Goal: Task Accomplishment & Management: Use online tool/utility

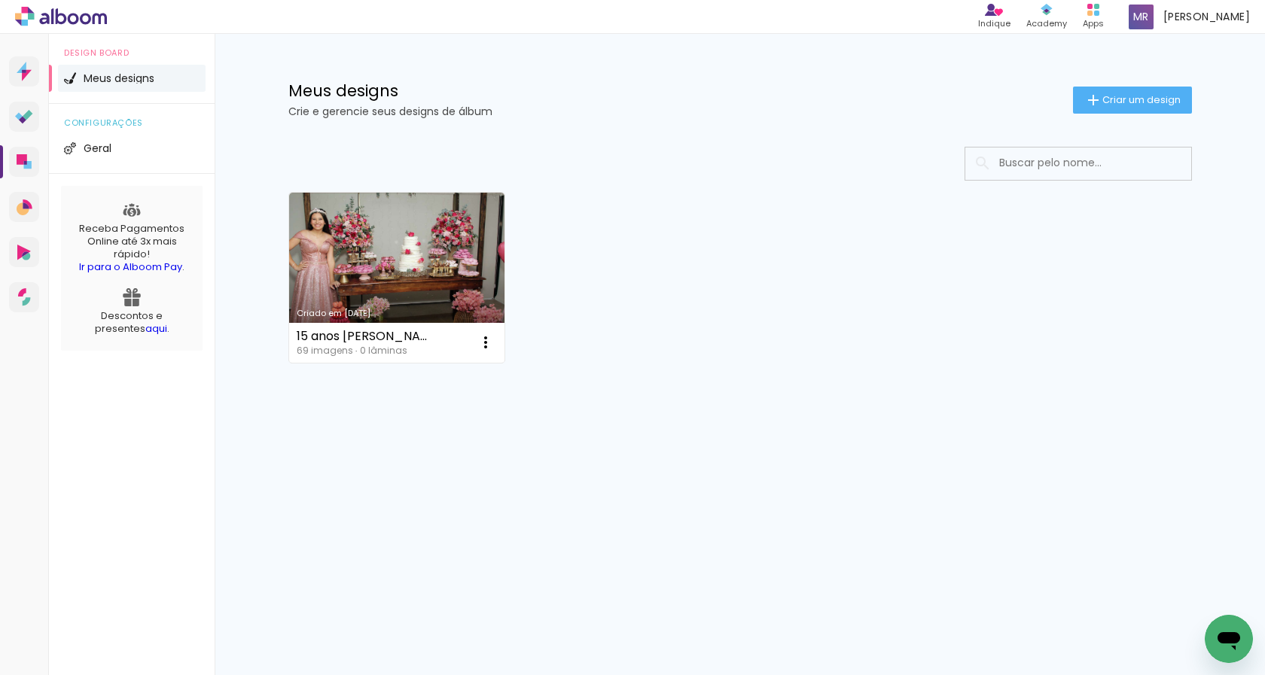
drag, startPoint x: 431, startPoint y: 340, endPoint x: 440, endPoint y: 423, distance: 84.0
click at [440, 423] on div "Criado em 30/09/25 15 anos Lara 69 imagens ∙ 0 lâminas Abrir Fazer uma cópia Ex…" at bounding box center [740, 318] width 979 height 372
click at [1017, 178] on input at bounding box center [1098, 163] width 215 height 31
click at [1017, 173] on input at bounding box center [1098, 163] width 215 height 31
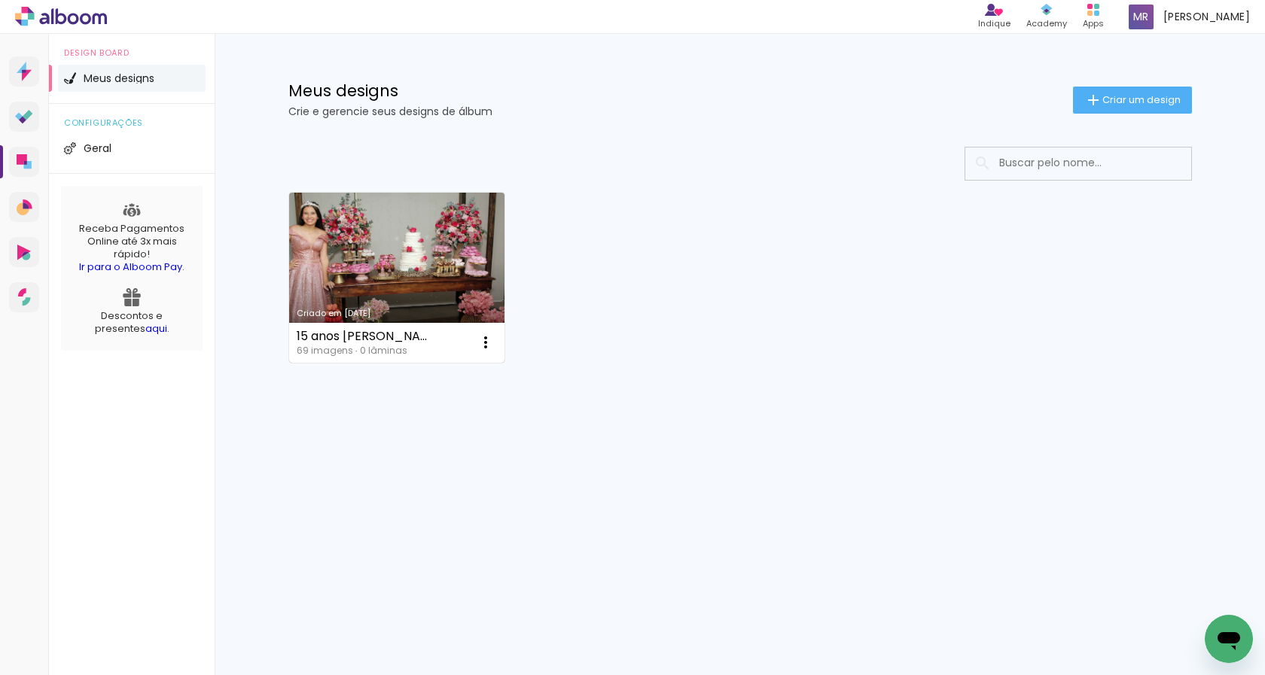
click at [402, 343] on div "15 anos Lara 69 imagens ∙ 0 lâminas Abrir Fazer uma cópia Excluir" at bounding box center [397, 343] width 216 height 40
click at [478, 344] on iron-icon at bounding box center [486, 342] width 18 height 18
click at [431, 376] on paper-item "Abrir" at bounding box center [424, 377] width 151 height 30
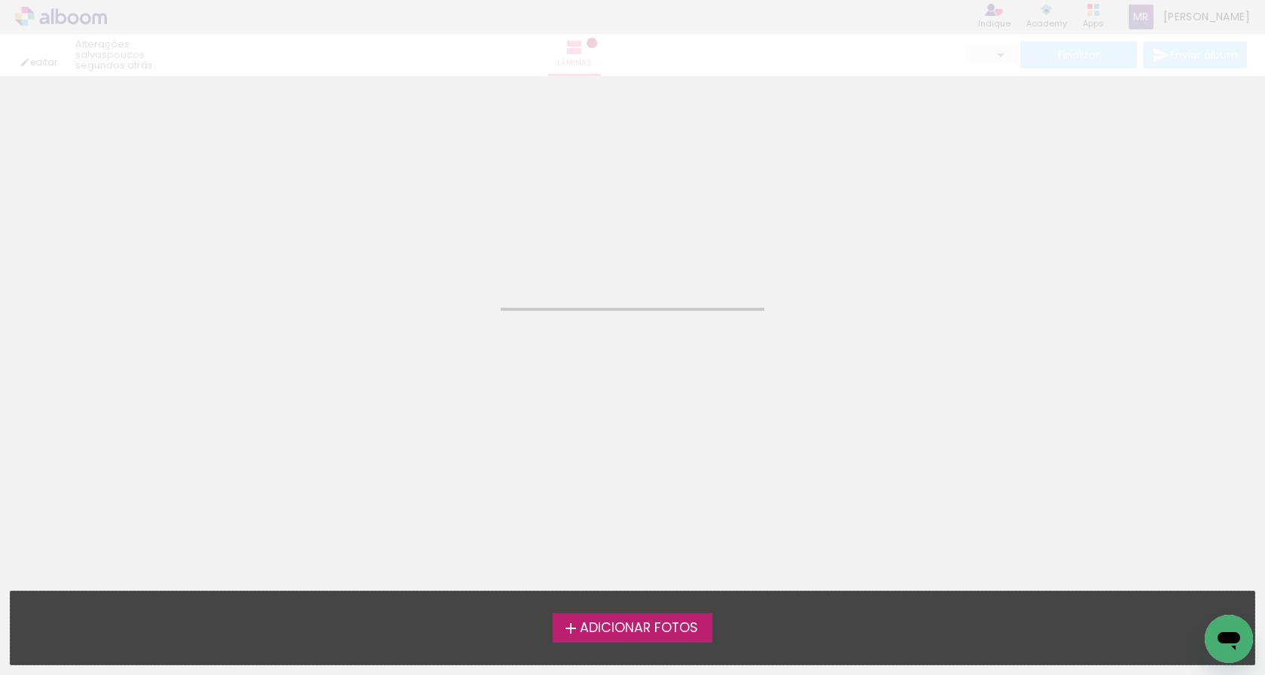
click at [431, 82] on quentale-layouter at bounding box center [542, 82] width 1084 height 0
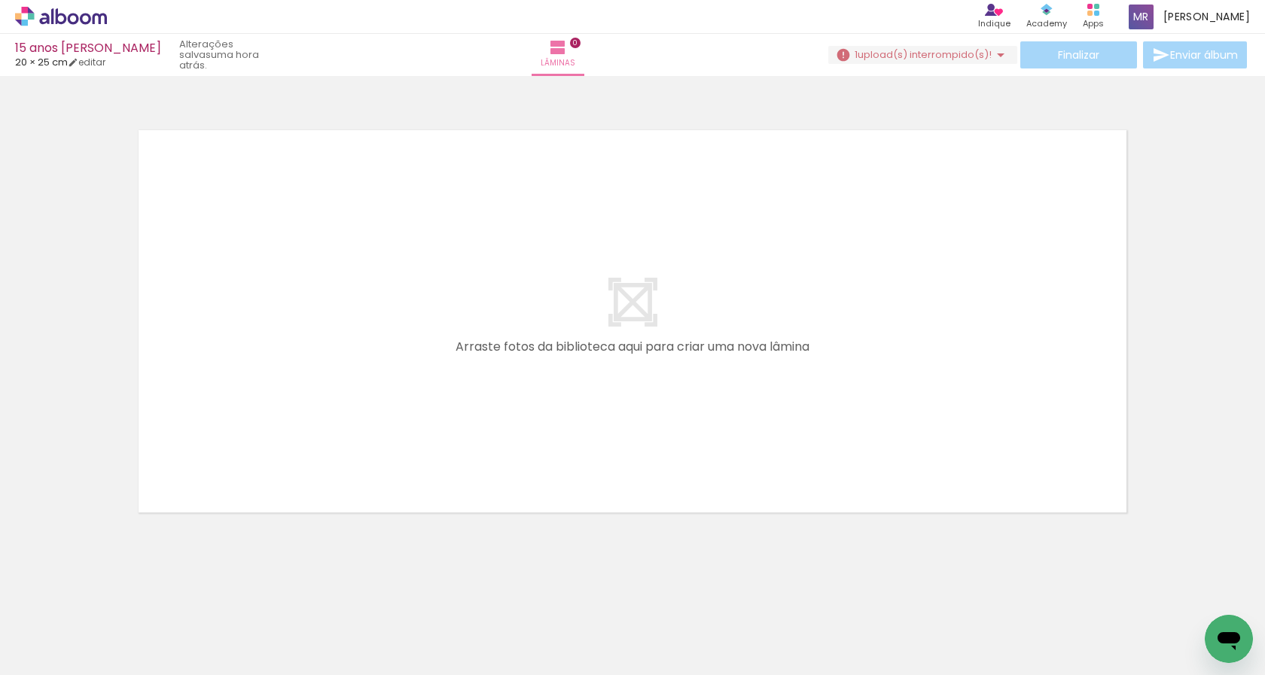
click at [50, 650] on span "Adicionar Fotos" at bounding box center [53, 655] width 45 height 17
click at [0, 0] on input "file" at bounding box center [0, 0] width 0 height 0
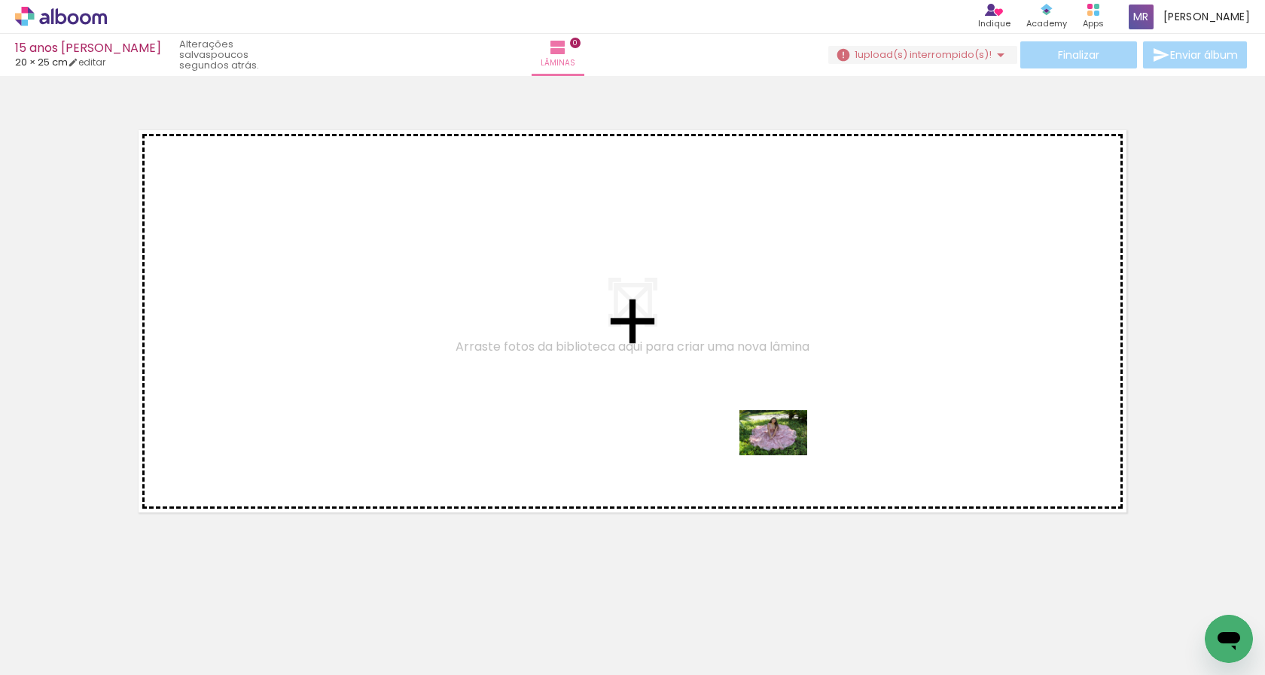
drag, startPoint x: 1116, startPoint y: 630, endPoint x: 749, endPoint y: 430, distance: 417.7
click at [749, 430] on quentale-workspace at bounding box center [632, 337] width 1265 height 675
click at [578, 387] on quentale-layouter at bounding box center [632, 321] width 1009 height 403
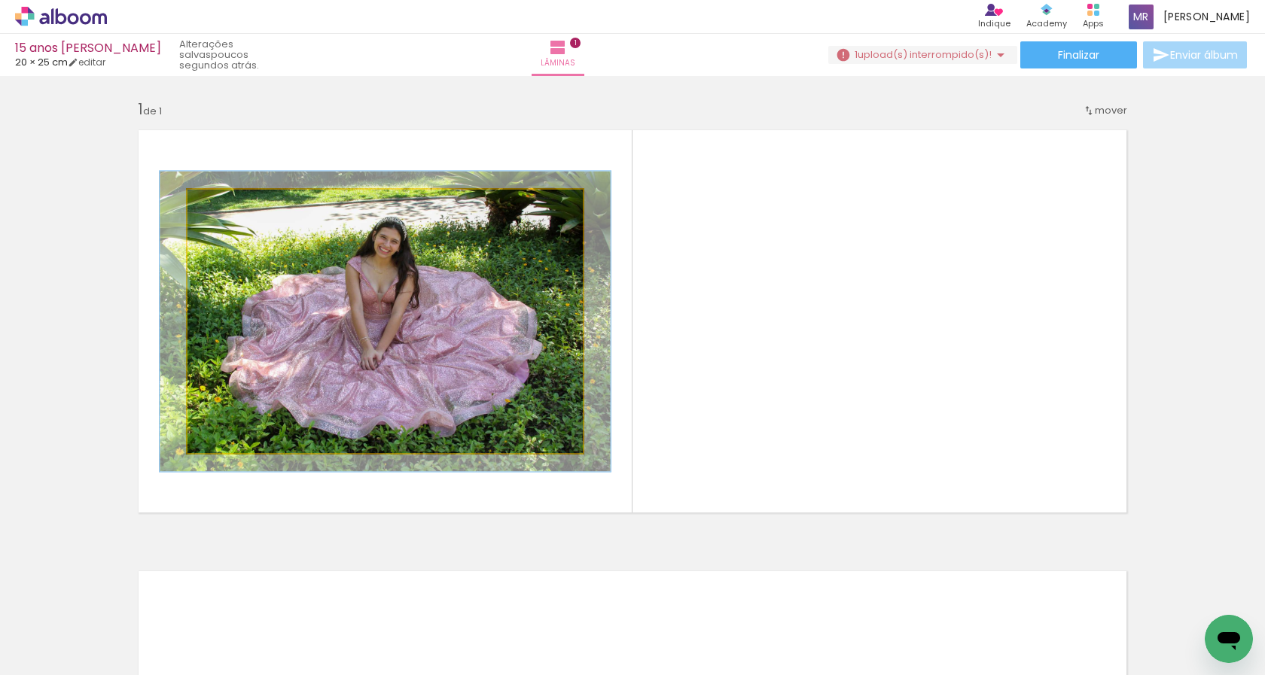
drag, startPoint x: 218, startPoint y: 205, endPoint x: 226, endPoint y: 207, distance: 7.9
click at [226, 207] on div at bounding box center [231, 206] width 14 height 14
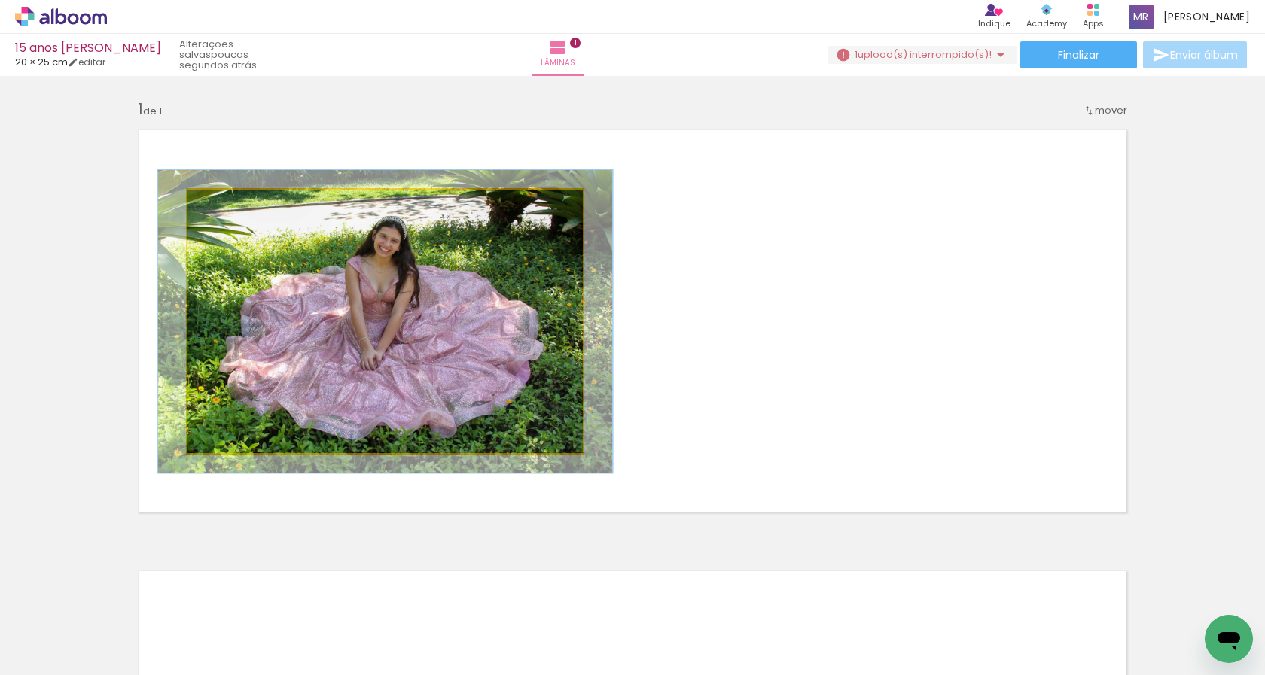
type paper-slider "115"
click at [225, 209] on div at bounding box center [232, 206] width 14 height 14
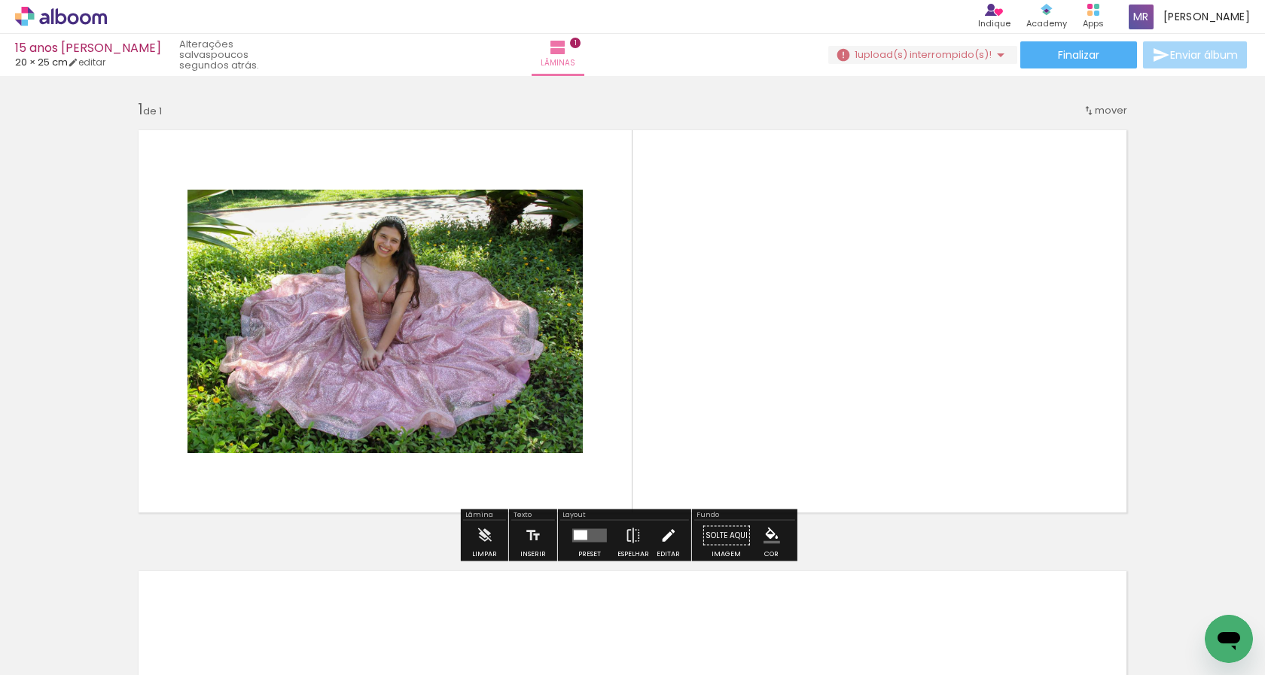
click at [665, 535] on iron-icon at bounding box center [667, 536] width 17 height 30
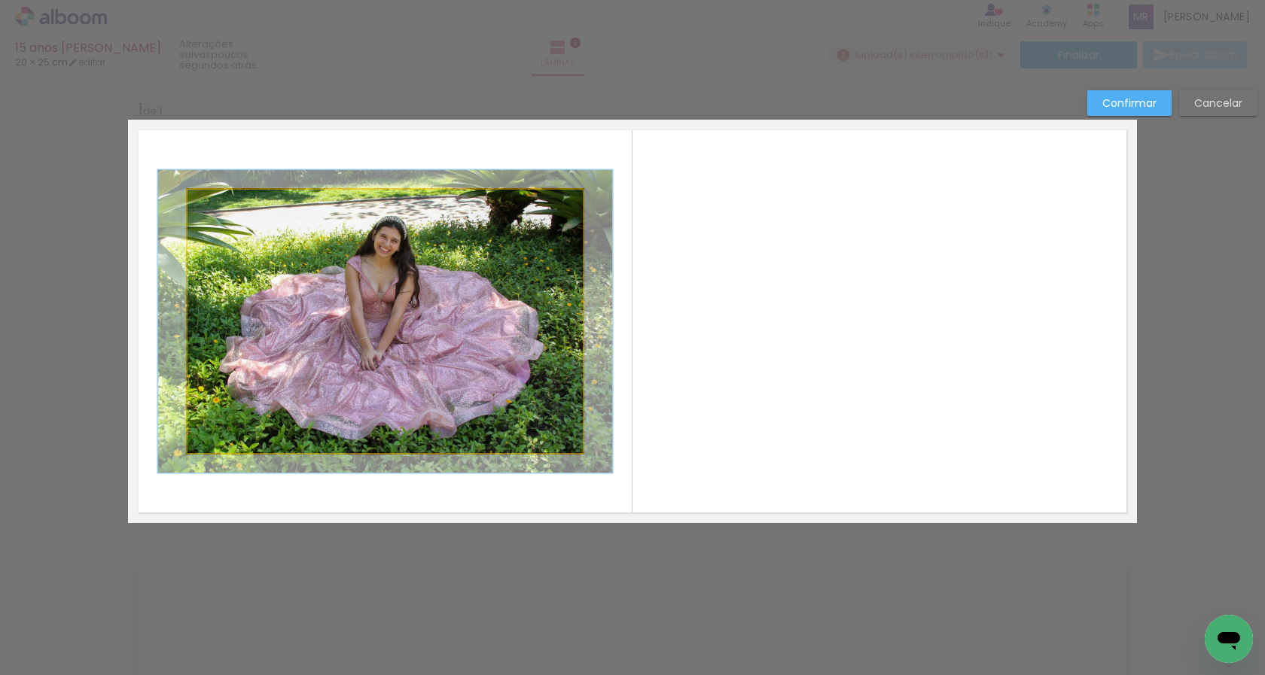
click at [451, 378] on quentale-photo at bounding box center [384, 321] width 395 height 263
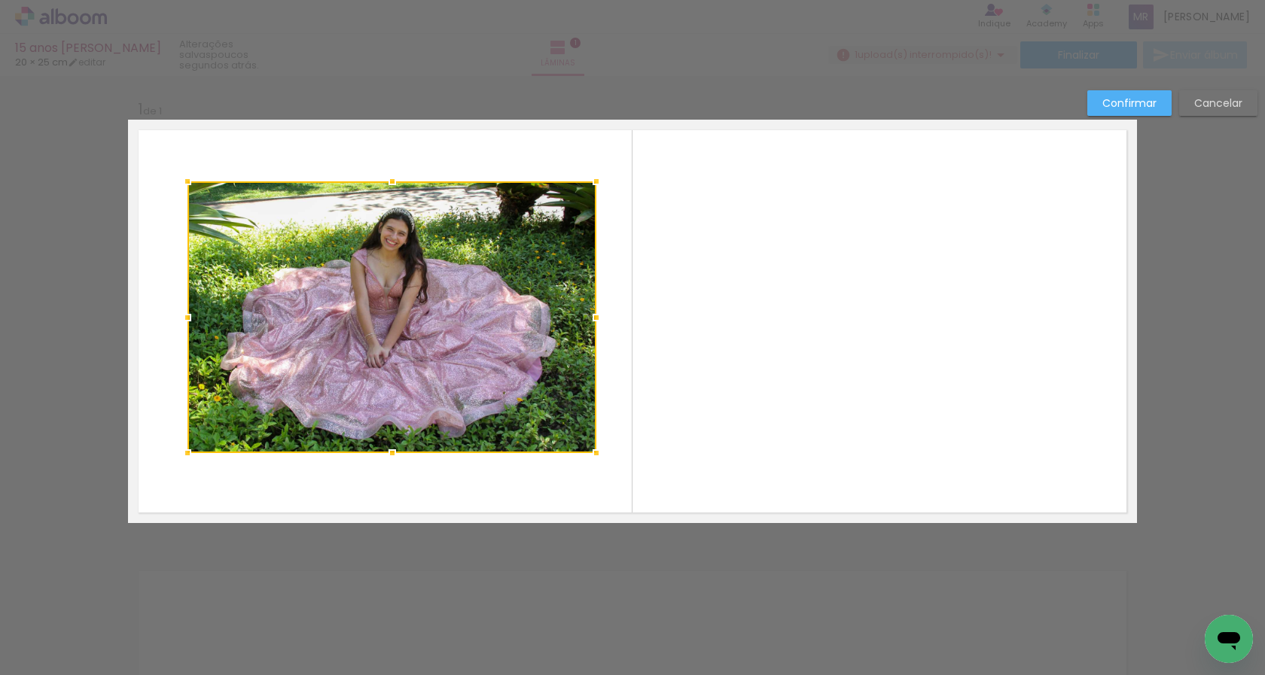
drag, startPoint x: 571, startPoint y: 194, endPoint x: 584, endPoint y: 186, distance: 15.9
click at [584, 186] on div at bounding box center [596, 181] width 30 height 30
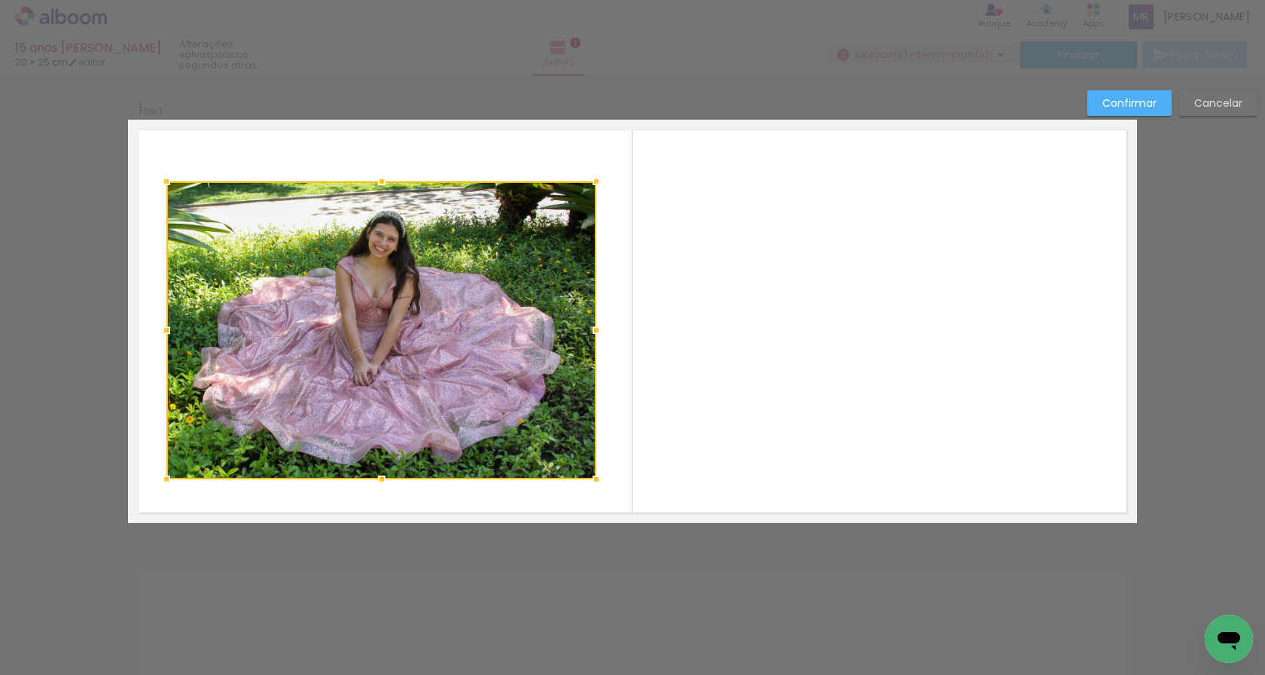
drag, startPoint x: 187, startPoint y: 446, endPoint x: 166, endPoint y: 472, distance: 33.7
click at [166, 472] on div at bounding box center [166, 479] width 30 height 30
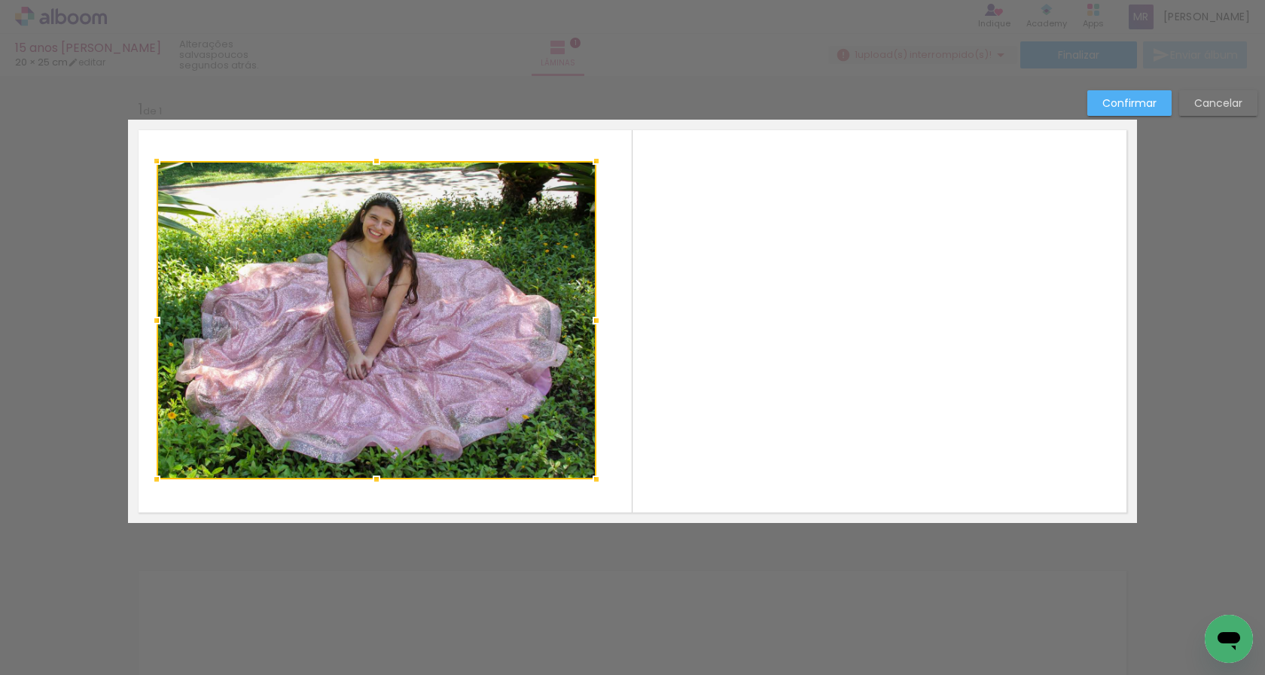
drag, startPoint x: 161, startPoint y: 184, endPoint x: 151, endPoint y: 163, distance: 22.6
click at [151, 163] on div at bounding box center [157, 161] width 30 height 30
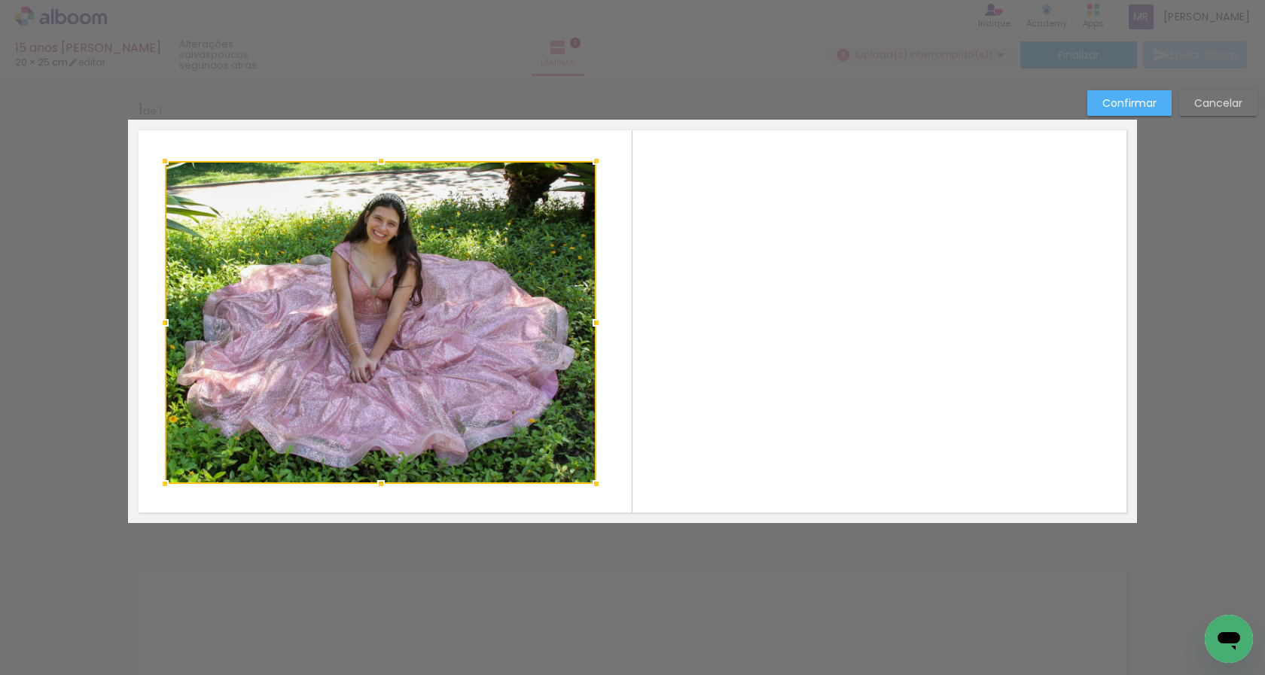
drag, startPoint x: 151, startPoint y: 480, endPoint x: 160, endPoint y: 485, distance: 9.4
click at [160, 485] on div at bounding box center [165, 484] width 30 height 30
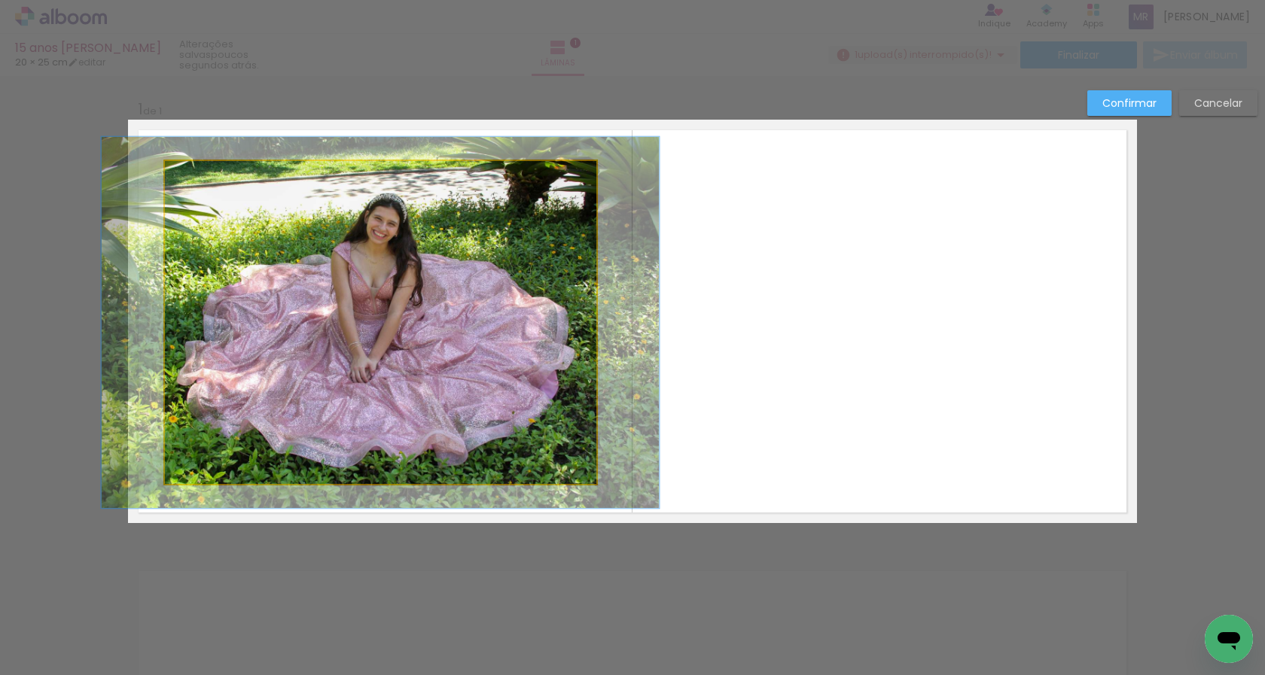
click at [180, 316] on quentale-photo at bounding box center [380, 322] width 431 height 323
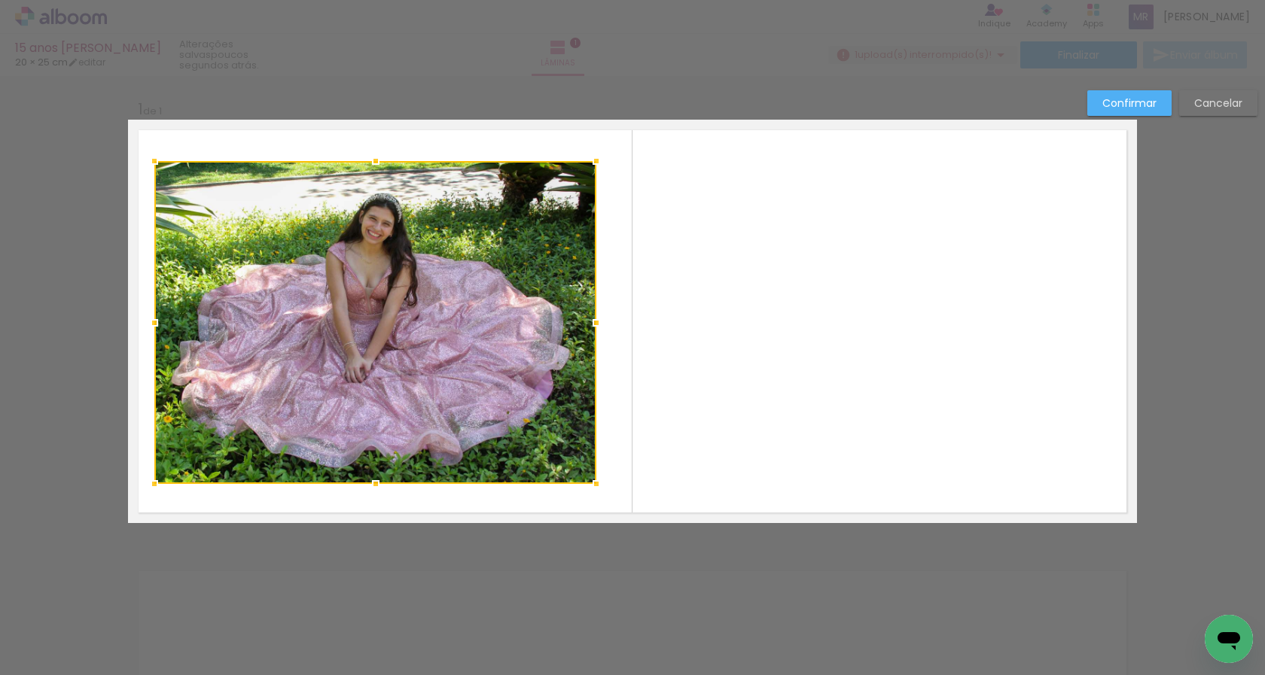
drag, startPoint x: 160, startPoint y: 321, endPoint x: 149, endPoint y: 324, distance: 11.2
click at [149, 324] on div at bounding box center [154, 323] width 30 height 30
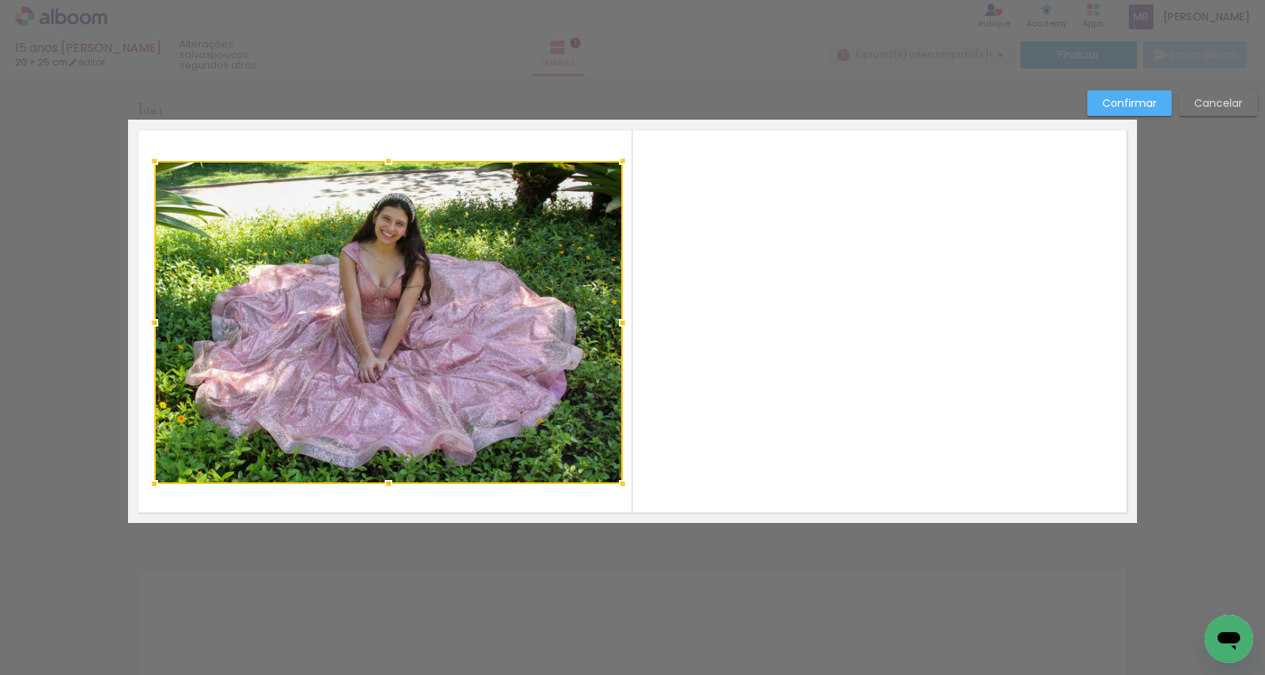
drag, startPoint x: 586, startPoint y: 330, endPoint x: 613, endPoint y: 328, distance: 26.4
click at [613, 328] on div at bounding box center [623, 323] width 30 height 30
click at [498, 503] on quentale-layouter at bounding box center [632, 321] width 1009 height 403
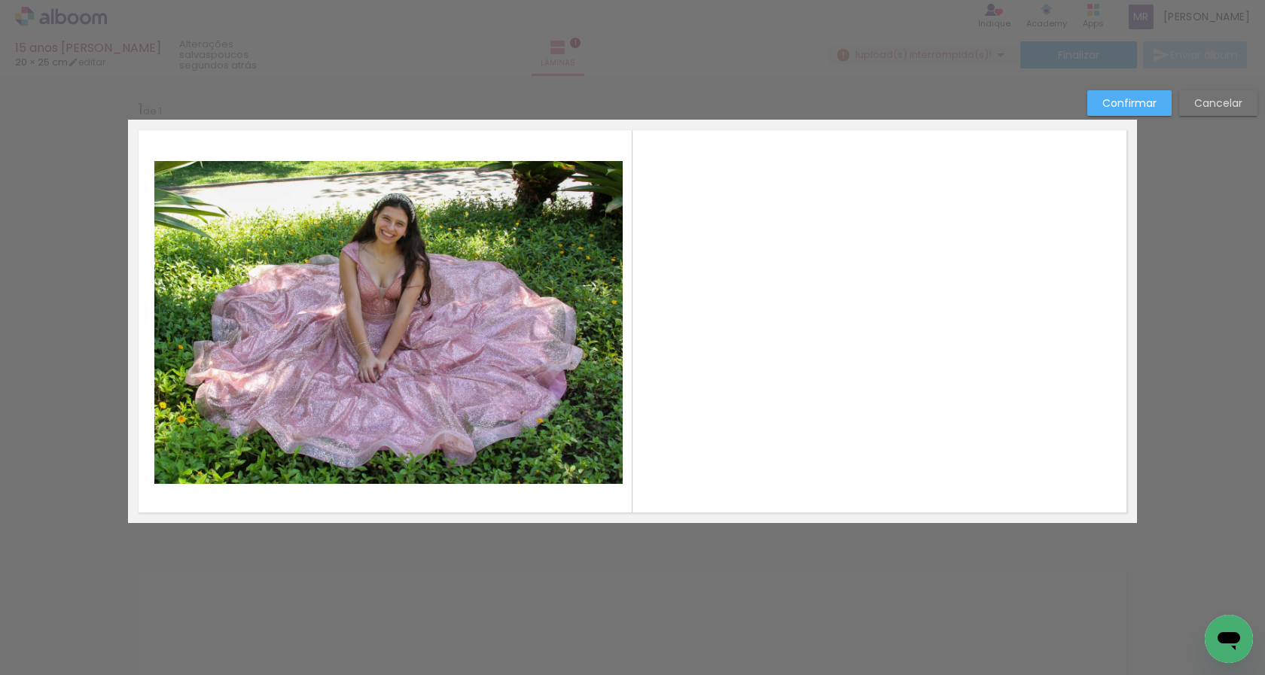
click at [733, 609] on div "Confirmar Cancelar" at bounding box center [632, 535] width 1265 height 918
click at [0, 0] on slot "Confirmar" at bounding box center [0, 0] width 0 height 0
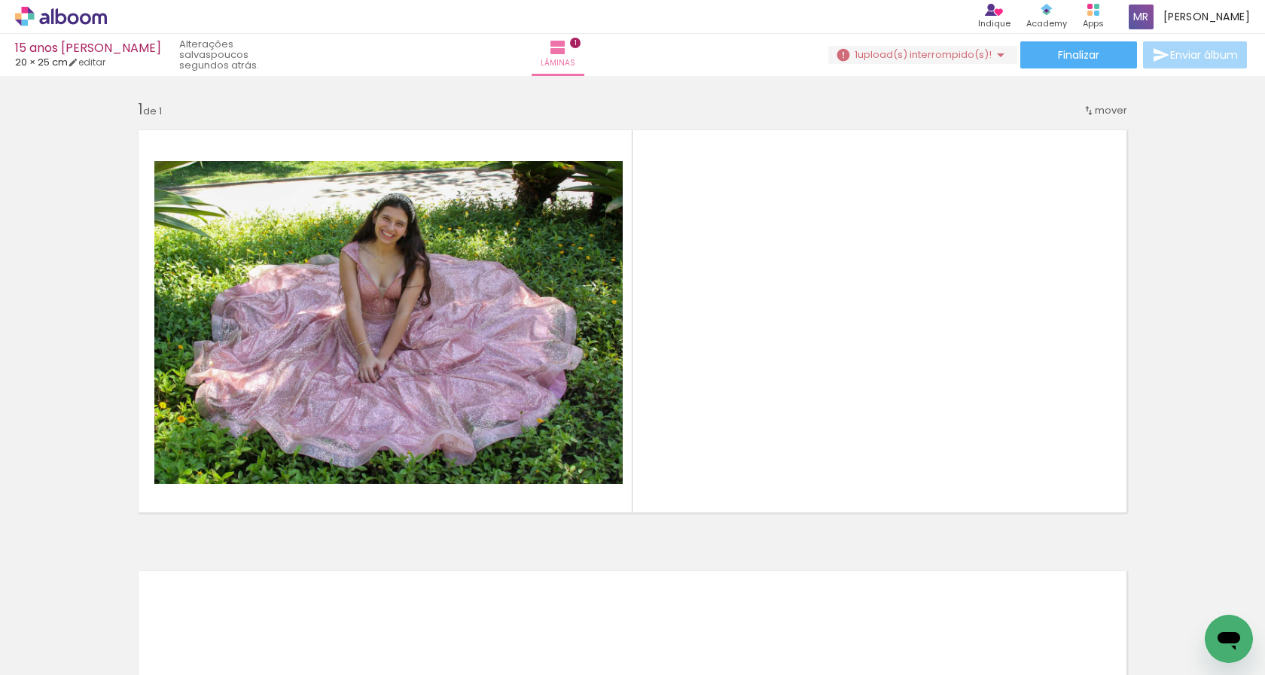
scroll to position [0, 0]
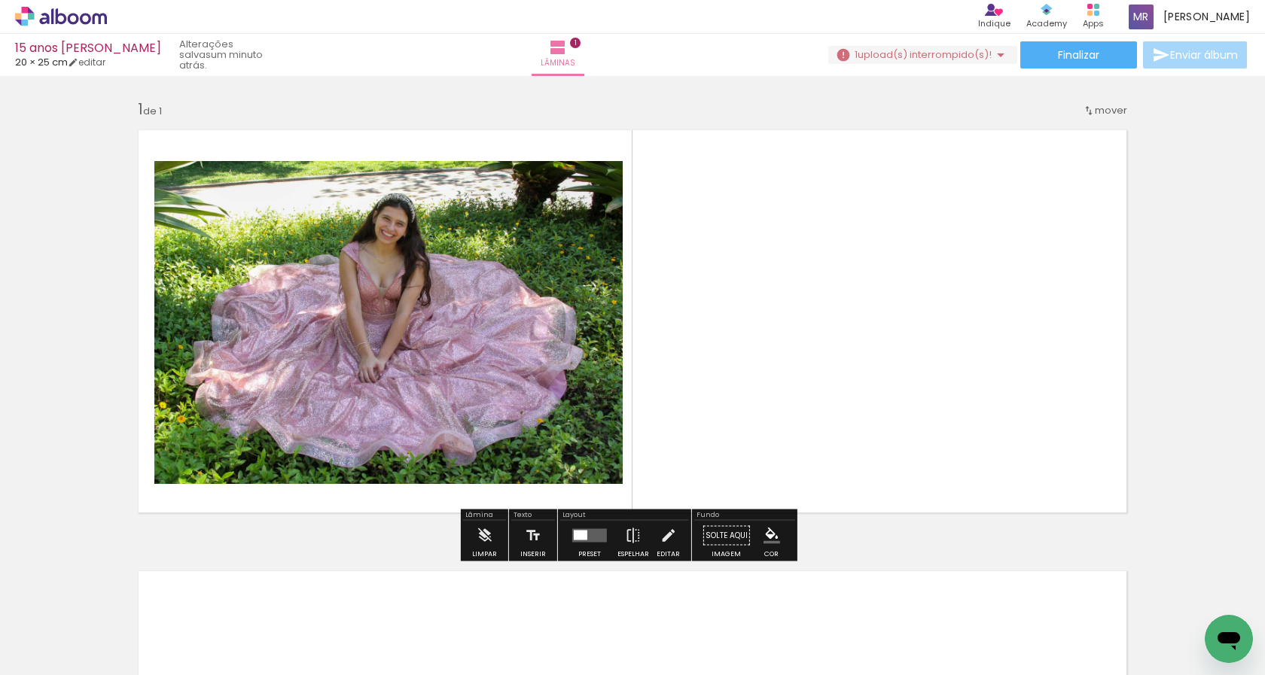
click at [373, 437] on quentale-photo at bounding box center [388, 322] width 468 height 323
click at [483, 536] on iron-icon at bounding box center [484, 536] width 17 height 30
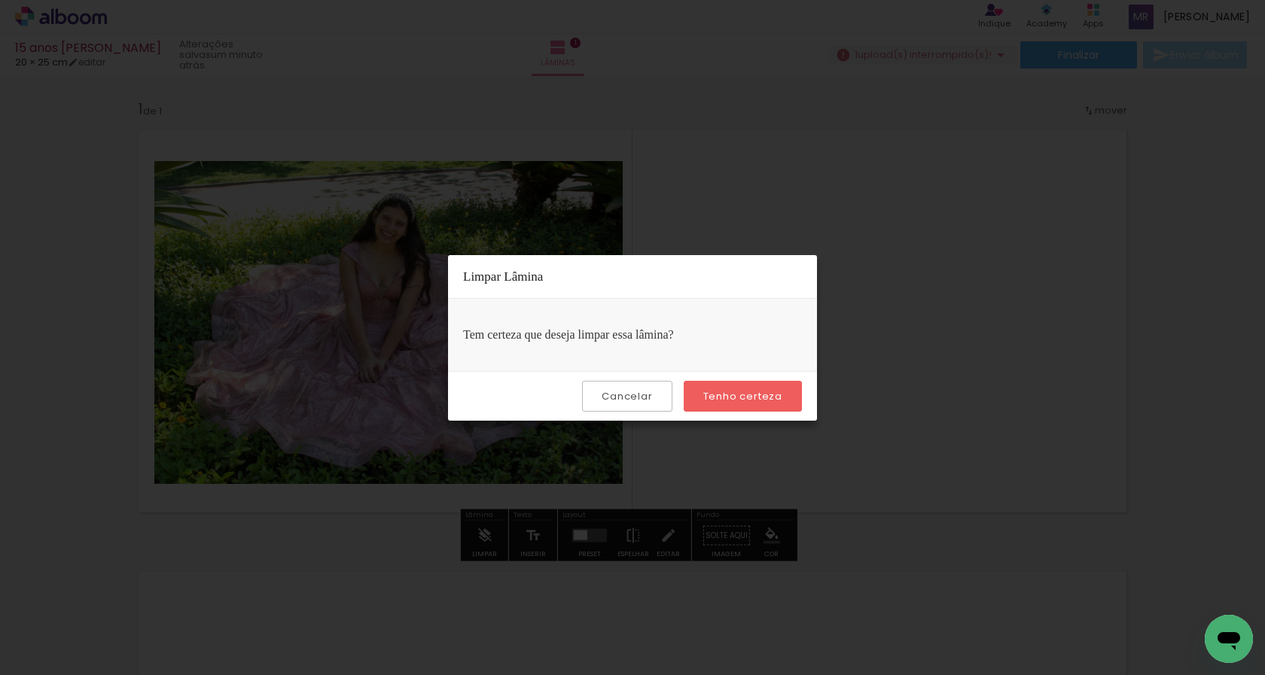
click at [0, 0] on slot "Tenho certeza" at bounding box center [0, 0] width 0 height 0
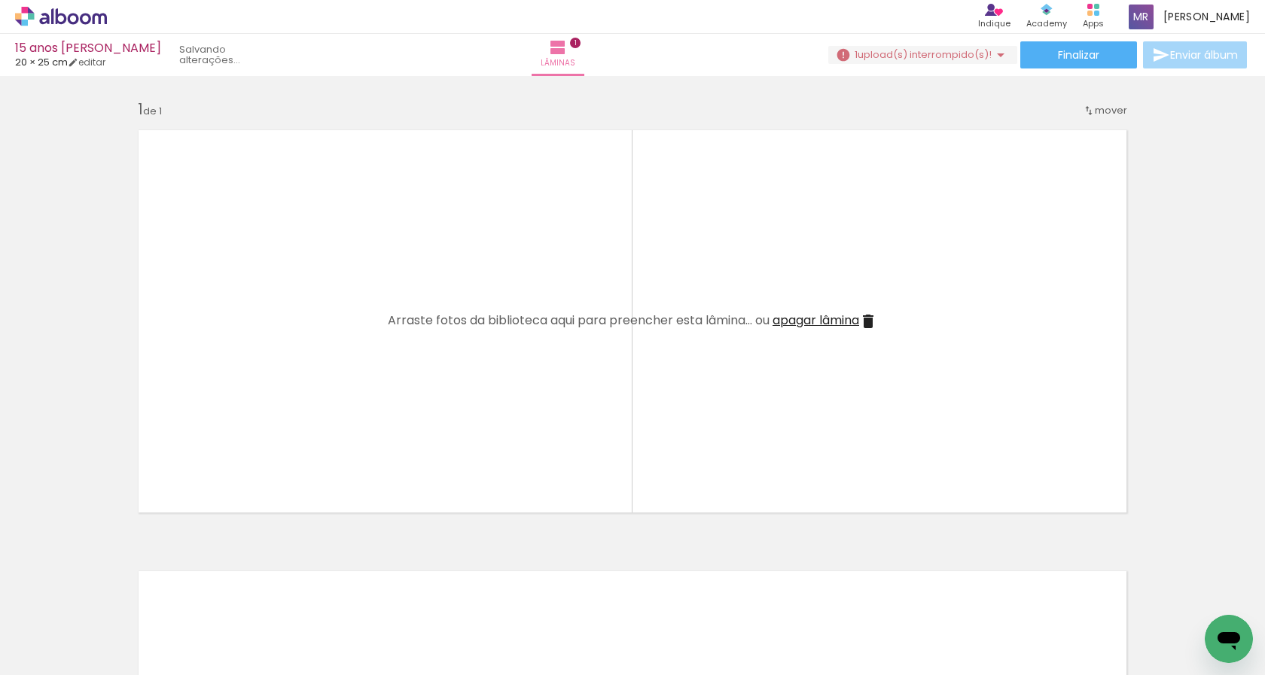
click at [157, 623] on div at bounding box center [151, 624] width 75 height 75
click at [174, 624] on div at bounding box center [151, 624] width 75 height 50
click at [222, 629] on div at bounding box center [235, 624] width 75 height 50
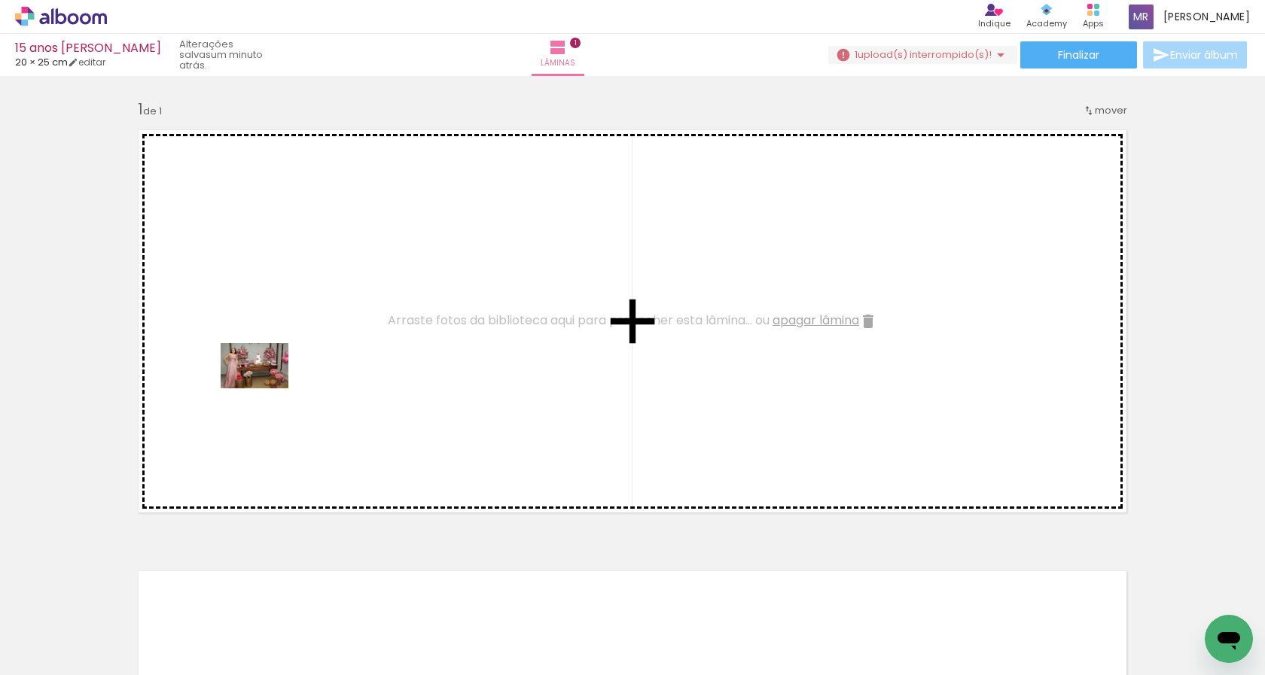
drag, startPoint x: 158, startPoint y: 633, endPoint x: 266, endPoint y: 388, distance: 267.3
click at [266, 388] on quentale-workspace at bounding box center [632, 337] width 1265 height 675
click at [324, 427] on quentale-workspace at bounding box center [632, 337] width 1265 height 675
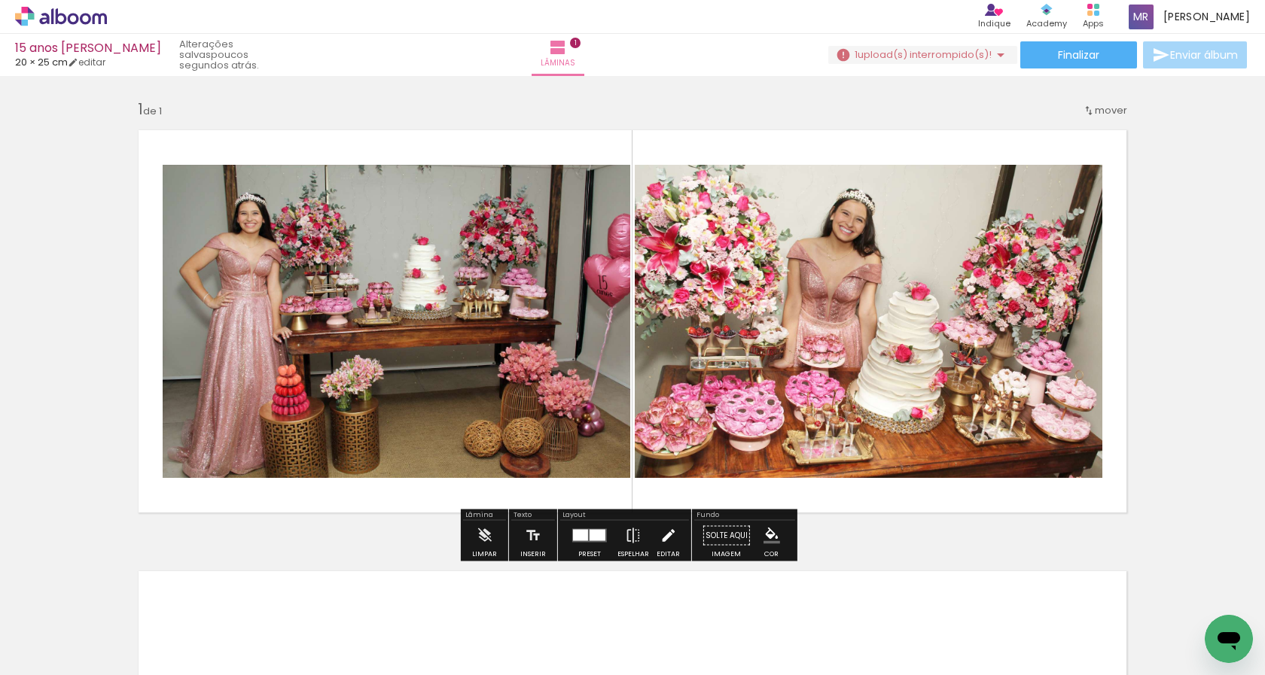
click at [659, 538] on iron-icon at bounding box center [667, 536] width 17 height 30
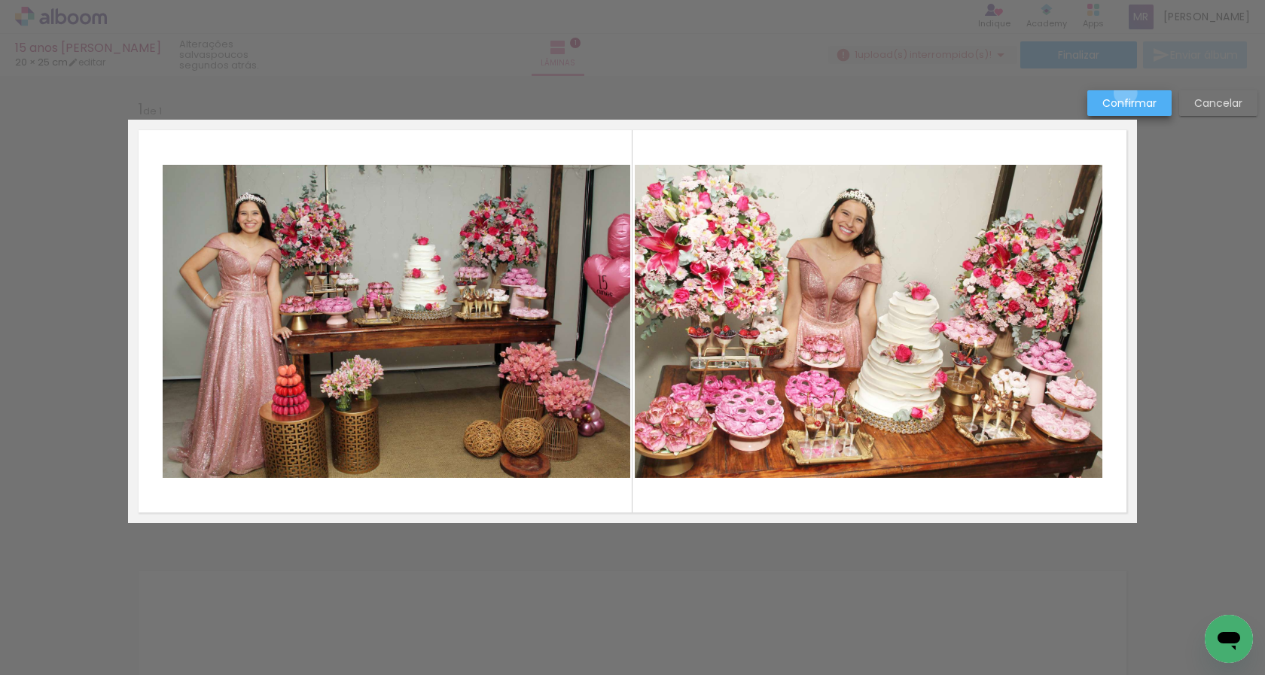
click at [1125, 93] on paper-button "Confirmar" at bounding box center [1129, 103] width 84 height 26
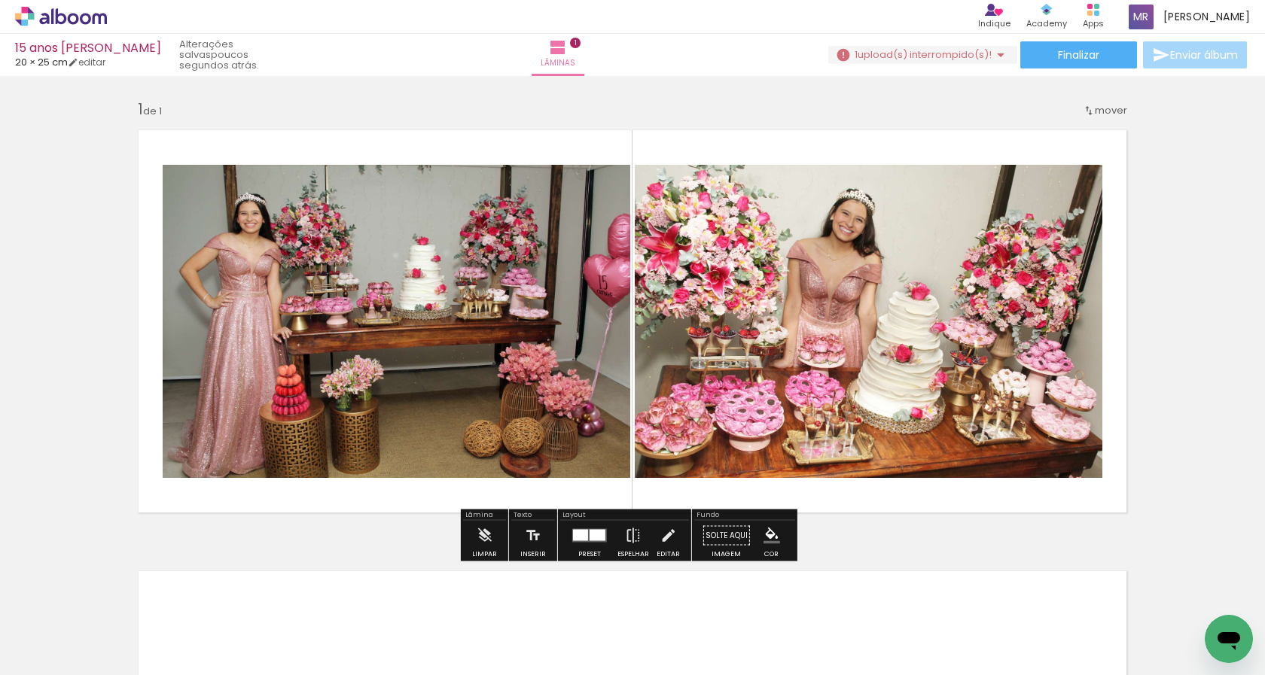
click at [583, 544] on div at bounding box center [589, 536] width 41 height 30
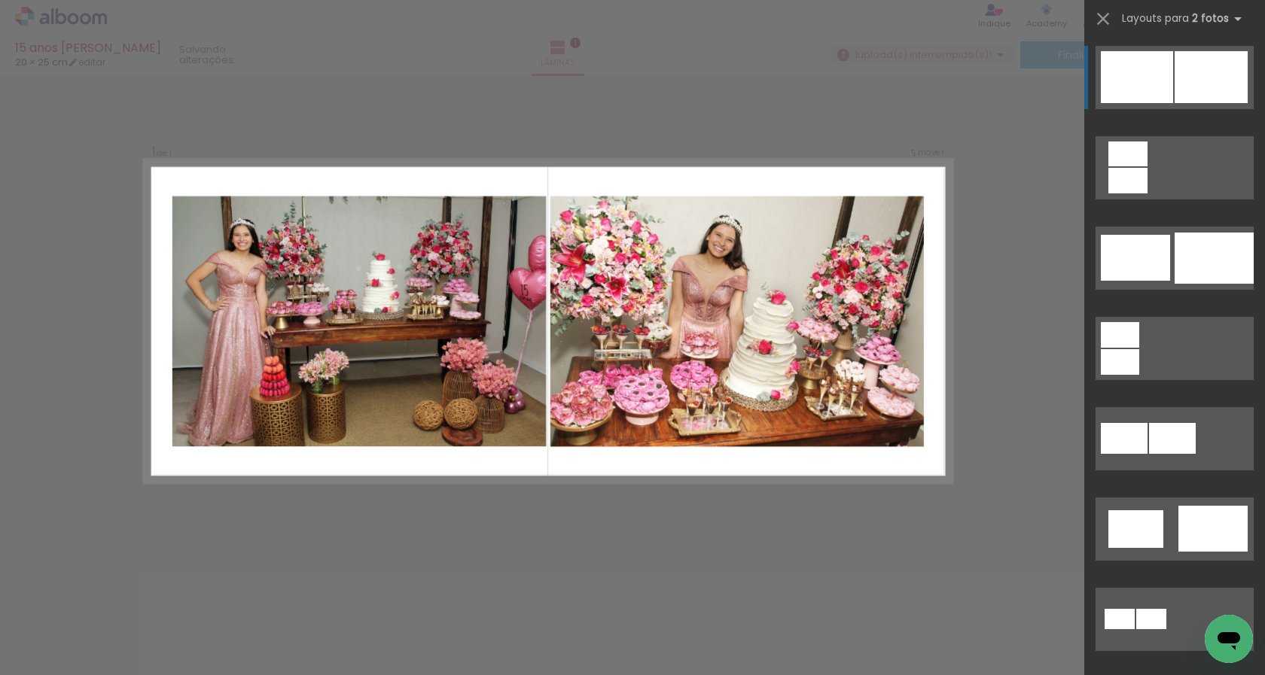
click at [1176, 79] on div at bounding box center [1210, 77] width 73 height 52
drag, startPoint x: 1139, startPoint y: 72, endPoint x: 1031, endPoint y: 254, distance: 212.6
click at [1031, 254] on quentale-workspace at bounding box center [632, 337] width 1265 height 675
click at [1163, 59] on div at bounding box center [1137, 77] width 72 height 52
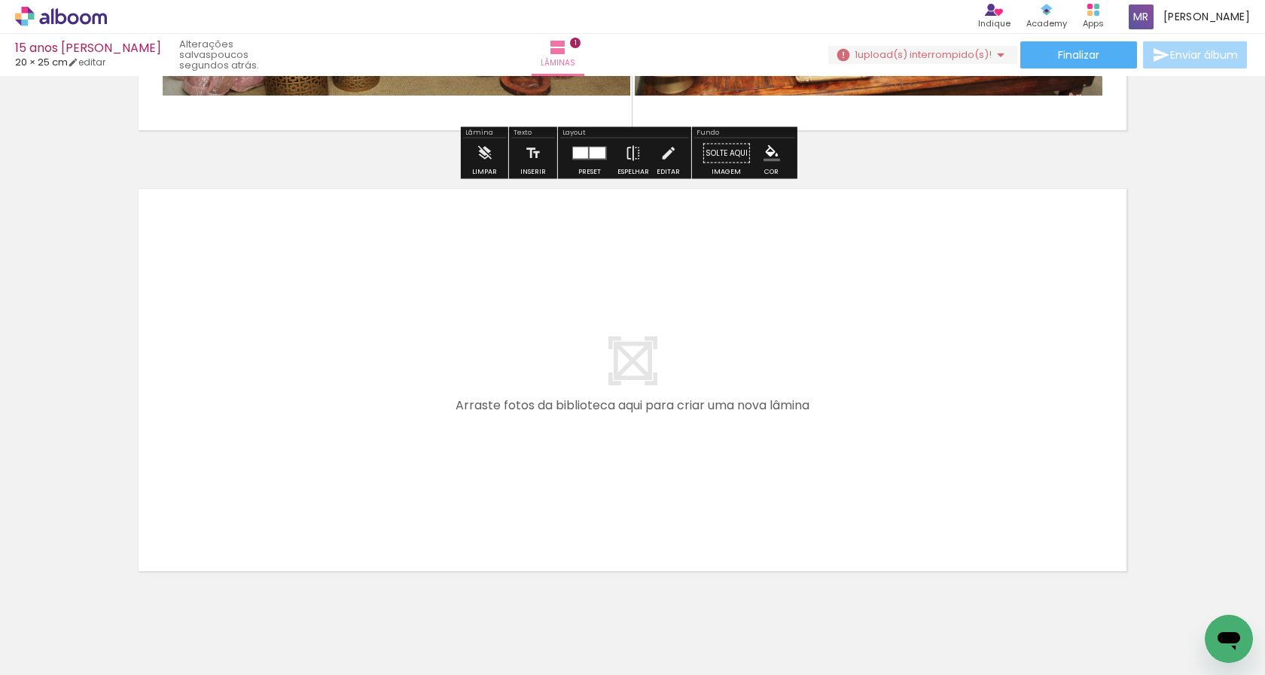
scroll to position [436, 0]
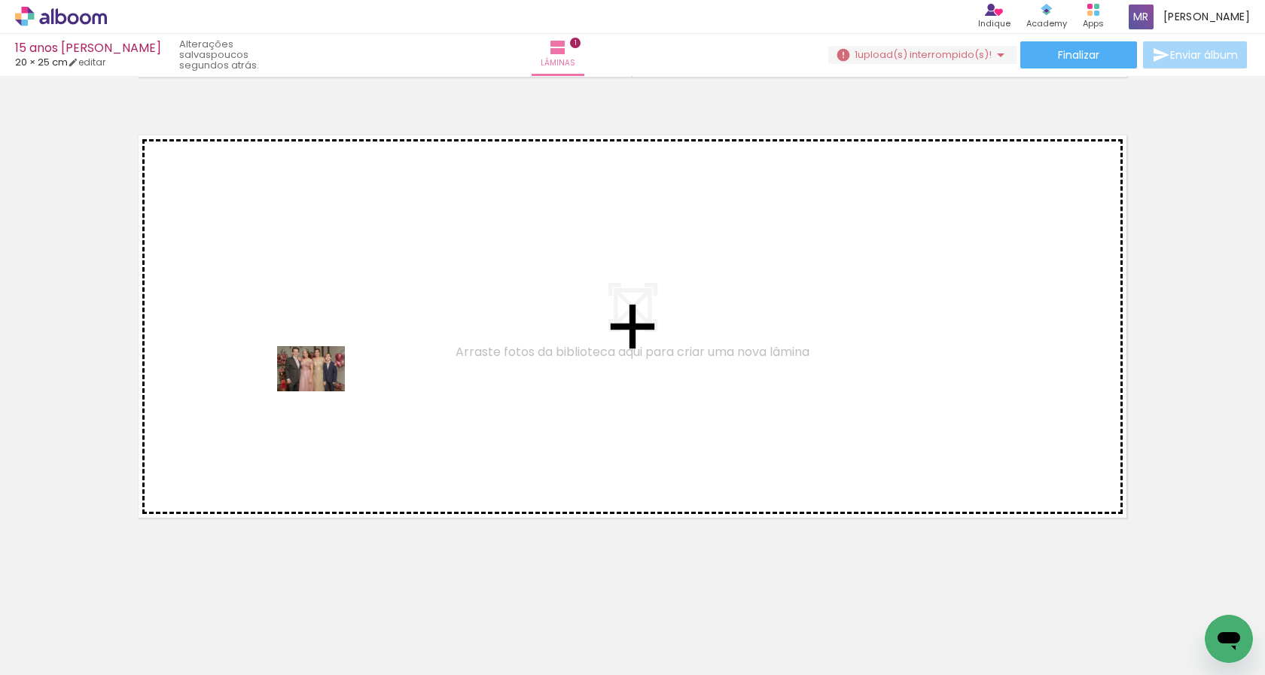
drag, startPoint x: 497, startPoint y: 627, endPoint x: 322, endPoint y: 391, distance: 293.3
click at [322, 391] on quentale-workspace at bounding box center [632, 337] width 1265 height 675
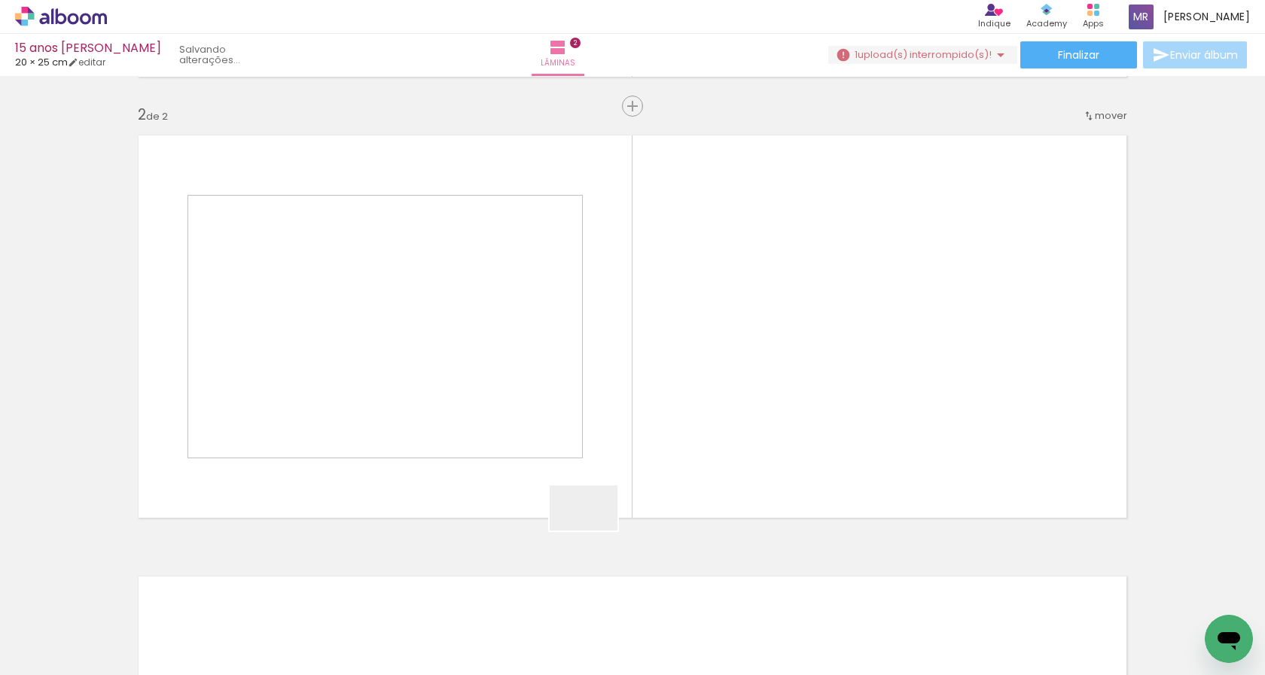
drag, startPoint x: 595, startPoint y: 531, endPoint x: 641, endPoint y: 498, distance: 56.8
click at [656, 382] on quentale-workspace at bounding box center [632, 337] width 1265 height 675
click at [702, 405] on quentale-workspace at bounding box center [632, 337] width 1265 height 675
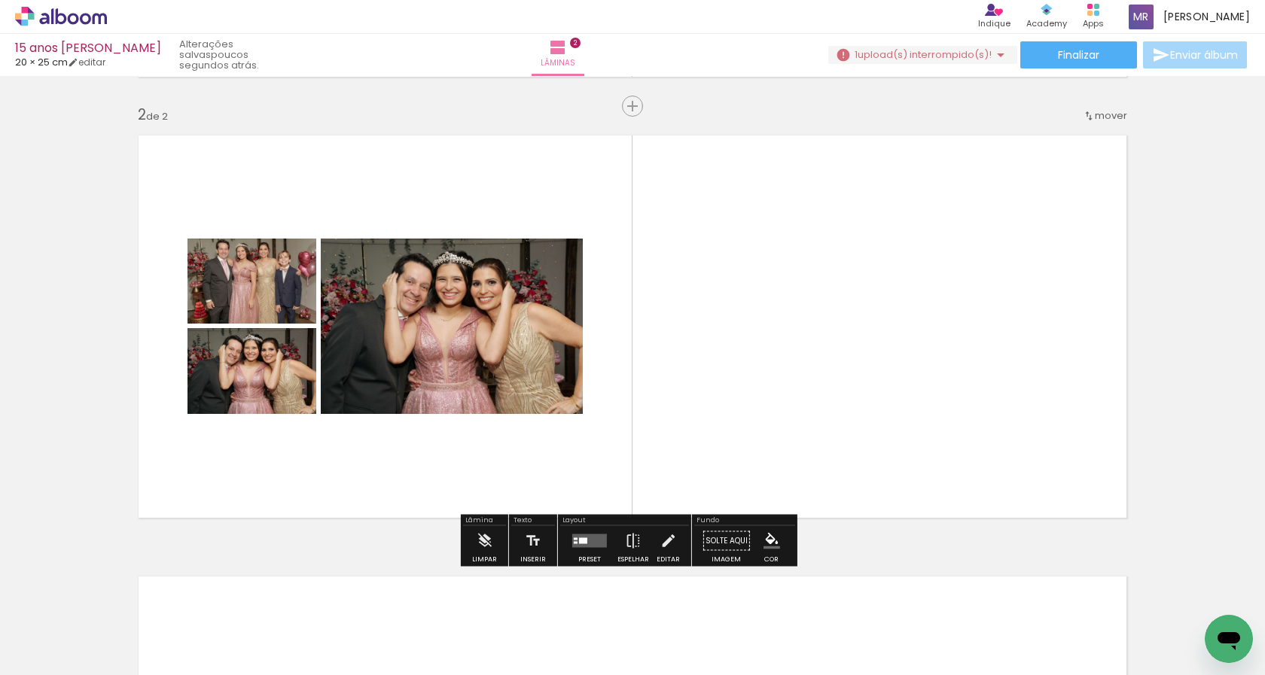
scroll to position [434, 0]
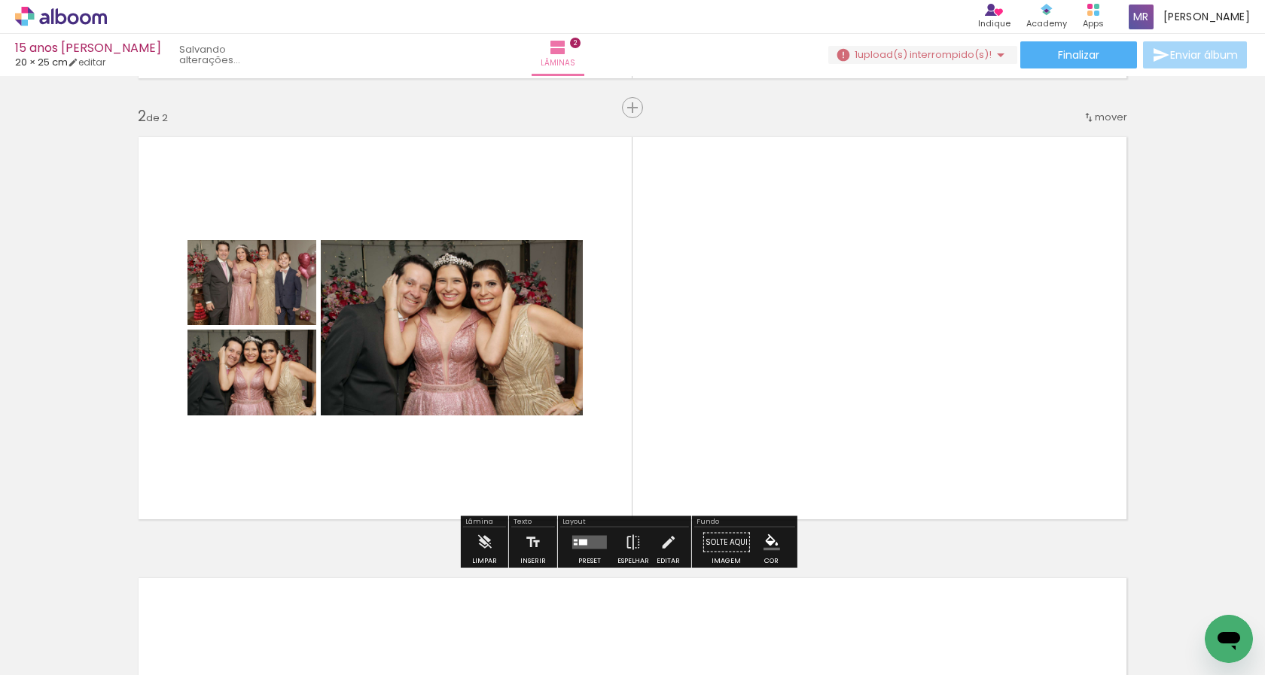
click at [555, 351] on quentale-photo at bounding box center [452, 327] width 262 height 175
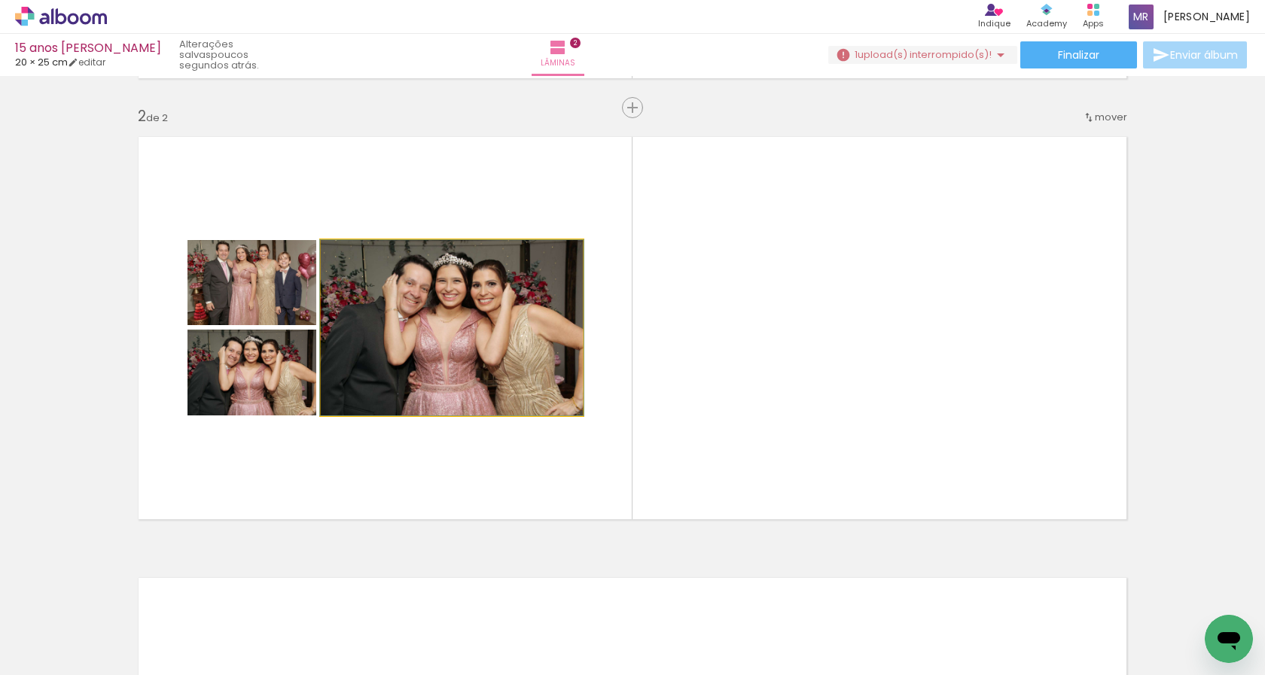
drag, startPoint x: 490, startPoint y: 400, endPoint x: 464, endPoint y: 385, distance: 30.0
click at [464, 385] on quentale-photo at bounding box center [452, 327] width 262 height 175
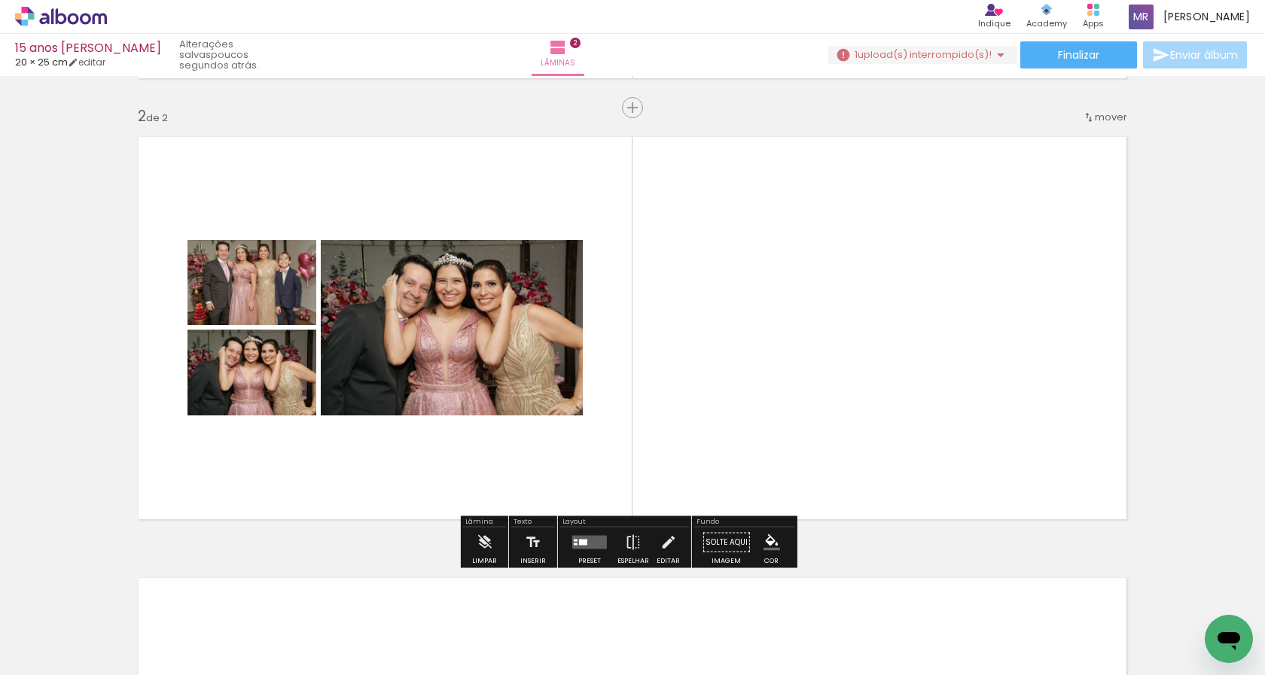
click at [534, 365] on quentale-photo at bounding box center [452, 327] width 262 height 175
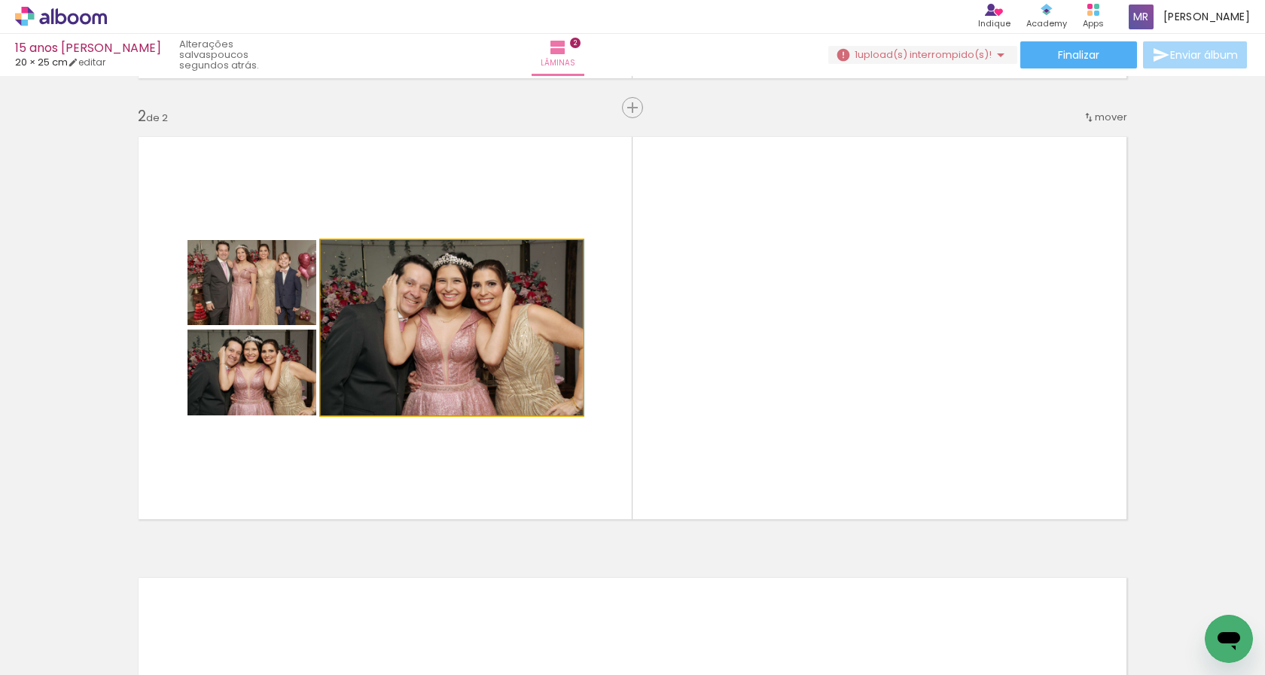
drag, startPoint x: 502, startPoint y: 345, endPoint x: 434, endPoint y: 373, distance: 73.3
click at [434, 373] on quentale-photo at bounding box center [452, 327] width 262 height 175
drag, startPoint x: 434, startPoint y: 373, endPoint x: 511, endPoint y: 391, distance: 79.1
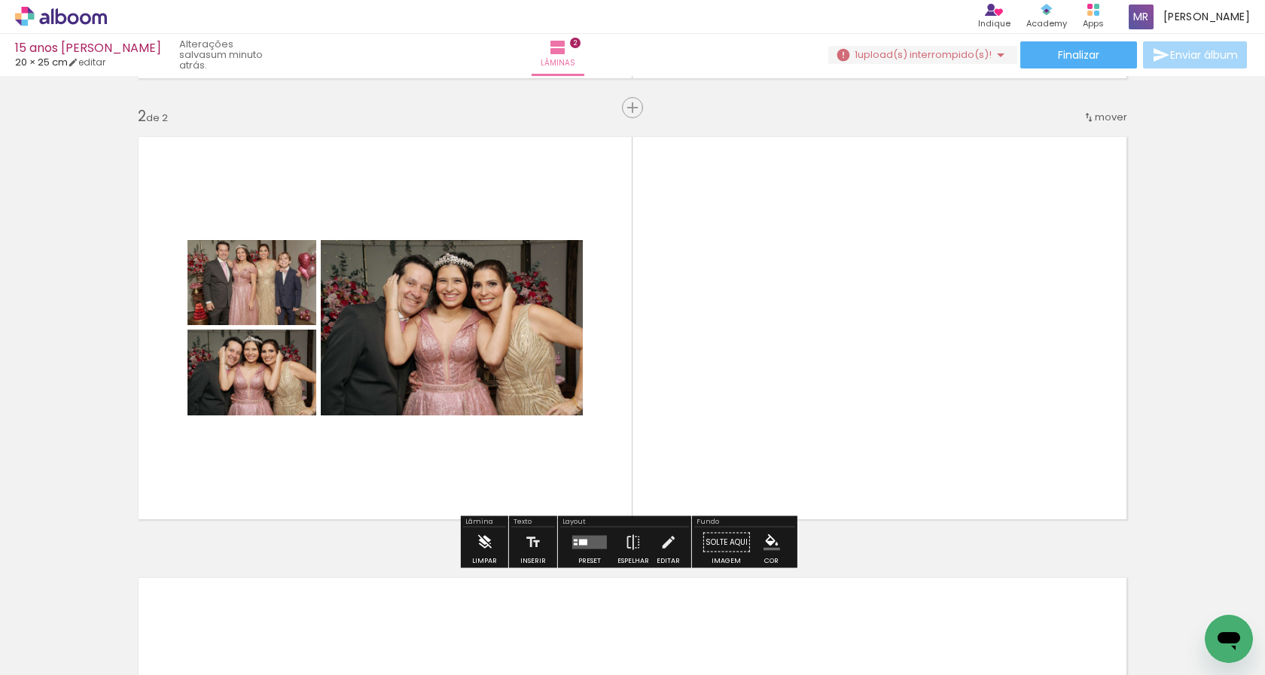
click at [492, 537] on iron-icon at bounding box center [484, 543] width 17 height 30
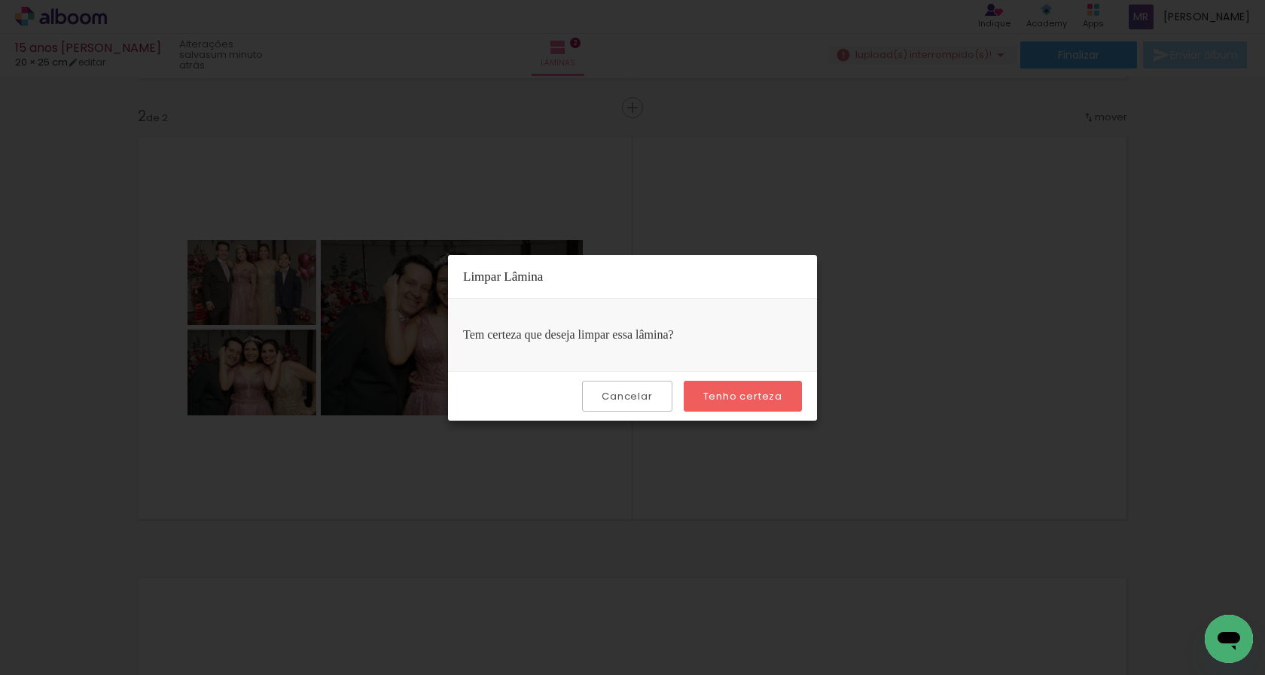
click at [0, 0] on slot "Cancelar" at bounding box center [0, 0] width 0 height 0
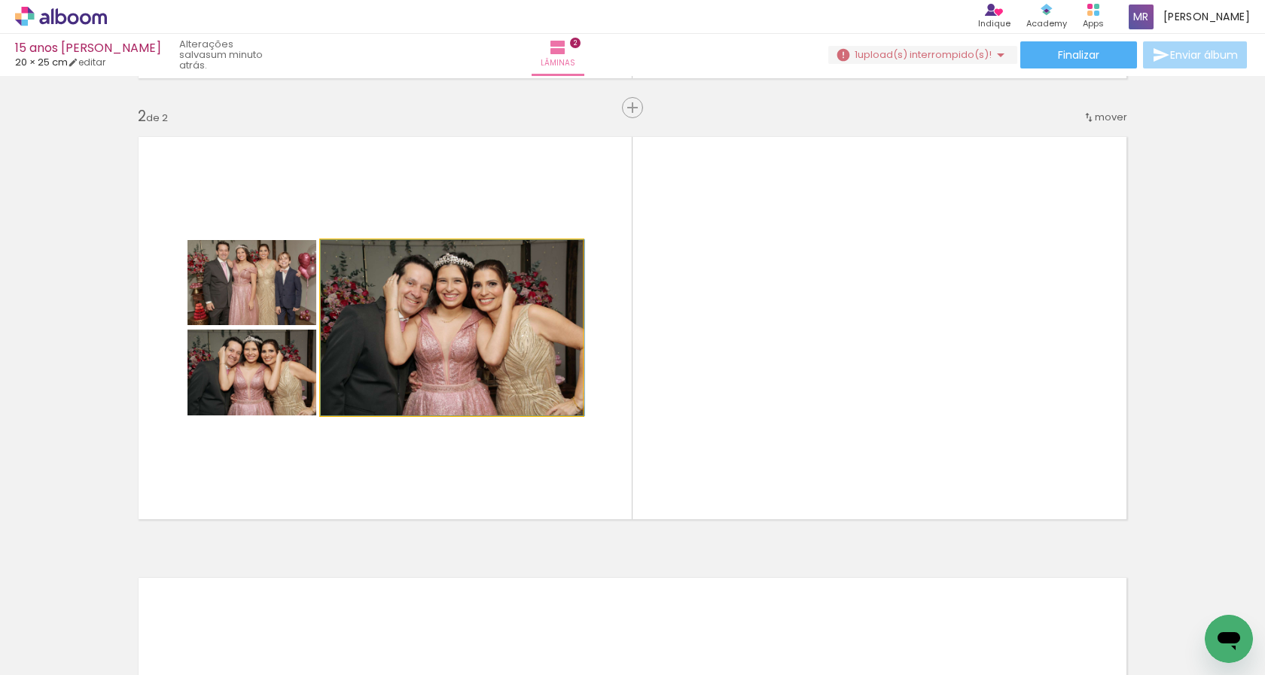
click at [470, 402] on quentale-photo at bounding box center [452, 327] width 262 height 175
click at [475, 381] on quentale-photo at bounding box center [452, 327] width 262 height 175
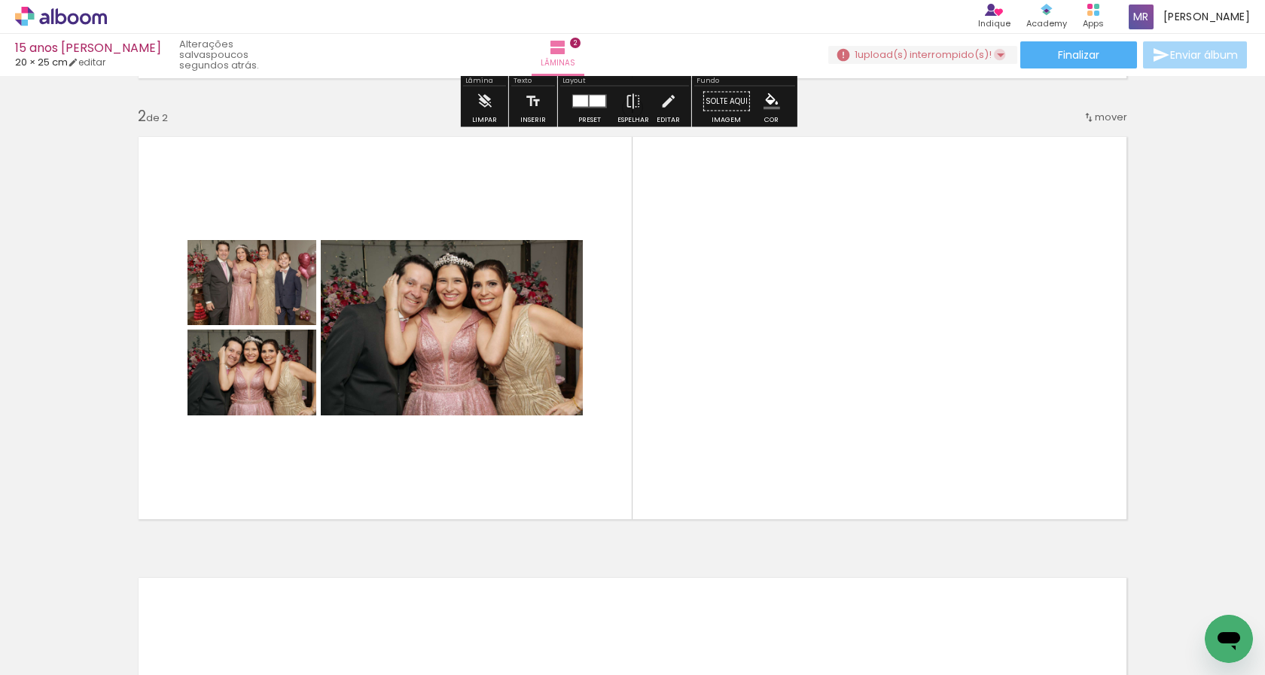
click at [993, 55] on iron-icon at bounding box center [1000, 55] width 18 height 18
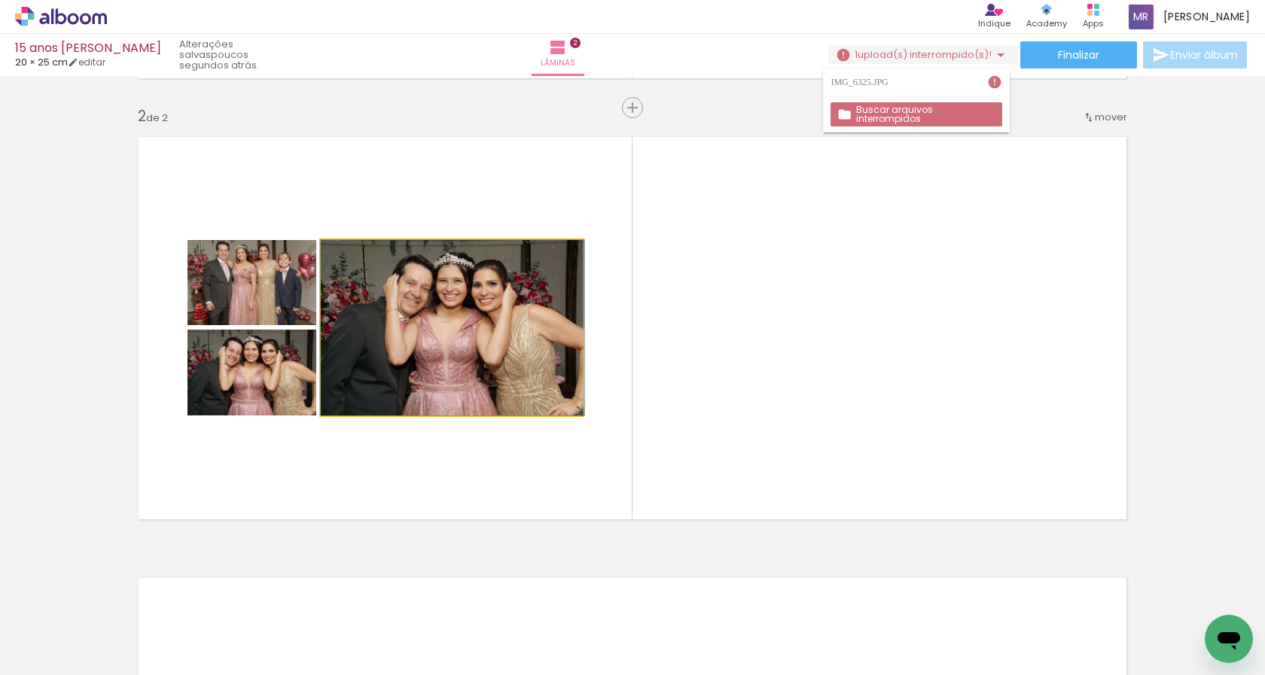
click at [546, 294] on quentale-photo at bounding box center [452, 327] width 262 height 175
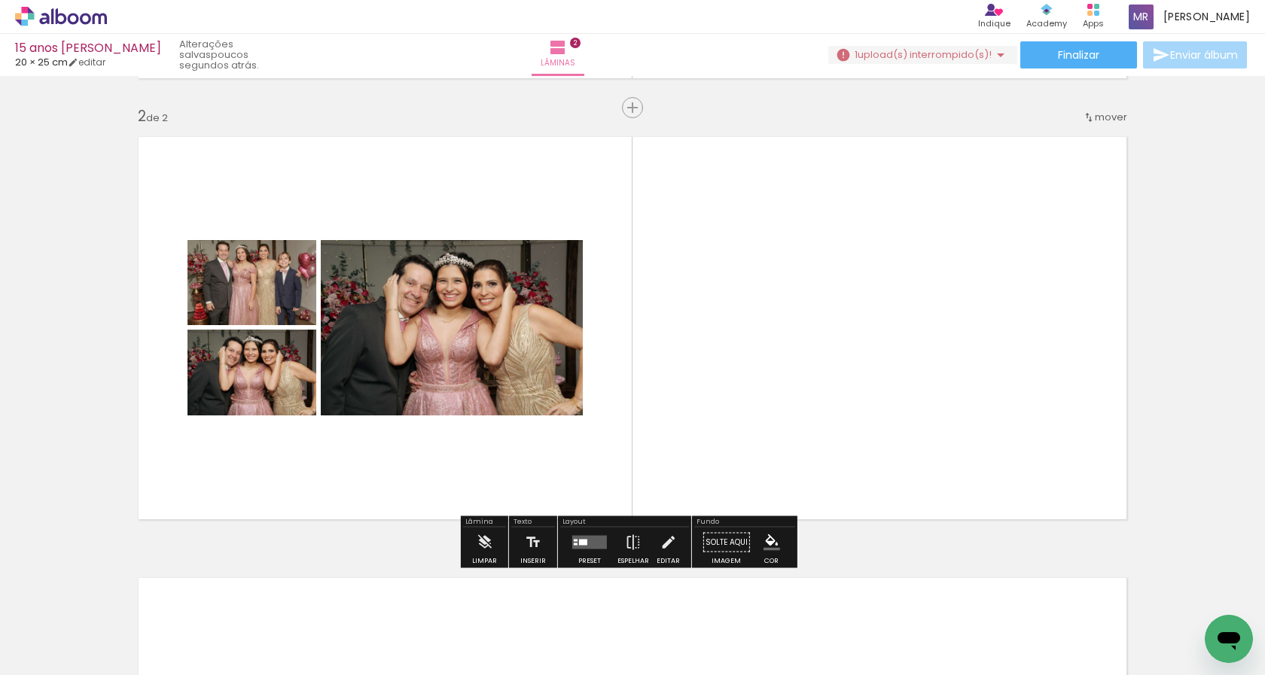
drag, startPoint x: 546, startPoint y: 294, endPoint x: 473, endPoint y: 251, distance: 84.3
click at [473, 251] on div at bounding box center [474, 255] width 18 height 15
click at [509, 258] on quentale-photo at bounding box center [452, 327] width 262 height 175
click at [665, 540] on iron-icon at bounding box center [667, 543] width 17 height 30
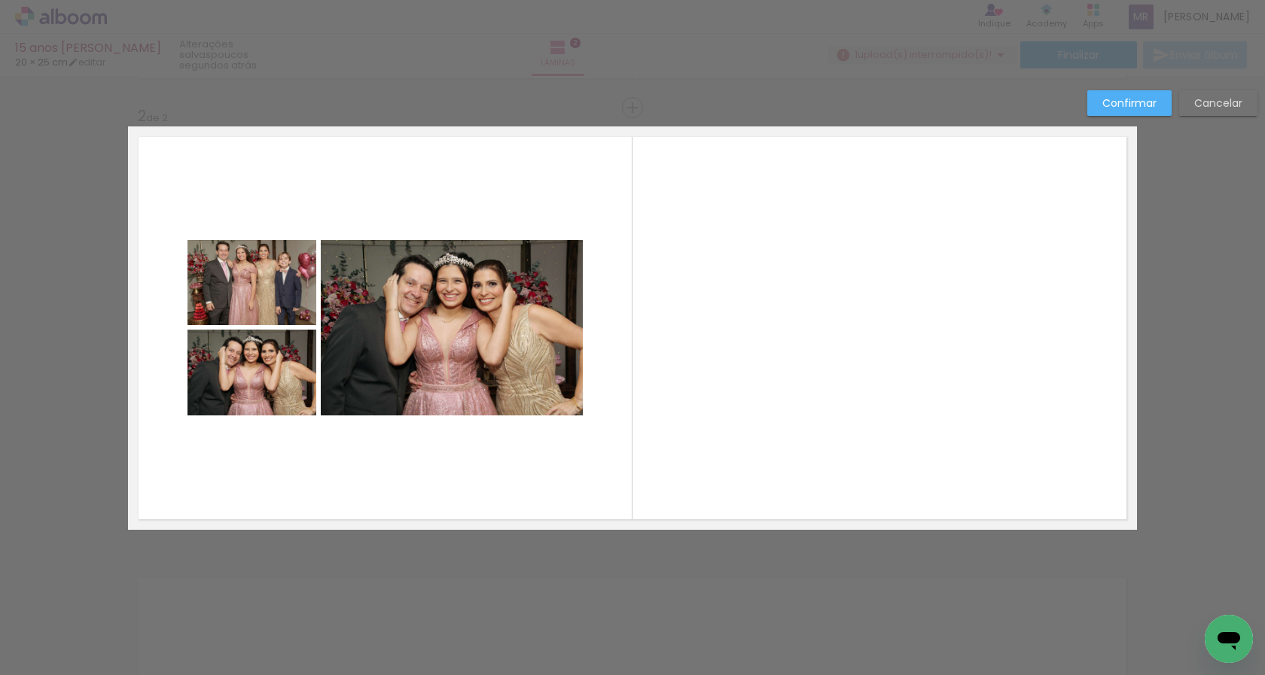
click at [521, 362] on quentale-photo at bounding box center [452, 327] width 262 height 175
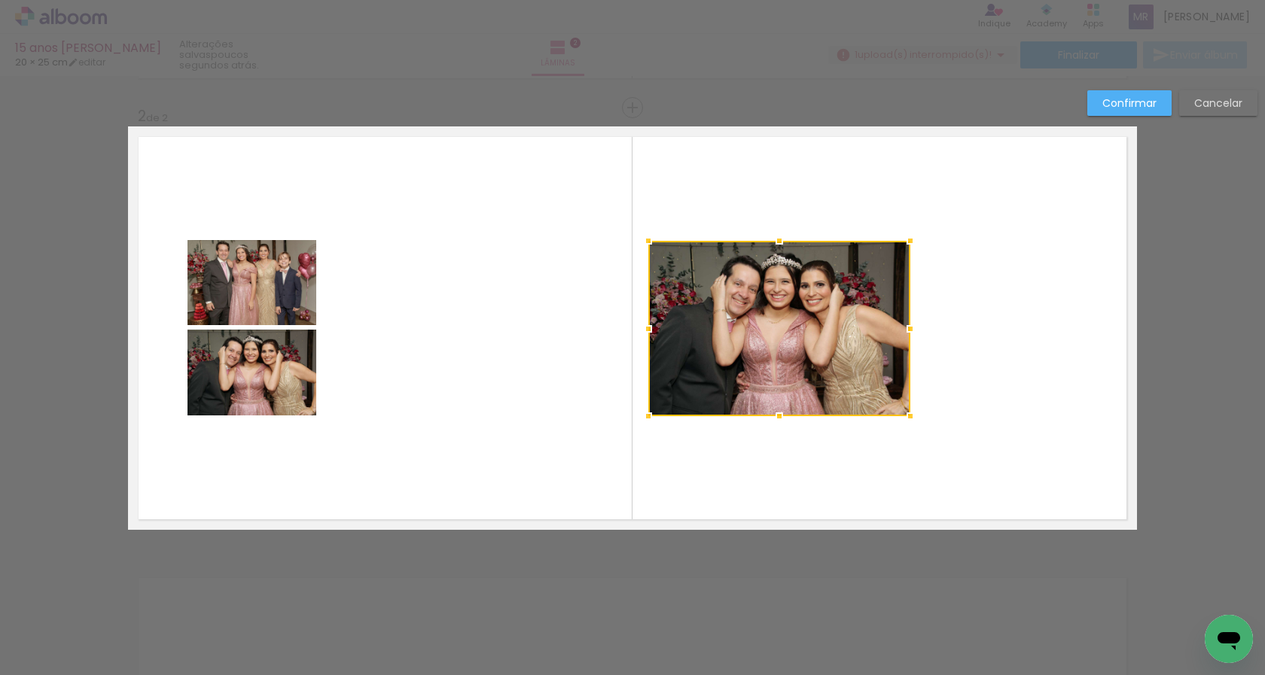
drag, startPoint x: 521, startPoint y: 362, endPoint x: 848, endPoint y: 361, distance: 327.5
click at [848, 361] on div at bounding box center [779, 328] width 262 height 175
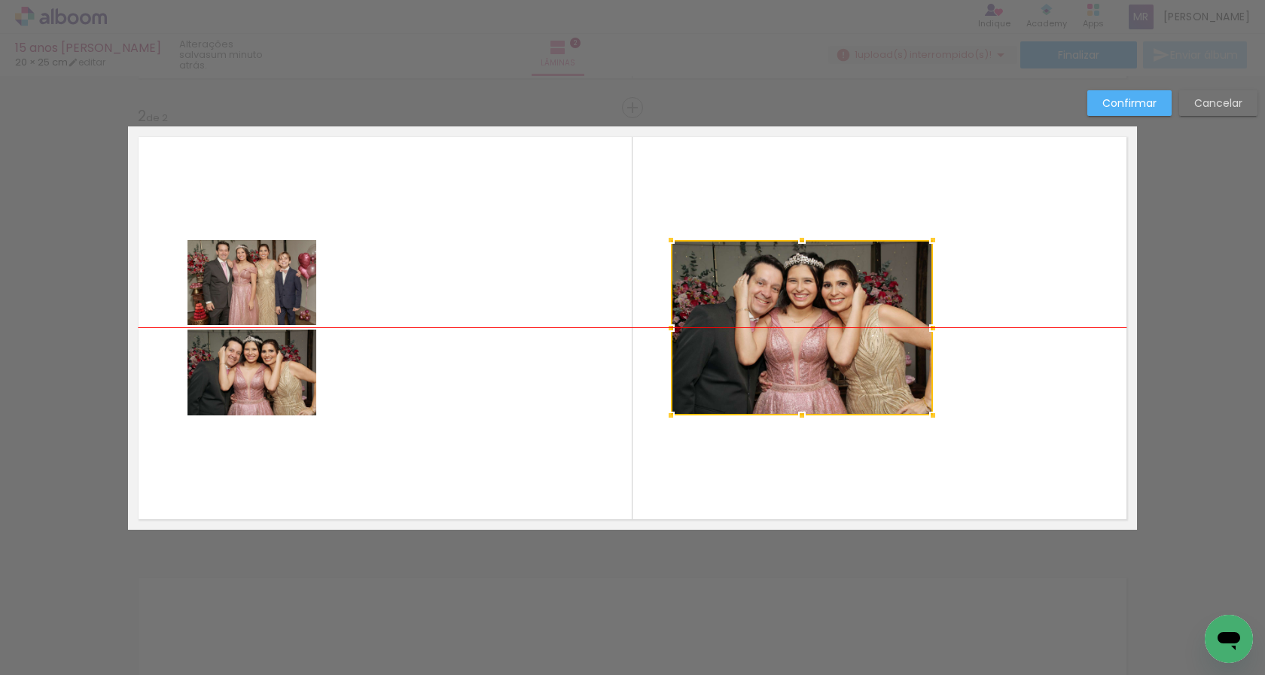
drag, startPoint x: 830, startPoint y: 355, endPoint x: 839, endPoint y: 352, distance: 9.5
click at [839, 352] on div at bounding box center [802, 327] width 262 height 175
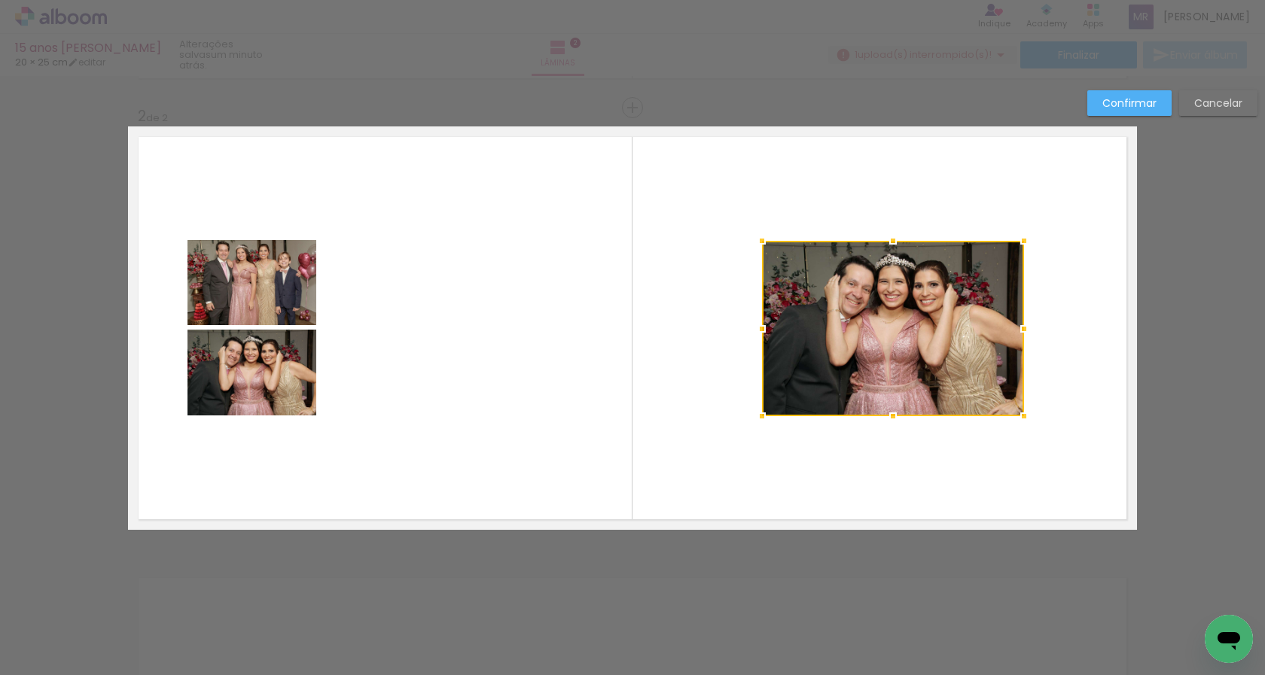
drag, startPoint x: 839, startPoint y: 352, endPoint x: 930, endPoint y: 350, distance: 91.1
click at [930, 350] on div at bounding box center [893, 328] width 262 height 175
click at [254, 282] on quentale-photo at bounding box center [251, 282] width 129 height 85
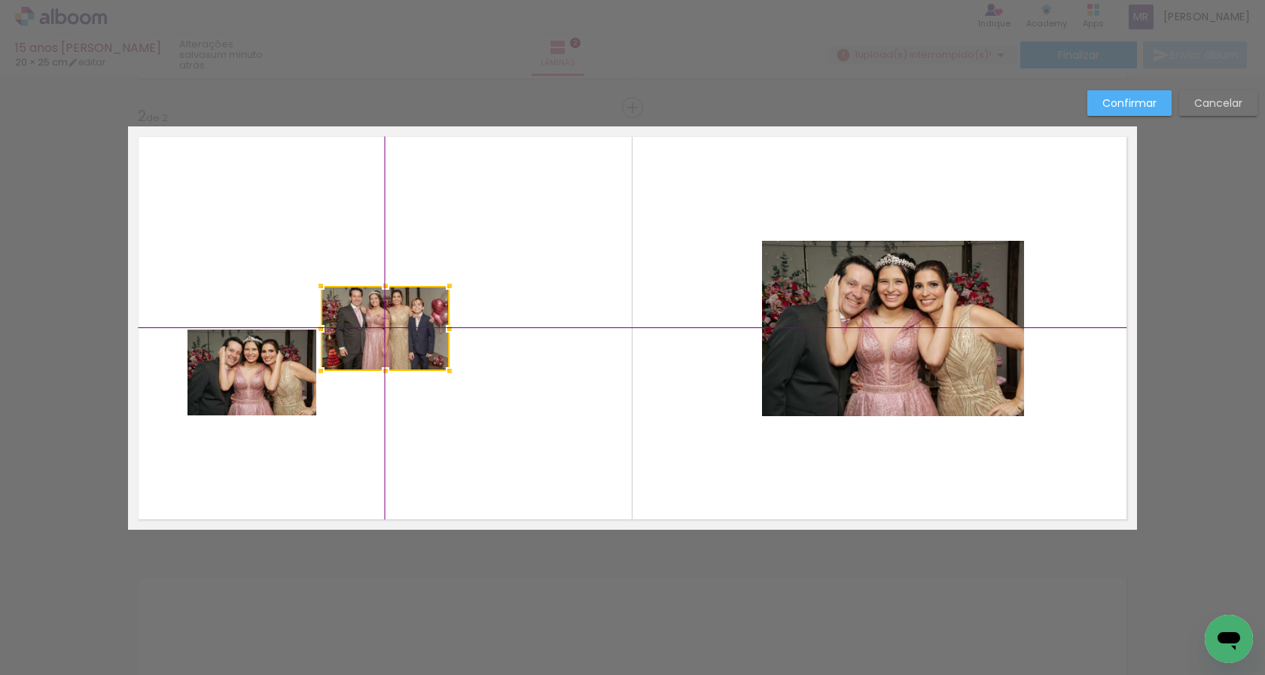
drag, startPoint x: 254, startPoint y: 282, endPoint x: 394, endPoint y: 326, distance: 146.7
click at [394, 326] on div at bounding box center [385, 328] width 129 height 85
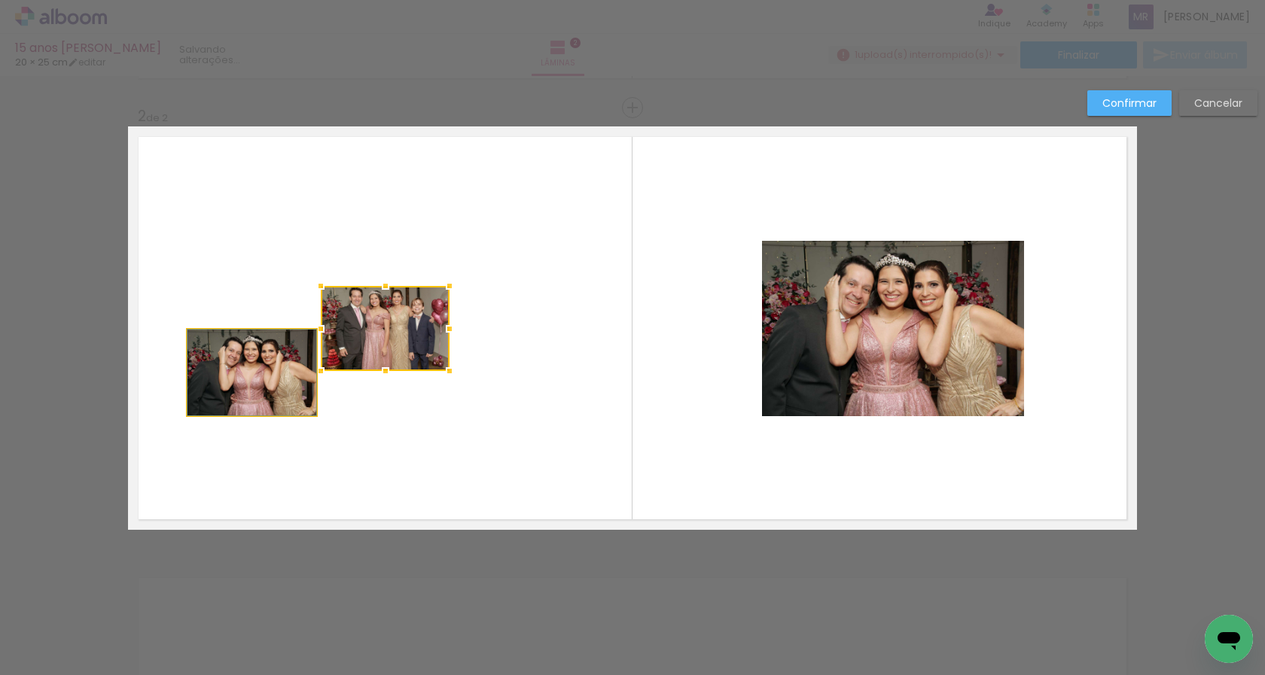
click at [289, 366] on quentale-photo at bounding box center [251, 373] width 129 height 86
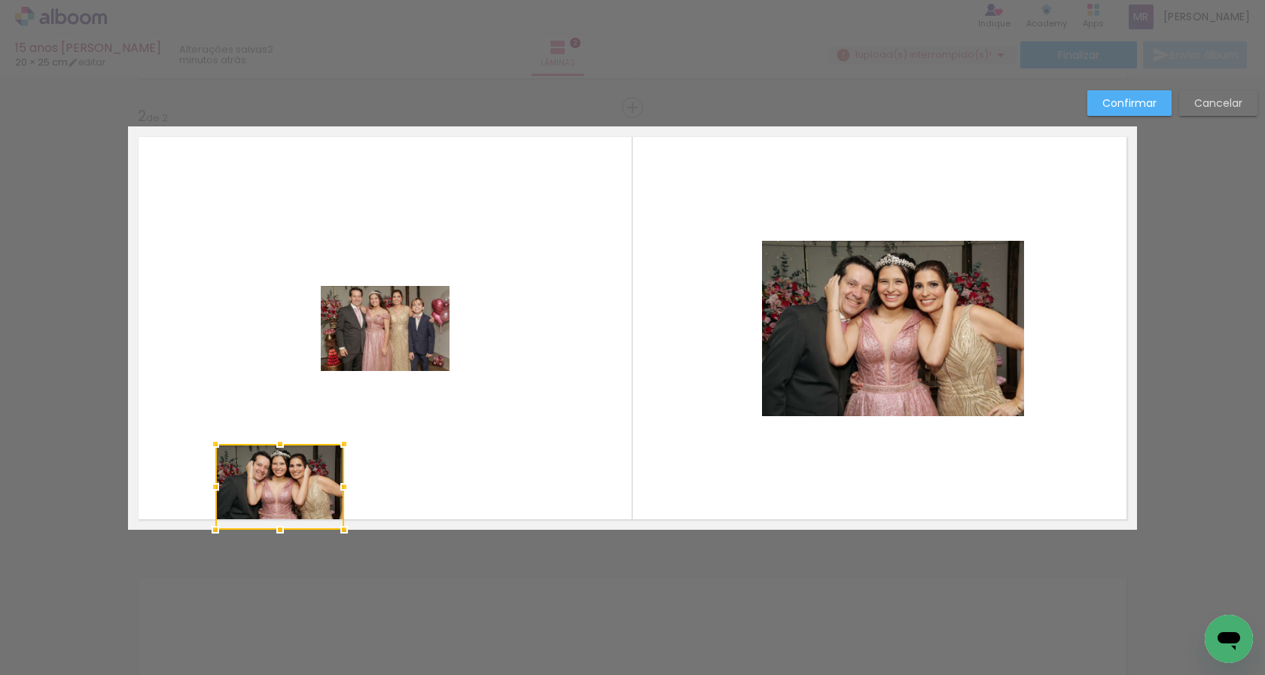
drag, startPoint x: 263, startPoint y: 379, endPoint x: 291, endPoint y: 607, distance: 229.8
click at [291, 607] on div "Inserir lâmina 1 de 2 Inserir lâmina 2 de 2 Confirmar Cancelar" at bounding box center [632, 322] width 1265 height 1360
drag, startPoint x: 277, startPoint y: 483, endPoint x: 445, endPoint y: 481, distance: 167.9
click at [279, 613] on div "Inserir lâmina 1 de 2 Inserir lâmina 2 de 2 Confirmar Cancelar" at bounding box center [632, 322] width 1265 height 1360
click at [346, 481] on div at bounding box center [282, 487] width 129 height 86
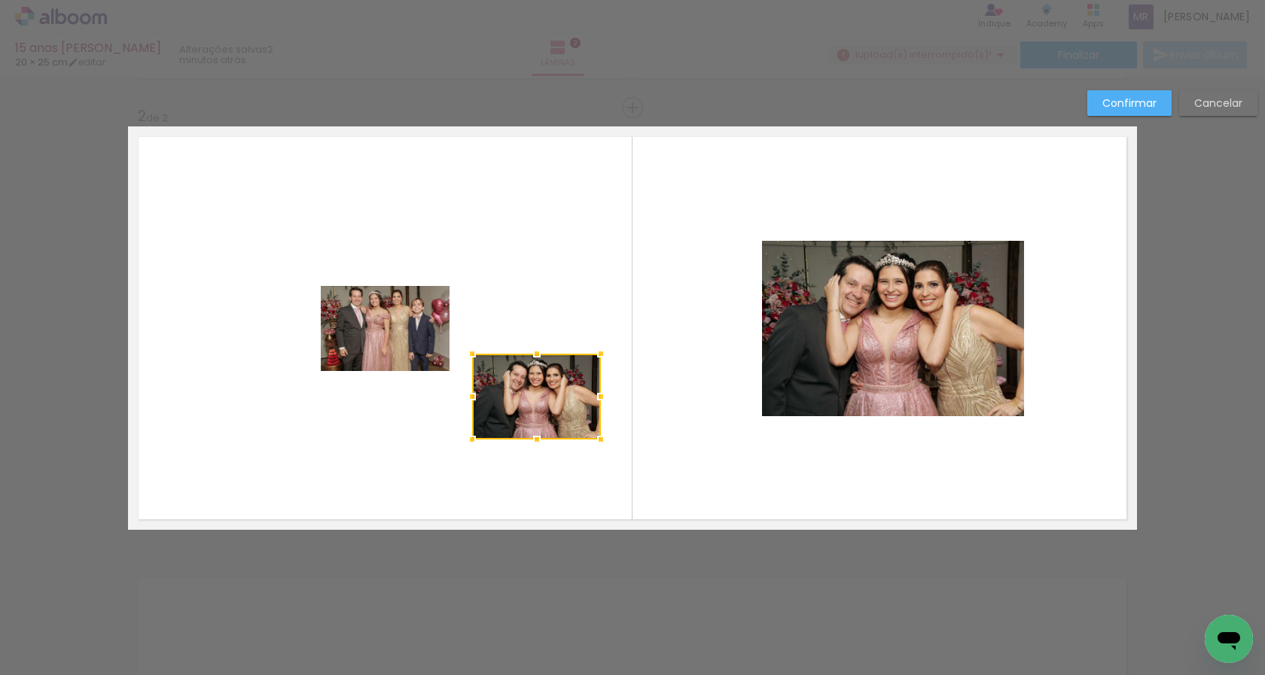
drag, startPoint x: 445, startPoint y: 483, endPoint x: 522, endPoint y: 397, distance: 115.2
click at [522, 397] on div at bounding box center [536, 397] width 129 height 86
click at [0, 0] on slot "Confirmar" at bounding box center [0, 0] width 0 height 0
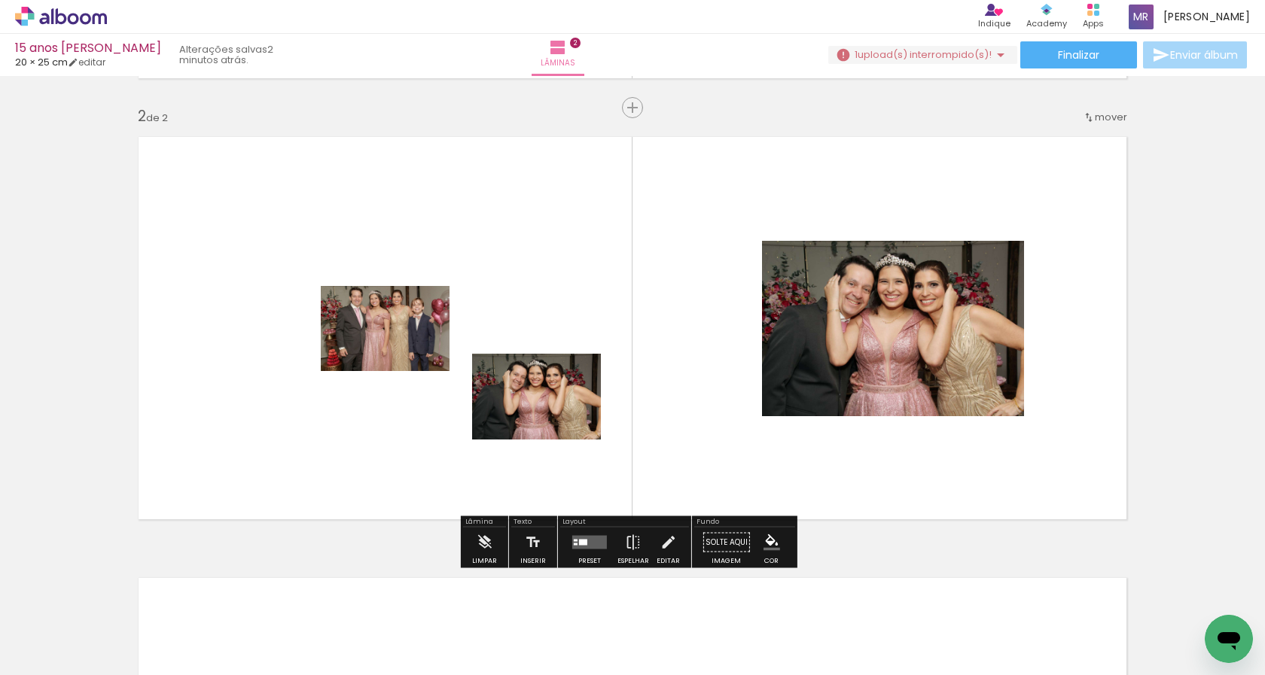
click at [549, 402] on quentale-photo at bounding box center [536, 397] width 129 height 86
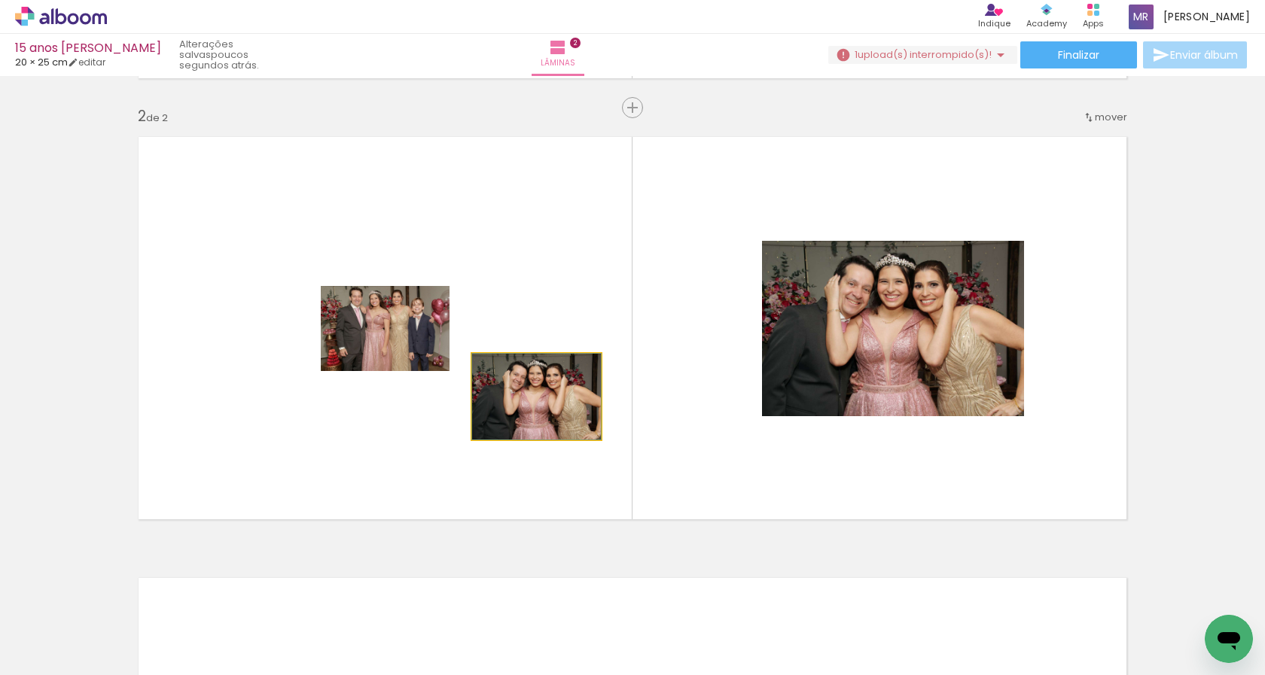
click at [543, 418] on quentale-photo at bounding box center [536, 397] width 129 height 86
click at [535, 406] on quentale-photo at bounding box center [536, 397] width 129 height 86
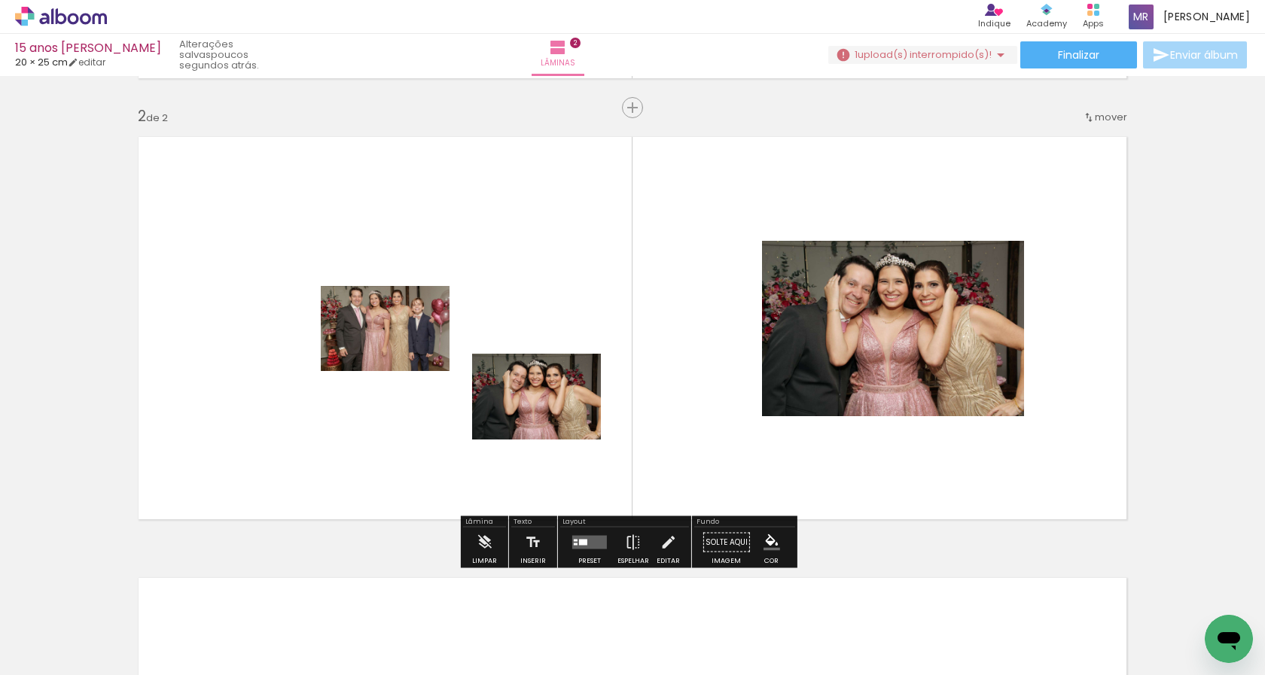
click at [581, 632] on div at bounding box center [572, 625] width 75 height 50
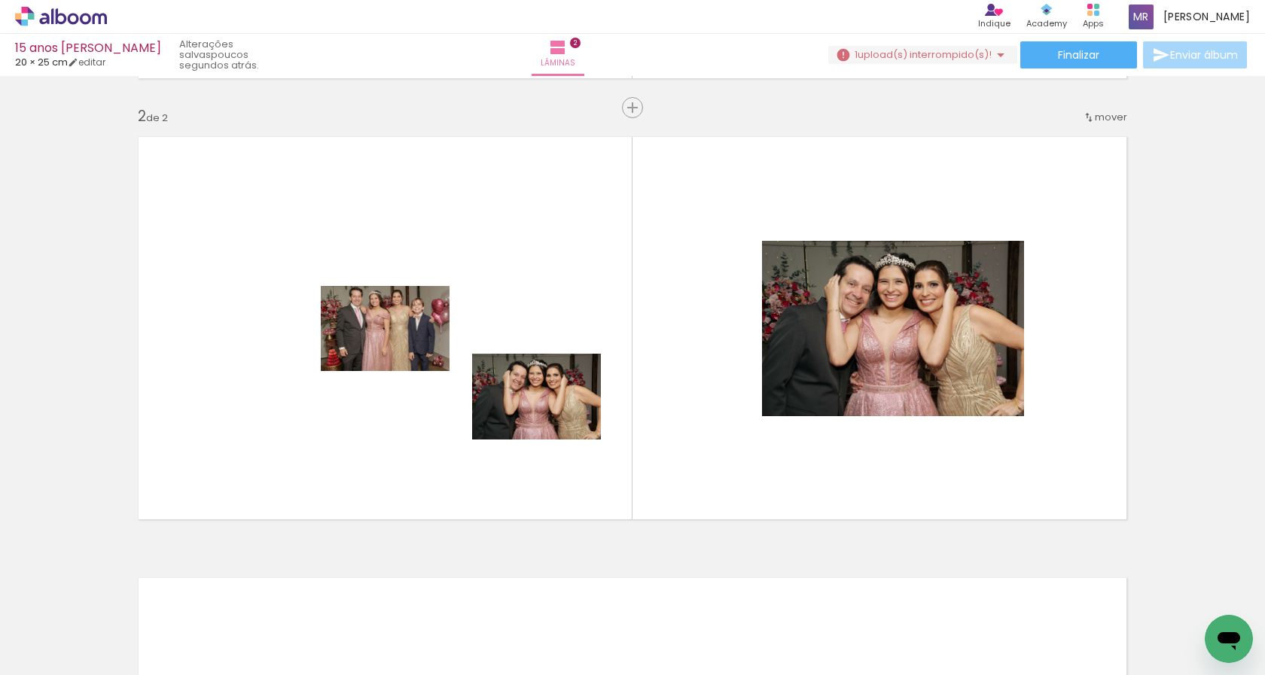
click at [604, 623] on div at bounding box center [572, 625] width 75 height 50
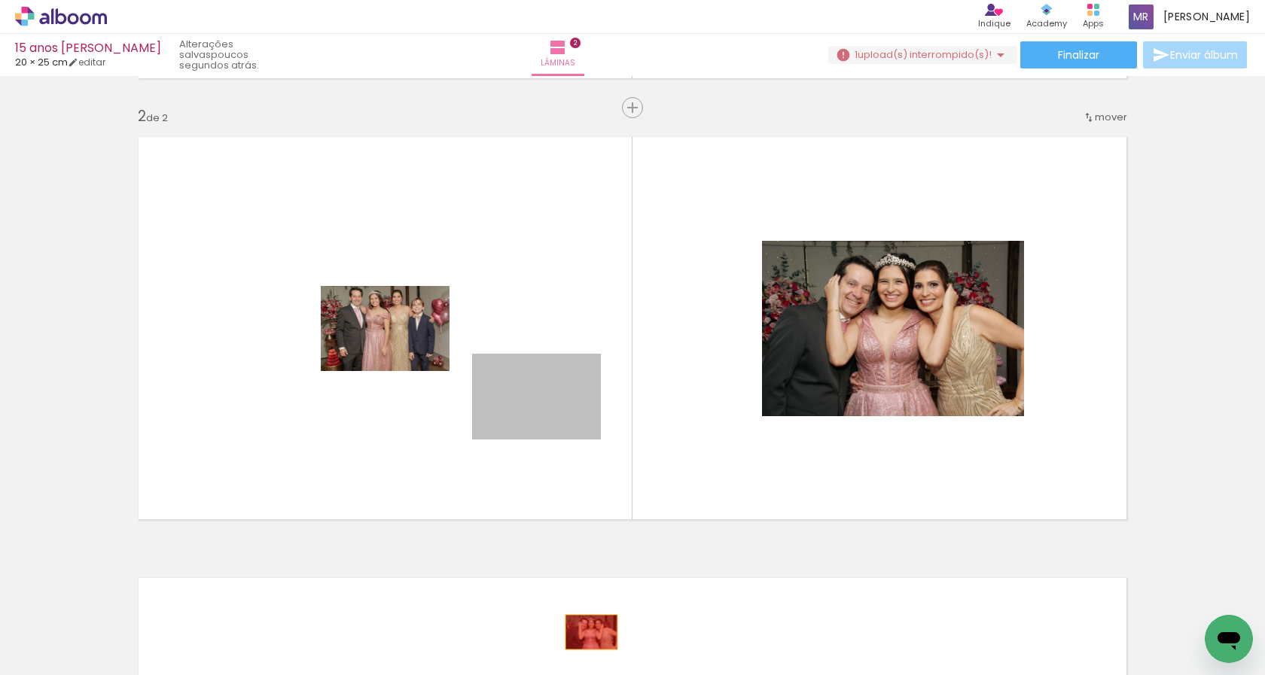
drag, startPoint x: 554, startPoint y: 400, endPoint x: 586, endPoint y: 632, distance: 234.8
click at [586, 632] on quentale-workspace at bounding box center [632, 337] width 1265 height 675
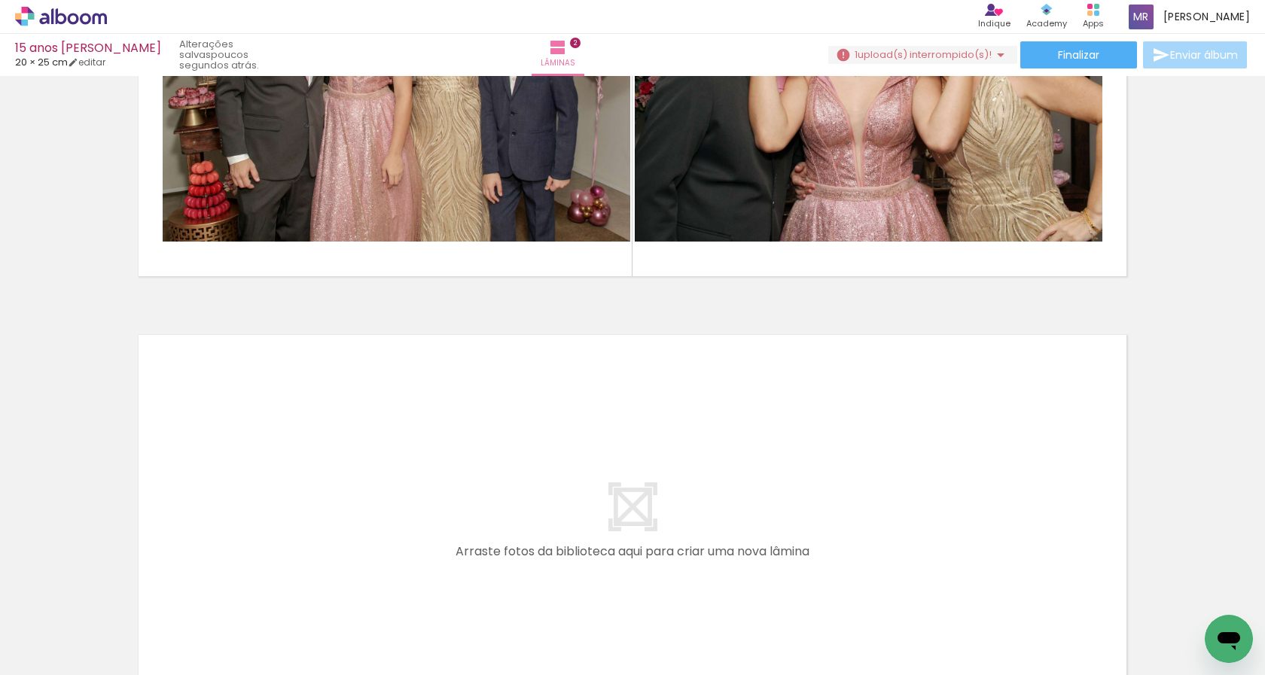
scroll to position [753, 0]
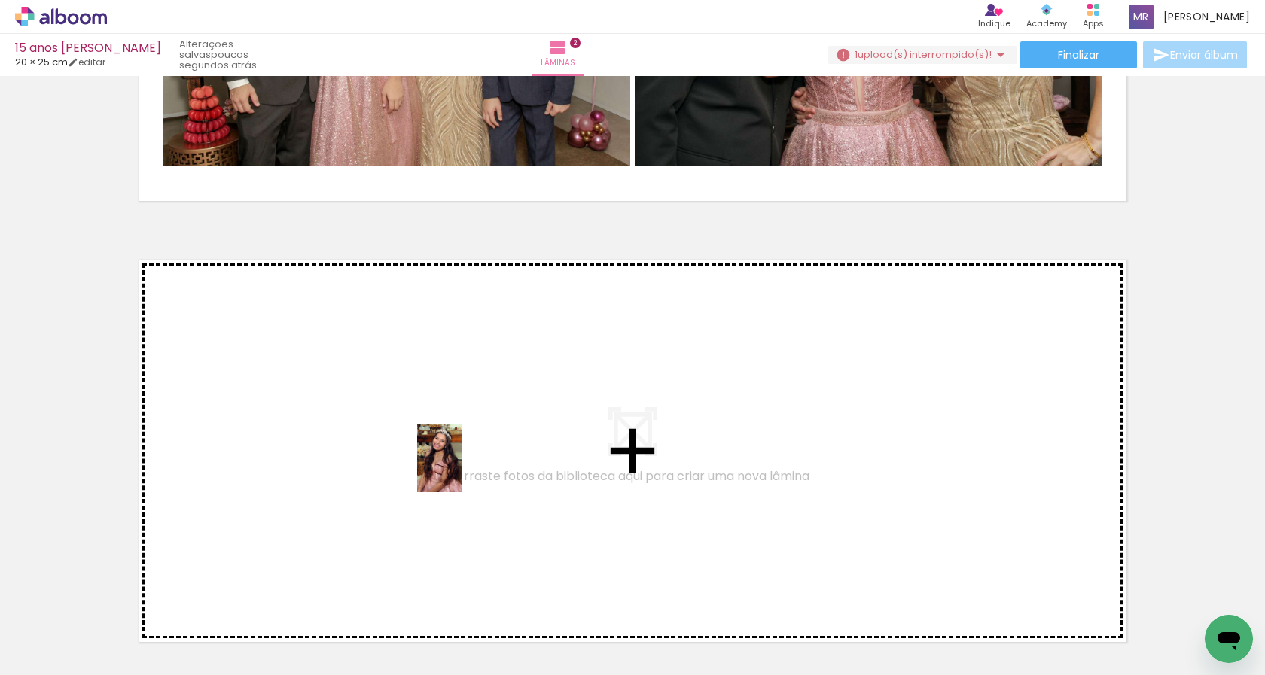
drag, startPoint x: 328, startPoint y: 623, endPoint x: 462, endPoint y: 470, distance: 203.2
click at [462, 470] on quentale-workspace at bounding box center [632, 337] width 1265 height 675
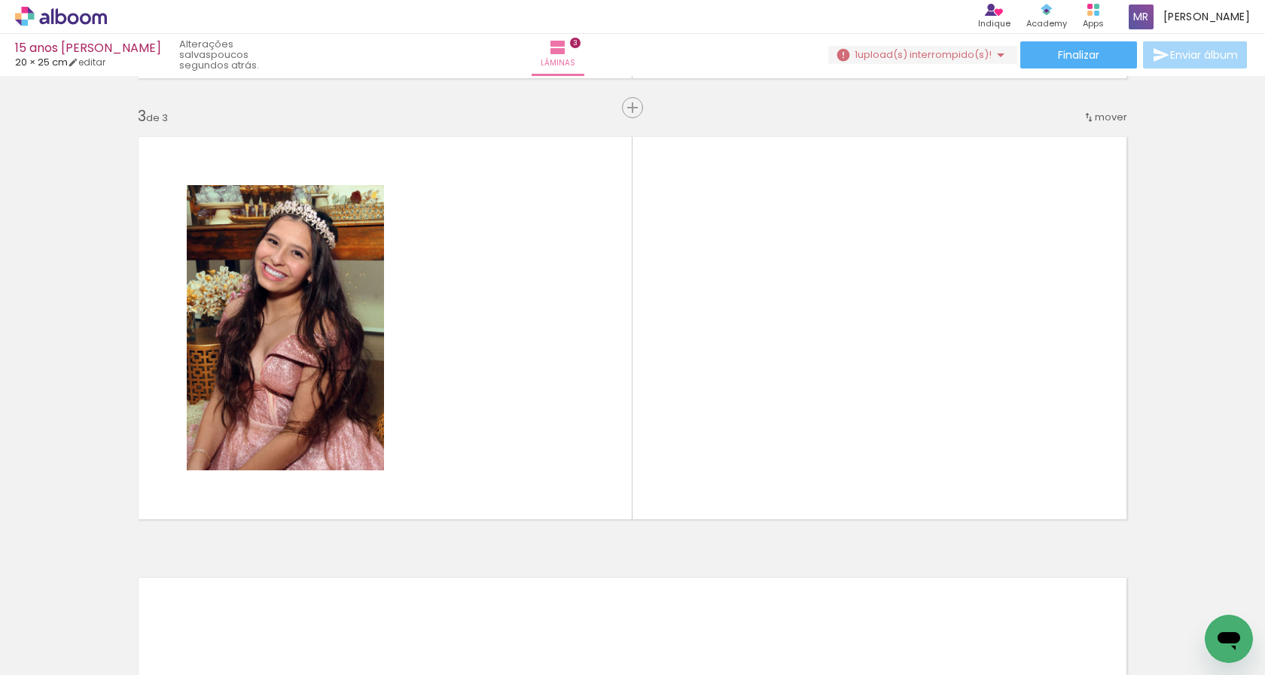
scroll to position [0, 0]
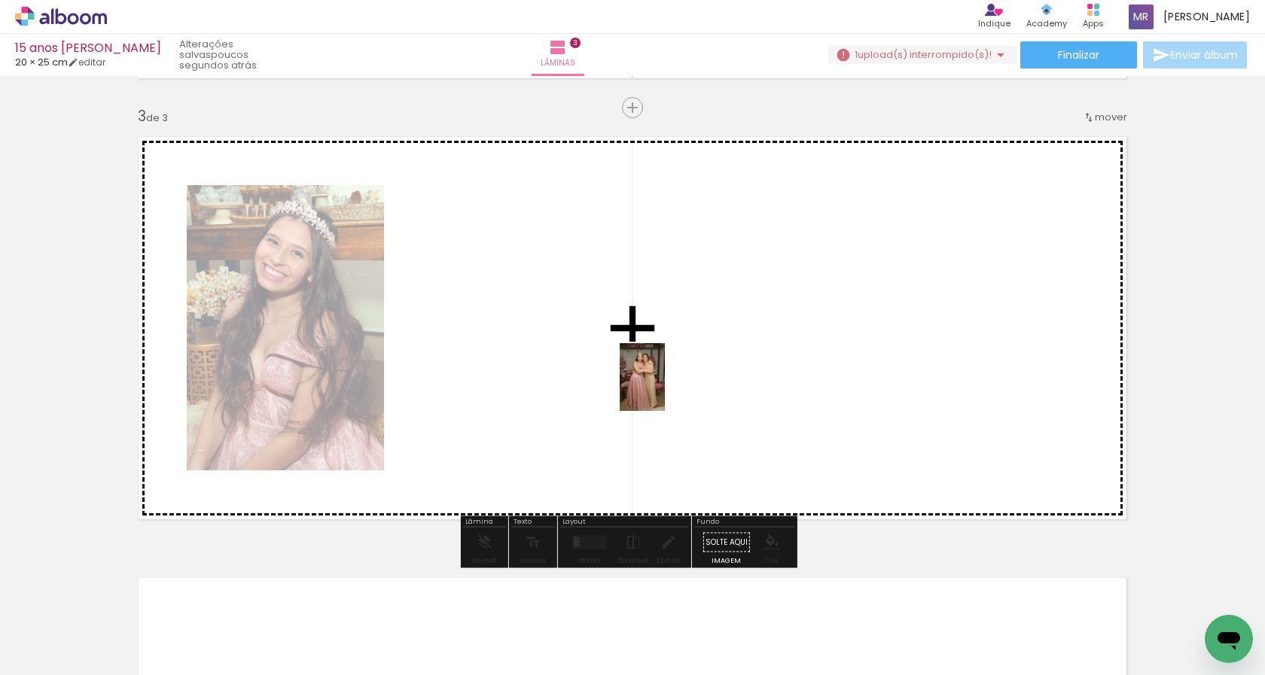
drag, startPoint x: 675, startPoint y: 635, endPoint x: 665, endPoint y: 388, distance: 247.1
click at [665, 388] on quentale-workspace at bounding box center [632, 337] width 1265 height 675
click at [743, 403] on quentale-workspace at bounding box center [632, 337] width 1265 height 675
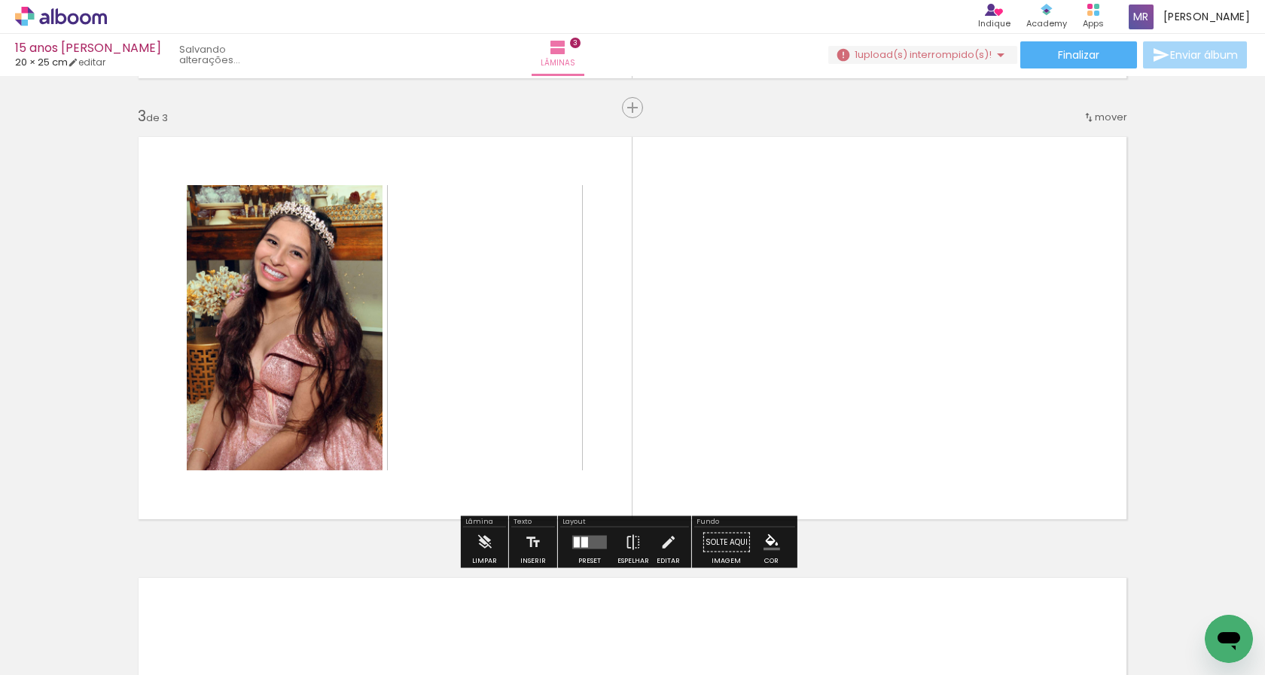
click at [845, 422] on quentale-workspace at bounding box center [632, 337] width 1265 height 675
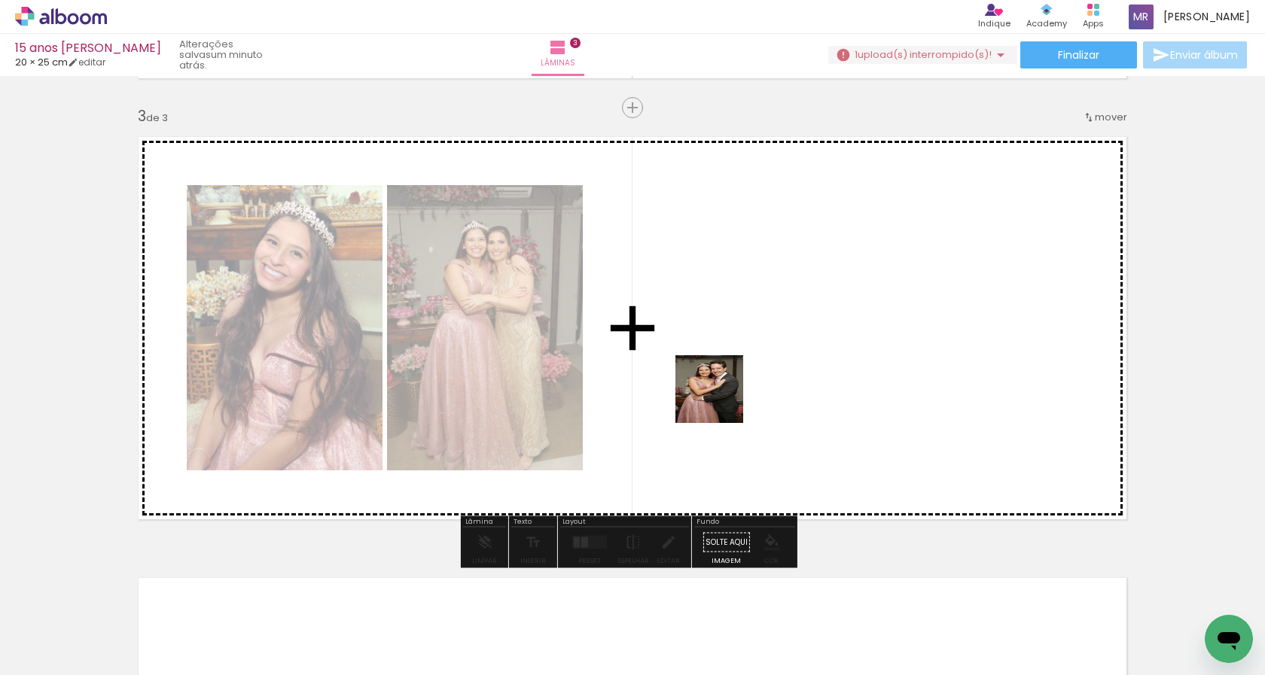
drag, startPoint x: 744, startPoint y: 632, endPoint x: 839, endPoint y: 623, distance: 95.2
click at [720, 394] on quentale-workspace at bounding box center [632, 337] width 1265 height 675
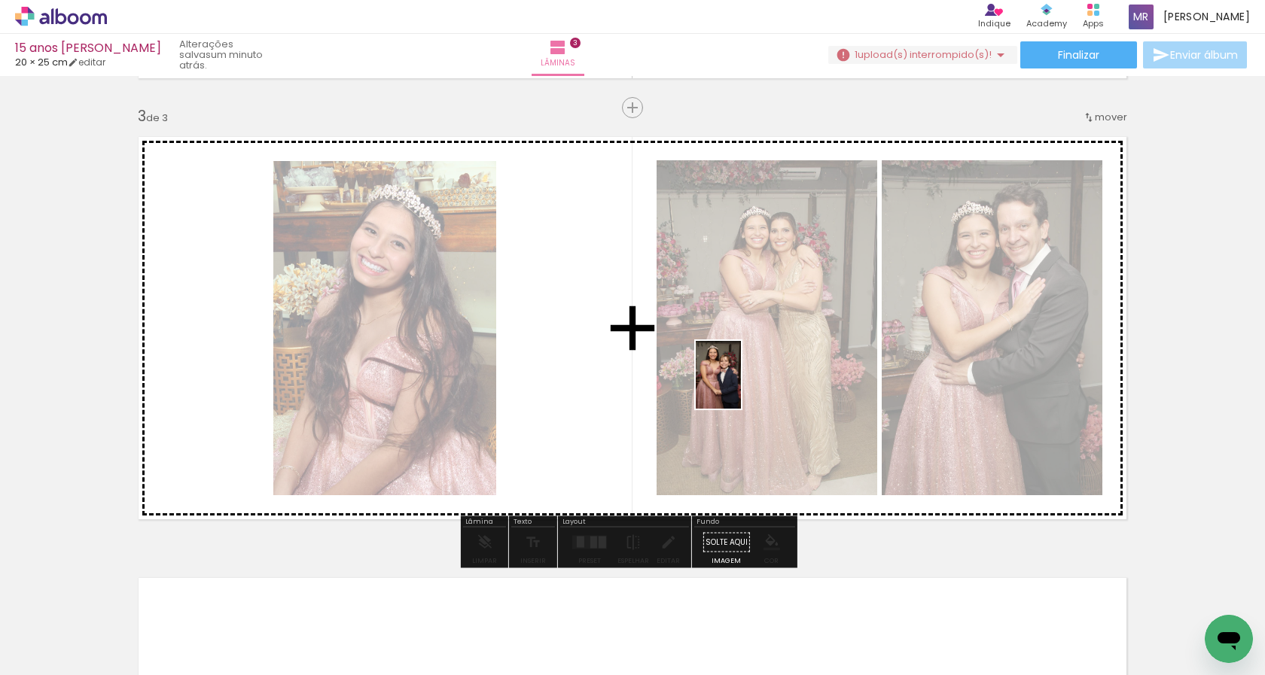
drag, startPoint x: 839, startPoint y: 623, endPoint x: 741, endPoint y: 386, distance: 256.5
click at [741, 386] on quentale-workspace at bounding box center [632, 337] width 1265 height 675
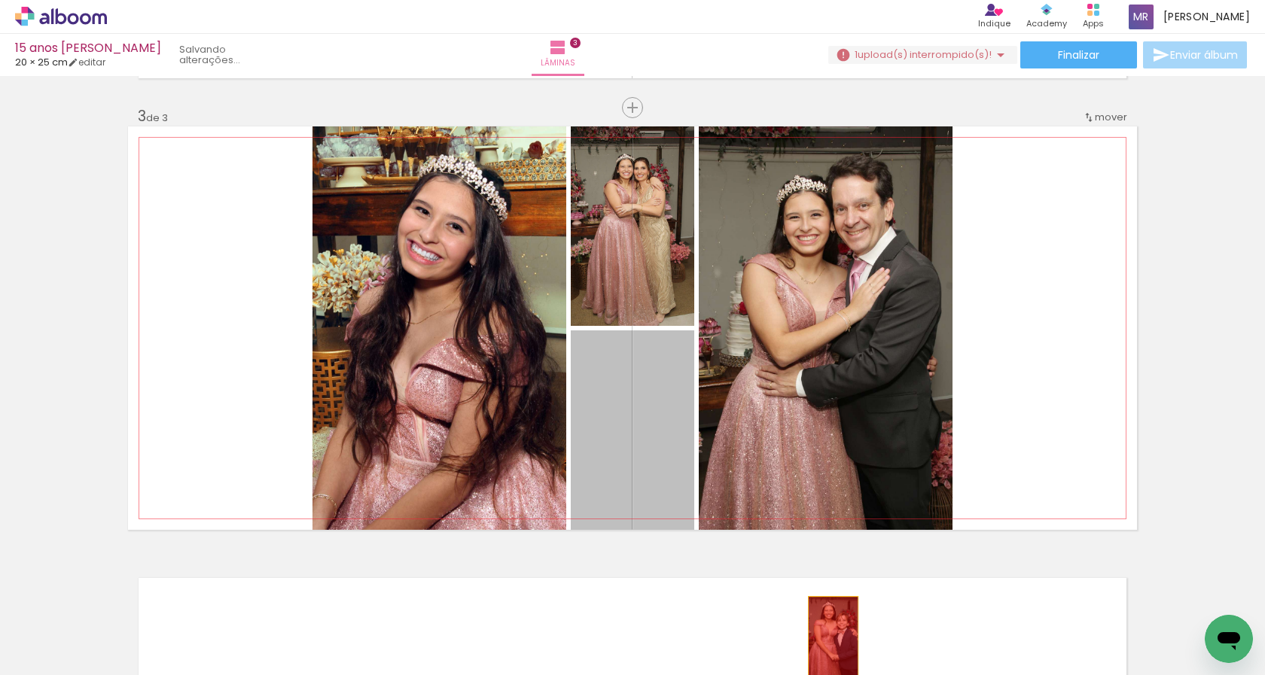
drag, startPoint x: 622, startPoint y: 417, endPoint x: 827, endPoint y: 637, distance: 300.9
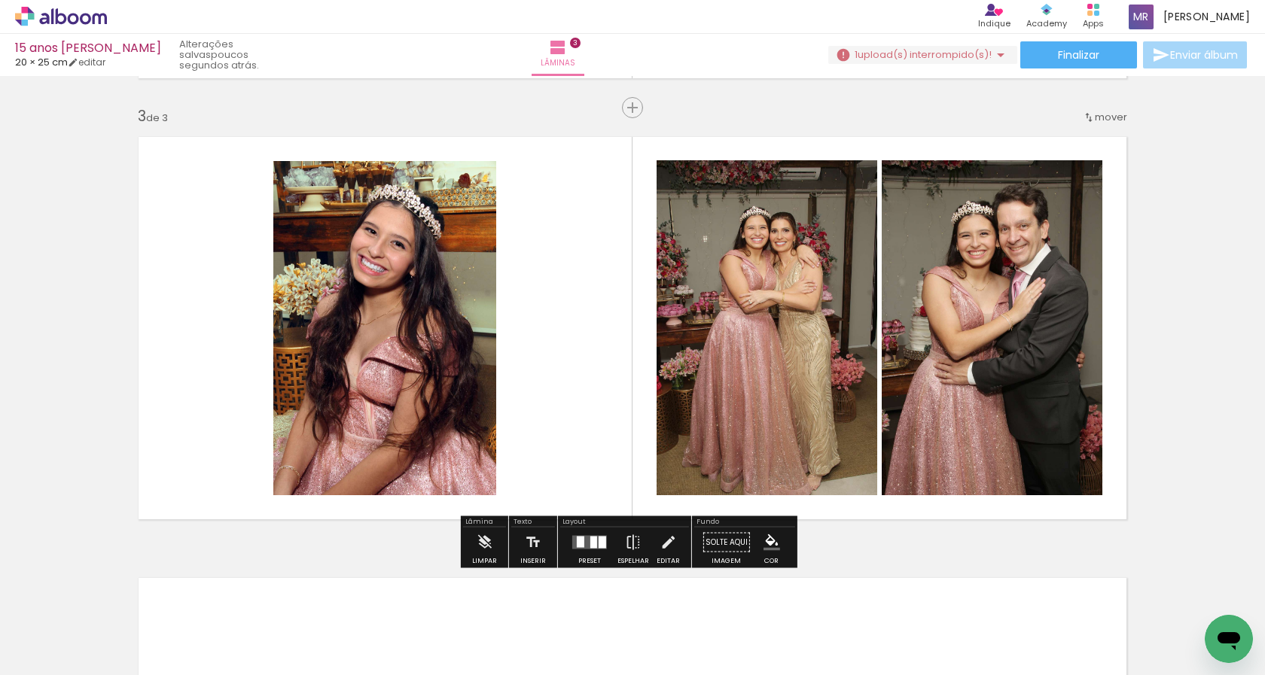
click at [575, 449] on quentale-layouter at bounding box center [632, 327] width 1009 height 403
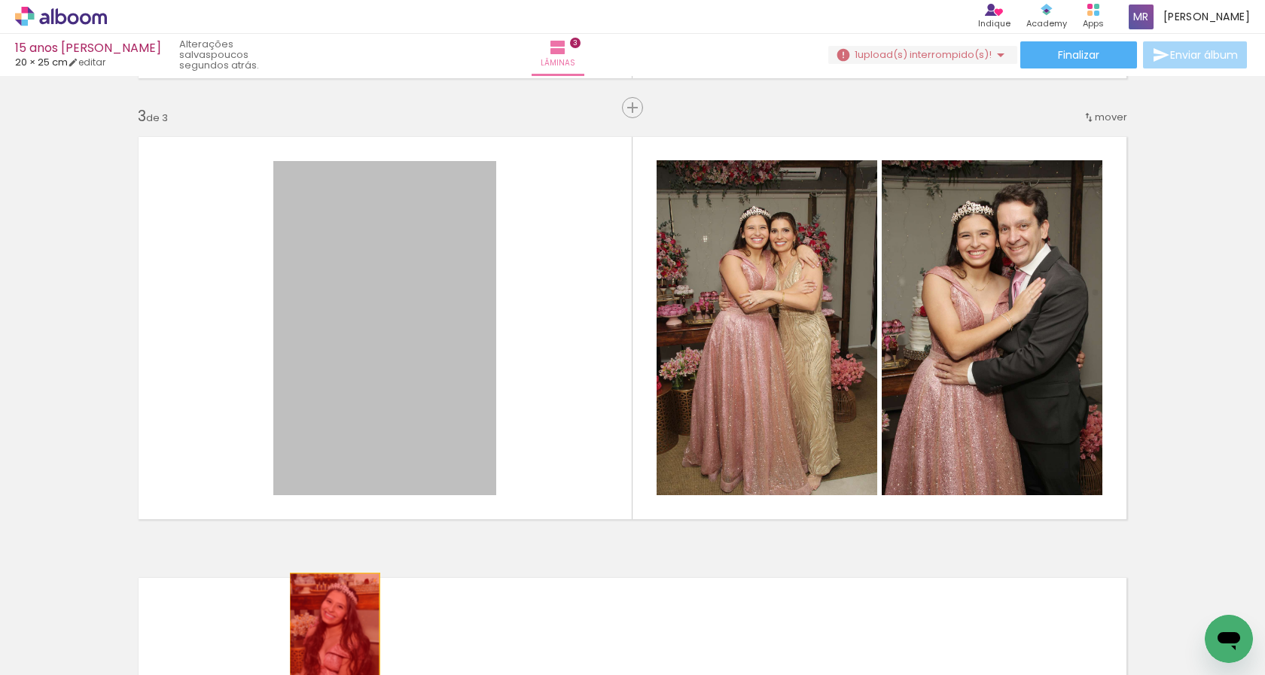
drag, startPoint x: 430, startPoint y: 427, endPoint x: 329, endPoint y: 641, distance: 236.4
click at [329, 641] on quentale-workspace at bounding box center [632, 337] width 1265 height 675
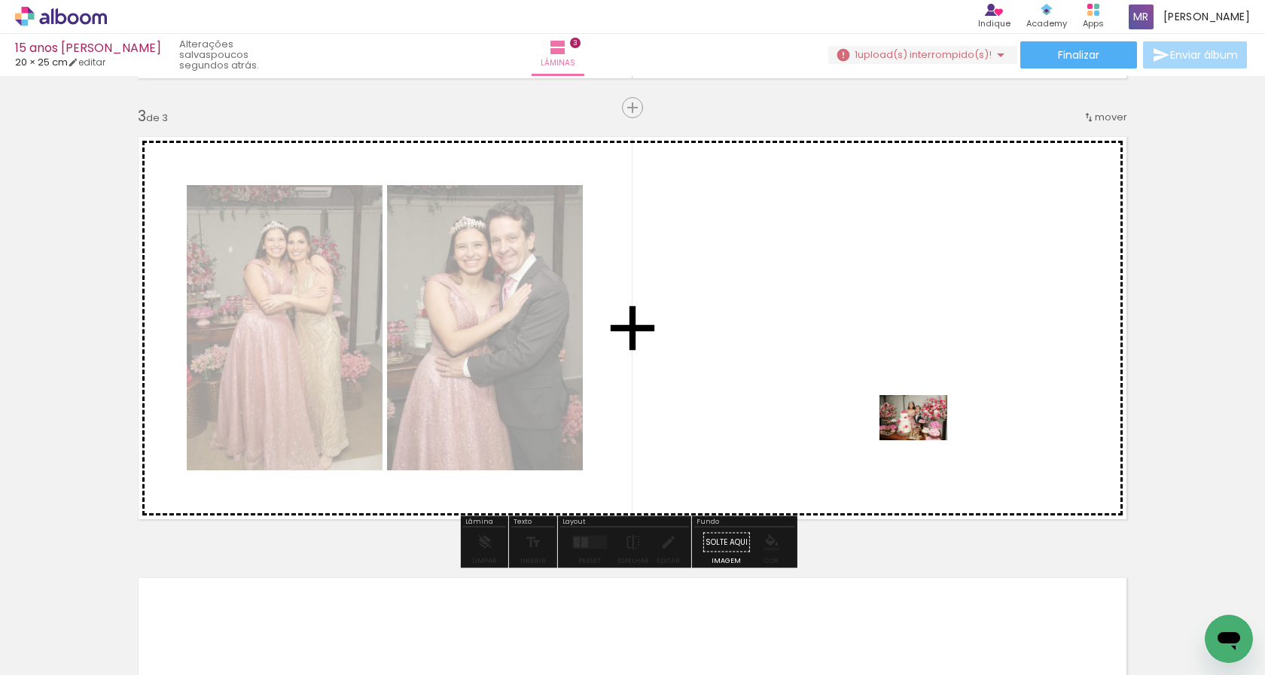
drag, startPoint x: 921, startPoint y: 635, endPoint x: 924, endPoint y: 440, distance: 195.0
click at [924, 440] on quentale-workspace at bounding box center [632, 337] width 1265 height 675
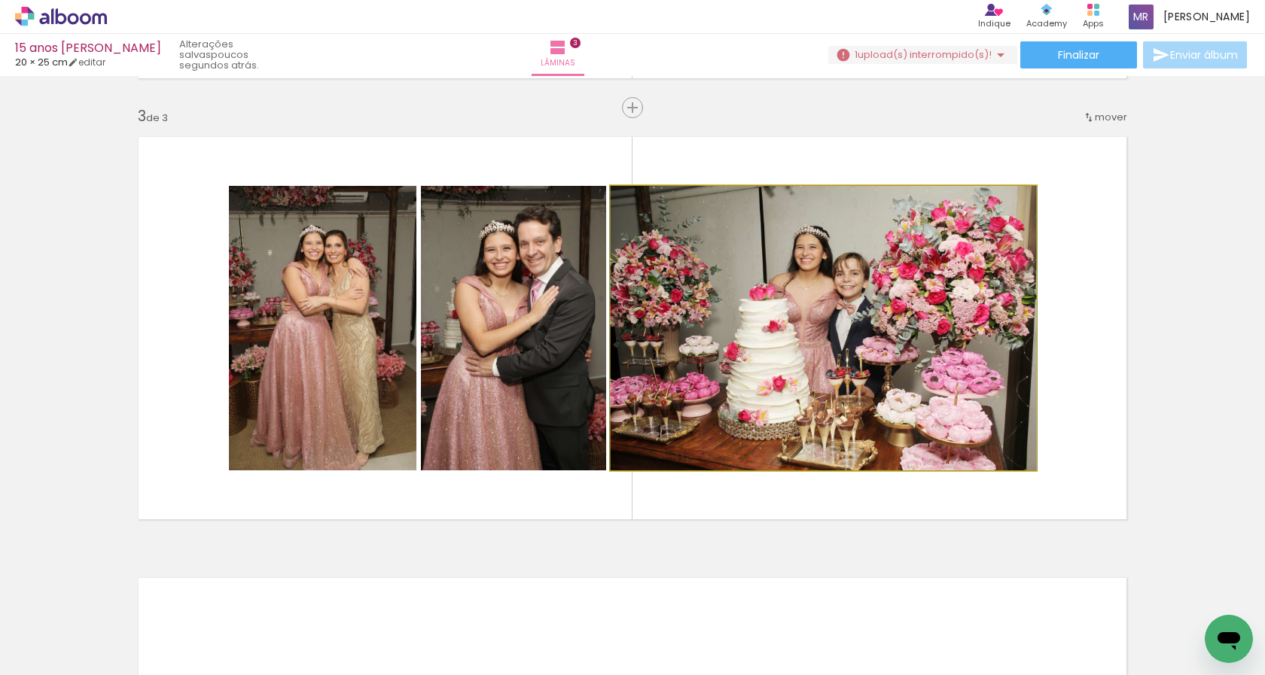
click at [922, 431] on quentale-photo at bounding box center [823, 328] width 425 height 285
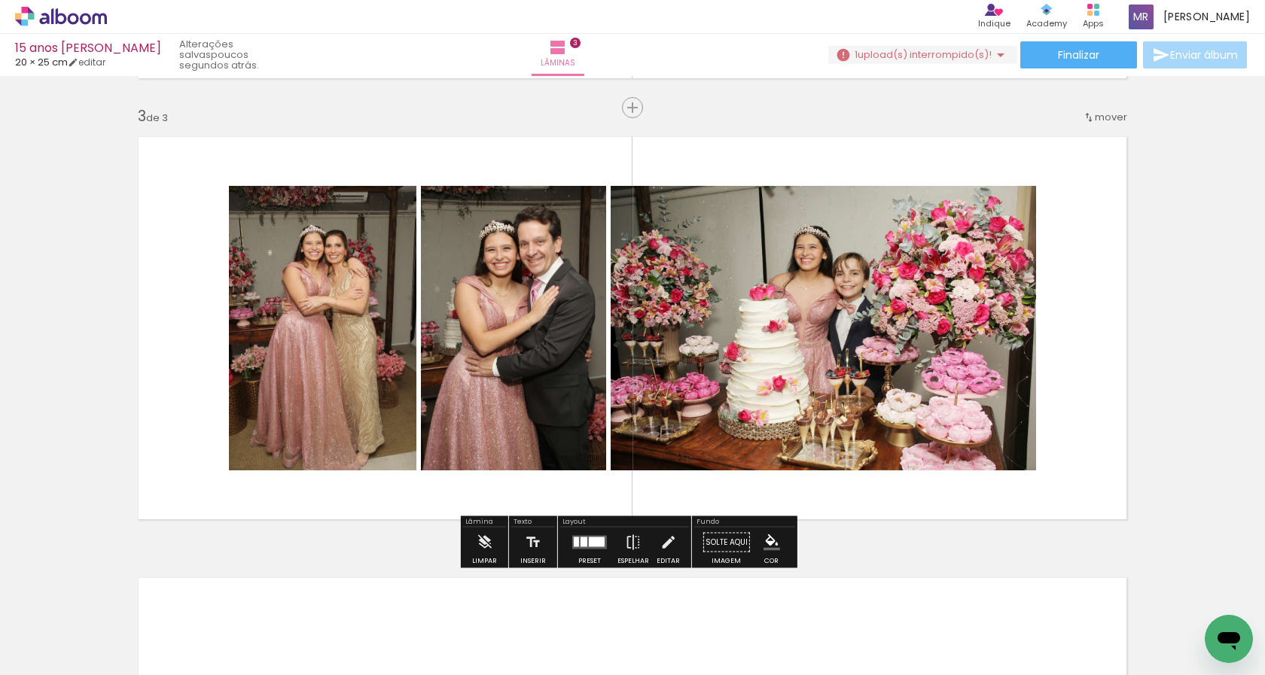
click at [595, 542] on div at bounding box center [597, 542] width 16 height 10
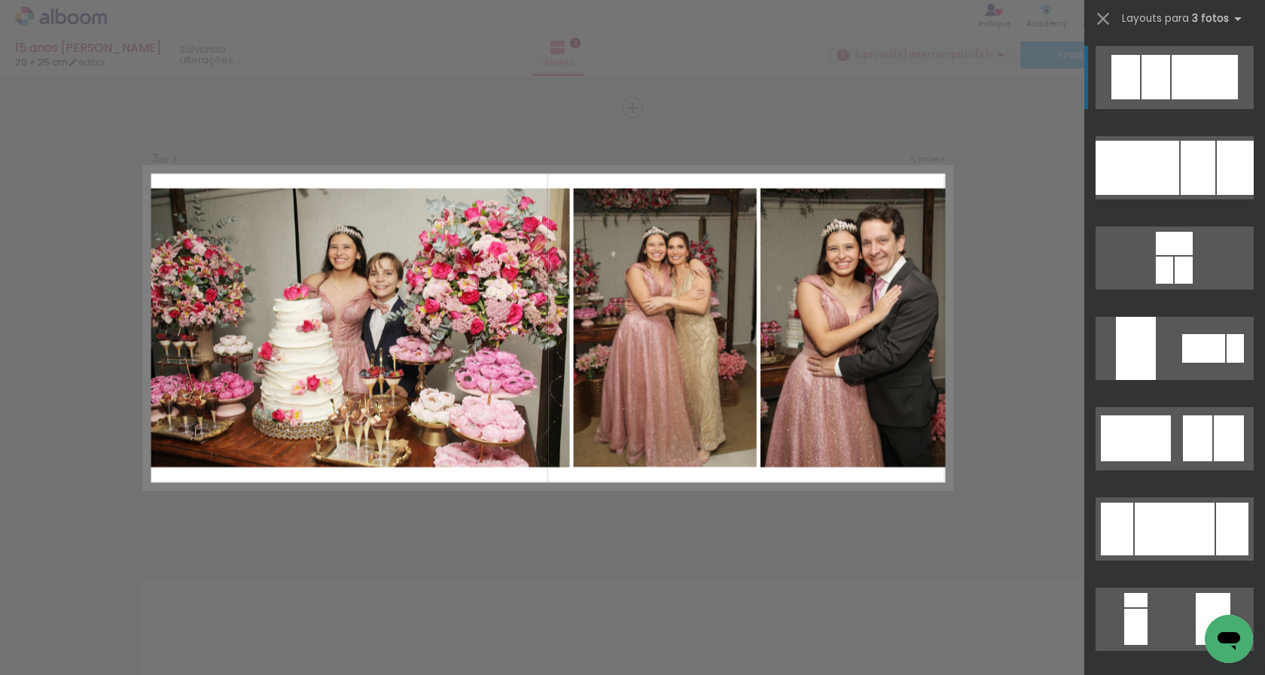
click at [1154, 71] on div at bounding box center [1155, 77] width 29 height 44
click at [1159, 187] on div at bounding box center [1137, 168] width 84 height 54
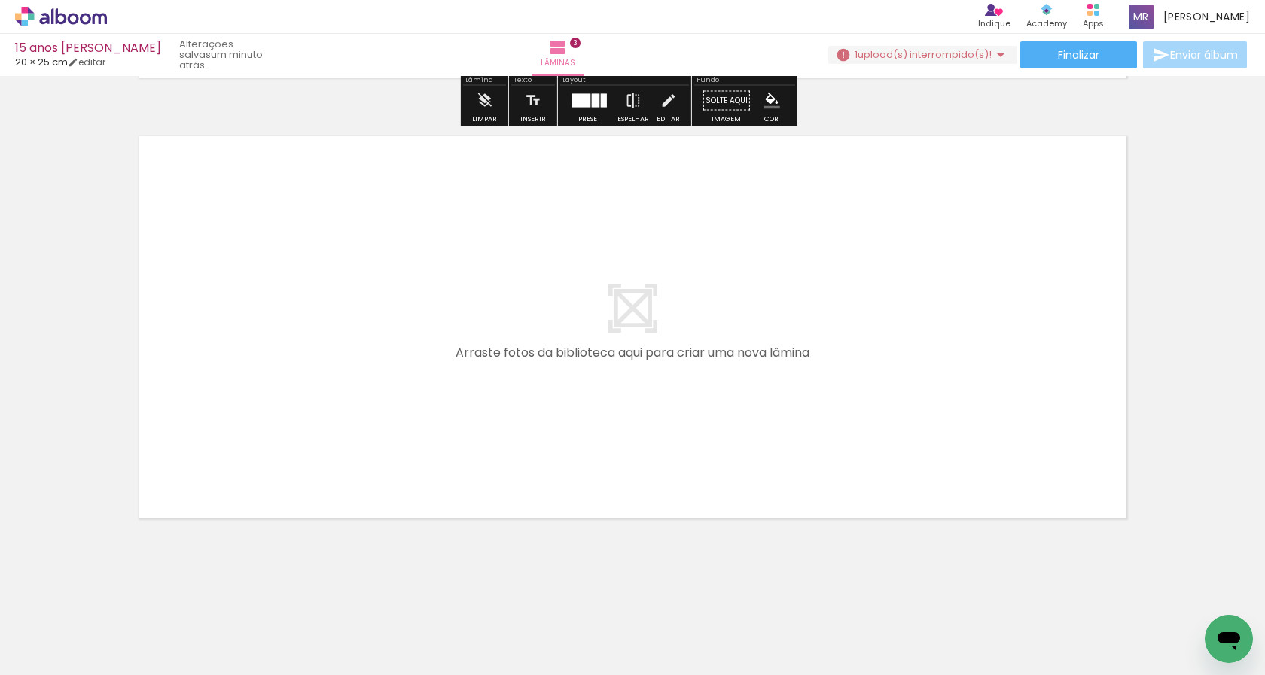
scroll to position [1318, 0]
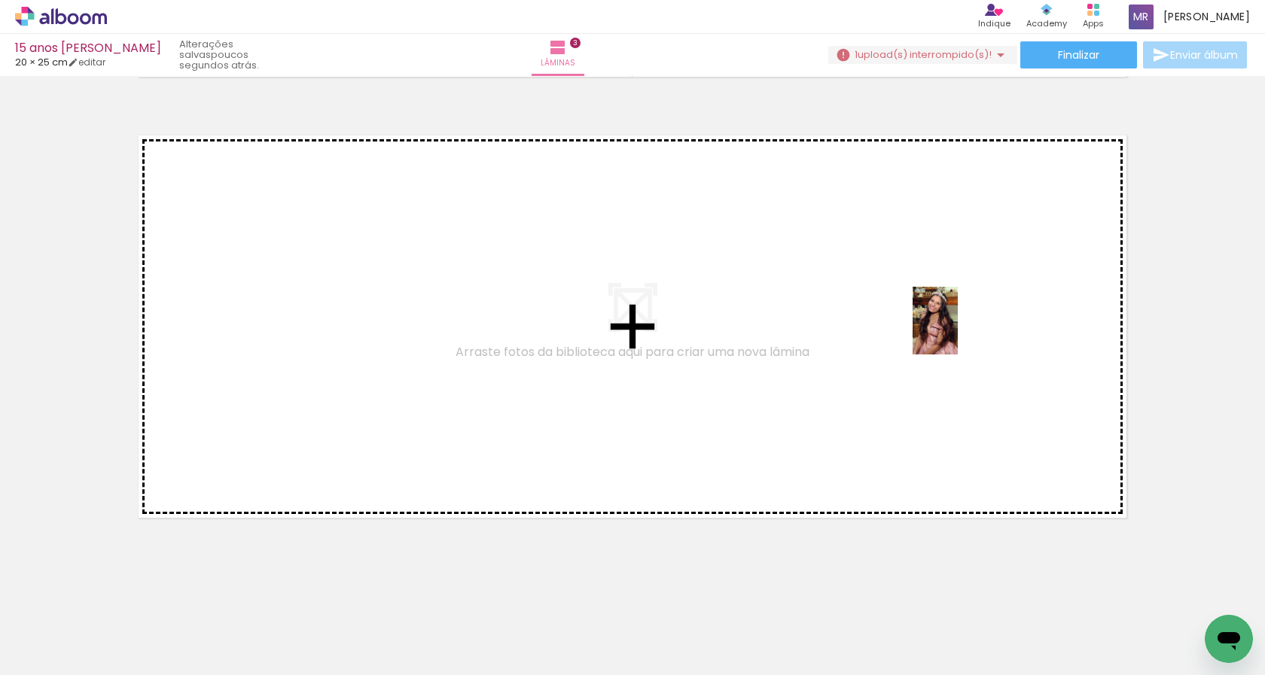
drag, startPoint x: 325, startPoint y: 635, endPoint x: 958, endPoint y: 332, distance: 701.4
click at [958, 332] on quentale-workspace at bounding box center [632, 337] width 1265 height 675
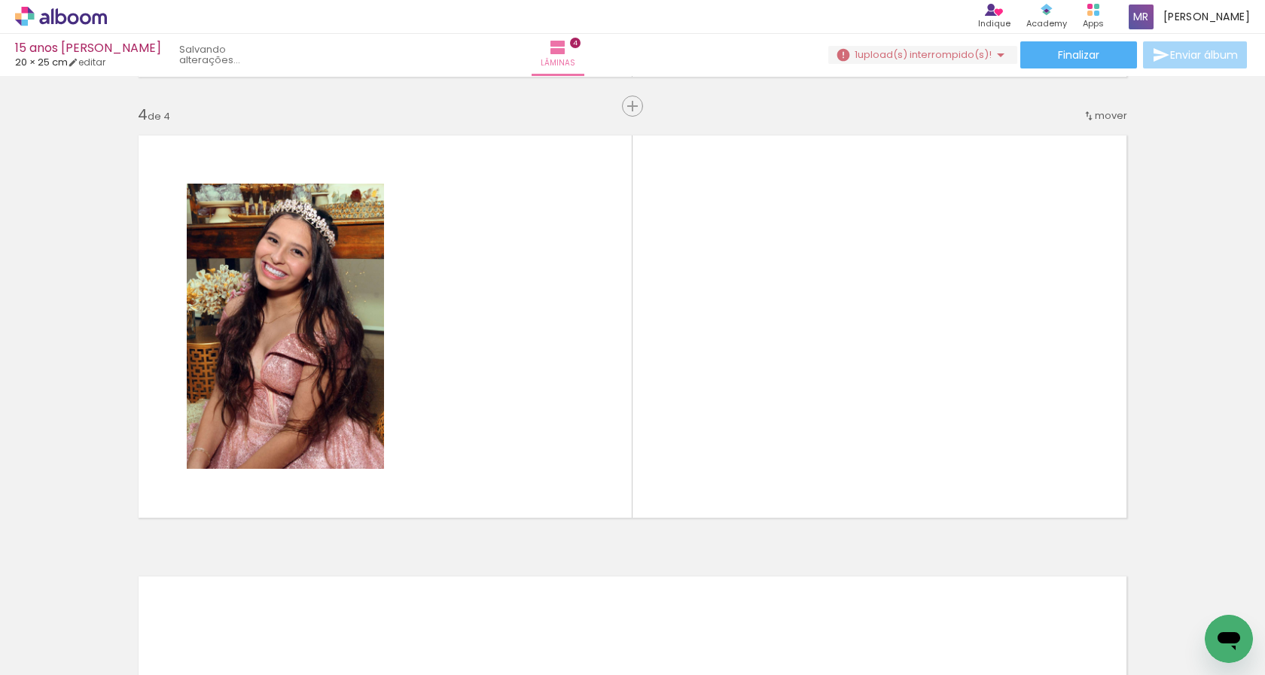
drag, startPoint x: 420, startPoint y: 638, endPoint x: 505, endPoint y: 609, distance: 90.0
click at [501, 363] on quentale-workspace at bounding box center [632, 337] width 1265 height 675
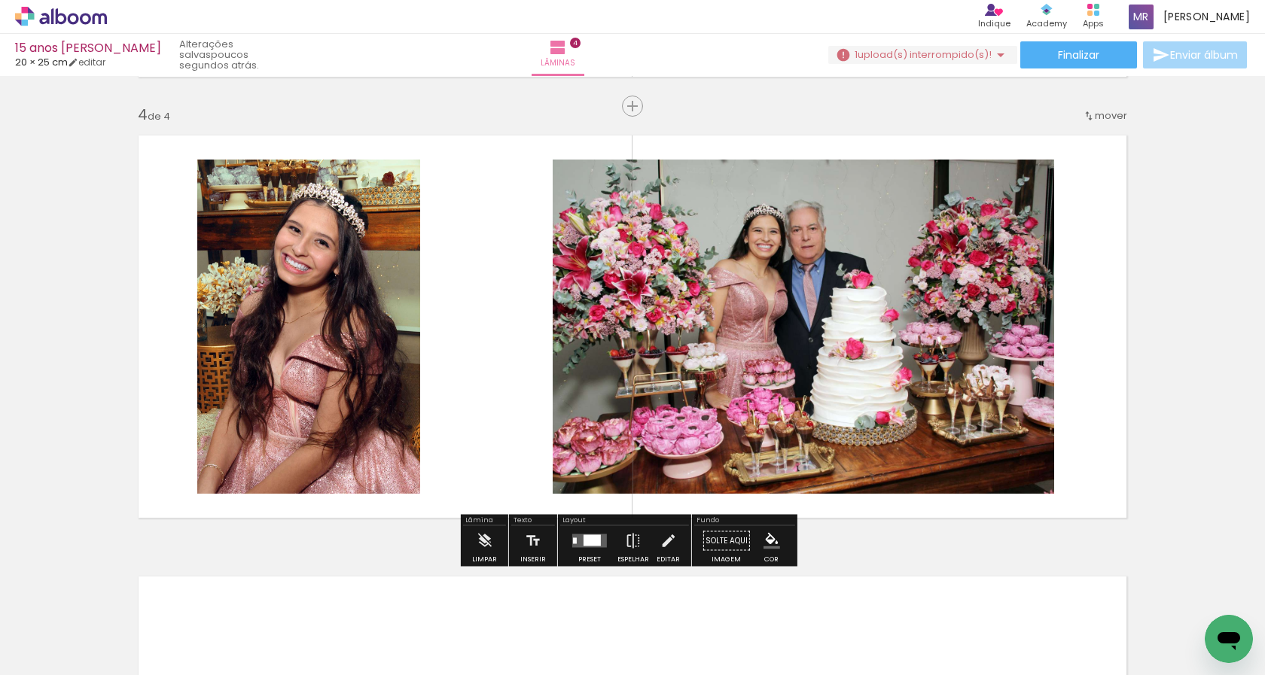
scroll to position [1317, 0]
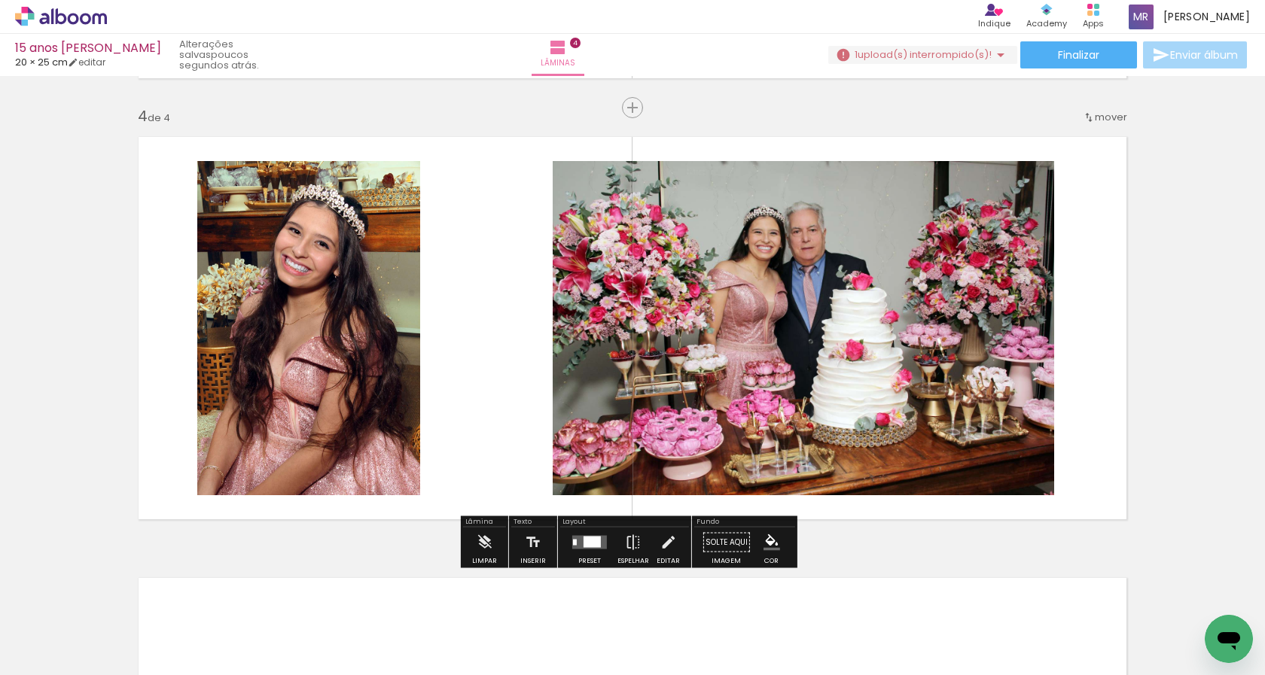
click at [593, 541] on div at bounding box center [591, 542] width 17 height 11
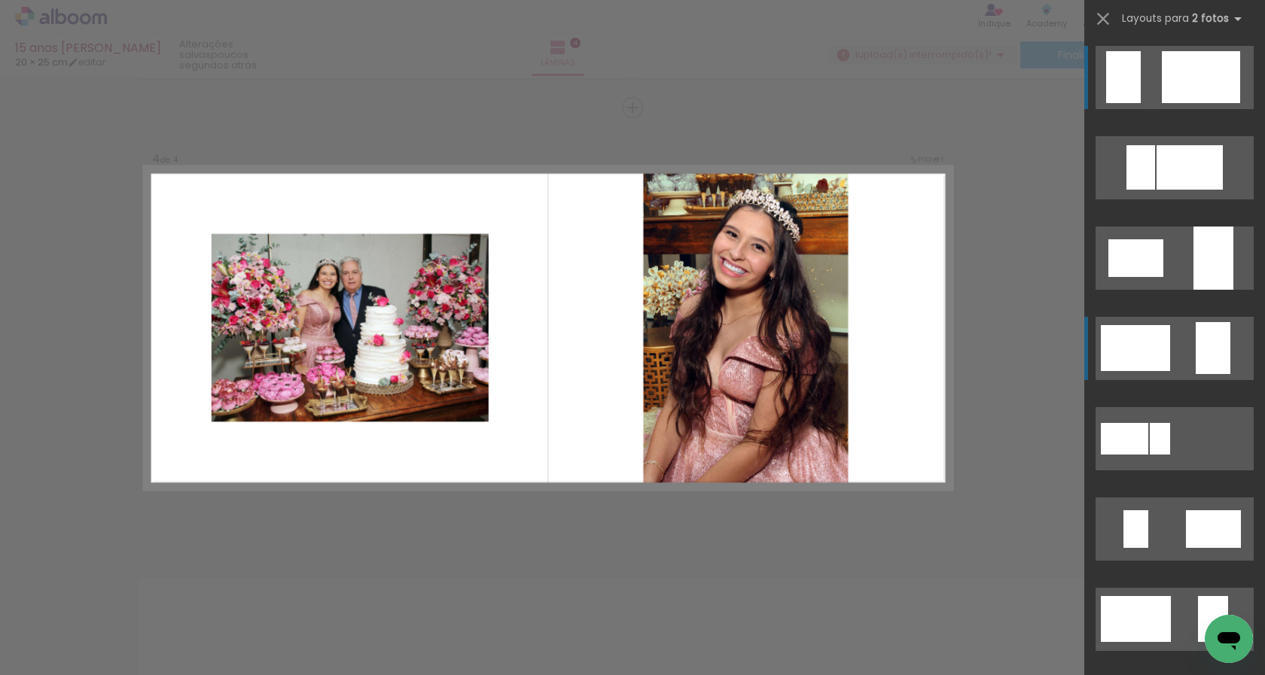
click at [1175, 344] on quentale-layouter at bounding box center [1174, 348] width 158 height 63
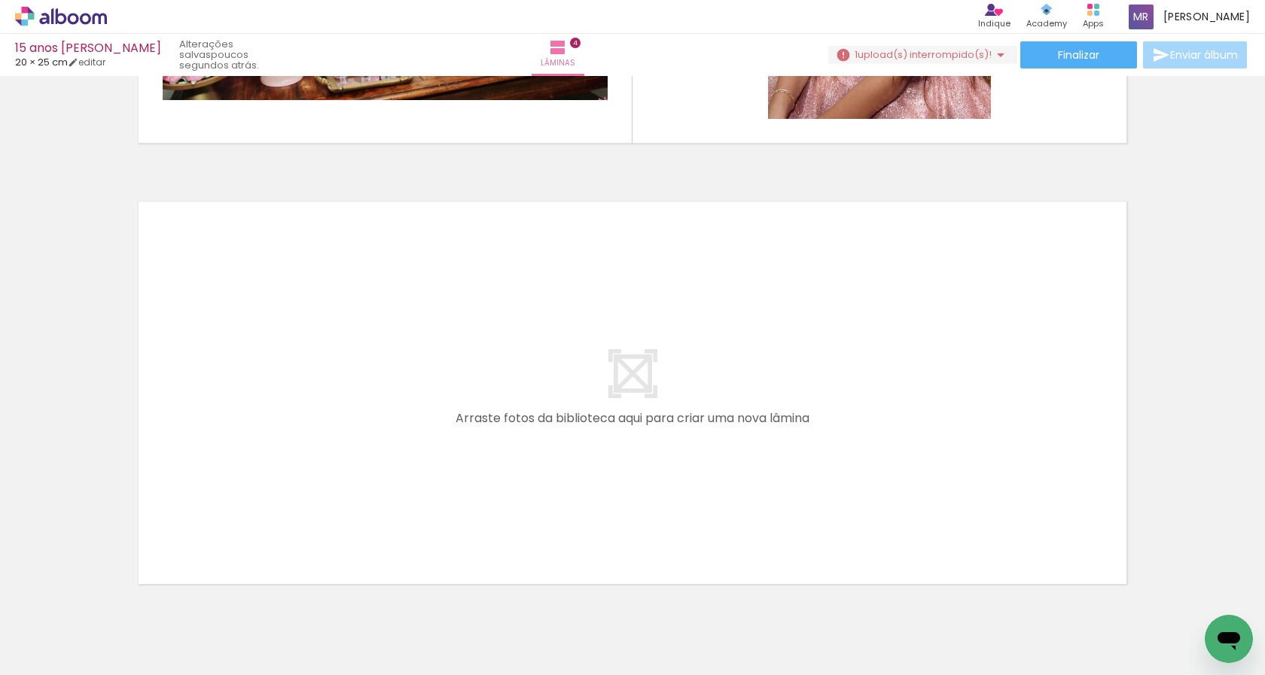
scroll to position [1759, 0]
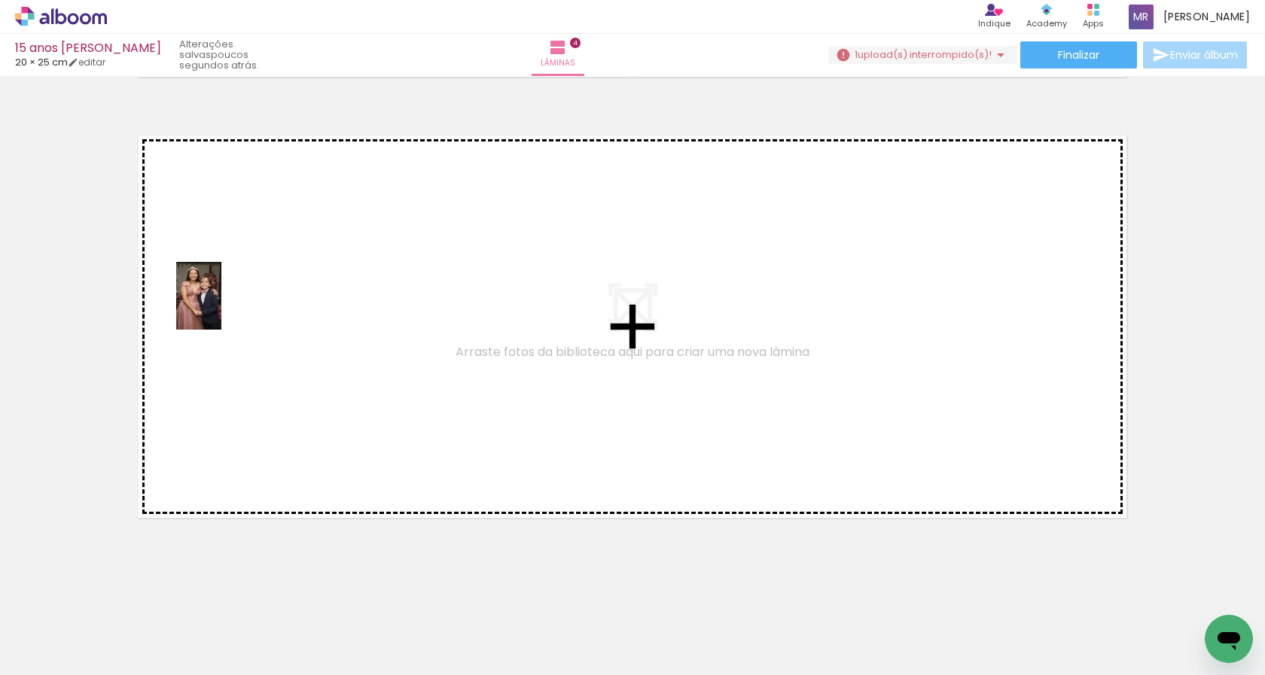
drag, startPoint x: 837, startPoint y: 639, endPoint x: 221, endPoint y: 307, distance: 699.6
click at [221, 307] on quentale-workspace at bounding box center [632, 337] width 1265 height 675
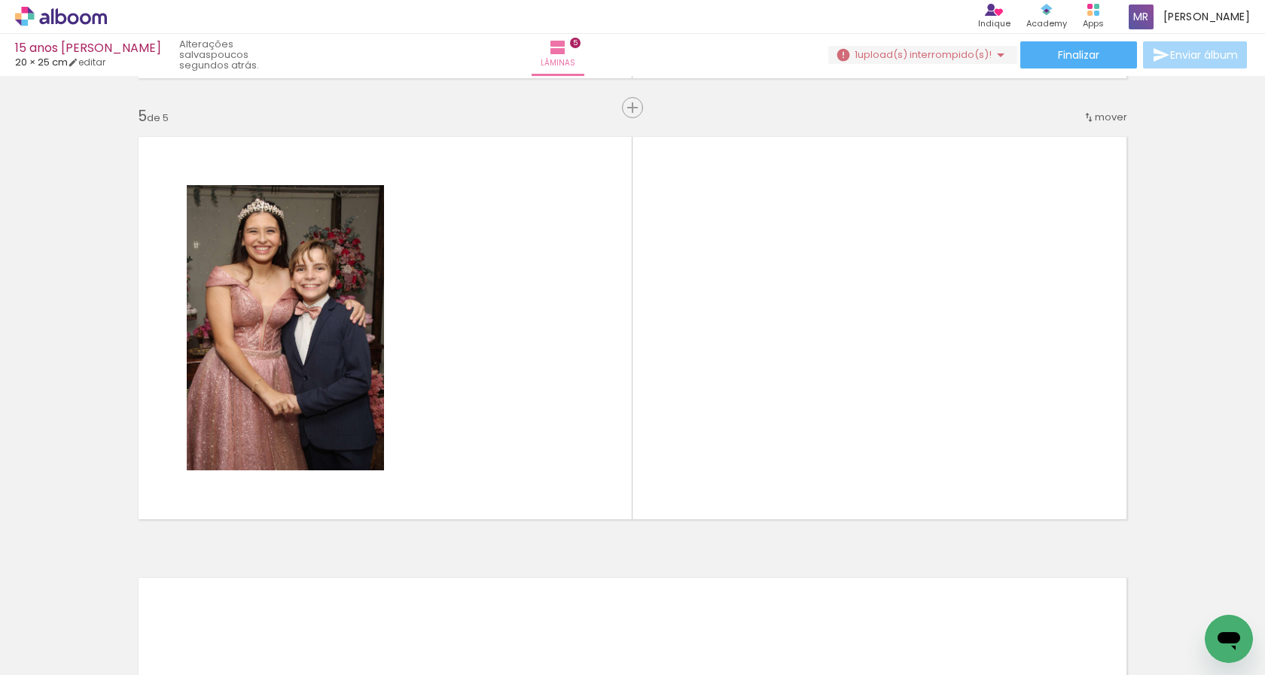
scroll to position [0, 784]
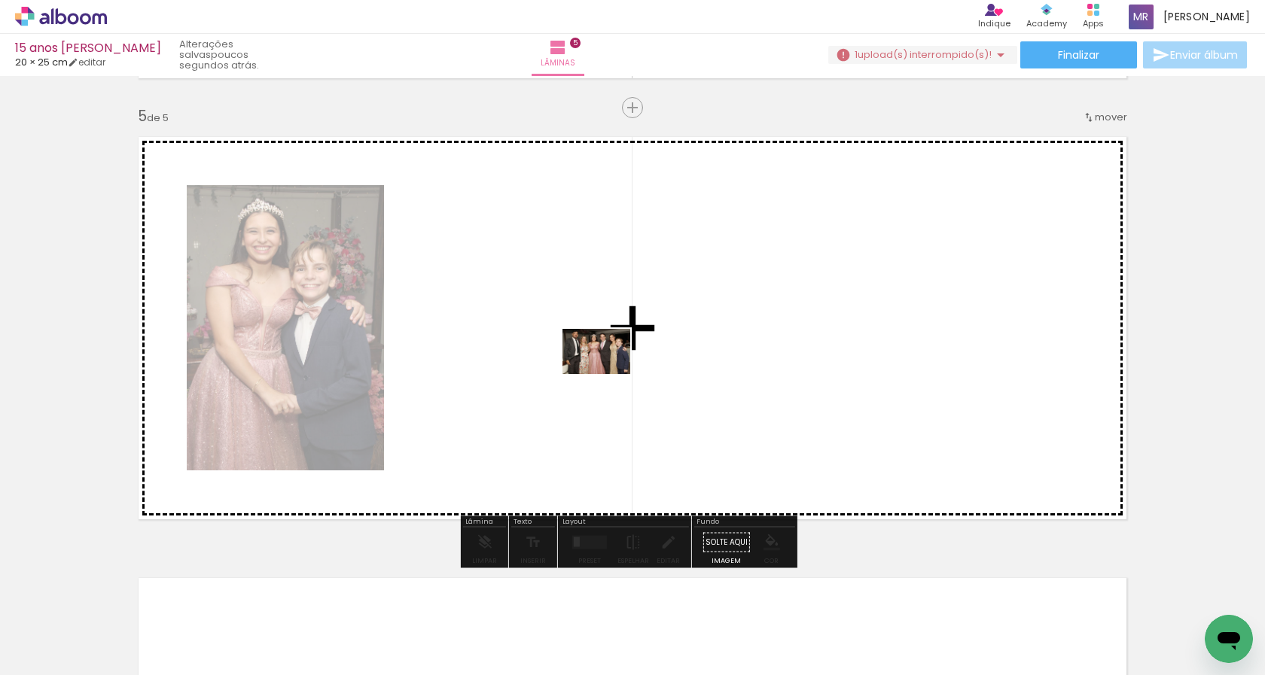
drag, startPoint x: 224, startPoint y: 638, endPoint x: 608, endPoint y: 374, distance: 466.1
click at [608, 374] on quentale-workspace at bounding box center [632, 337] width 1265 height 675
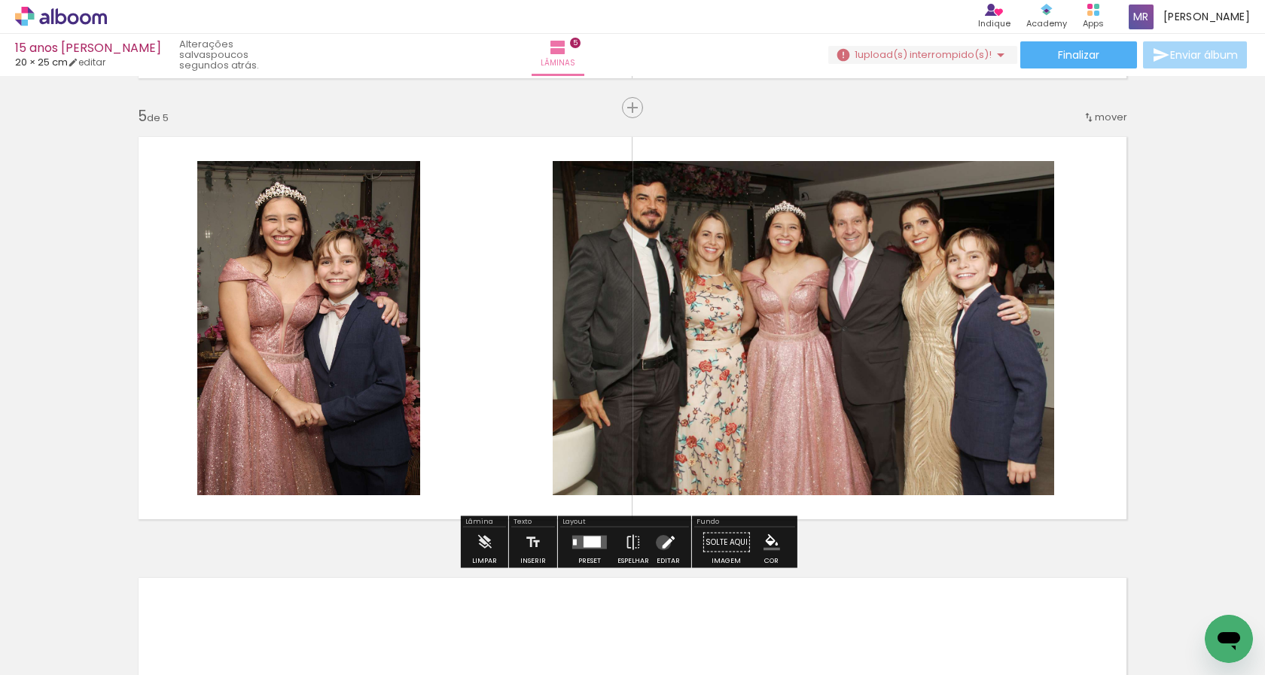
click at [659, 543] on iron-icon at bounding box center [667, 543] width 17 height 30
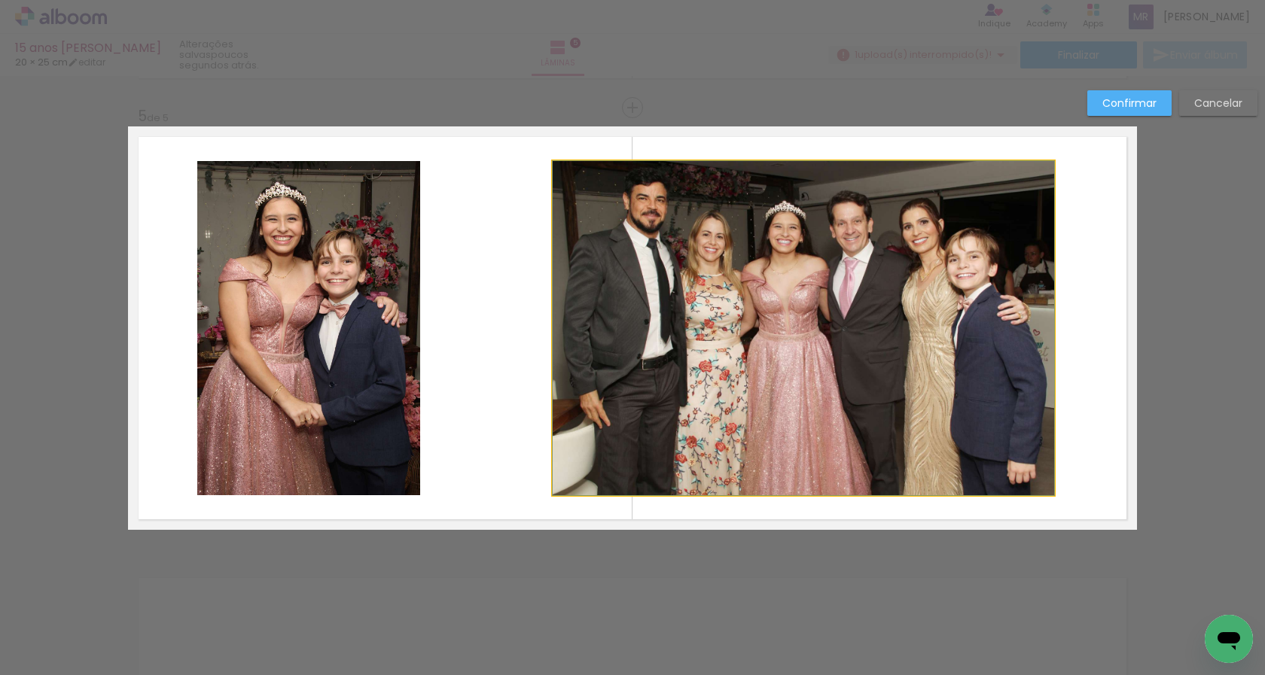
drag, startPoint x: 869, startPoint y: 414, endPoint x: 909, endPoint y: 411, distance: 40.8
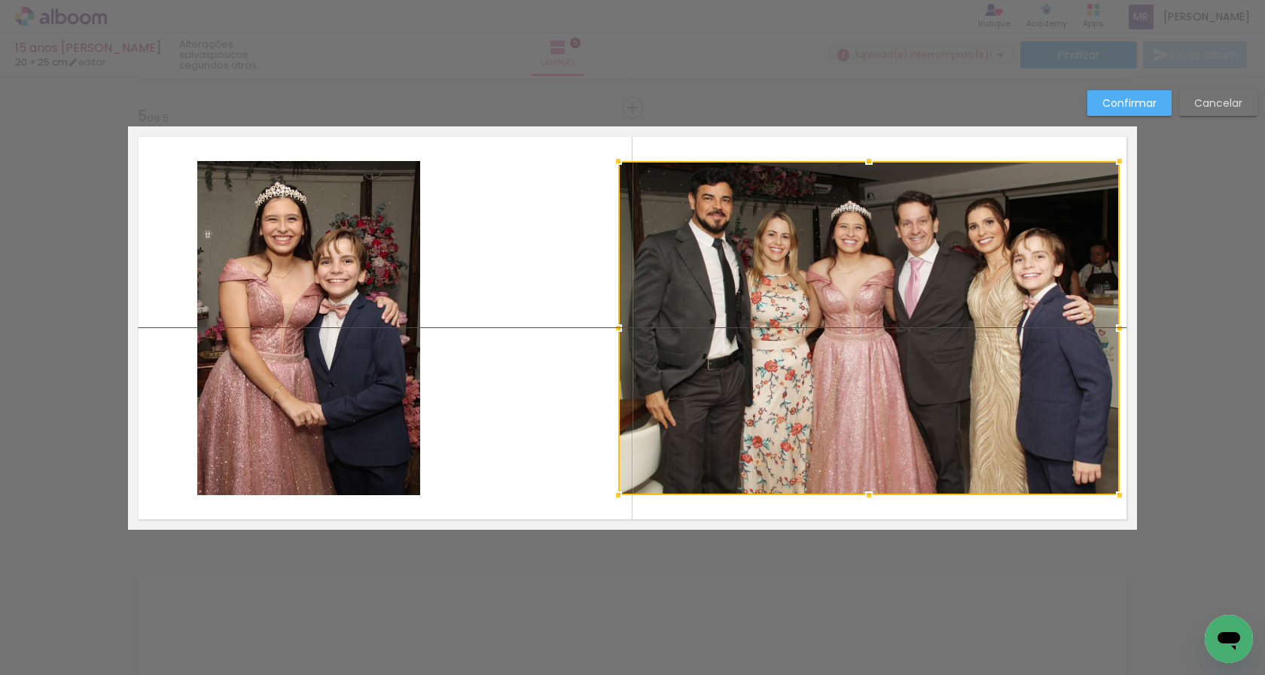
drag, startPoint x: 810, startPoint y: 407, endPoint x: 875, endPoint y: 405, distance: 65.5
click at [875, 405] on div at bounding box center [868, 328] width 501 height 334
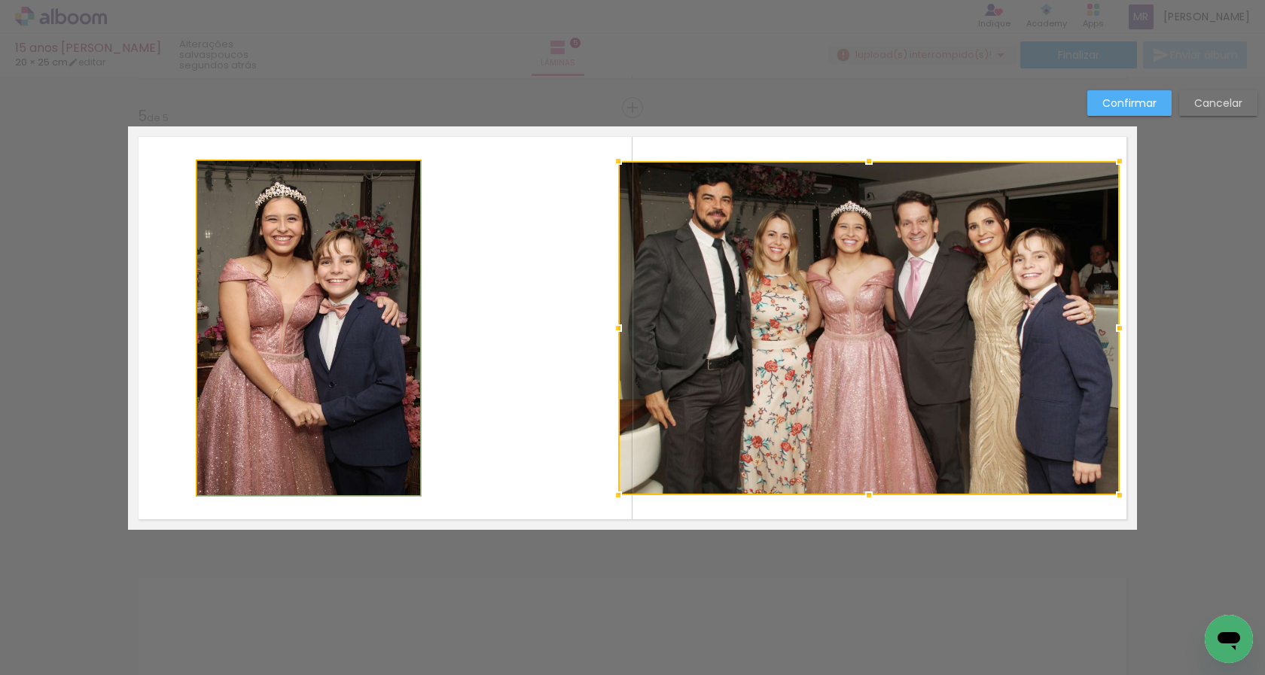
drag, startPoint x: 352, startPoint y: 419, endPoint x: 318, endPoint y: 419, distance: 34.6
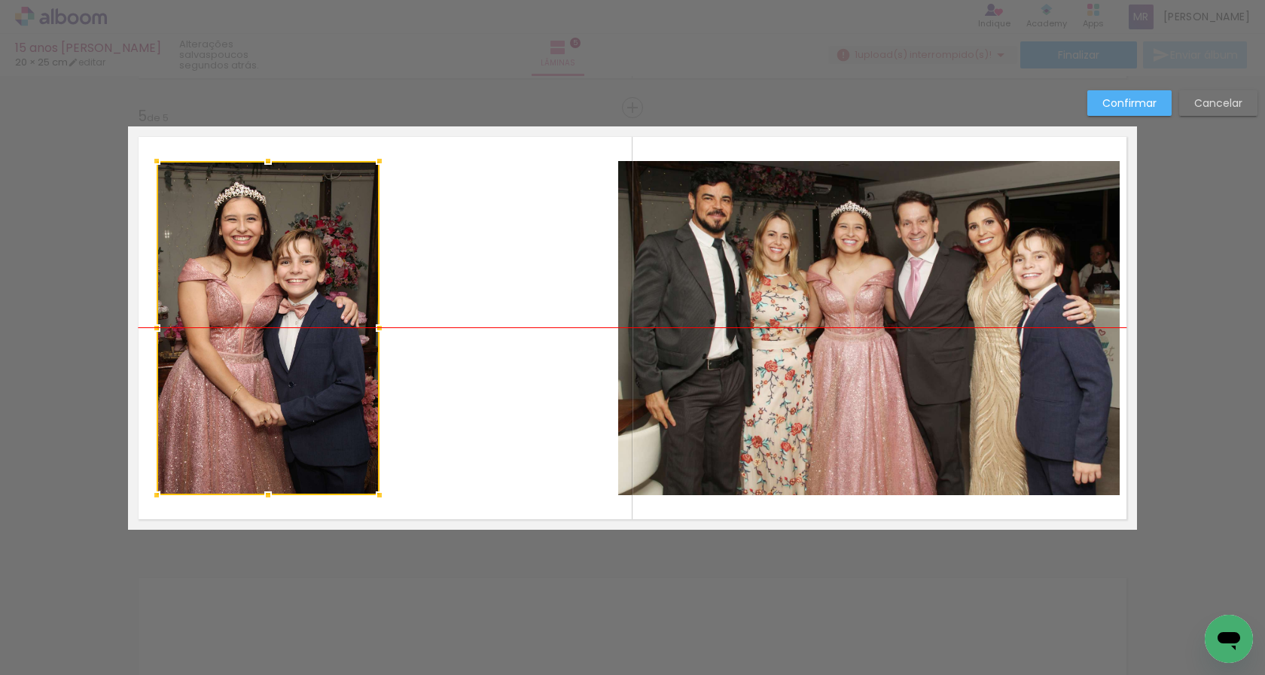
drag, startPoint x: 345, startPoint y: 415, endPoint x: 304, endPoint y: 416, distance: 40.7
click at [304, 416] on div at bounding box center [268, 328] width 223 height 334
click at [541, 504] on quentale-layouter at bounding box center [632, 327] width 1009 height 403
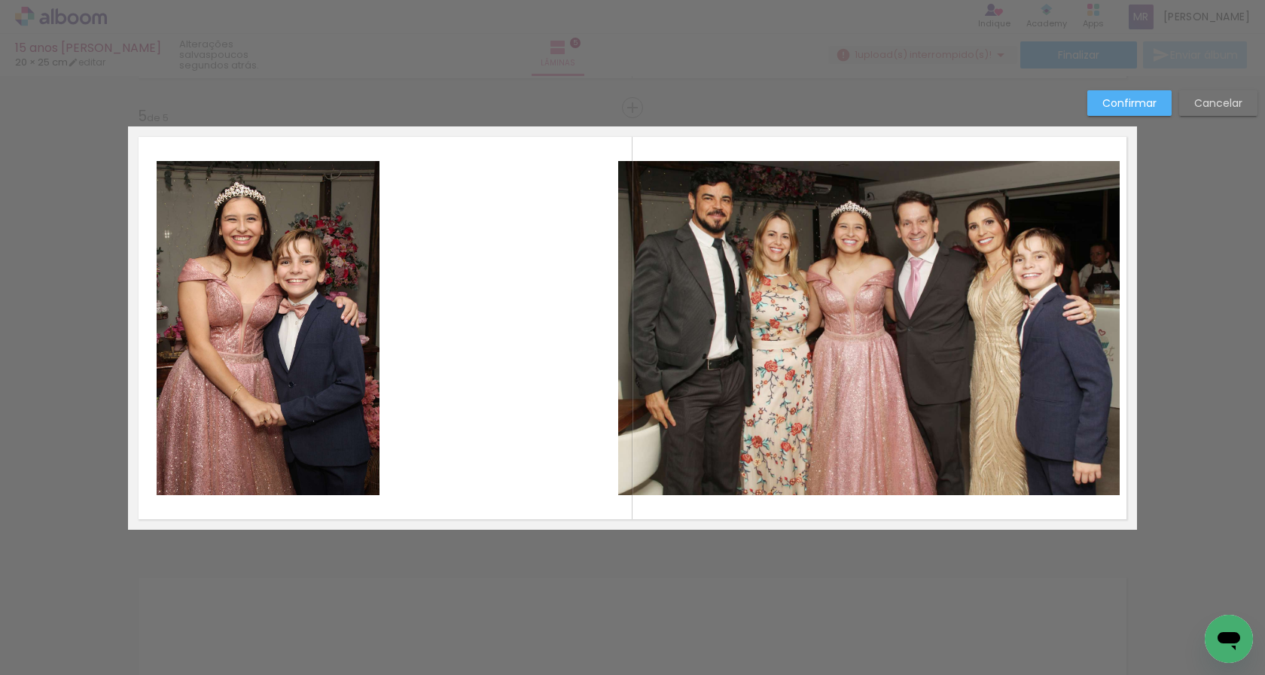
click at [0, 0] on slot "Confirmar" at bounding box center [0, 0] width 0 height 0
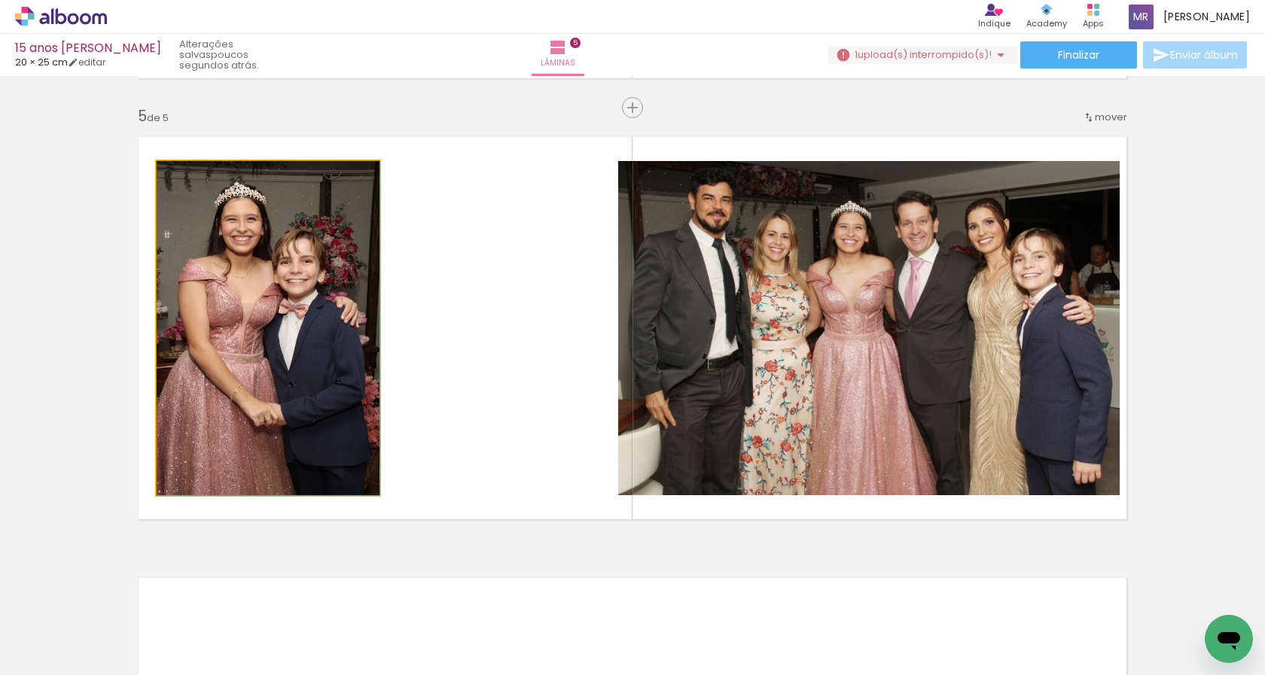
drag, startPoint x: 306, startPoint y: 368, endPoint x: 364, endPoint y: 370, distance: 58.0
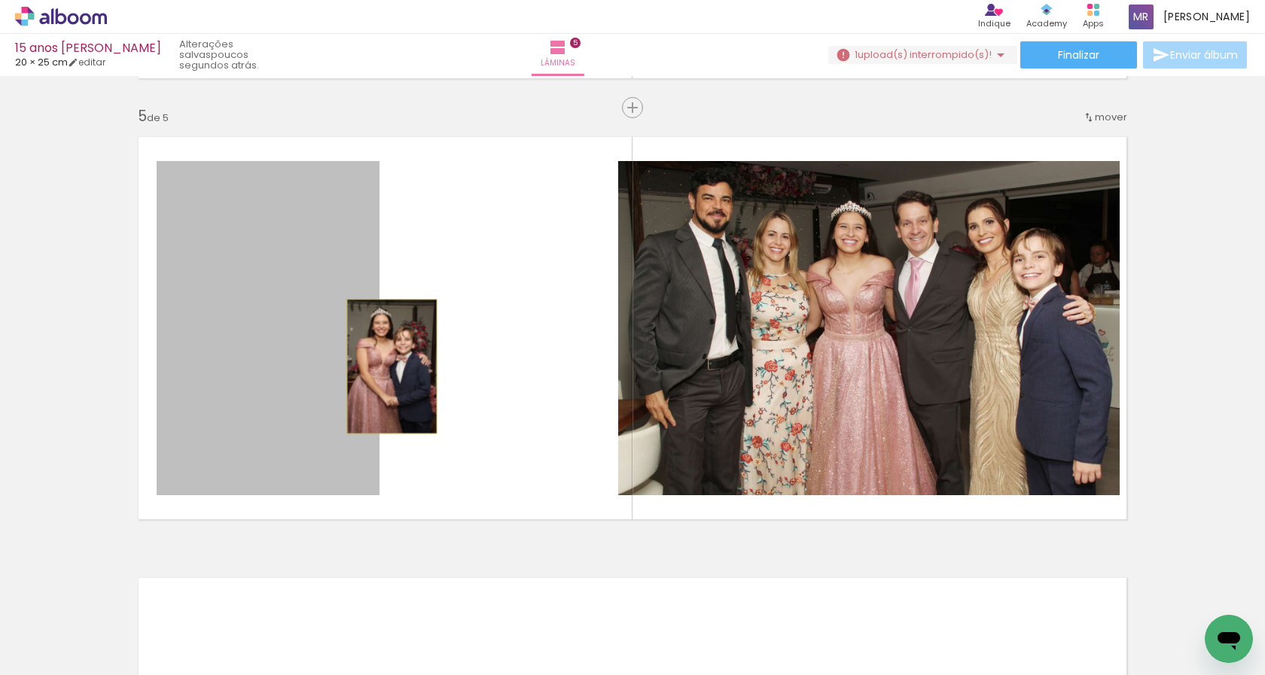
drag, startPoint x: 334, startPoint y: 365, endPoint x: 386, endPoint y: 367, distance: 52.0
click at [386, 367] on quentale-layouter at bounding box center [632, 327] width 1009 height 403
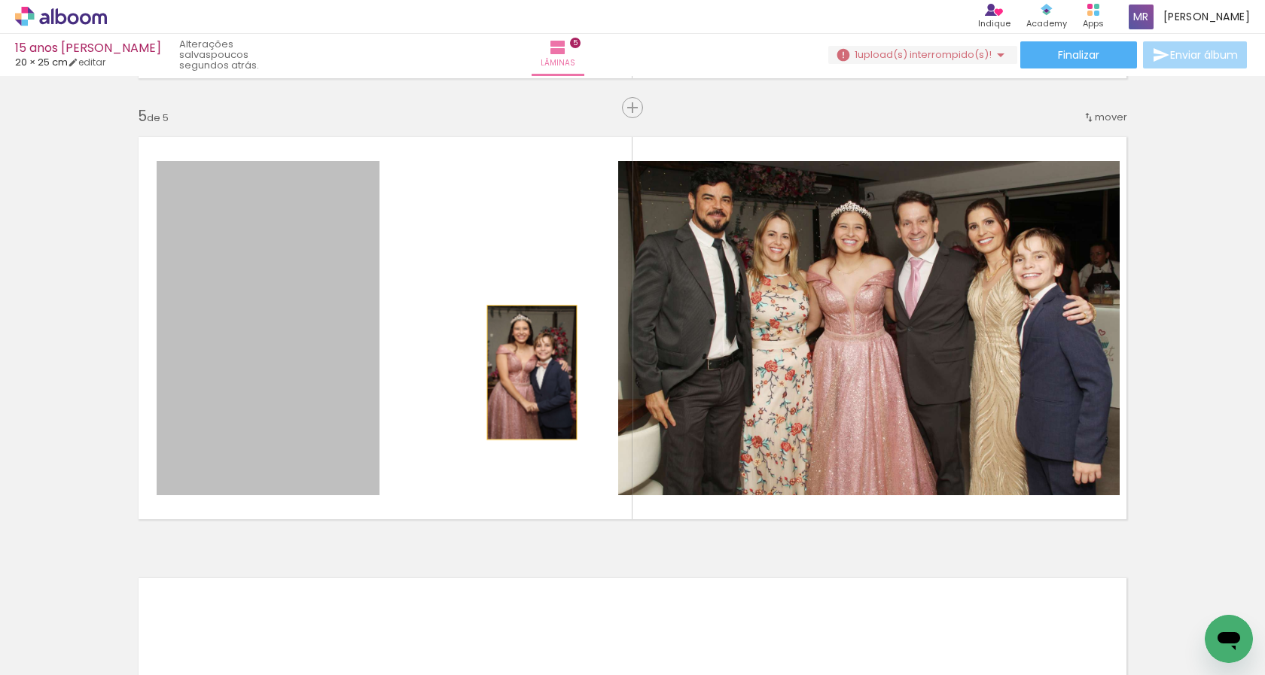
drag, startPoint x: 356, startPoint y: 379, endPoint x: 526, endPoint y: 373, distance: 170.2
click at [526, 373] on quentale-layouter at bounding box center [632, 327] width 1009 height 403
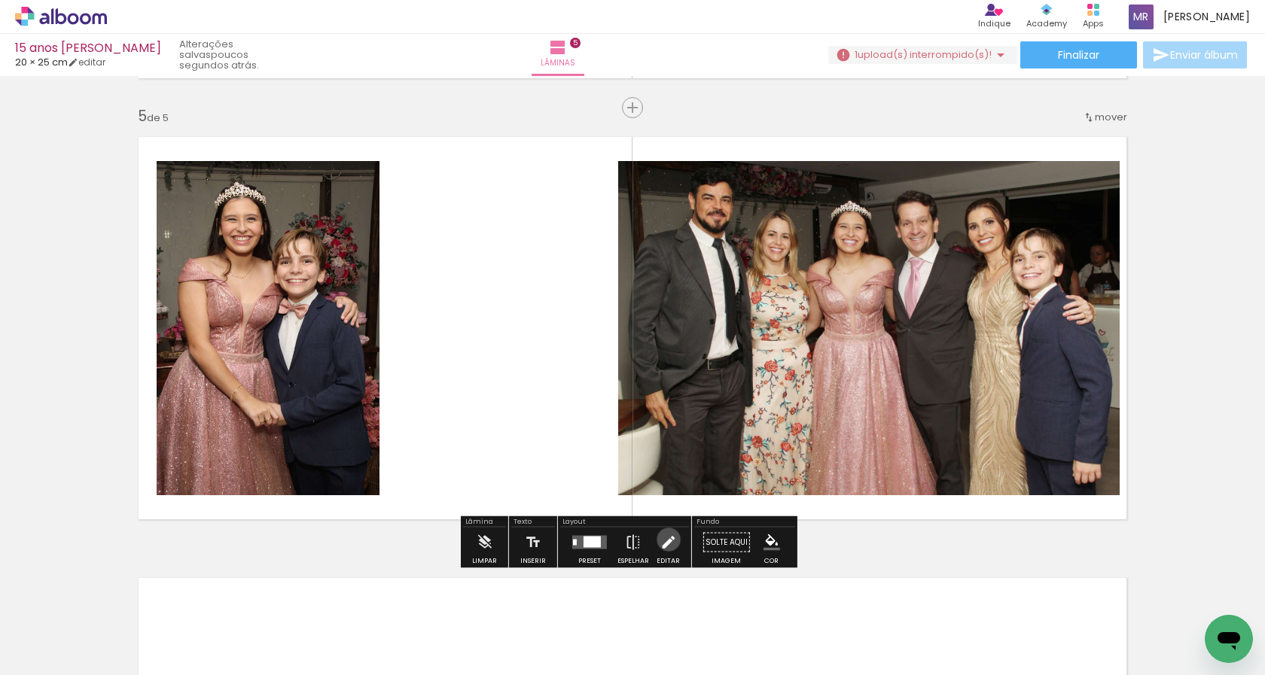
click at [665, 540] on iron-icon at bounding box center [667, 543] width 17 height 30
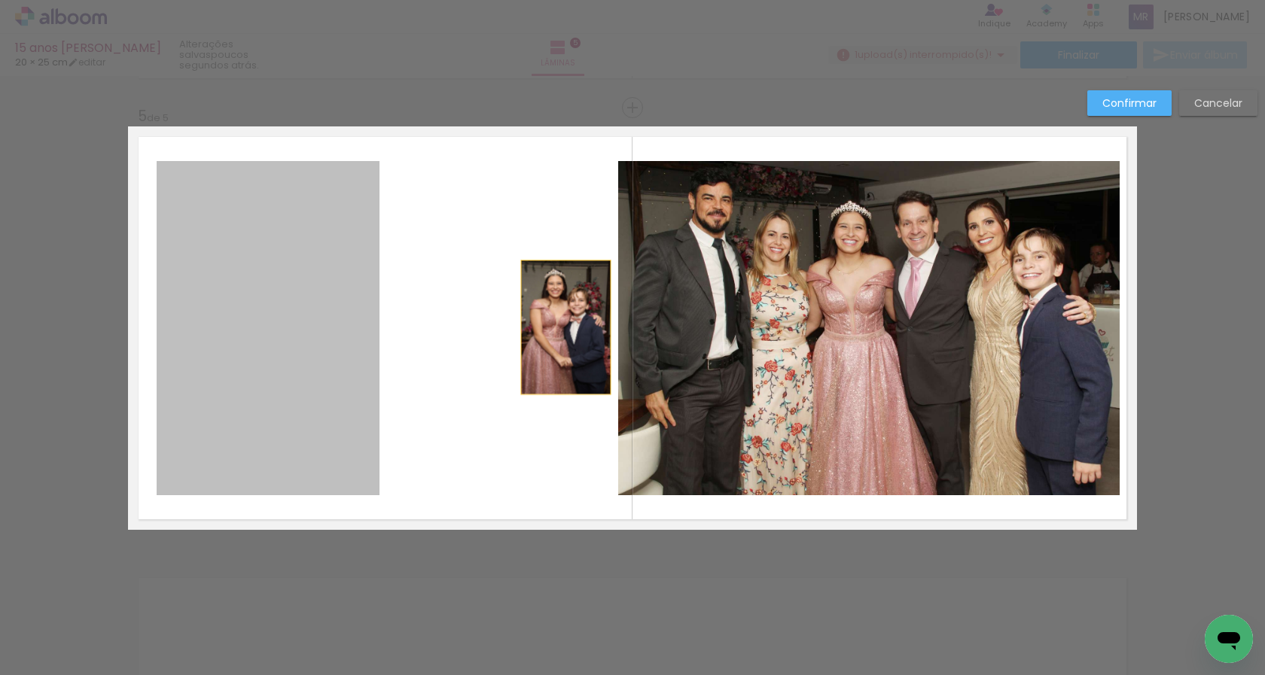
drag, startPoint x: 254, startPoint y: 317, endPoint x: 558, endPoint y: 328, distance: 304.3
click at [558, 328] on quentale-layouter at bounding box center [632, 327] width 1009 height 403
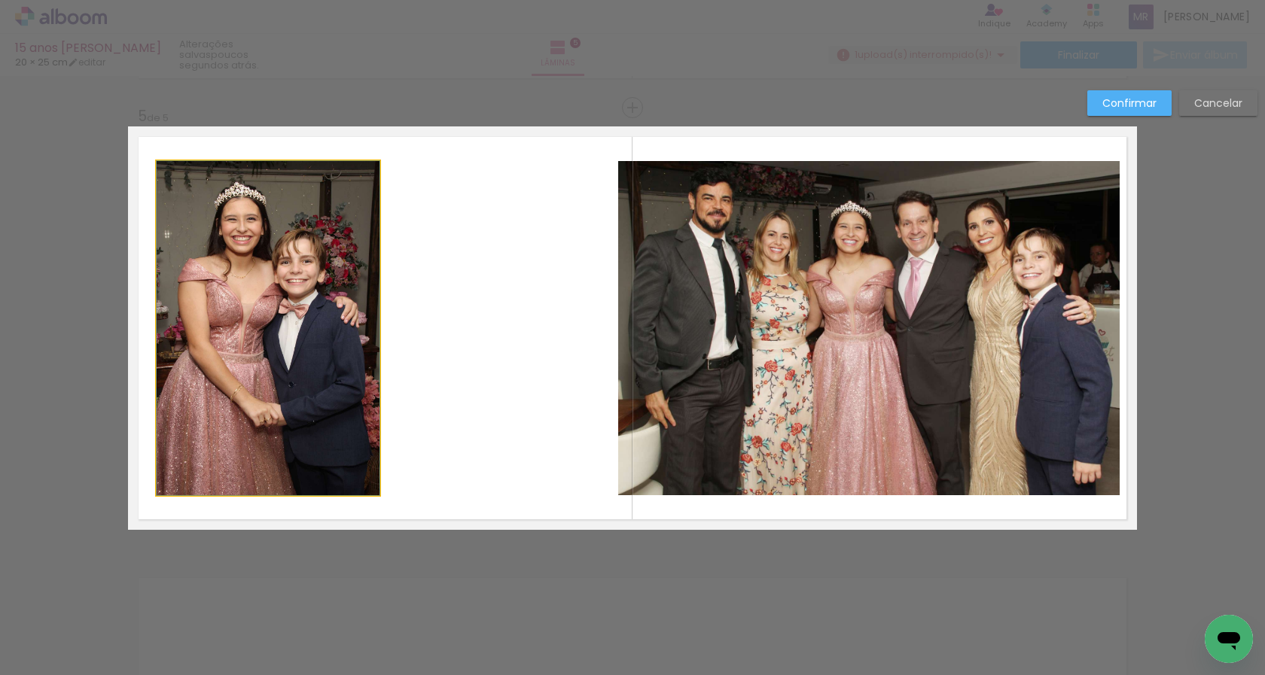
click at [308, 352] on quentale-photo at bounding box center [268, 328] width 223 height 334
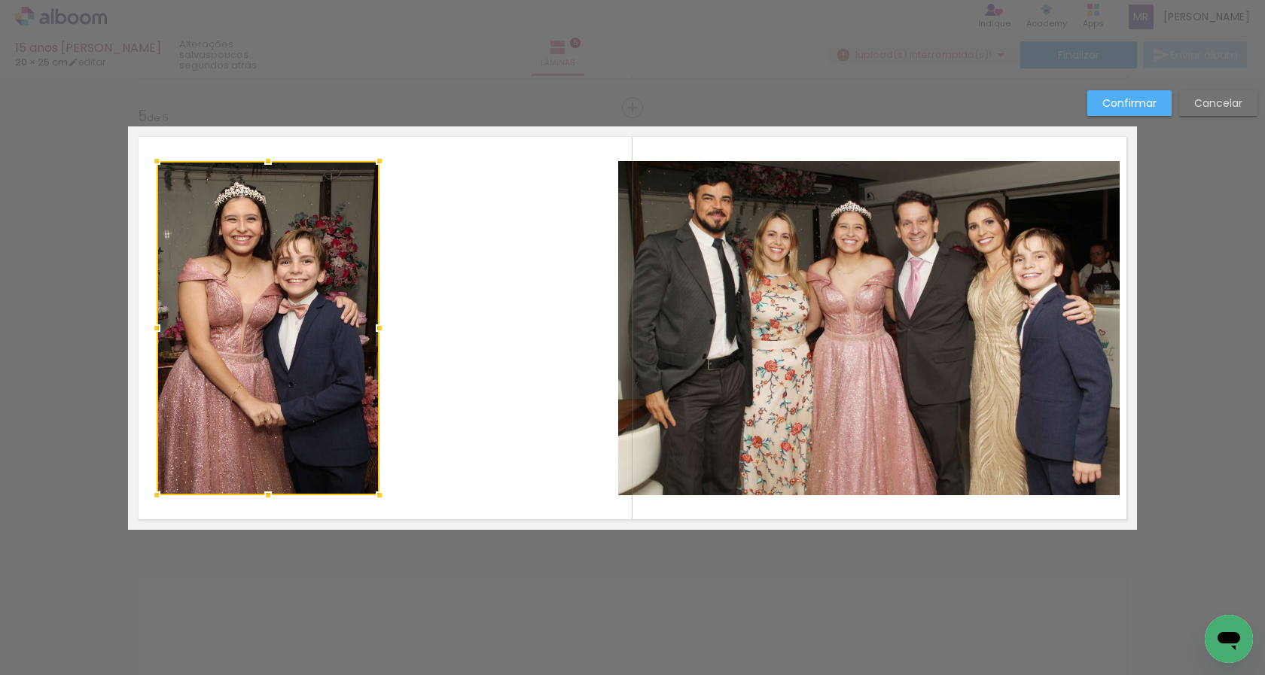
click at [490, 452] on quentale-layouter at bounding box center [632, 327] width 1009 height 403
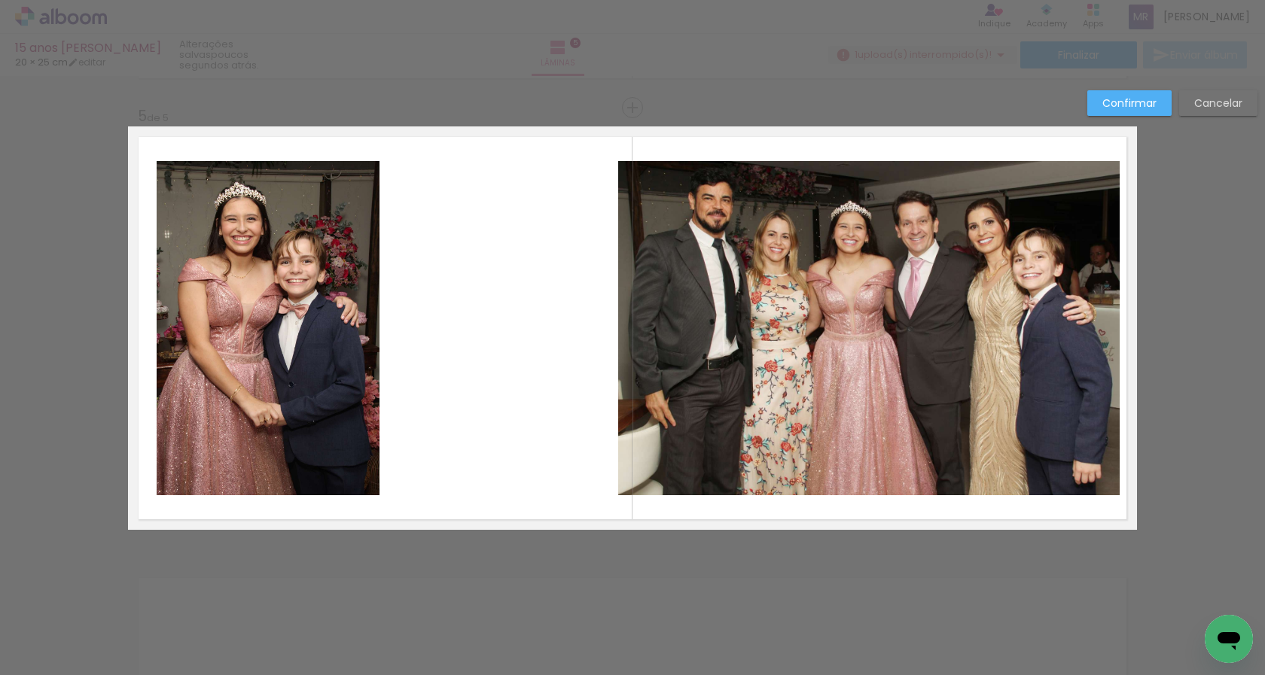
click at [0, 0] on slot "Confirmar" at bounding box center [0, 0] width 0 height 0
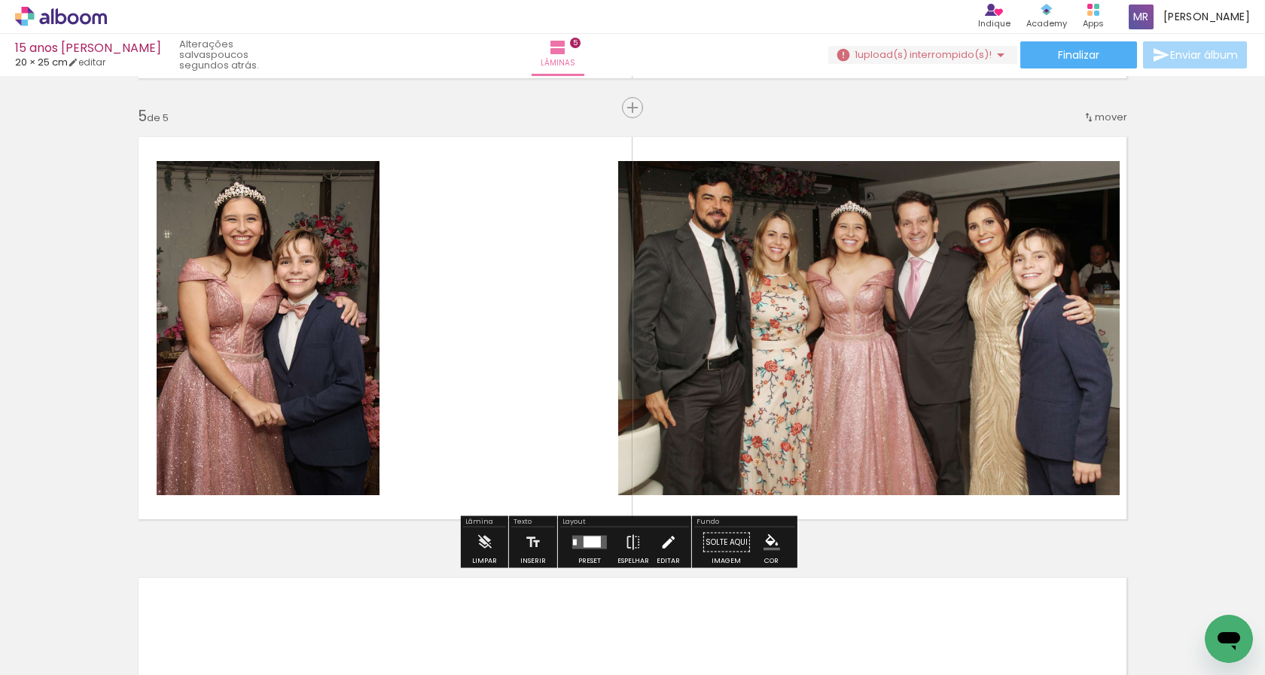
click at [663, 547] on iron-icon at bounding box center [667, 543] width 17 height 30
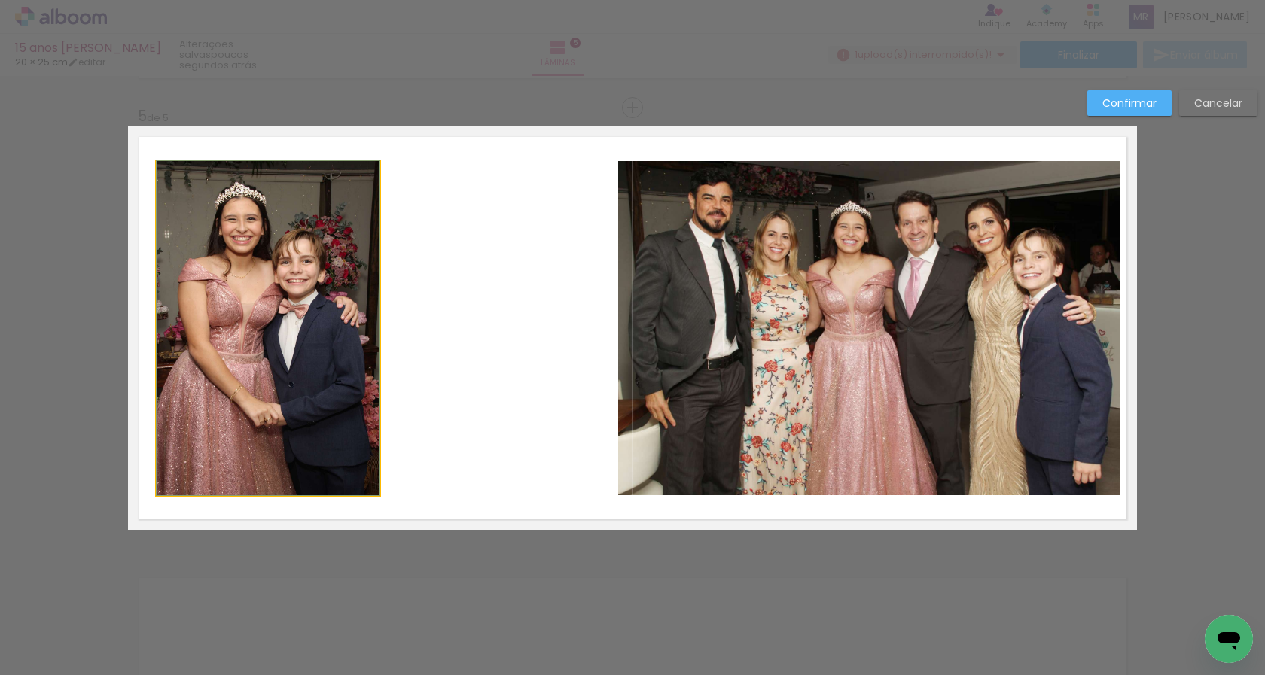
click at [313, 394] on quentale-photo at bounding box center [268, 328] width 223 height 334
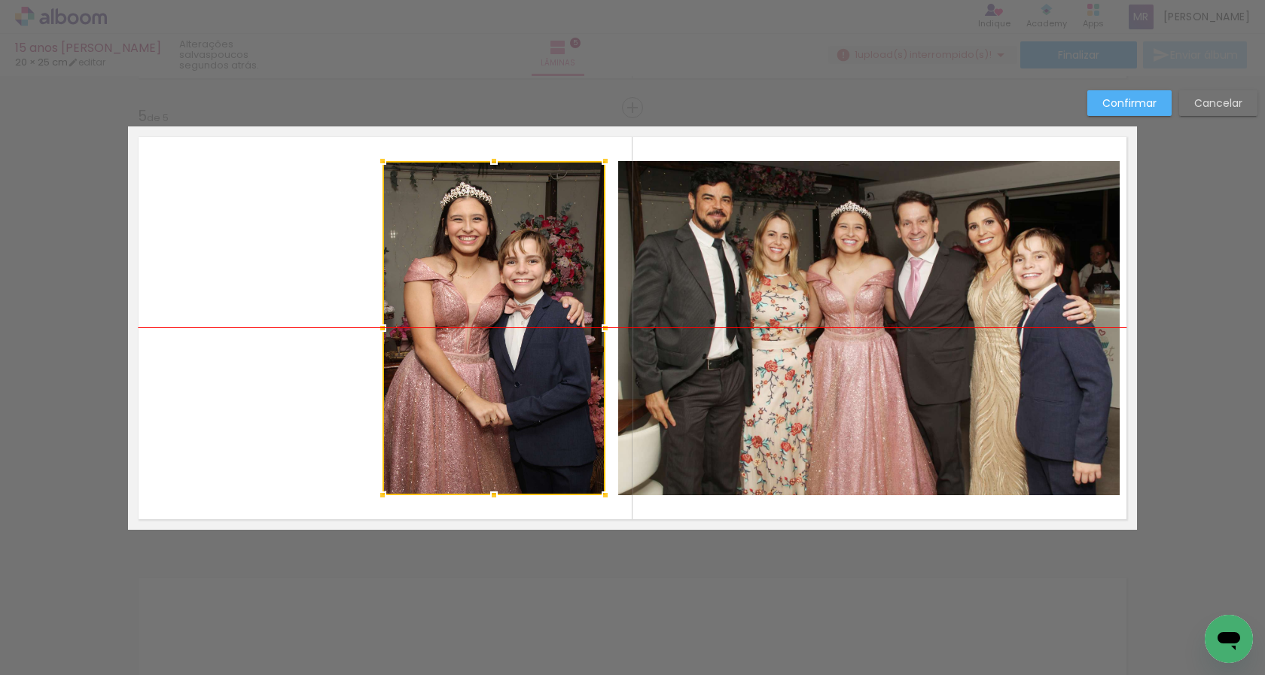
drag, startPoint x: 319, startPoint y: 378, endPoint x: 545, endPoint y: 380, distance: 225.8
click at [545, 380] on div at bounding box center [493, 328] width 223 height 334
click at [0, 0] on slot "Confirmar" at bounding box center [0, 0] width 0 height 0
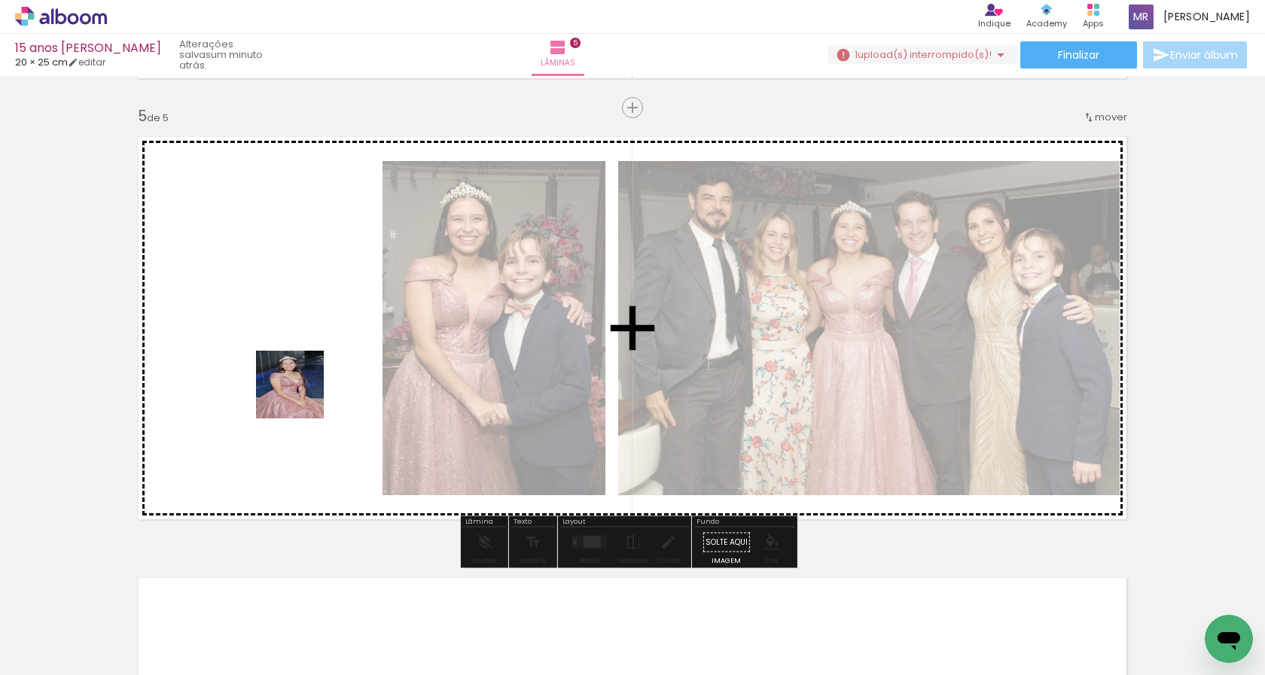
drag, startPoint x: 390, startPoint y: 620, endPoint x: 347, endPoint y: 458, distance: 167.4
click at [291, 375] on quentale-workspace at bounding box center [632, 337] width 1265 height 675
click at [278, 370] on quentale-layouter at bounding box center [632, 327] width 1009 height 403
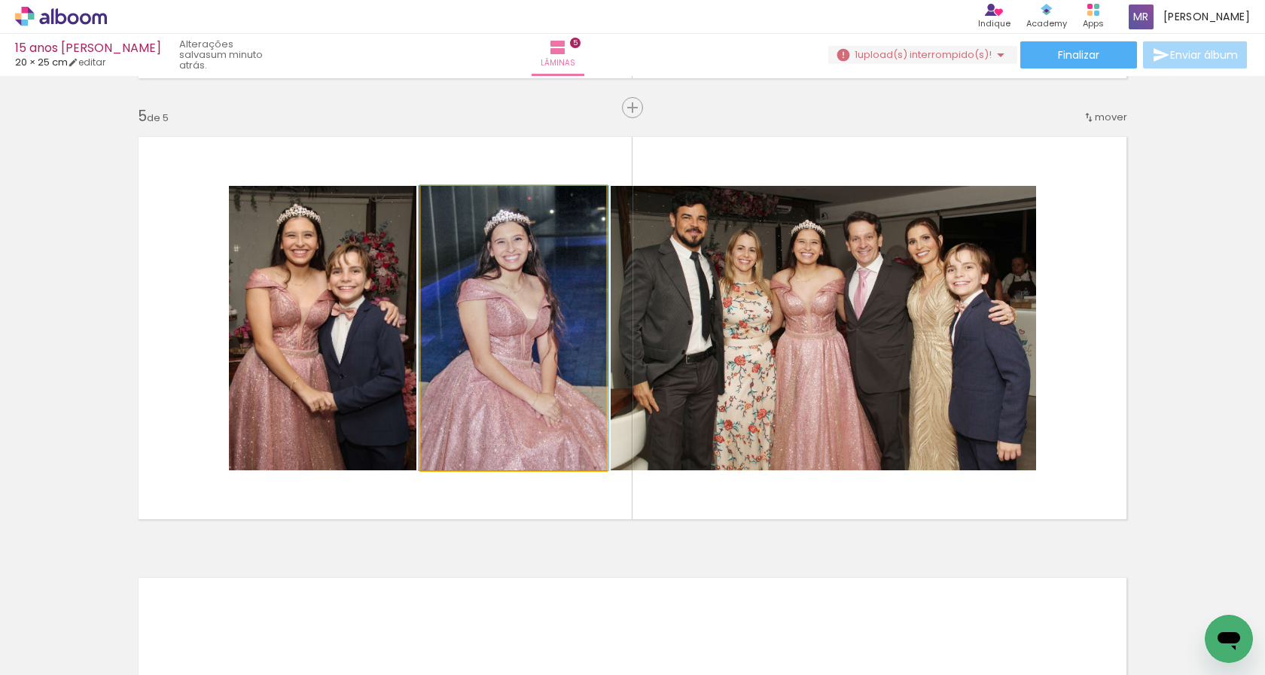
click at [483, 311] on quentale-photo at bounding box center [513, 328] width 185 height 285
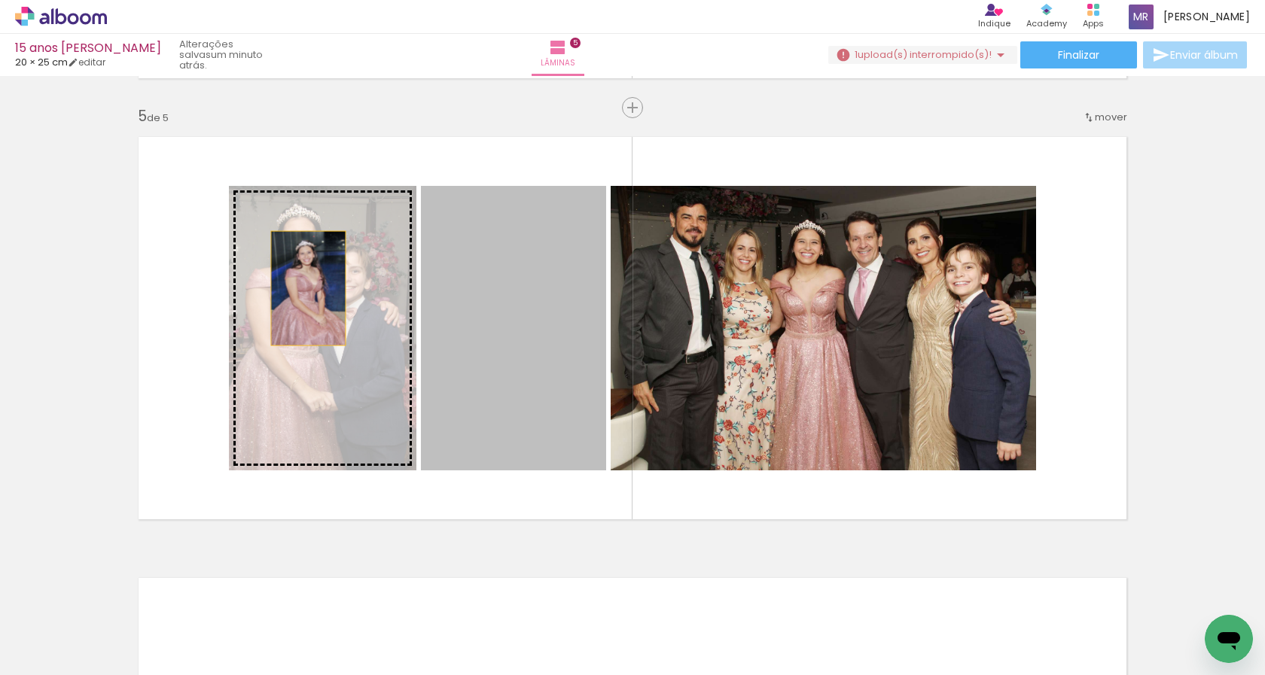
drag, startPoint x: 483, startPoint y: 319, endPoint x: 303, endPoint y: 288, distance: 183.3
click at [0, 0] on slot at bounding box center [0, 0] width 0 height 0
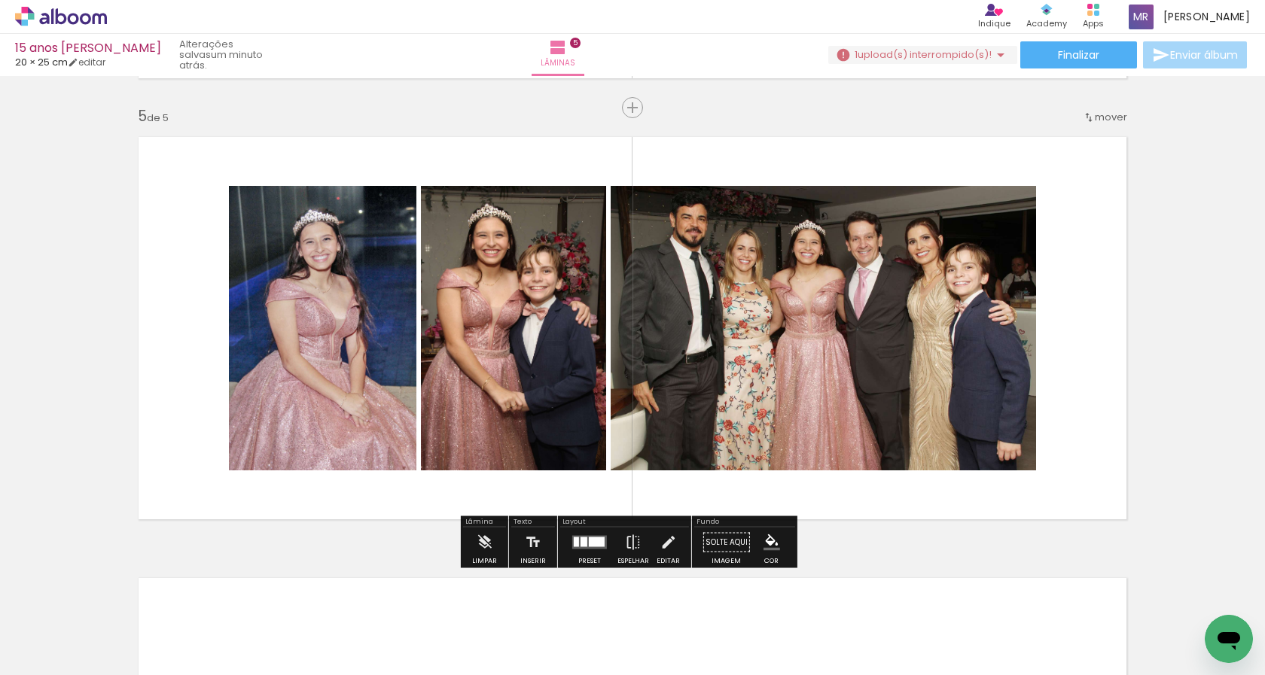
click at [766, 536] on iron-icon "color picker" at bounding box center [771, 542] width 17 height 17
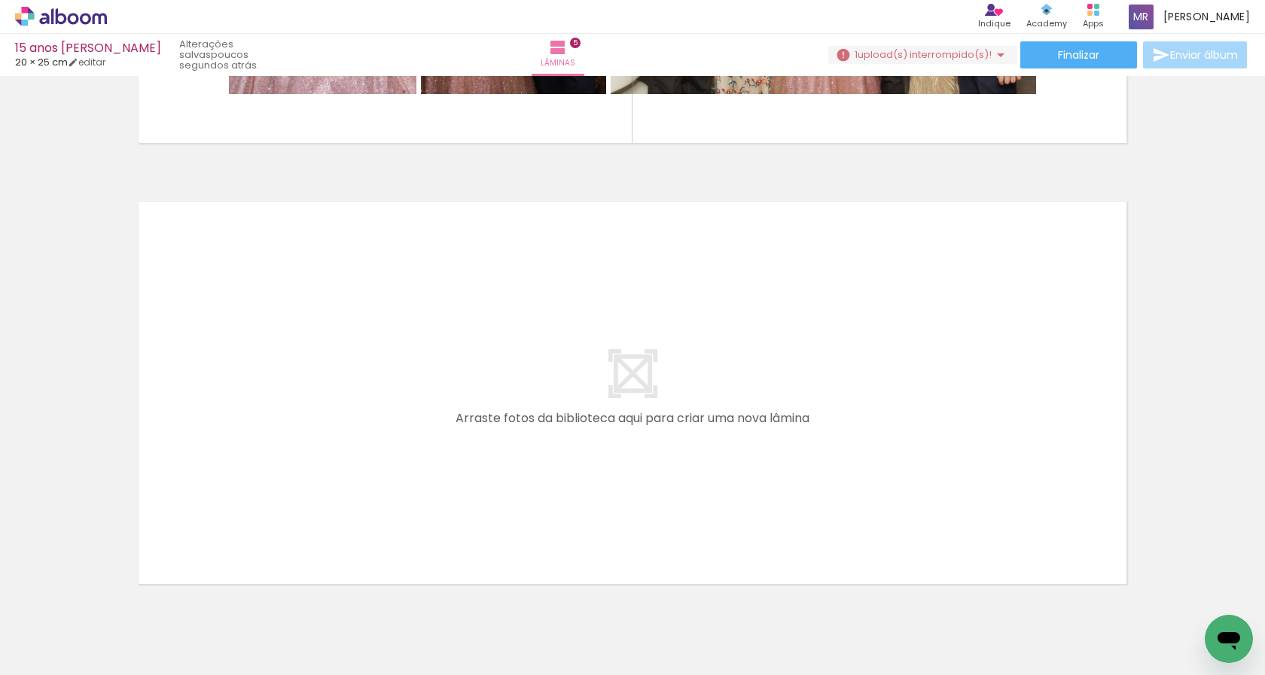
scroll to position [2200, 0]
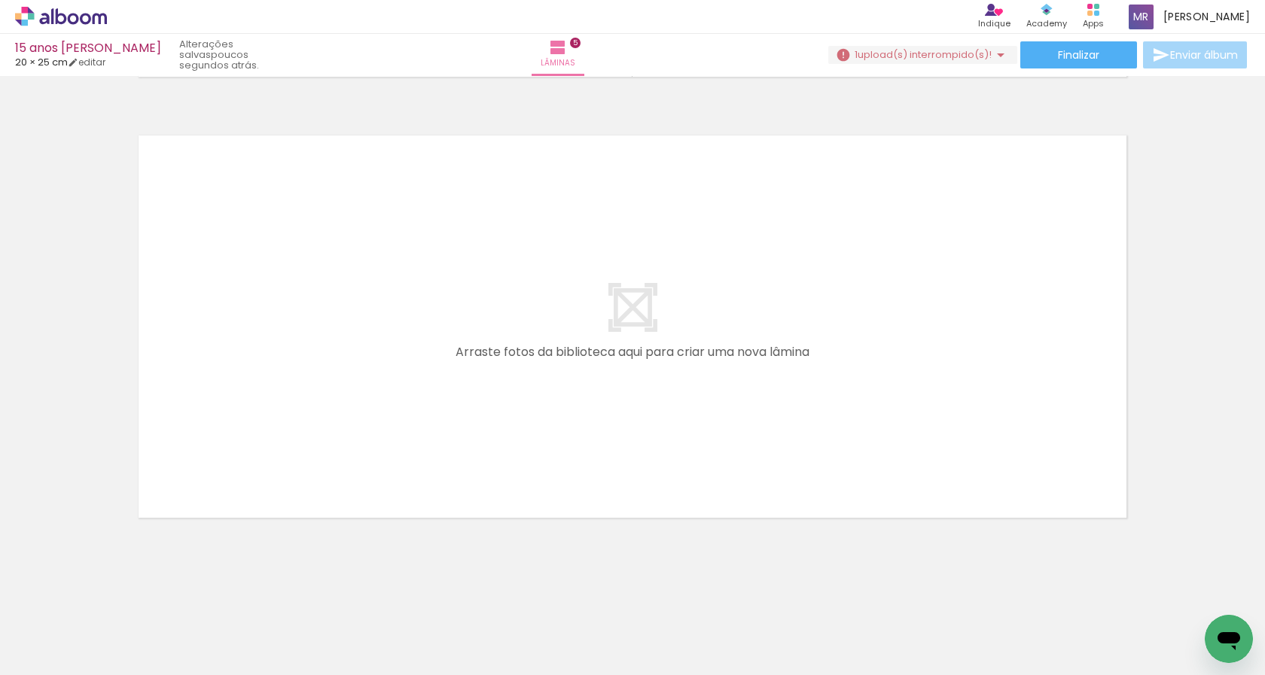
click at [666, 383] on quentale-layouter at bounding box center [632, 326] width 1009 height 403
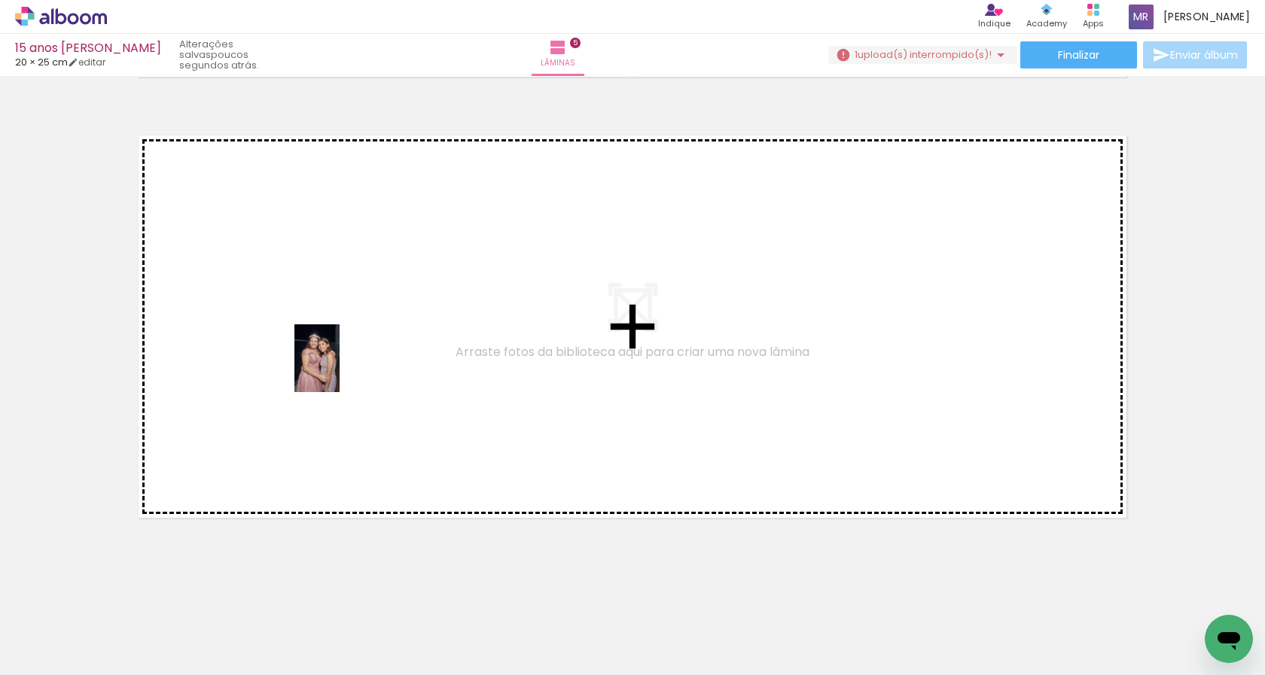
drag, startPoint x: 464, startPoint y: 643, endPoint x: 559, endPoint y: 631, distance: 95.6
click at [338, 370] on quentale-workspace at bounding box center [632, 337] width 1265 height 675
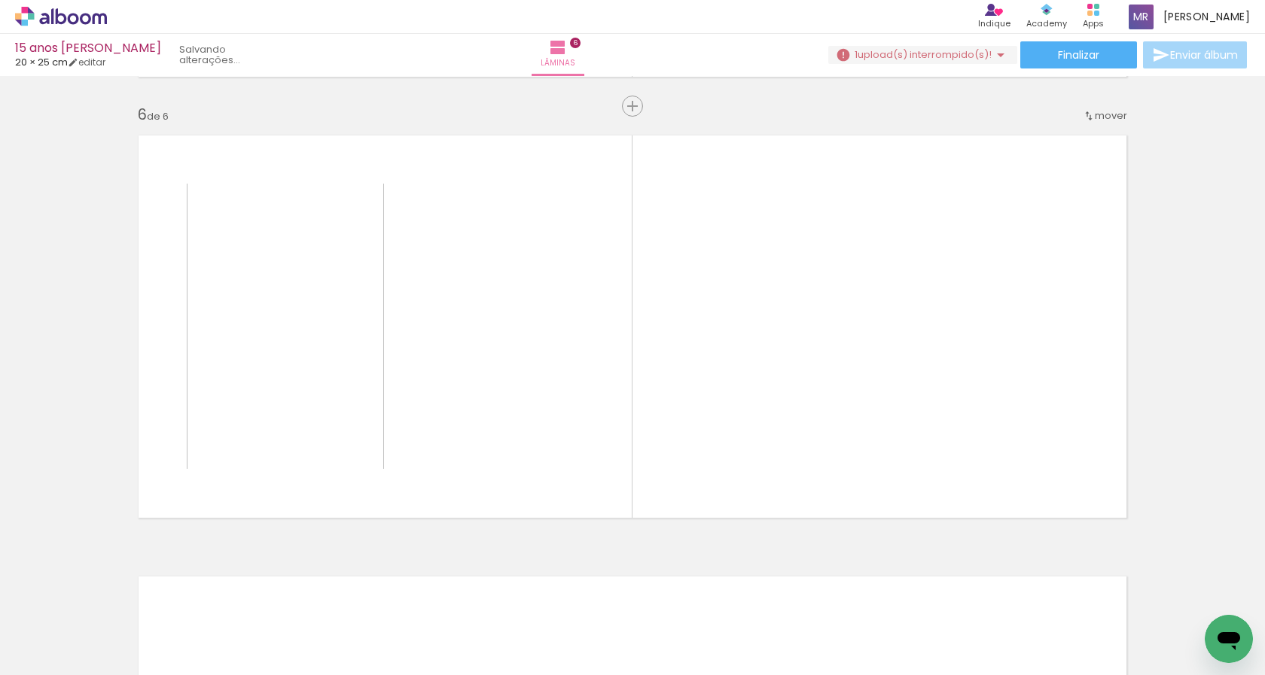
drag, startPoint x: 559, startPoint y: 631, endPoint x: 826, endPoint y: 654, distance: 267.5
click at [490, 382] on quentale-workspace at bounding box center [632, 337] width 1265 height 675
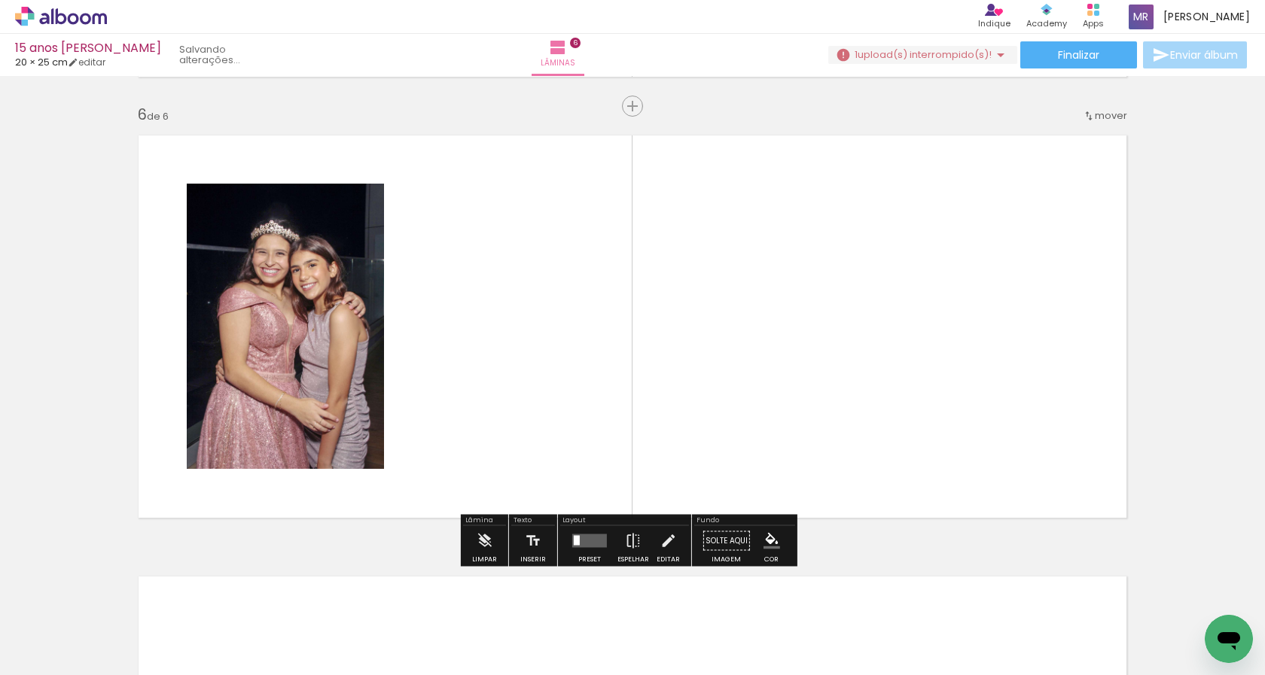
scroll to position [2199, 0]
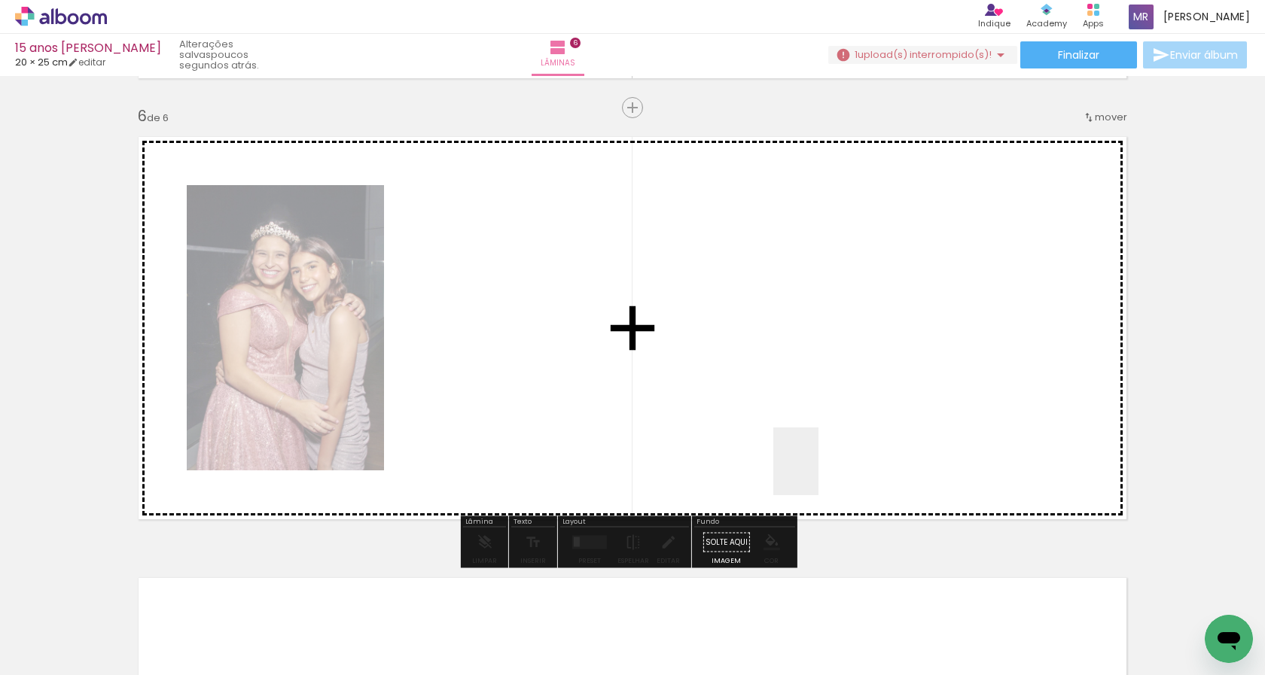
drag, startPoint x: 891, startPoint y: 638, endPoint x: 360, endPoint y: 666, distance: 532.2
click at [775, 404] on quentale-workspace at bounding box center [632, 337] width 1265 height 675
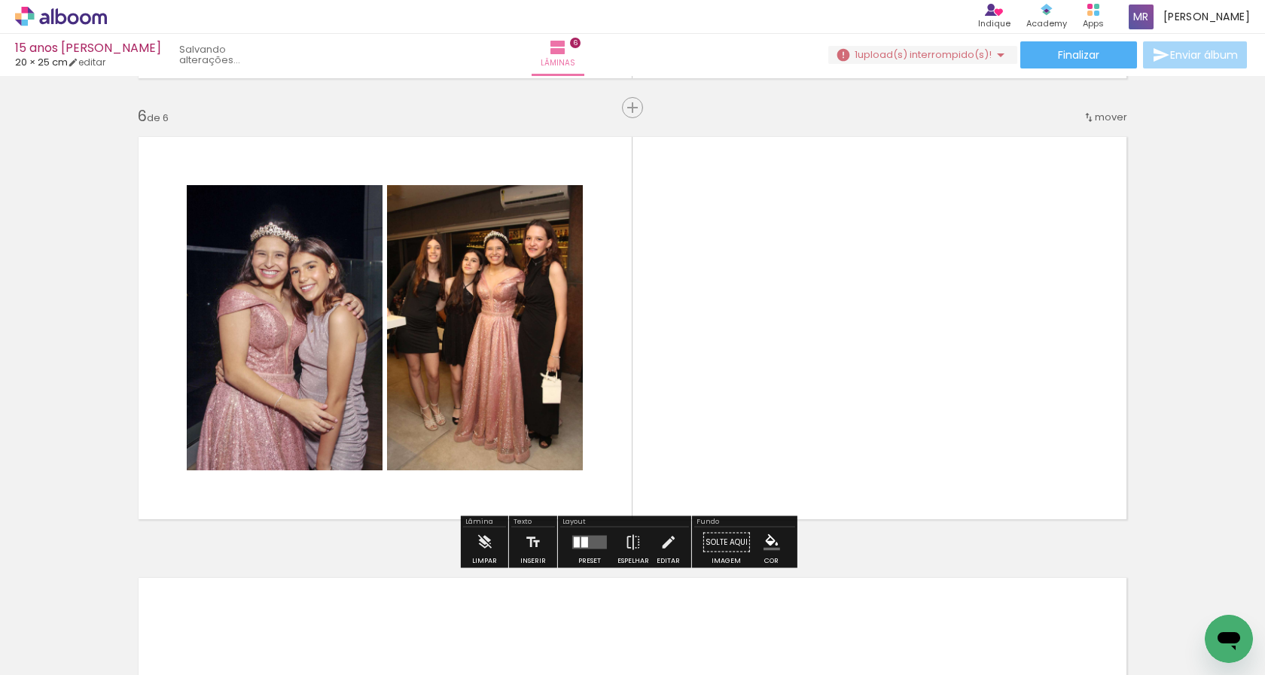
scroll to position [0, 812]
drag, startPoint x: 521, startPoint y: 626, endPoint x: 459, endPoint y: 665, distance: 73.5
click at [711, 411] on quentale-workspace at bounding box center [632, 337] width 1265 height 675
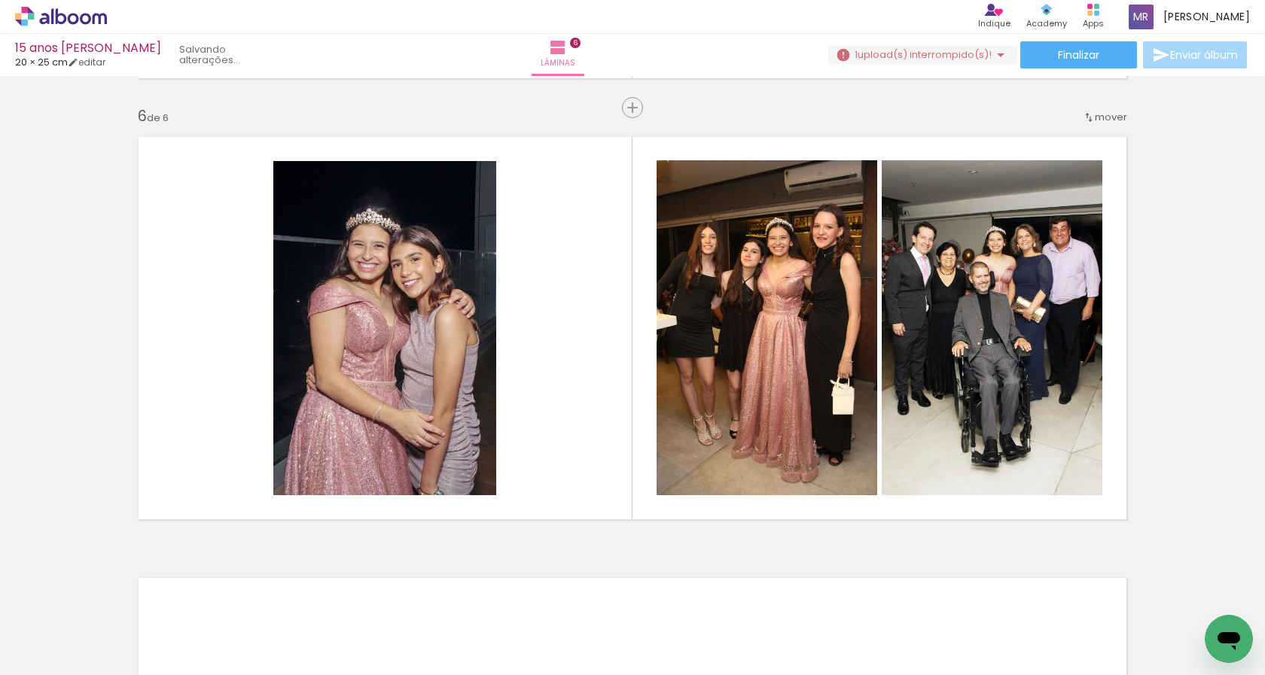
scroll to position [0, 858]
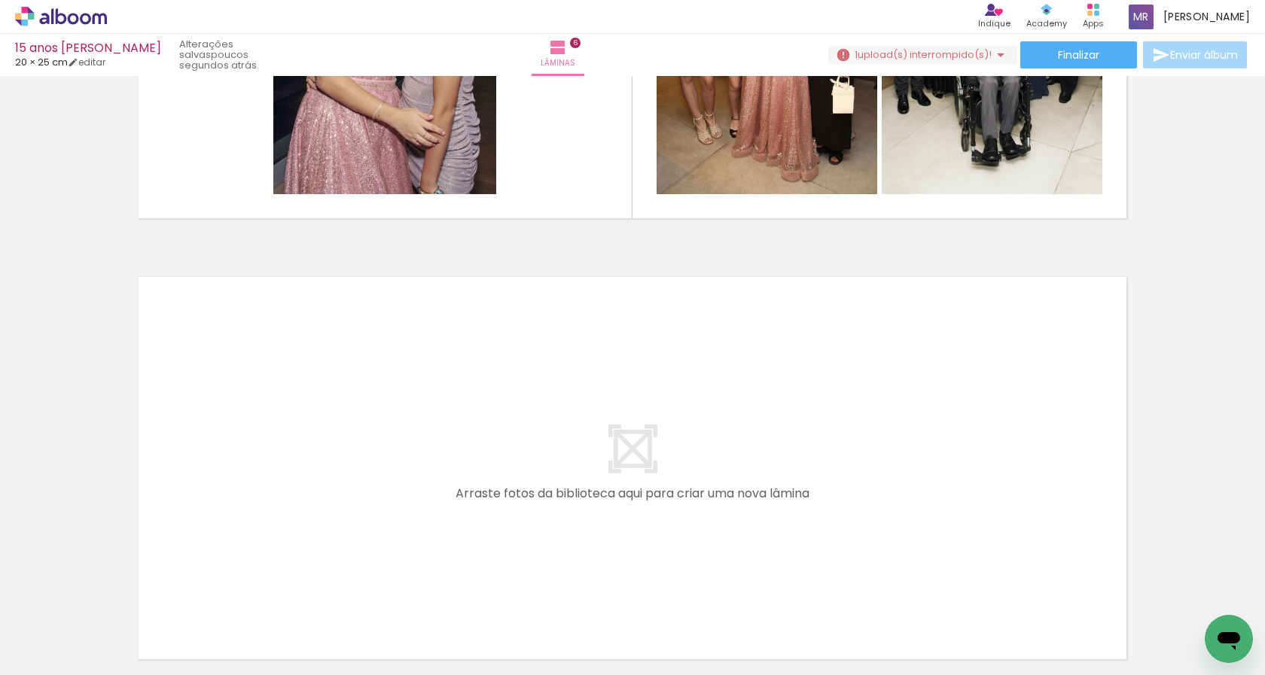
scroll to position [2349, 0]
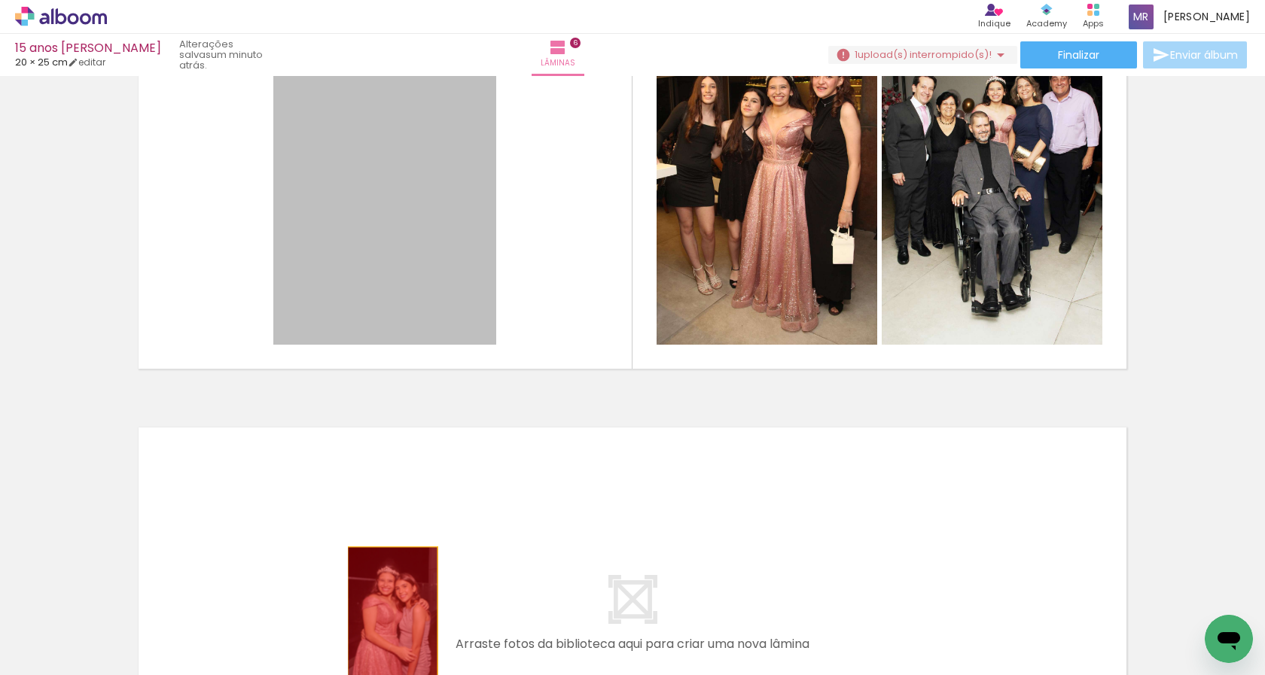
drag, startPoint x: 383, startPoint y: 251, endPoint x: 387, endPoint y: 614, distance: 362.9
click at [387, 614] on quentale-workspace at bounding box center [632, 337] width 1265 height 675
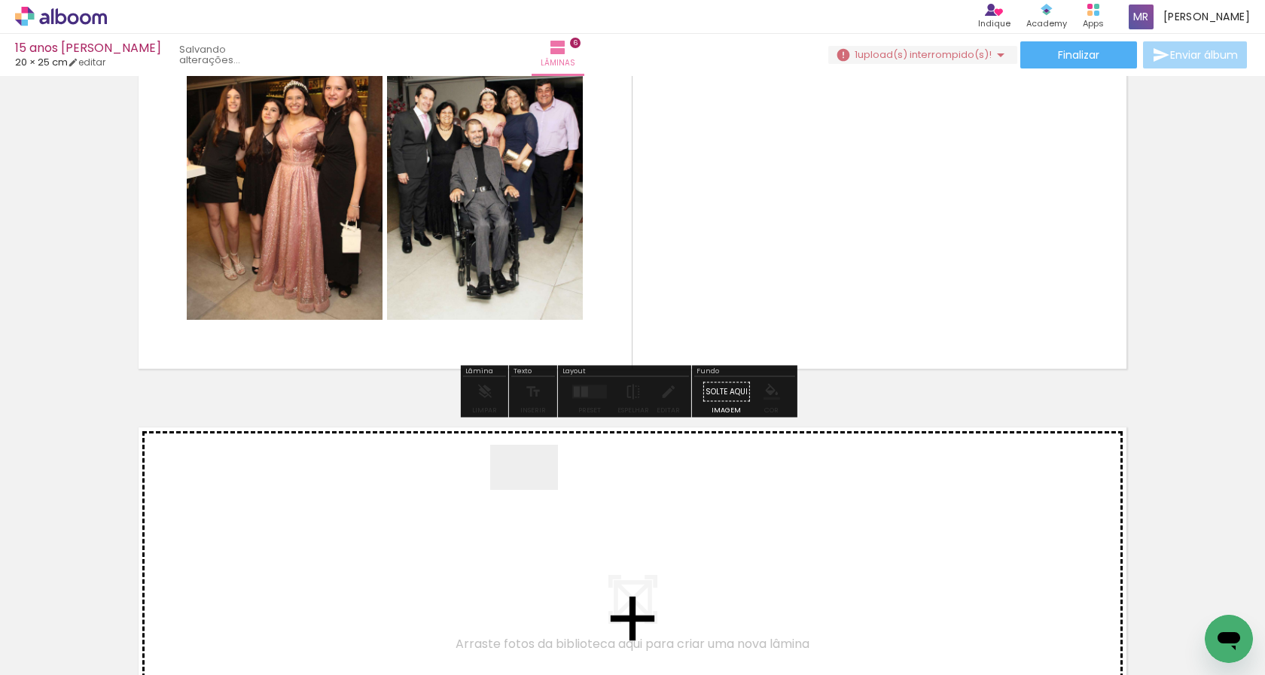
drag, startPoint x: 535, startPoint y: 490, endPoint x: 467, endPoint y: 246, distance: 253.3
click at [428, 238] on quentale-workspace at bounding box center [632, 337] width 1265 height 675
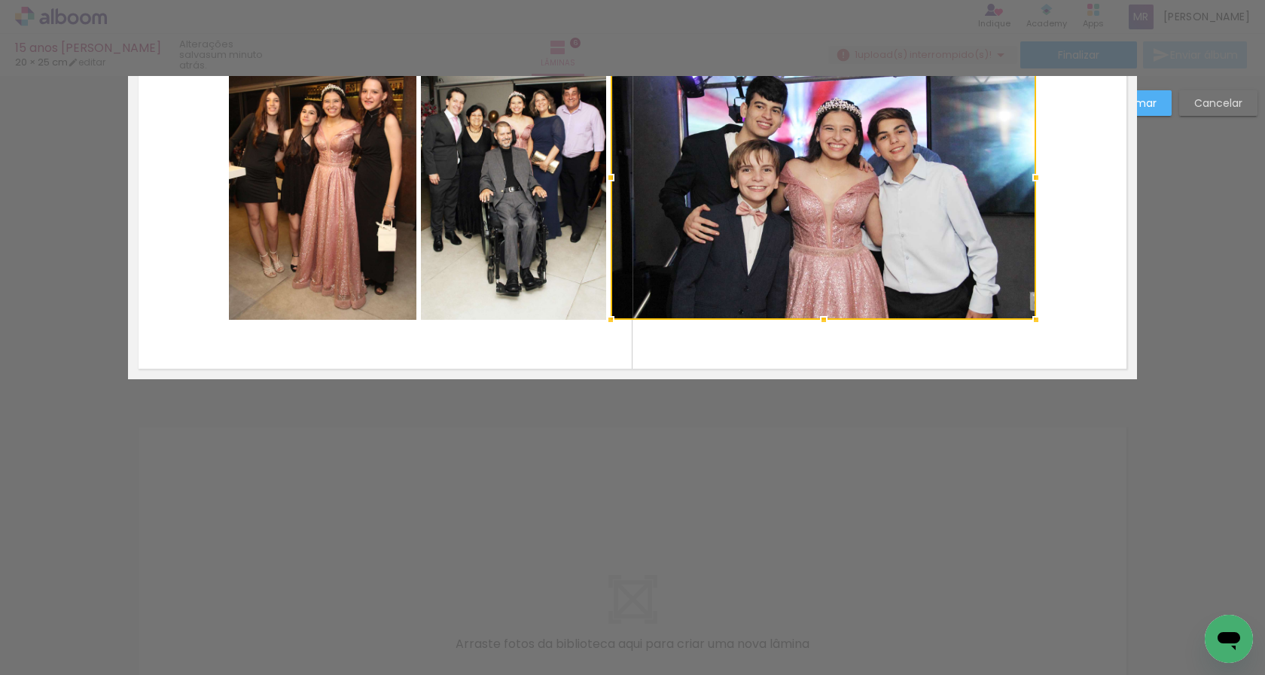
scroll to position [2199, 0]
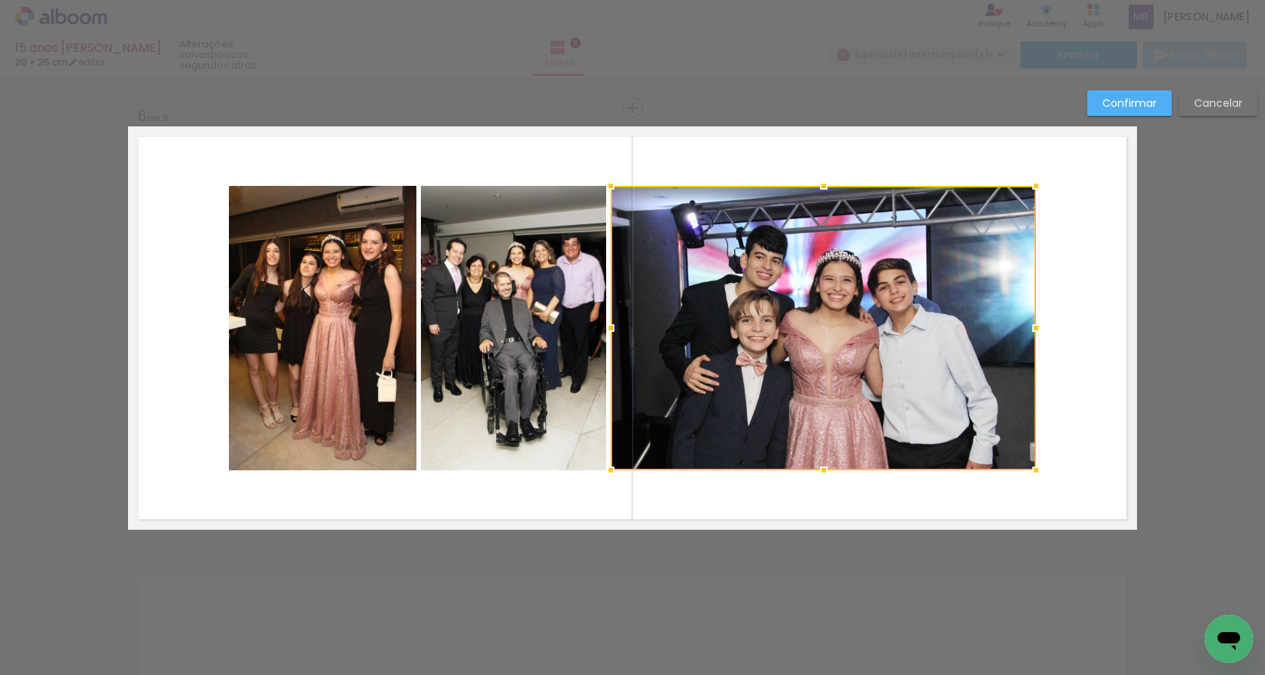
click at [818, 388] on div at bounding box center [823, 328] width 425 height 285
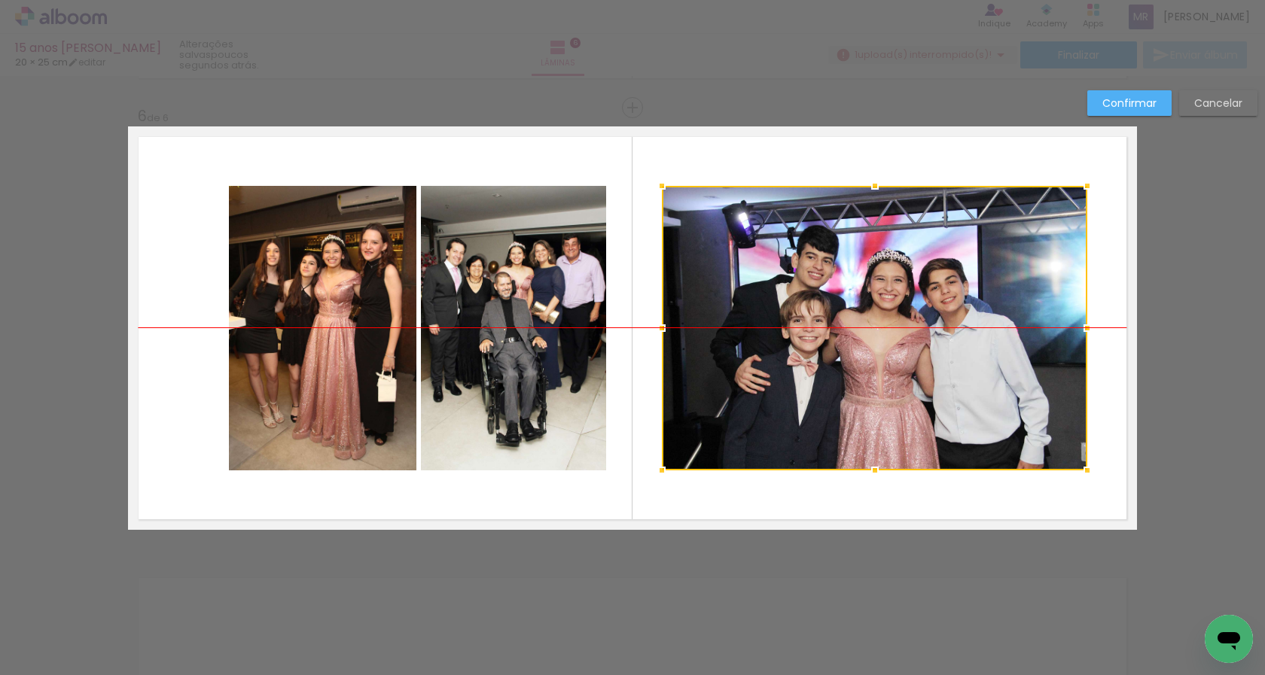
drag, startPoint x: 978, startPoint y: 407, endPoint x: 1029, endPoint y: 407, distance: 51.2
click at [1029, 407] on div at bounding box center [874, 328] width 425 height 285
click at [830, 409] on div at bounding box center [874, 328] width 425 height 285
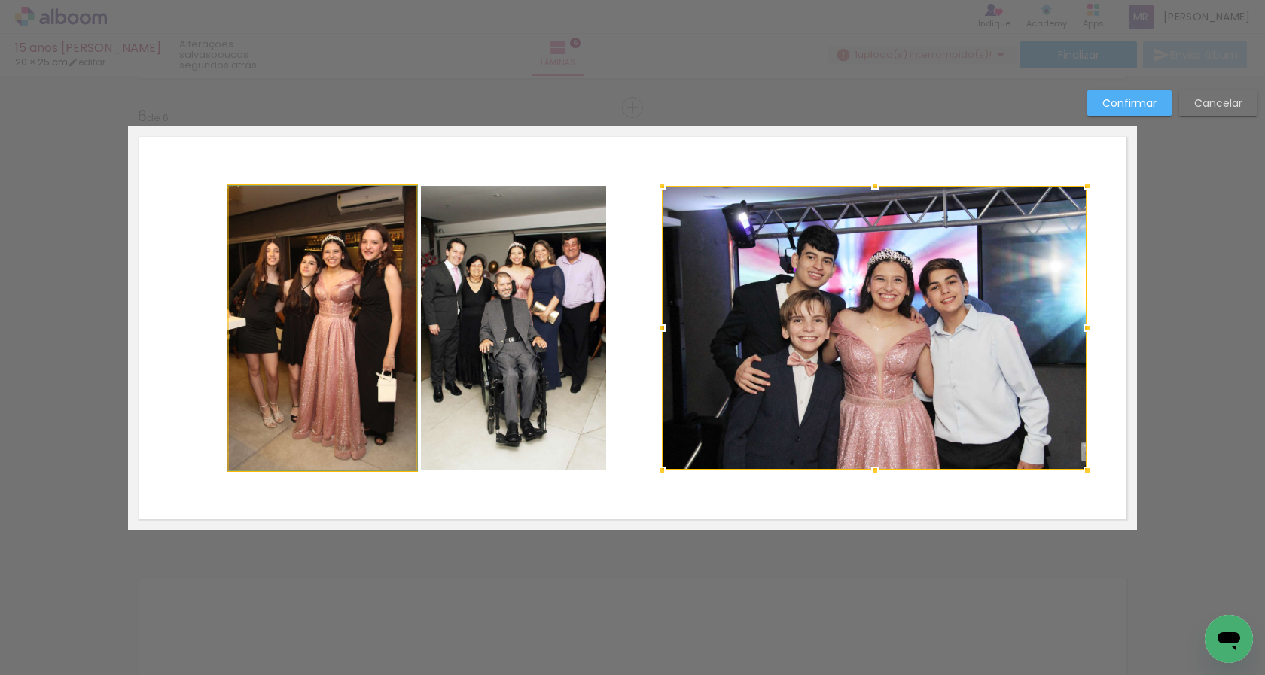
click at [335, 303] on quentale-photo at bounding box center [322, 328] width 187 height 285
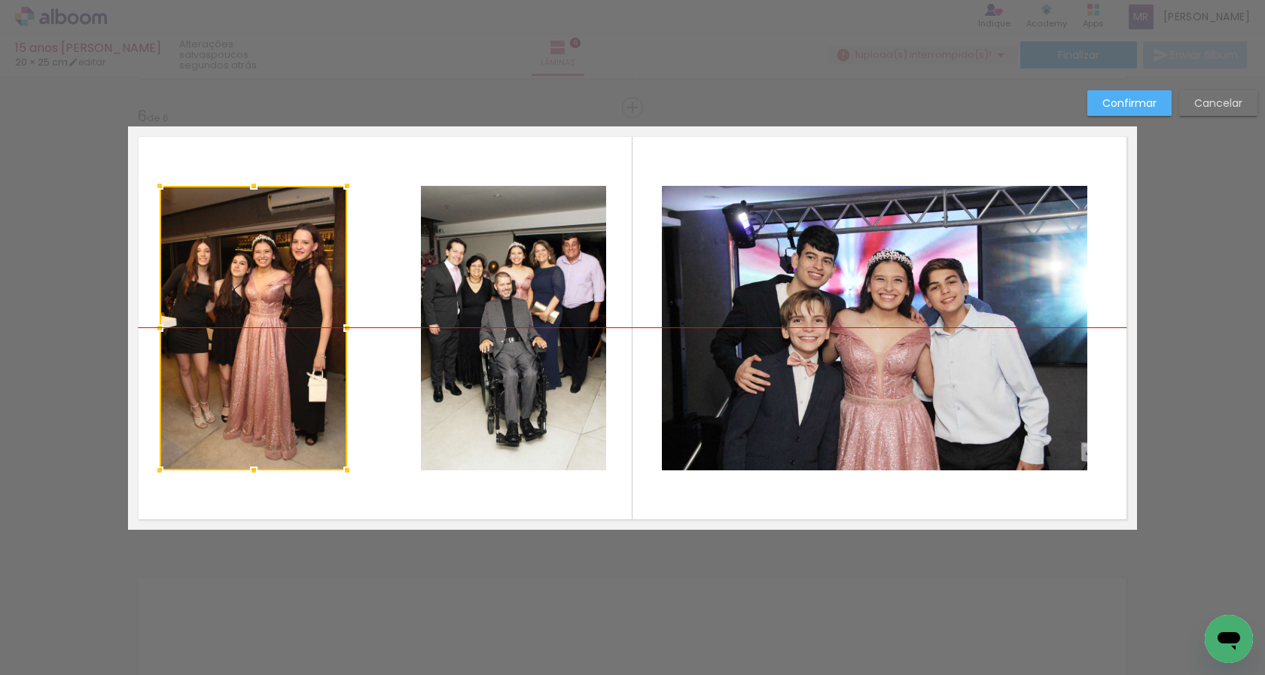
drag, startPoint x: 334, startPoint y: 317, endPoint x: 265, endPoint y: 318, distance: 69.3
click at [265, 318] on div at bounding box center [253, 328] width 187 height 285
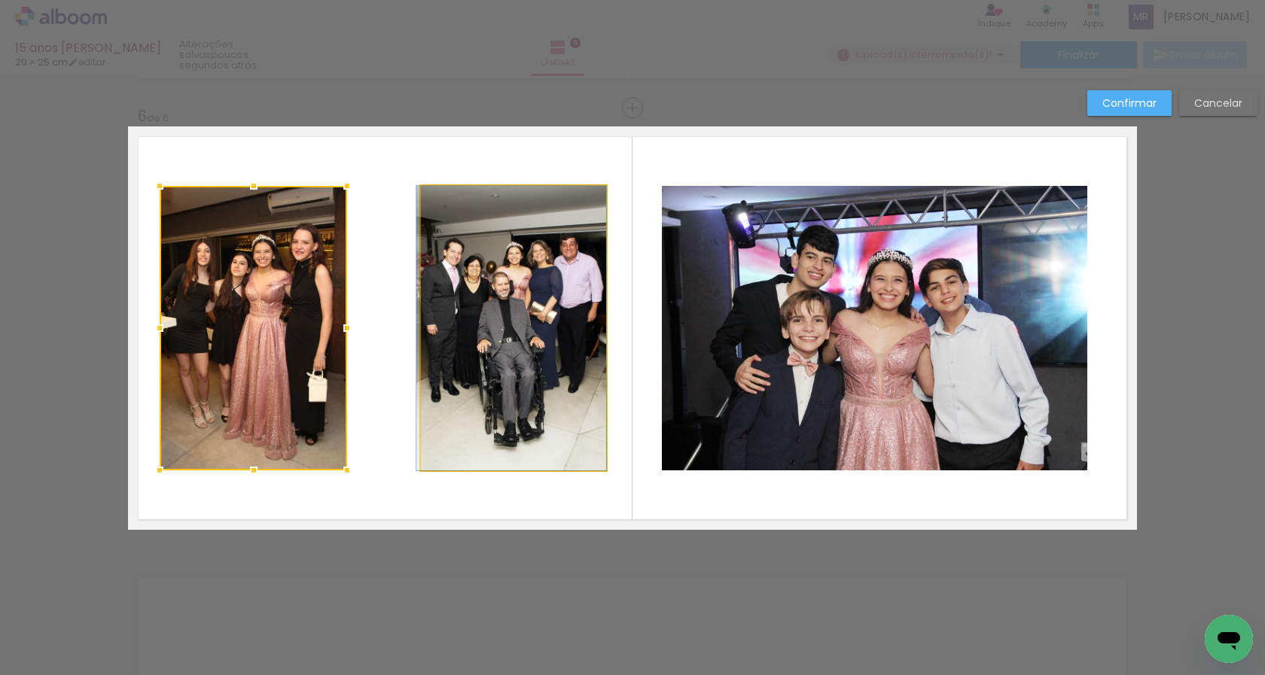
drag, startPoint x: 494, startPoint y: 291, endPoint x: 440, endPoint y: 300, distance: 55.1
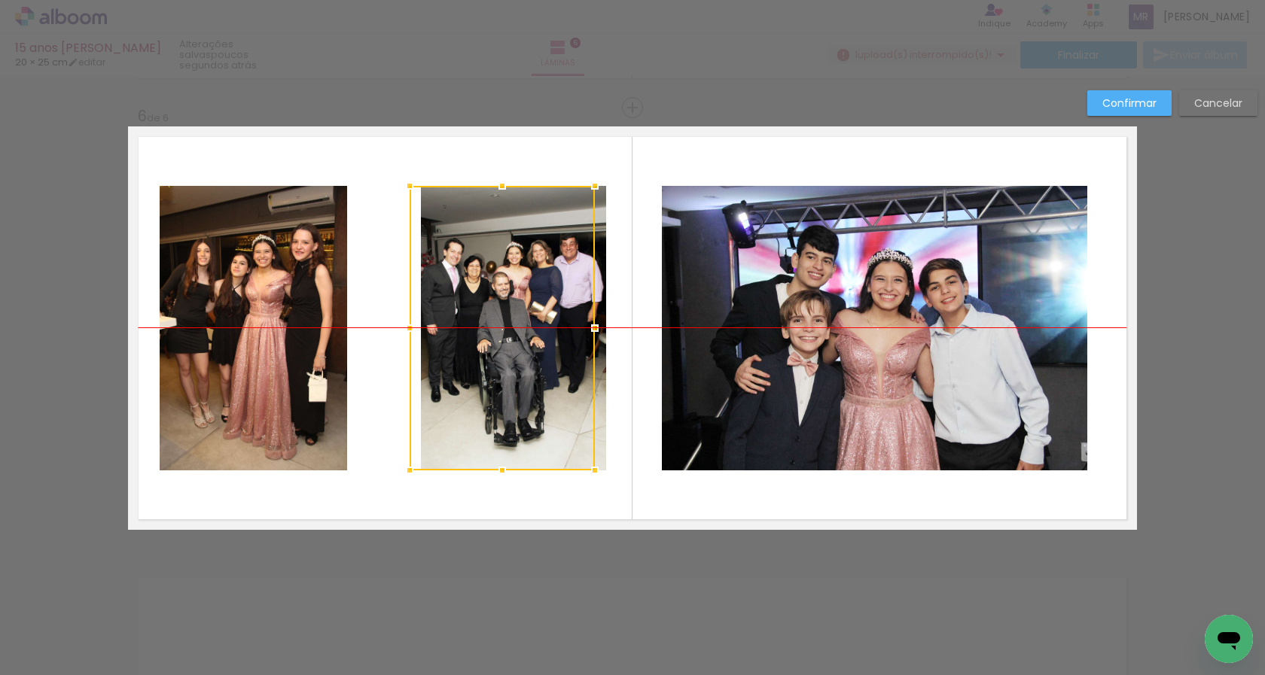
drag, startPoint x: 497, startPoint y: 327, endPoint x: 486, endPoint y: 328, distance: 11.3
click at [486, 328] on div at bounding box center [502, 328] width 185 height 285
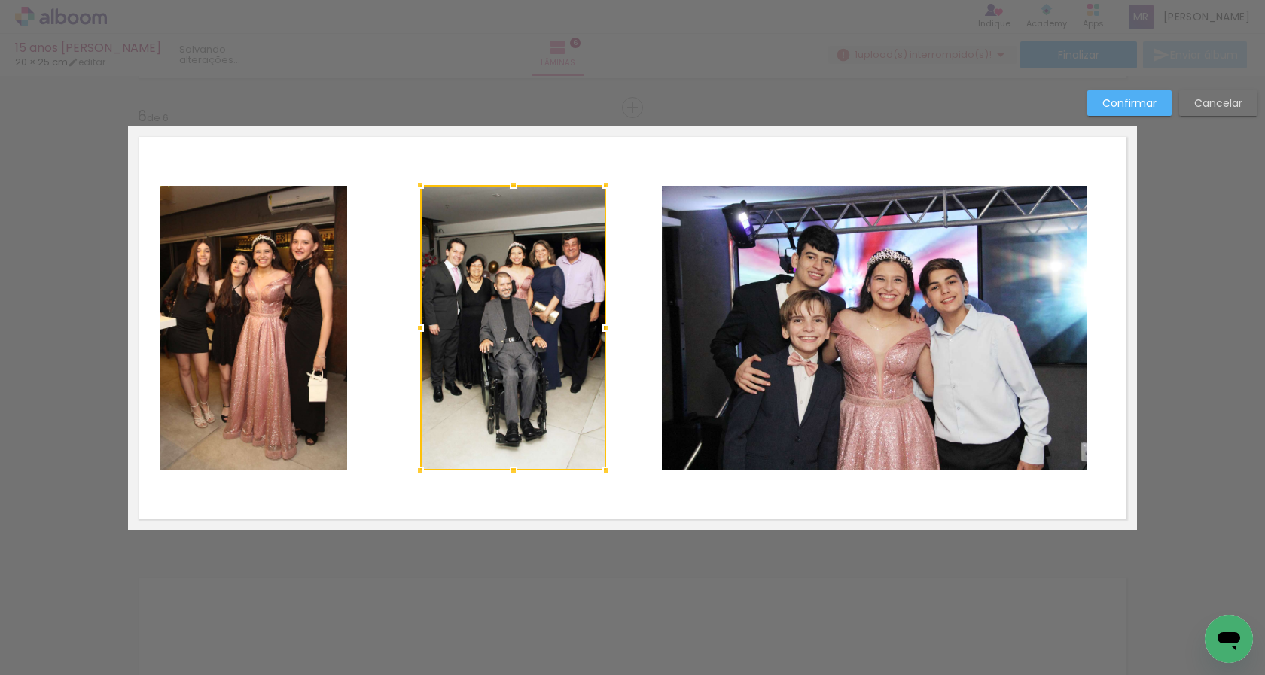
drag, startPoint x: 416, startPoint y: 187, endPoint x: 391, endPoint y: 159, distance: 37.9
click at [391, 159] on album-spread "6 de 6" at bounding box center [632, 327] width 1009 height 403
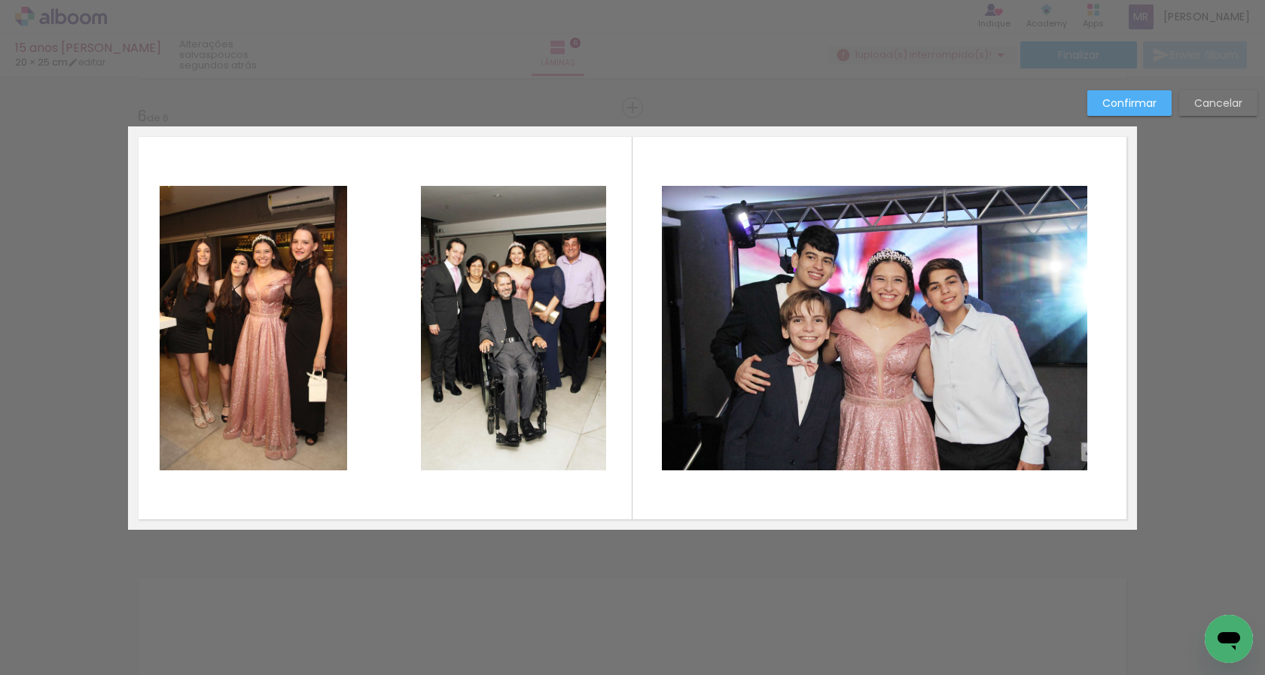
click at [585, 440] on quentale-photo at bounding box center [513, 328] width 185 height 285
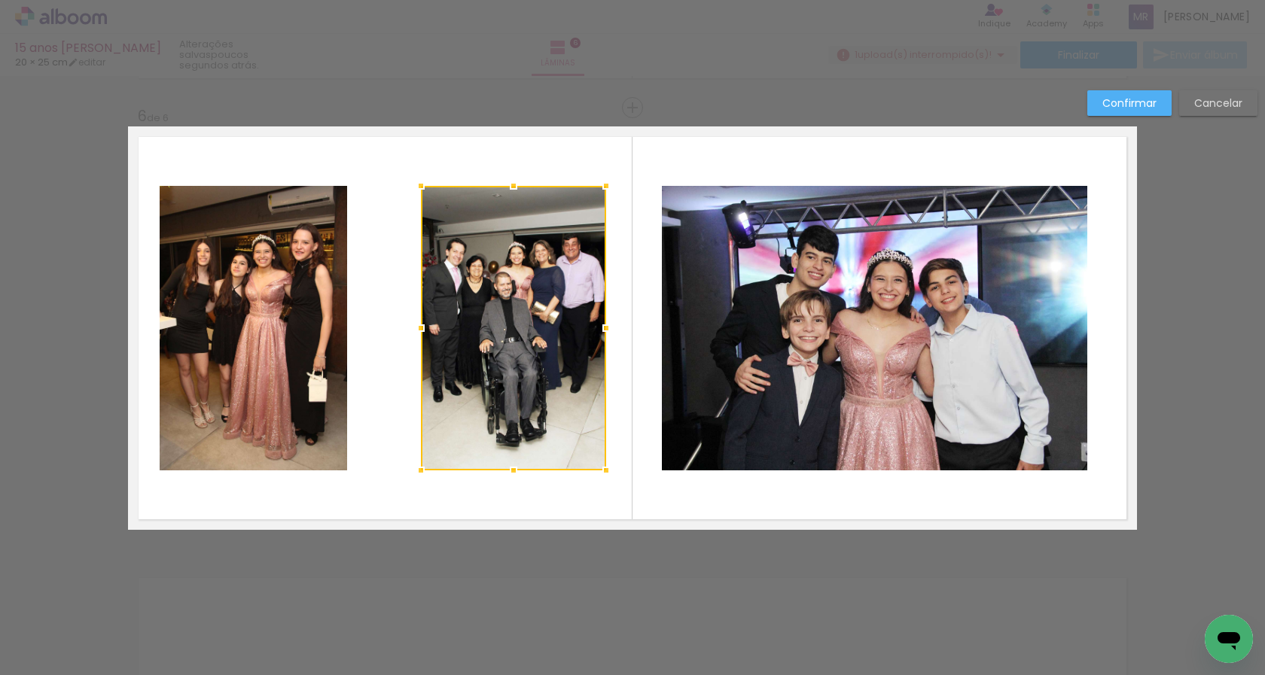
click at [565, 489] on quentale-layouter at bounding box center [632, 327] width 1009 height 403
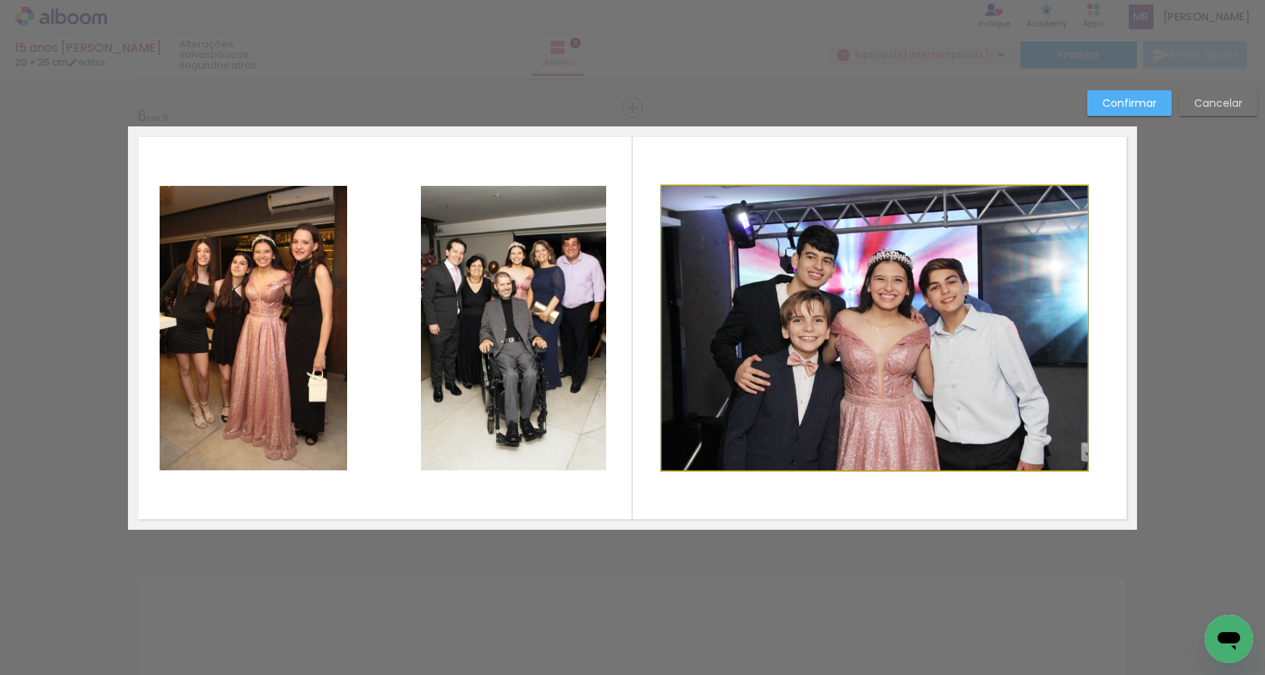
click at [870, 414] on quentale-photo at bounding box center [874, 328] width 425 height 285
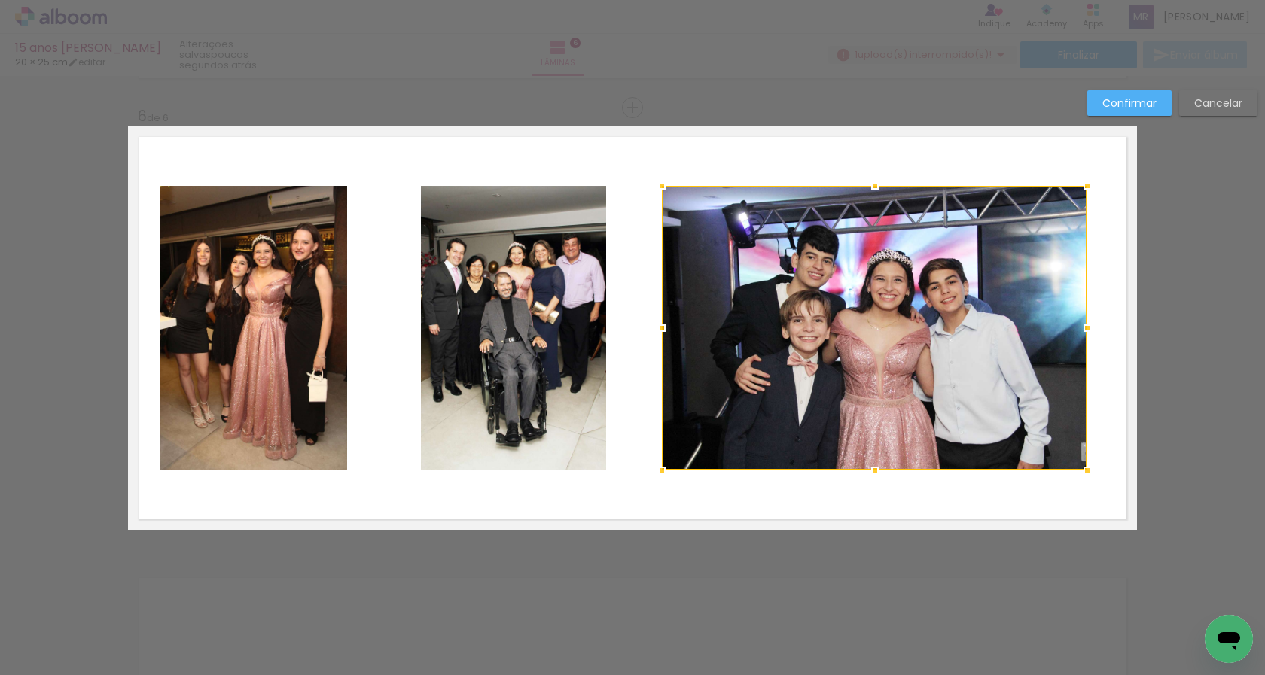
click at [0, 0] on slot "Confirmar" at bounding box center [0, 0] width 0 height 0
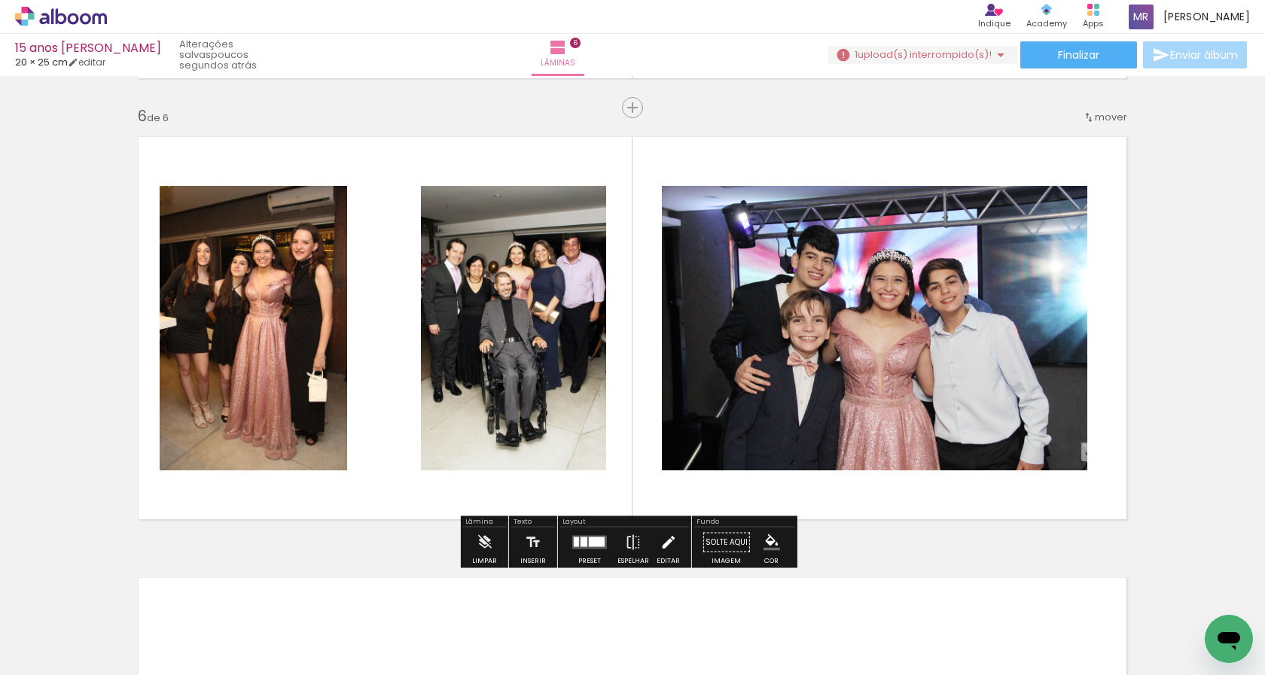
click at [663, 541] on iron-icon at bounding box center [667, 543] width 17 height 30
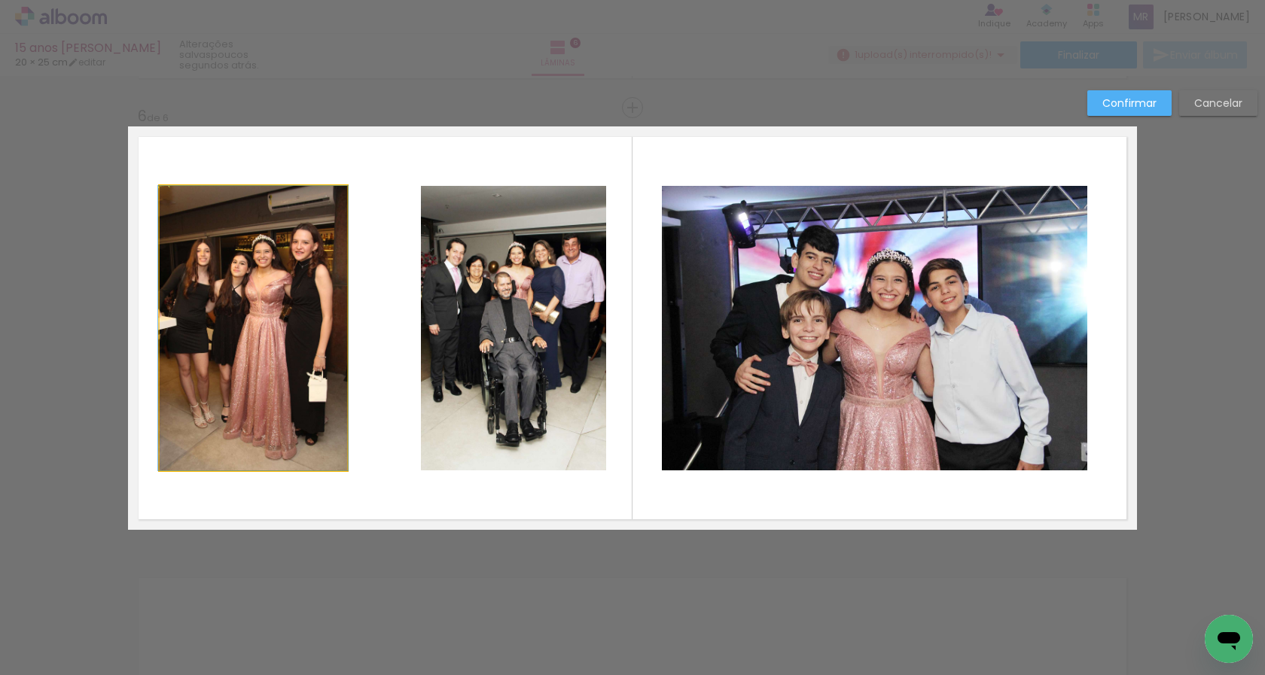
click at [223, 230] on quentale-photo at bounding box center [253, 328] width 187 height 285
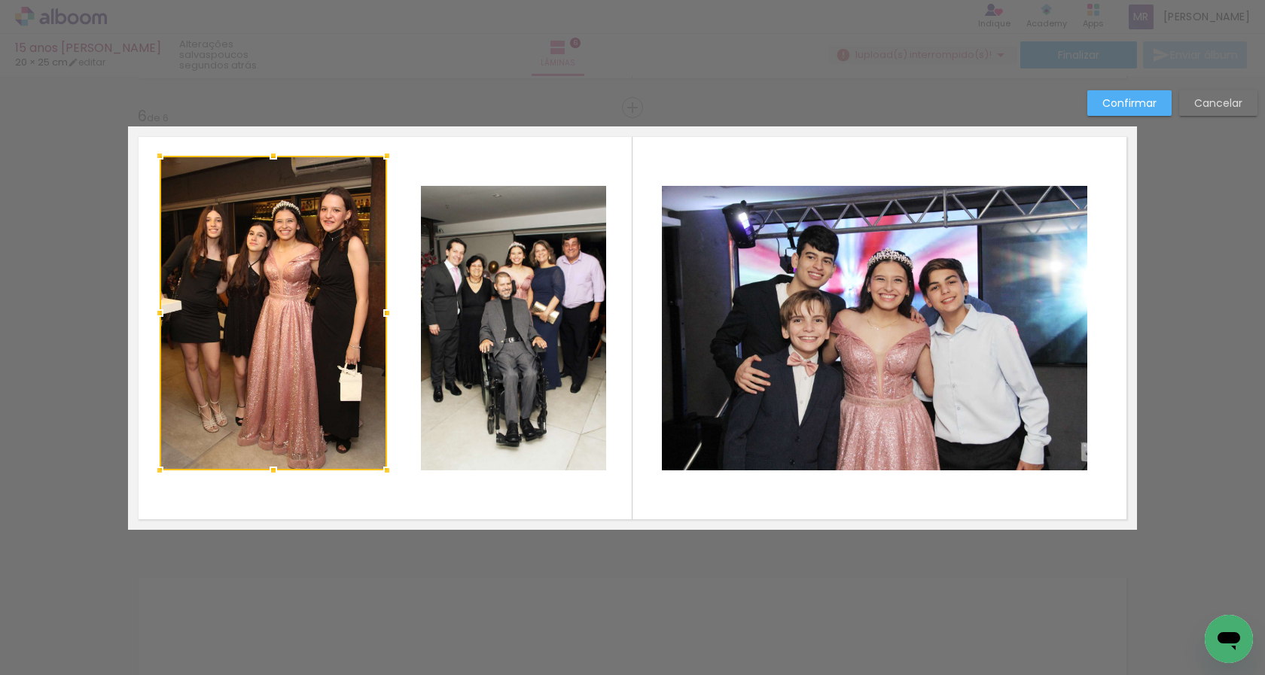
drag, startPoint x: 340, startPoint y: 189, endPoint x: 379, endPoint y: 159, distance: 50.0
click at [379, 159] on div at bounding box center [387, 156] width 30 height 30
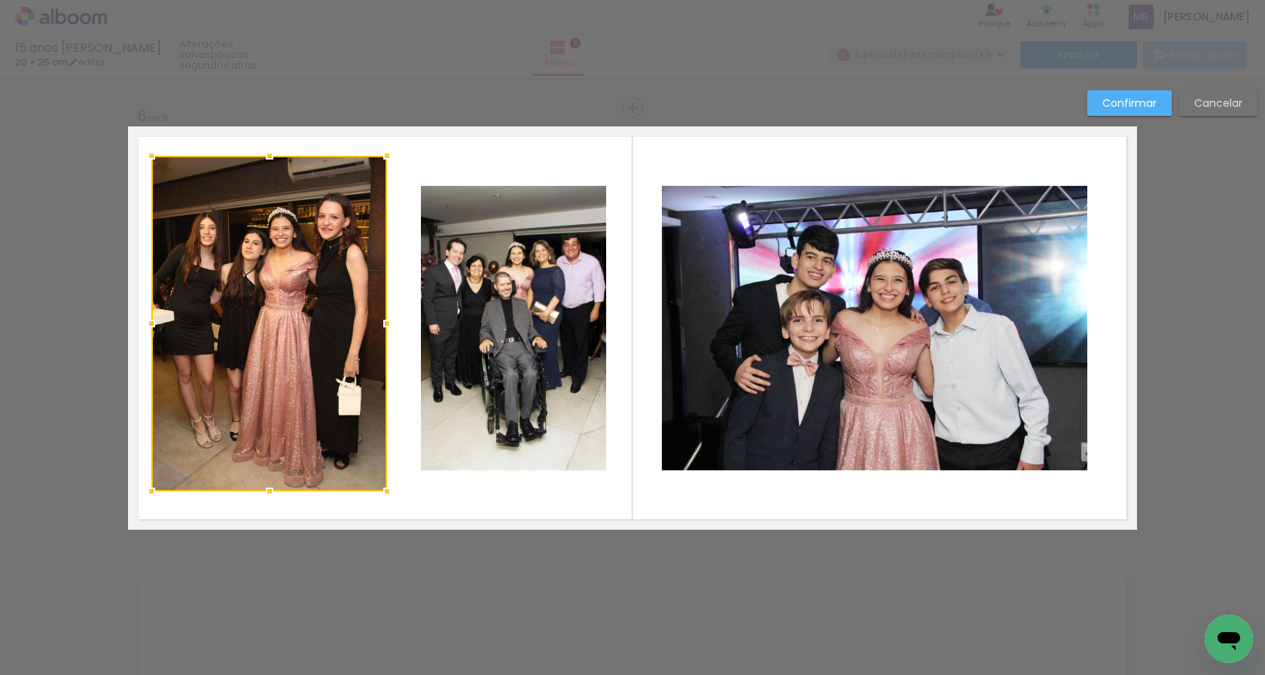
drag, startPoint x: 156, startPoint y: 472, endPoint x: 148, endPoint y: 493, distance: 22.6
click at [148, 493] on div at bounding box center [151, 492] width 30 height 30
click at [519, 386] on quentale-photo at bounding box center [513, 328] width 185 height 285
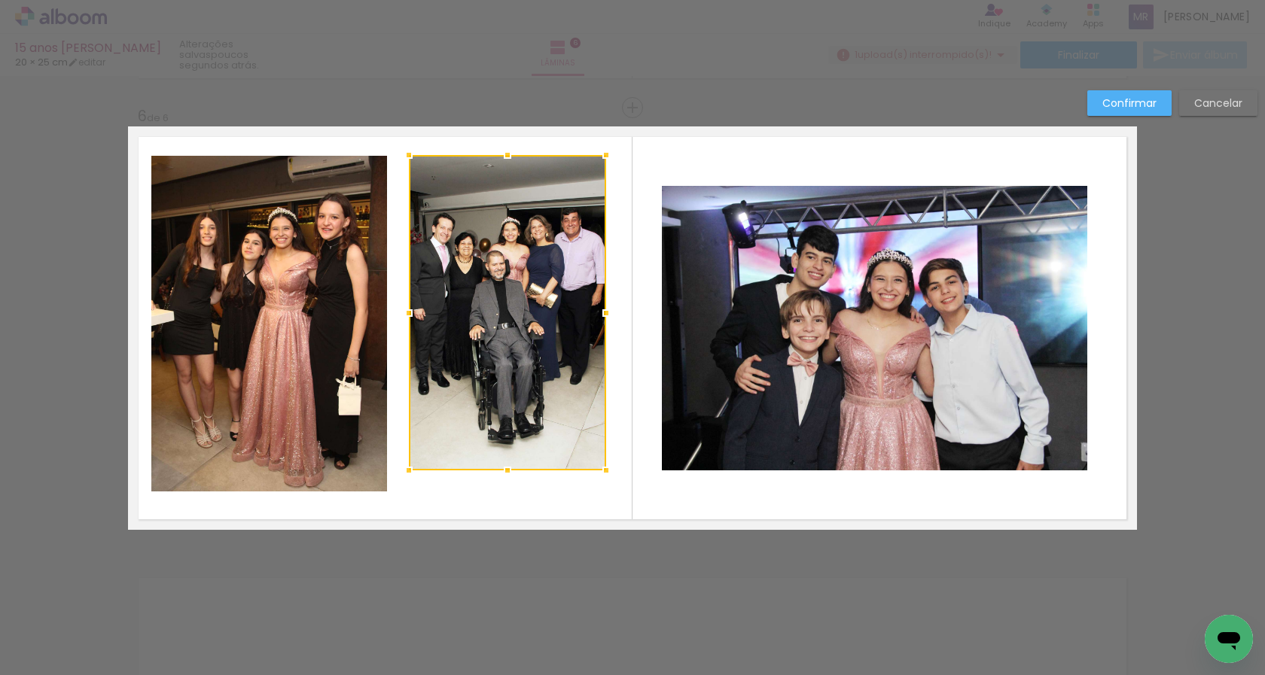
drag, startPoint x: 414, startPoint y: 184, endPoint x: 402, endPoint y: 153, distance: 33.1
click at [402, 153] on div at bounding box center [409, 155] width 30 height 30
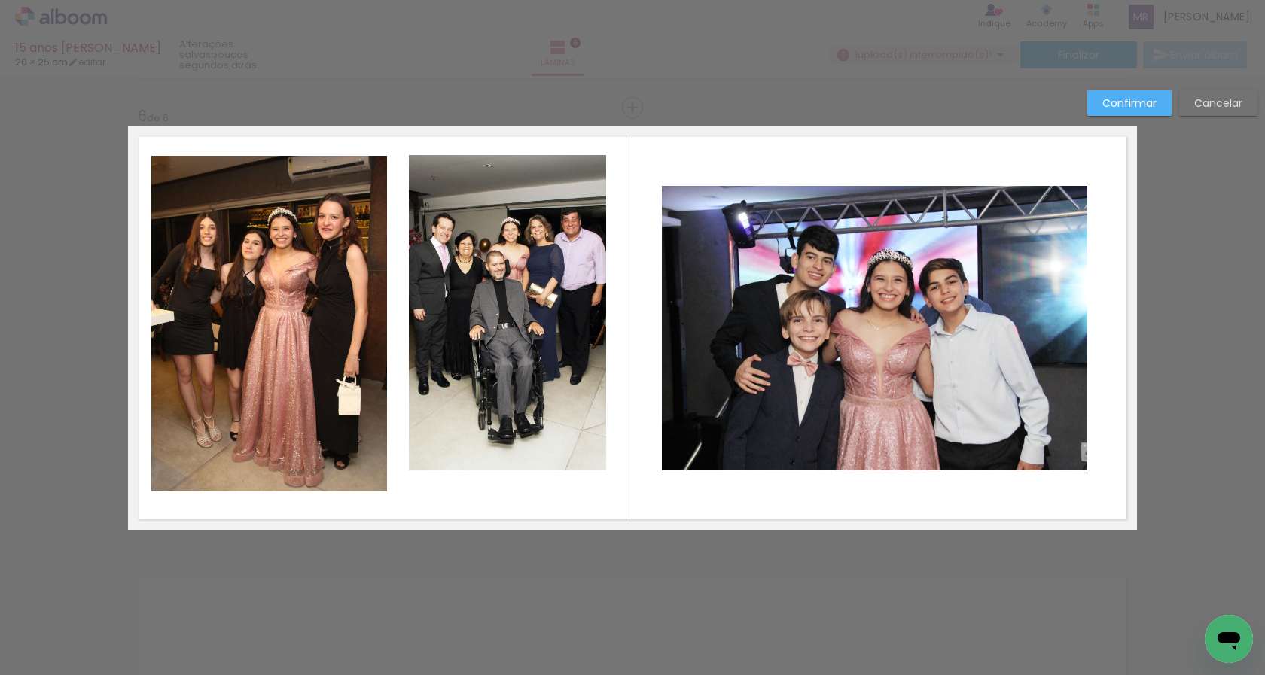
click at [573, 445] on quentale-photo at bounding box center [507, 312] width 197 height 315
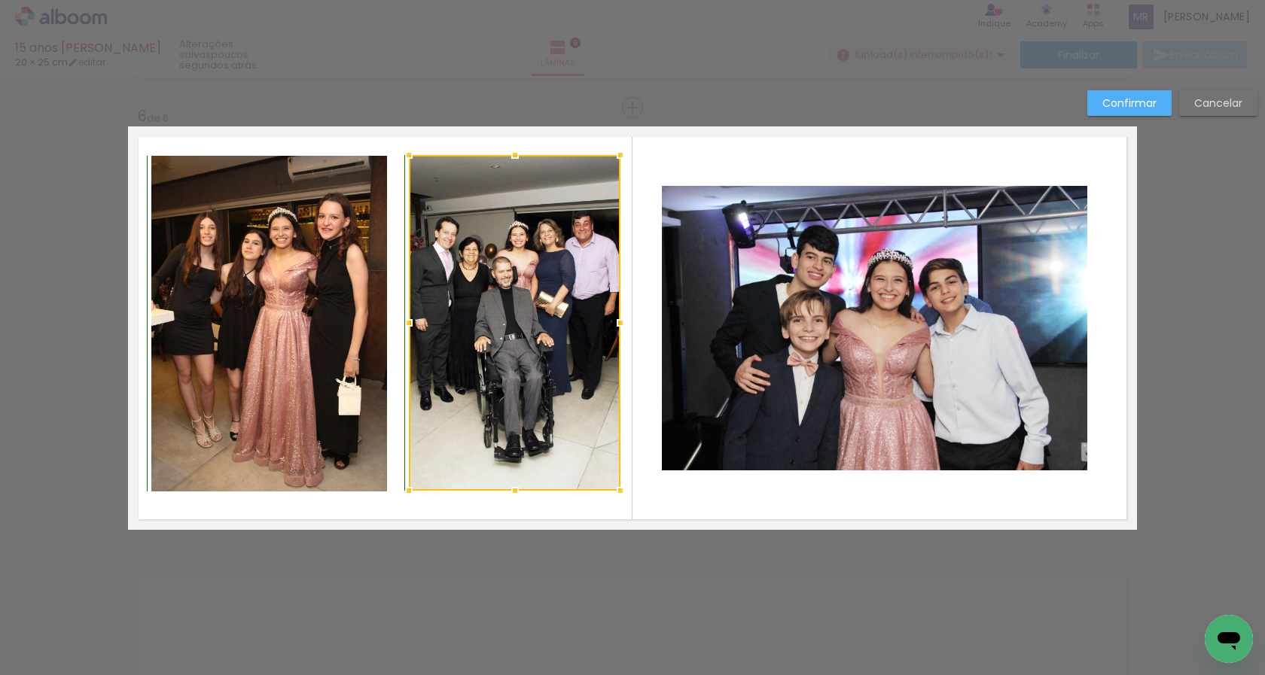
drag, startPoint x: 595, startPoint y: 469, endPoint x: 610, endPoint y: 496, distance: 30.6
click at [610, 496] on div at bounding box center [620, 491] width 30 height 30
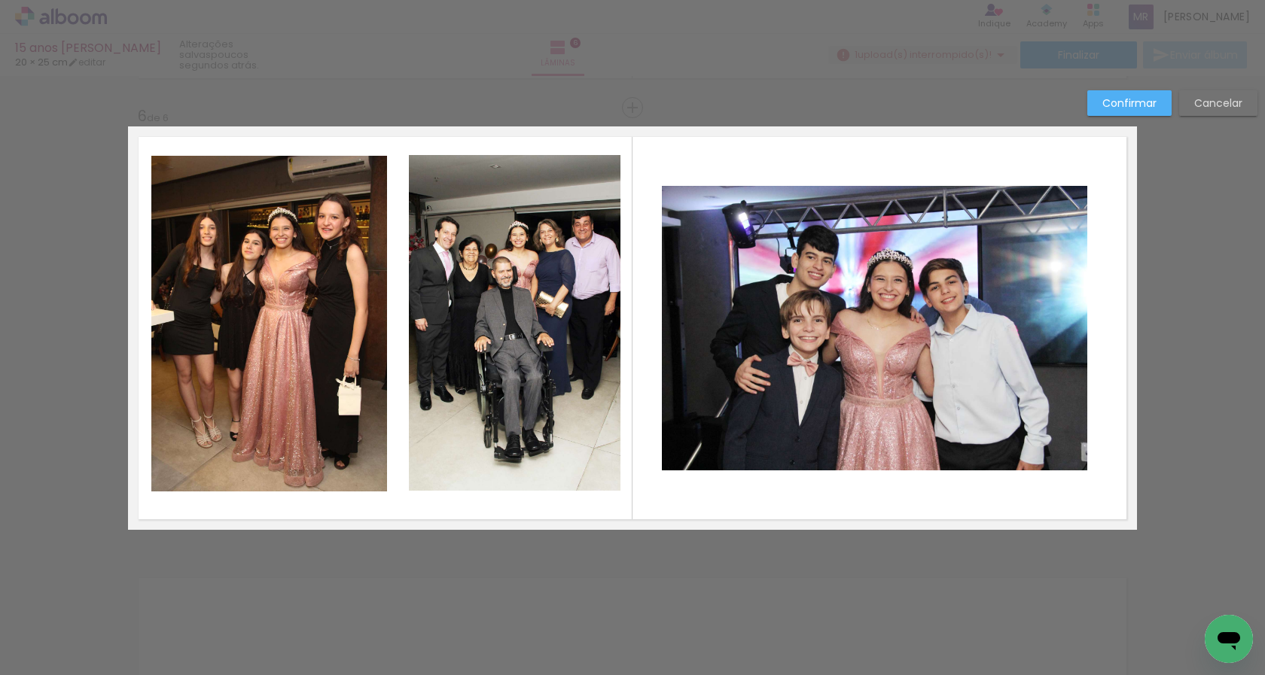
click at [413, 412] on quentale-photo at bounding box center [515, 323] width 212 height 336
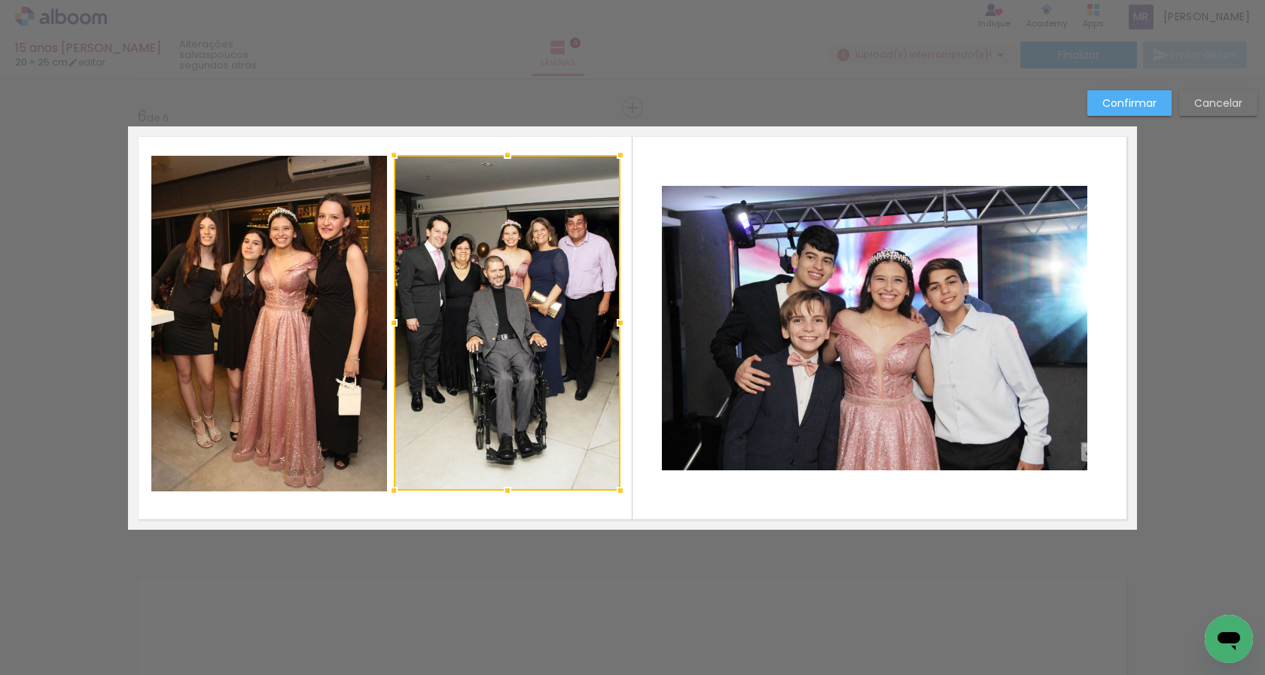
drag, startPoint x: 405, startPoint y: 324, endPoint x: 390, endPoint y: 320, distance: 15.5
click at [390, 320] on div at bounding box center [394, 323] width 30 height 30
click at [585, 364] on div at bounding box center [507, 323] width 227 height 336
click at [501, 490] on div at bounding box center [507, 491] width 30 height 30
click at [812, 308] on quentale-photo at bounding box center [874, 328] width 425 height 285
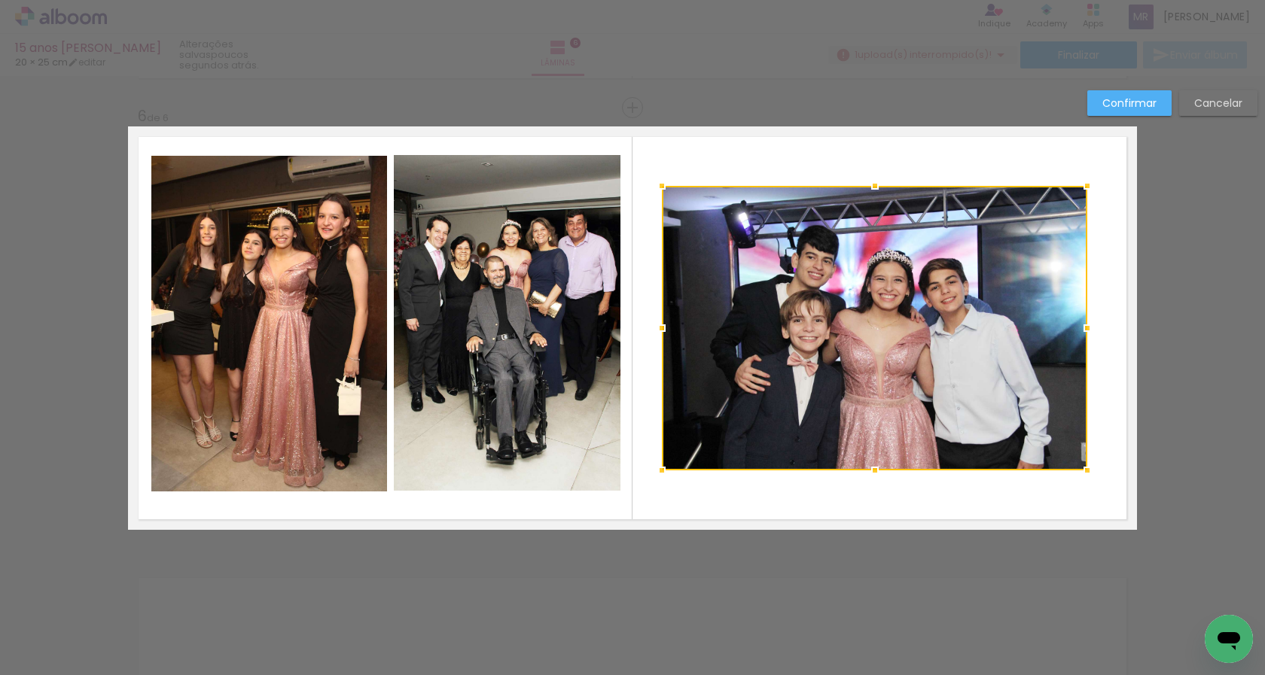
click at [0, 0] on slot "Confirmar" at bounding box center [0, 0] width 0 height 0
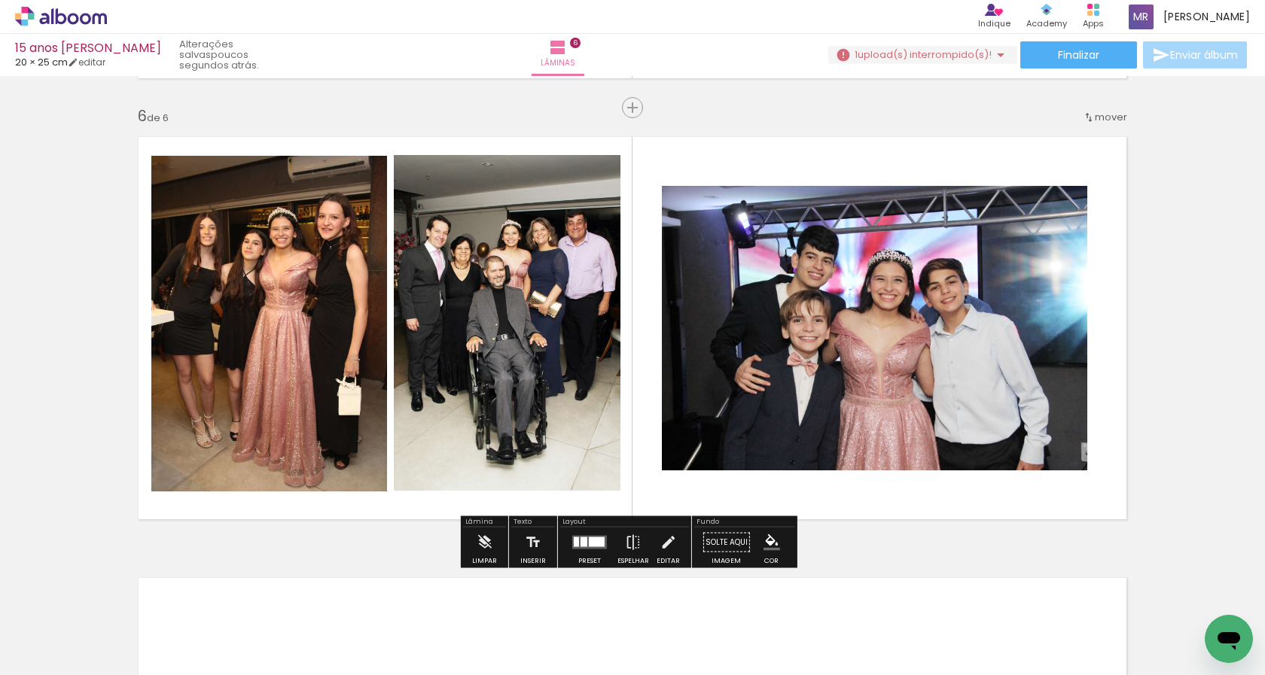
click at [949, 358] on quentale-photo at bounding box center [874, 328] width 425 height 285
click at [715, 559] on paper-button "Solte aqui Imagem" at bounding box center [726, 547] width 54 height 38
click at [724, 537] on paper-button "Solte aqui Imagem" at bounding box center [726, 547] width 54 height 38
click at [824, 410] on quentale-photo at bounding box center [874, 328] width 425 height 285
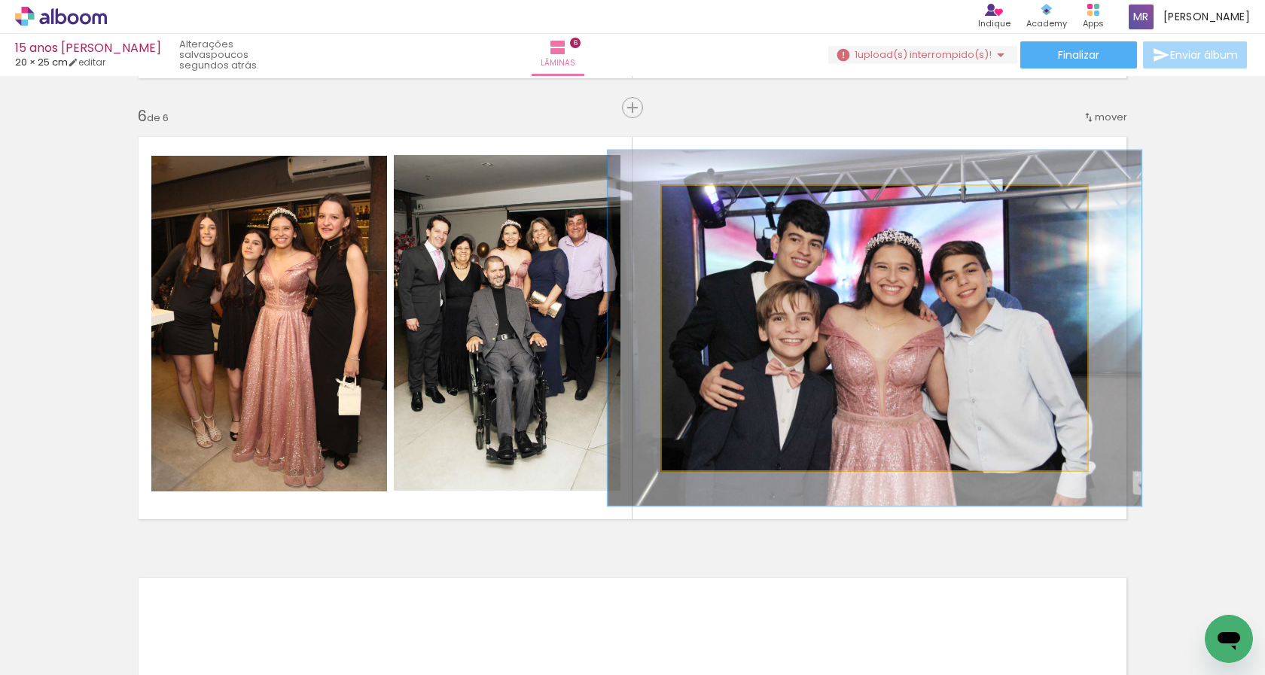
drag, startPoint x: 691, startPoint y: 199, endPoint x: 705, endPoint y: 197, distance: 13.7
type paper-slider "125"
click at [705, 197] on div at bounding box center [711, 202] width 14 height 14
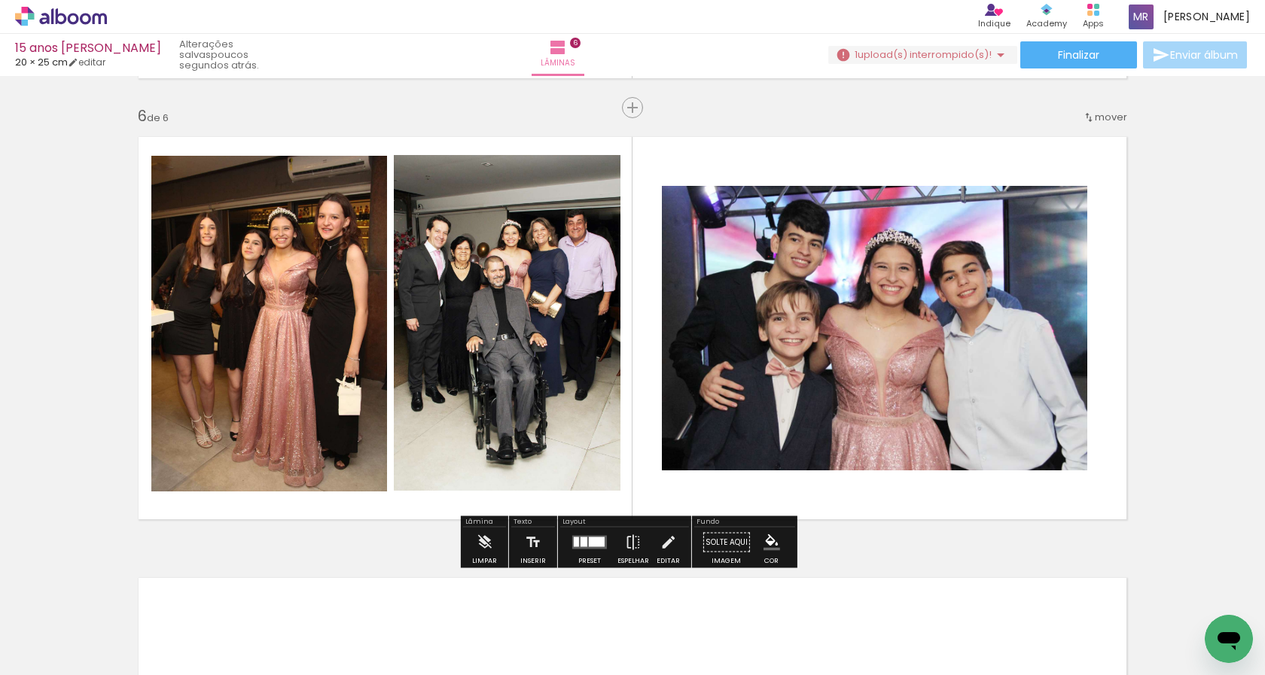
click at [925, 394] on quentale-photo at bounding box center [874, 328] width 425 height 285
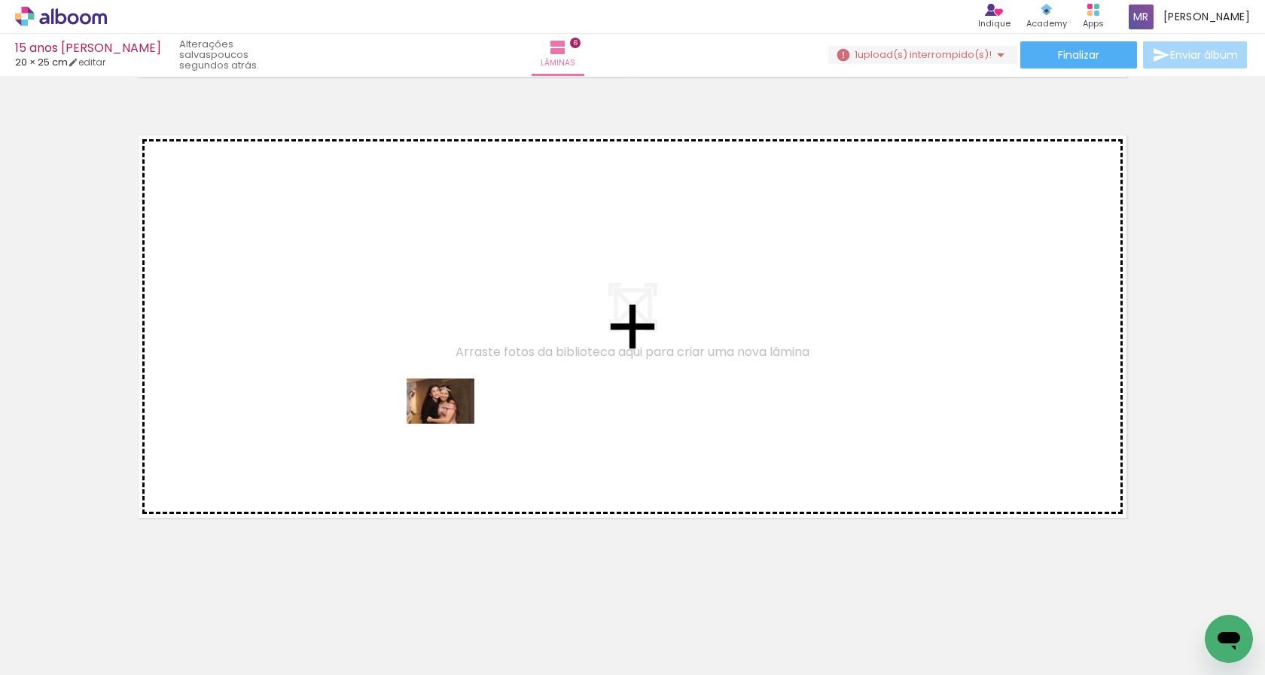
drag, startPoint x: 469, startPoint y: 643, endPoint x: 452, endPoint y: 424, distance: 219.7
click at [452, 424] on quentale-workspace at bounding box center [632, 337] width 1265 height 675
click at [556, 434] on quentale-workspace at bounding box center [632, 337] width 1265 height 675
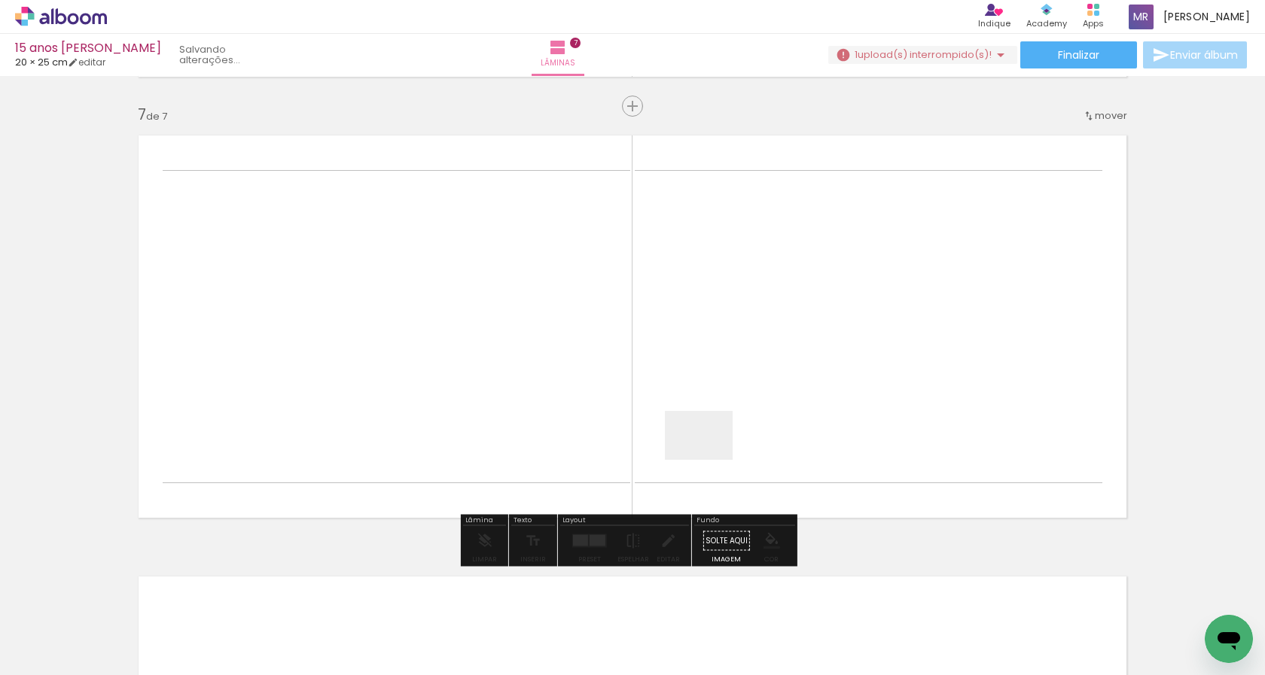
drag, startPoint x: 711, startPoint y: 653, endPoint x: 988, endPoint y: 592, distance: 284.2
click at [710, 455] on quentale-workspace at bounding box center [632, 337] width 1265 height 675
click at [793, 450] on quentale-workspace at bounding box center [632, 337] width 1265 height 675
click at [884, 457] on quentale-workspace at bounding box center [632, 337] width 1265 height 675
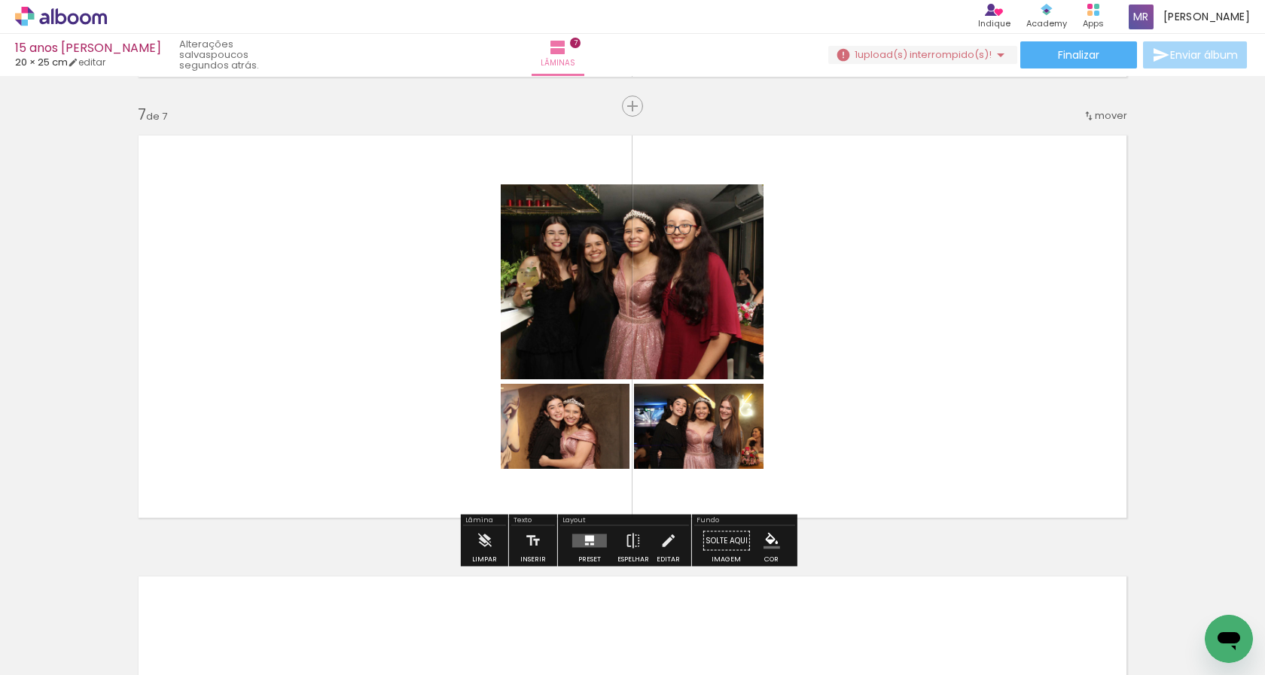
scroll to position [2640, 0]
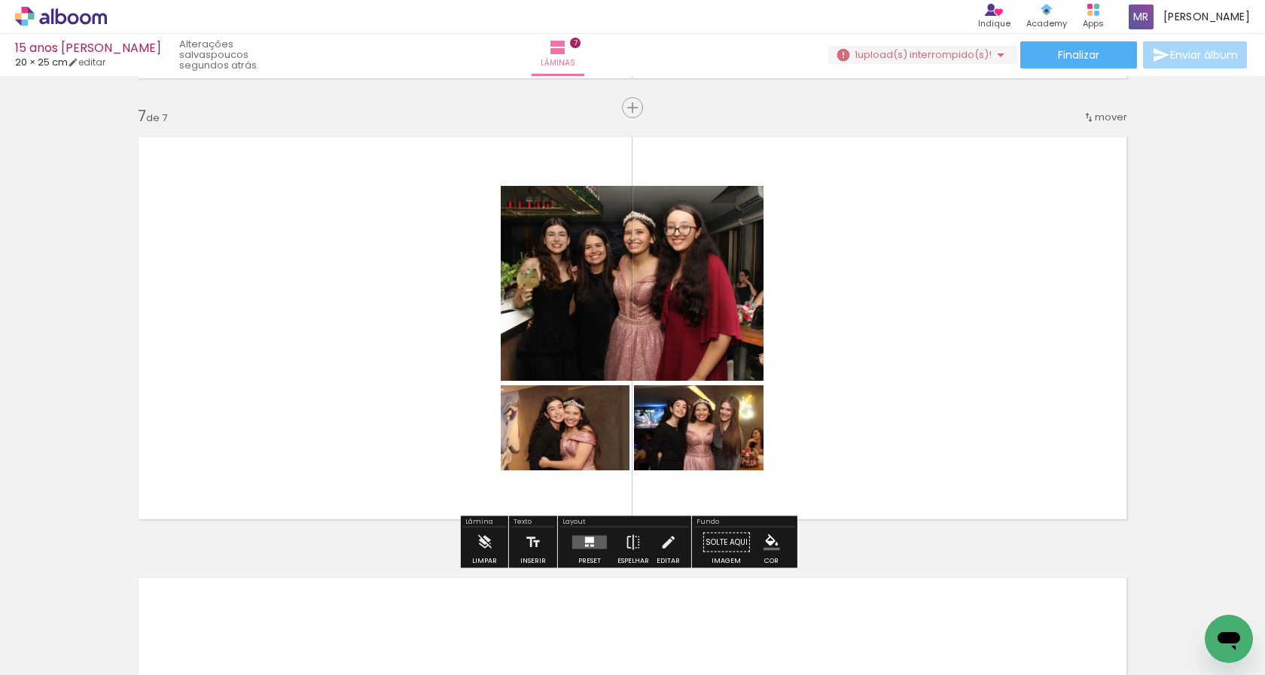
drag, startPoint x: 966, startPoint y: 628, endPoint x: 1040, endPoint y: 555, distance: 104.3
click at [954, 437] on quentale-workspace at bounding box center [632, 337] width 1265 height 675
click at [1037, 635] on div at bounding box center [1036, 624] width 68 height 45
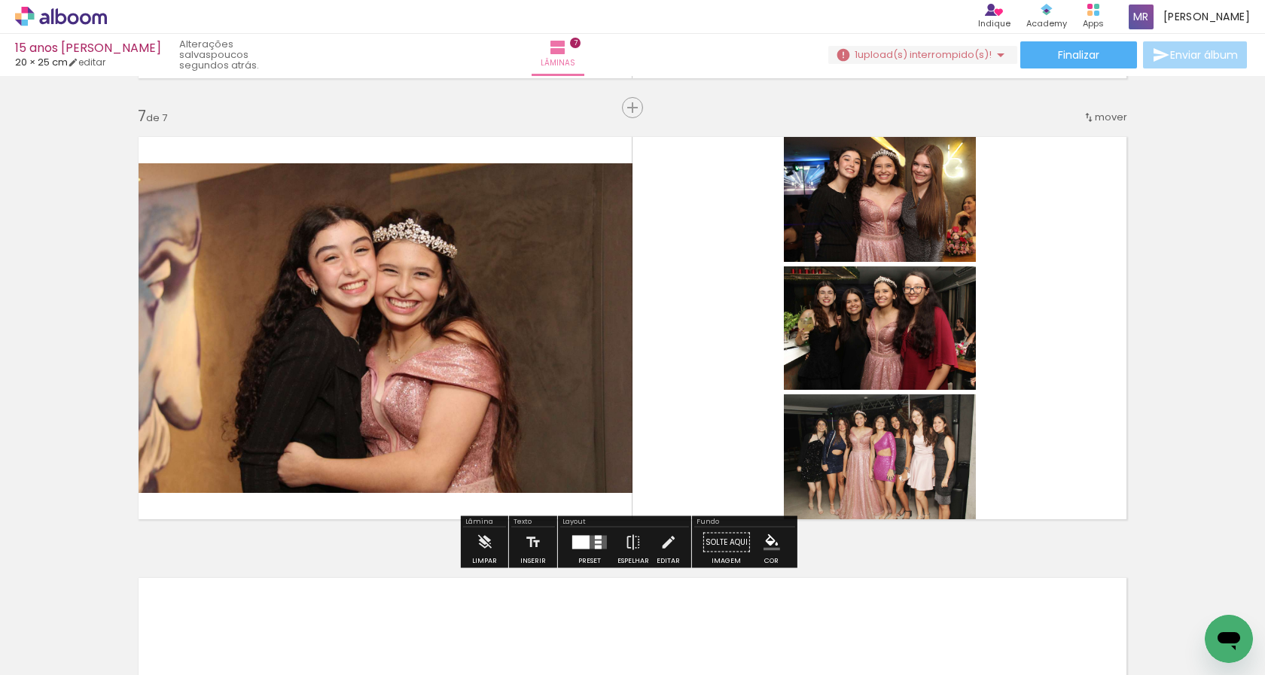
click at [585, 547] on div at bounding box center [580, 543] width 17 height 14
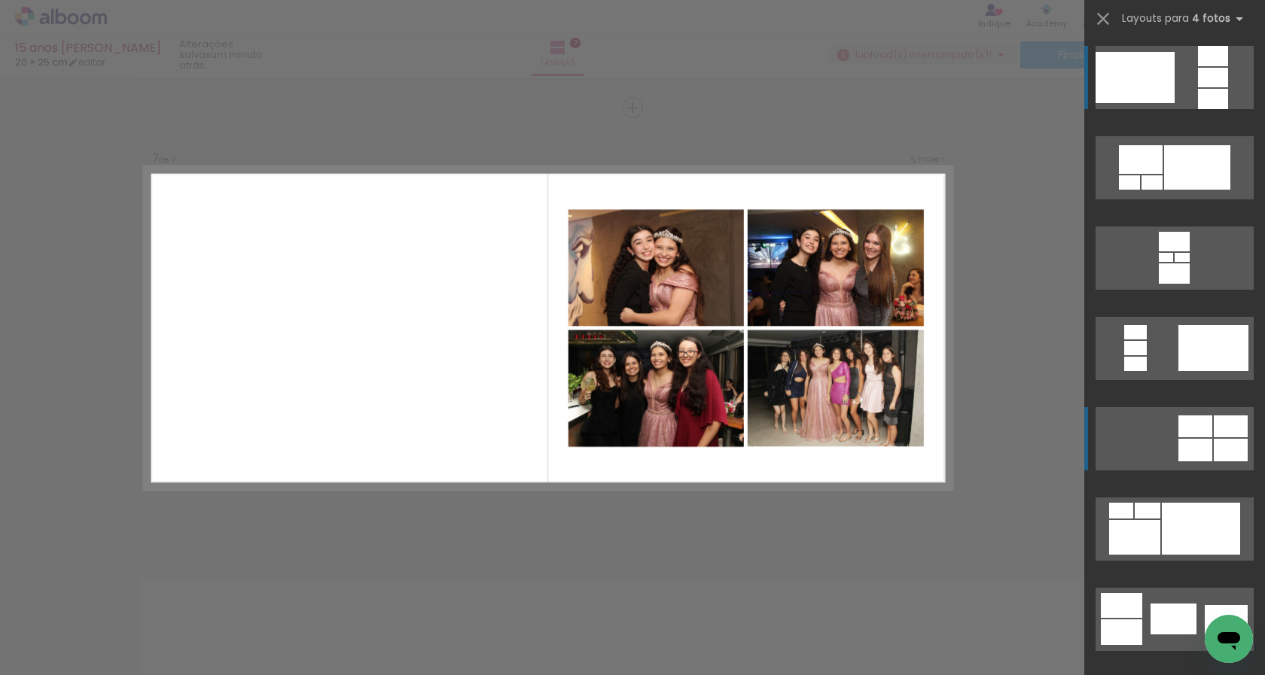
click at [1213, 446] on div at bounding box center [1230, 450] width 34 height 23
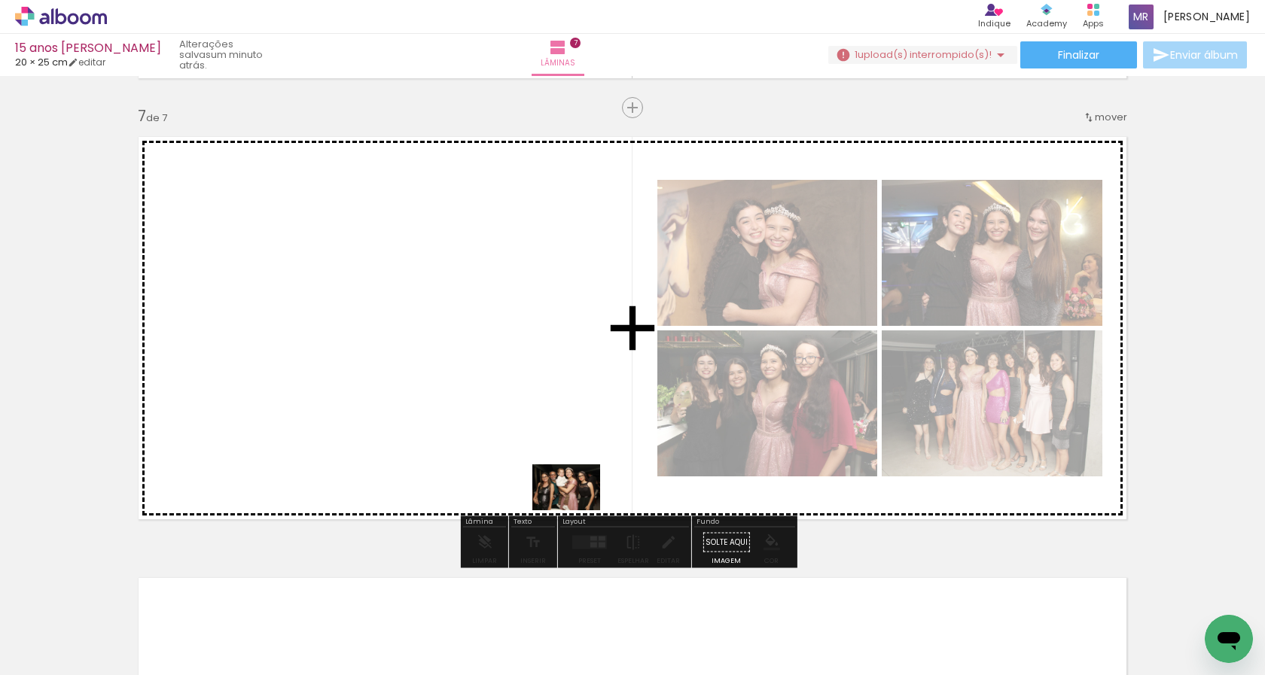
drag, startPoint x: 778, startPoint y: 625, endPoint x: 871, endPoint y: 631, distance: 92.8
click at [483, 390] on quentale-workspace at bounding box center [632, 337] width 1265 height 675
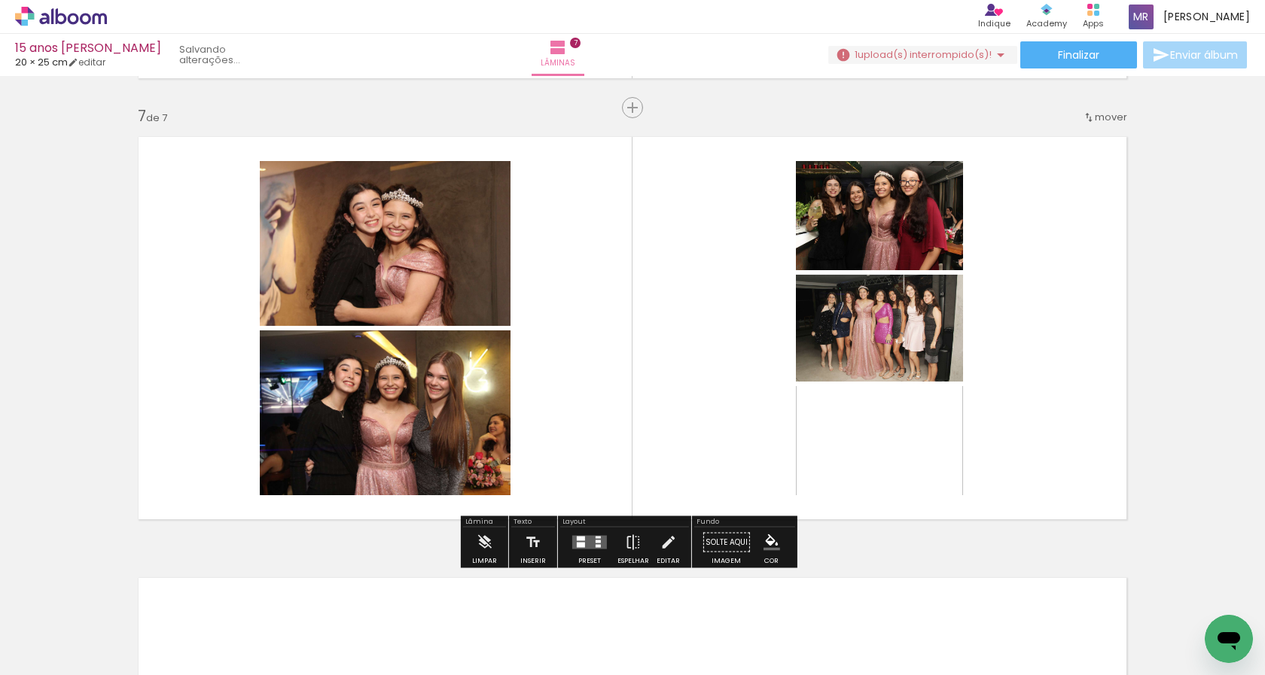
drag, startPoint x: 871, startPoint y: 631, endPoint x: 1016, endPoint y: 623, distance: 145.5
click at [547, 423] on quentale-workspace at bounding box center [632, 337] width 1265 height 675
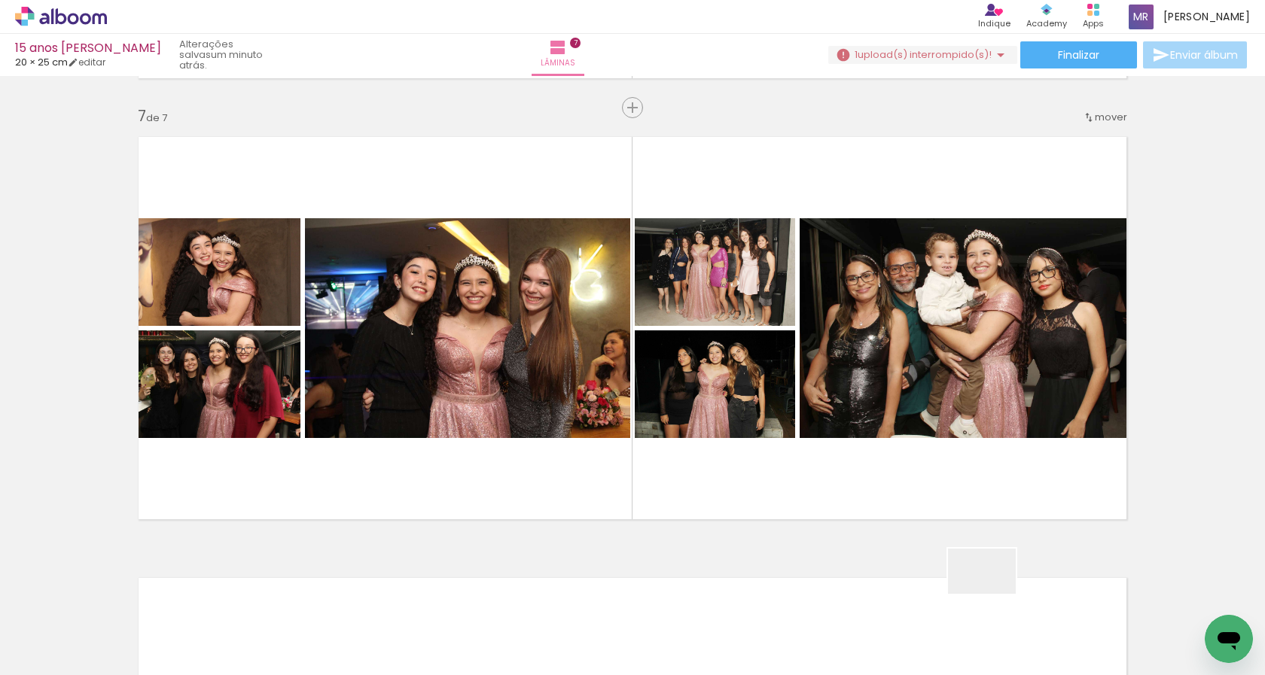
drag, startPoint x: 1019, startPoint y: 630, endPoint x: 688, endPoint y: 480, distance: 363.8
click at [945, 410] on quentale-workspace at bounding box center [632, 337] width 1265 height 675
click at [551, 383] on quentale-workspace at bounding box center [632, 337] width 1265 height 675
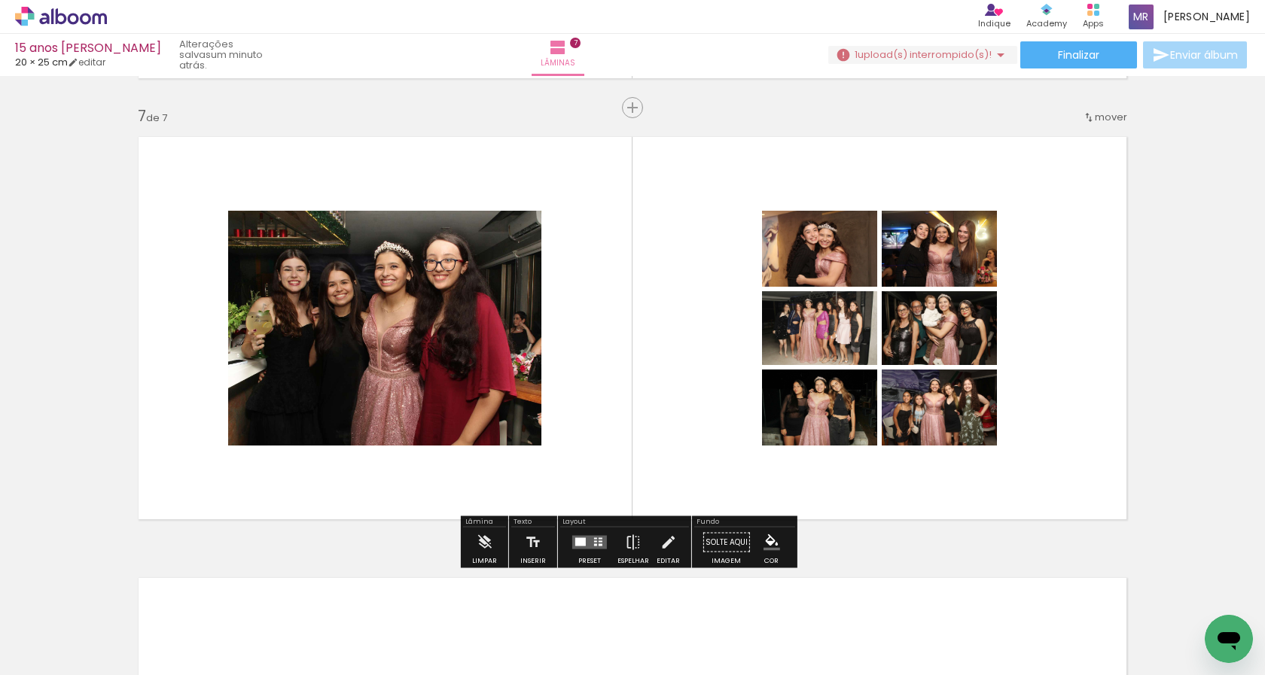
click at [575, 540] on div at bounding box center [580, 542] width 11 height 8
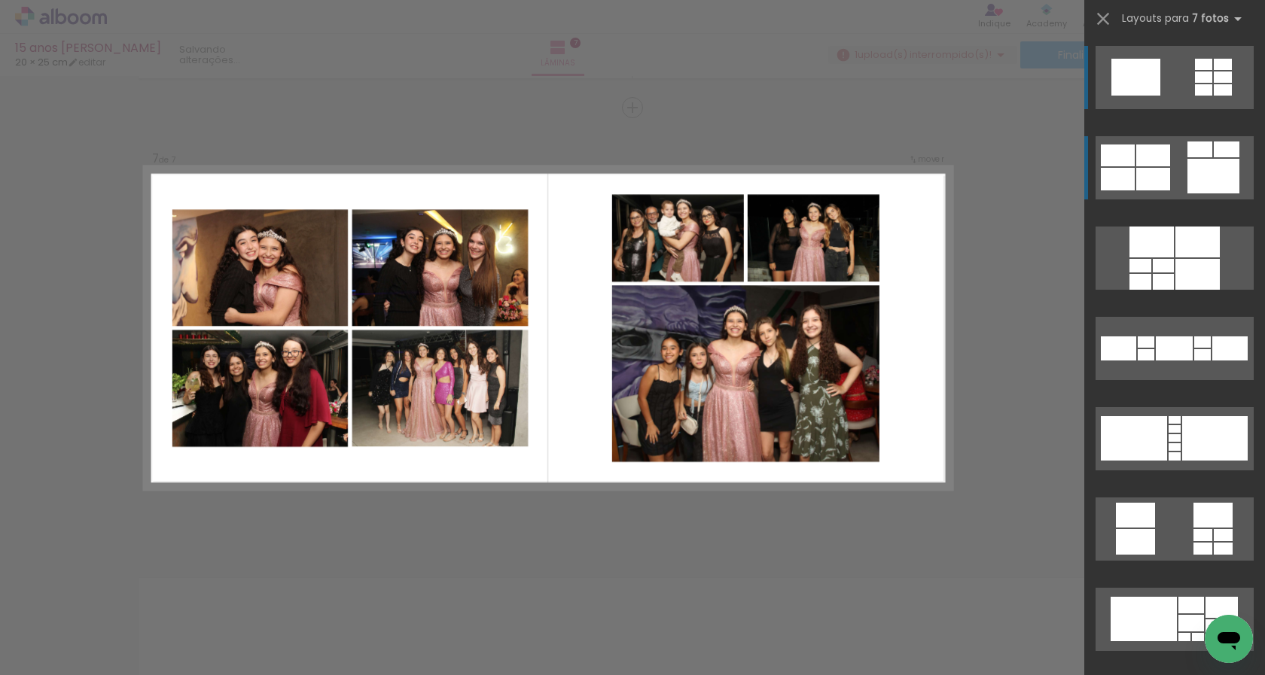
click at [1146, 169] on div at bounding box center [1153, 179] width 34 height 23
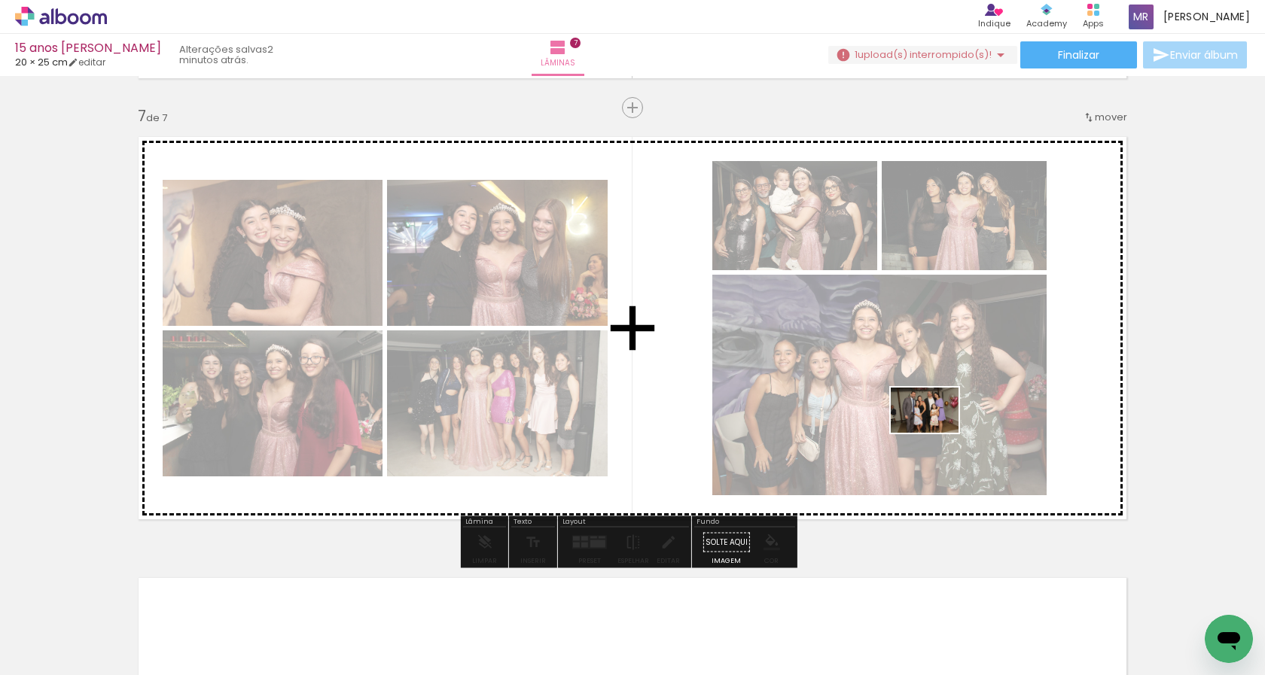
drag, startPoint x: 1125, startPoint y: 628, endPoint x: 936, endPoint y: 433, distance: 271.5
click at [936, 433] on quentale-workspace at bounding box center [632, 337] width 1265 height 675
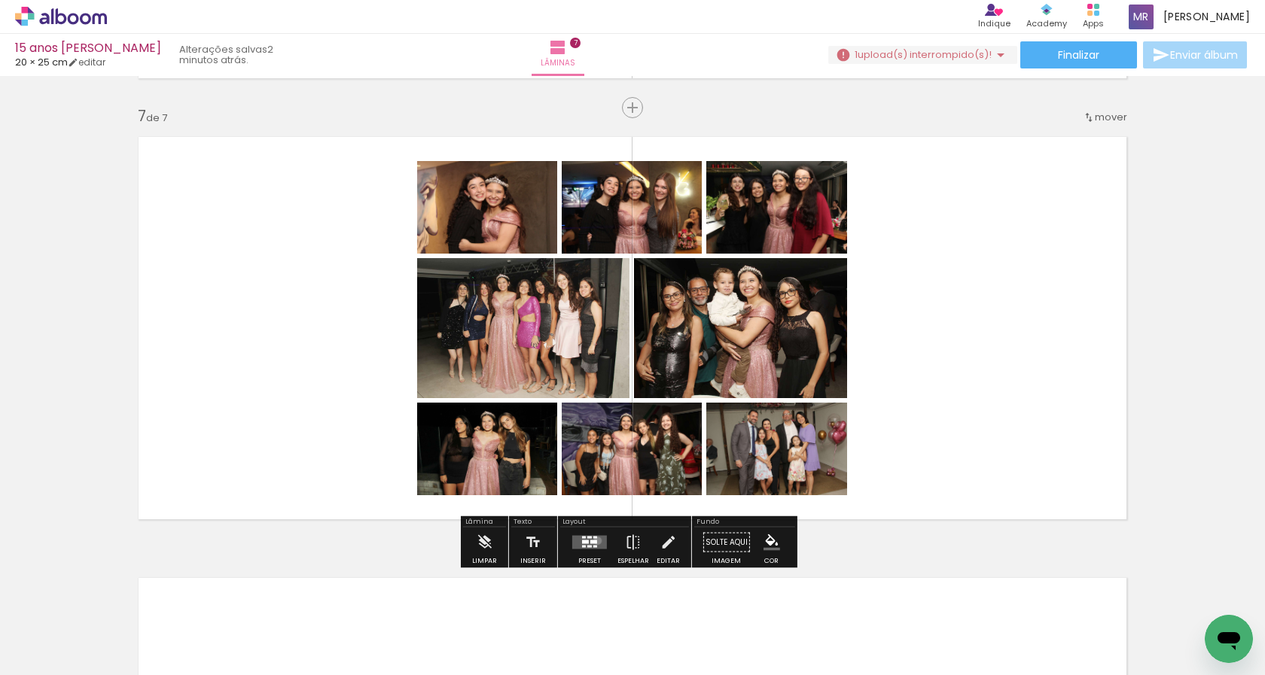
click at [594, 541] on quentale-layouter at bounding box center [589, 543] width 35 height 14
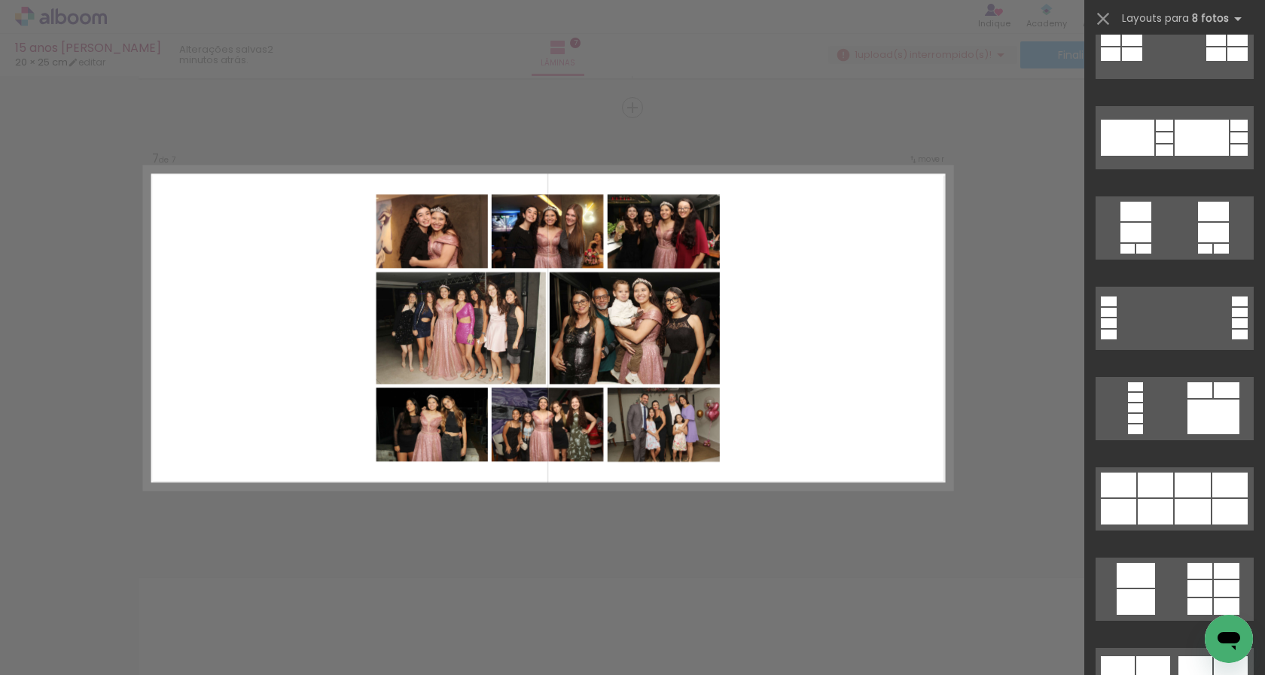
scroll to position [1291, 0]
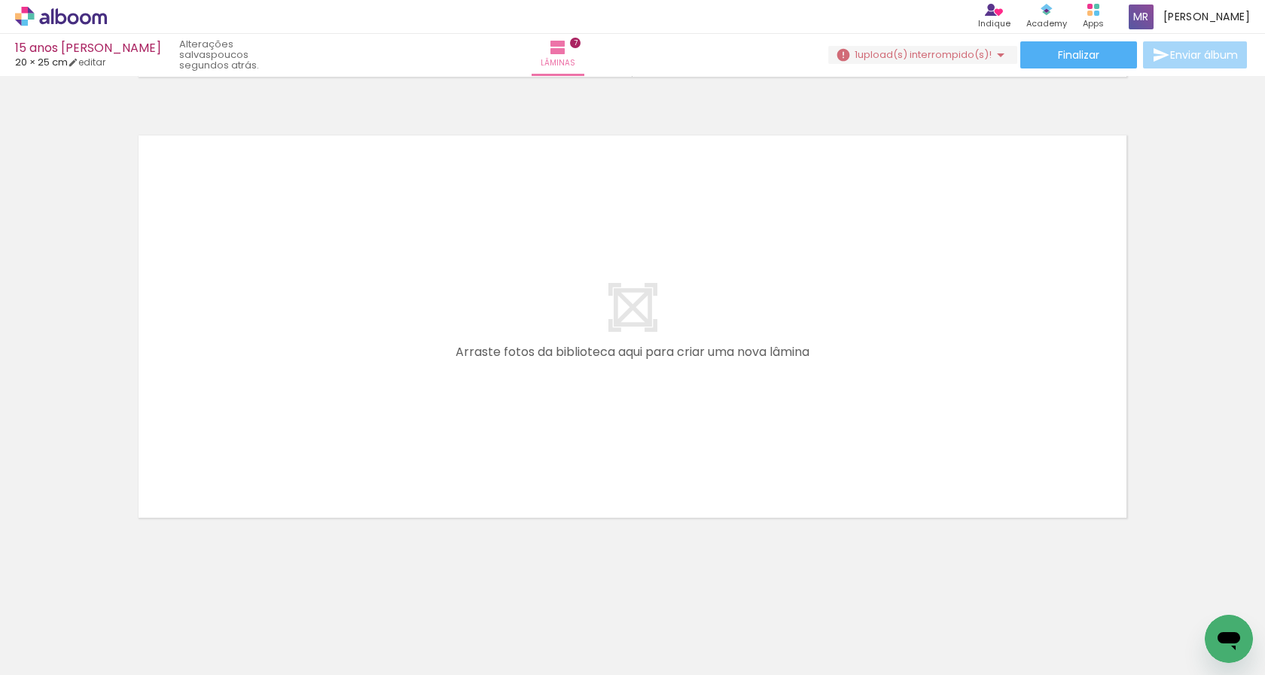
click at [735, 296] on quentale-layouter at bounding box center [632, 326] width 1009 height 403
click at [223, 382] on quentale-workspace at bounding box center [632, 337] width 1265 height 675
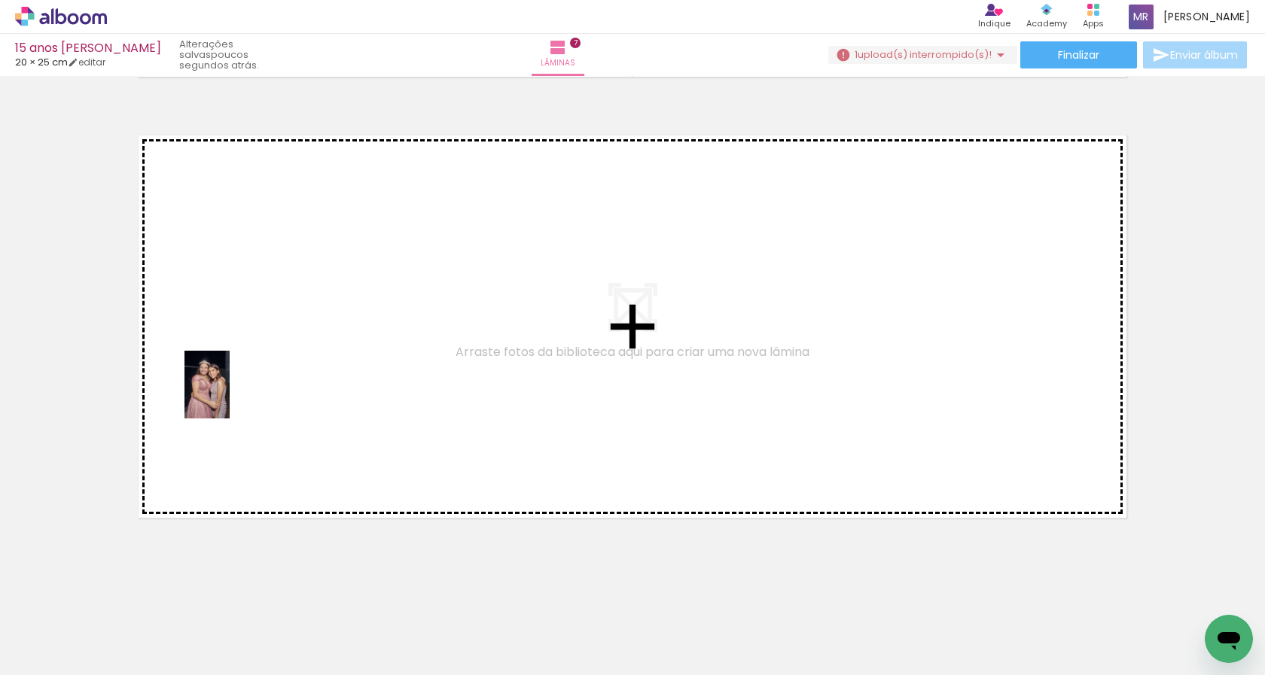
drag, startPoint x: 190, startPoint y: 620, endPoint x: 230, endPoint y: 396, distance: 227.7
click at [230, 396] on quentale-workspace at bounding box center [632, 337] width 1265 height 675
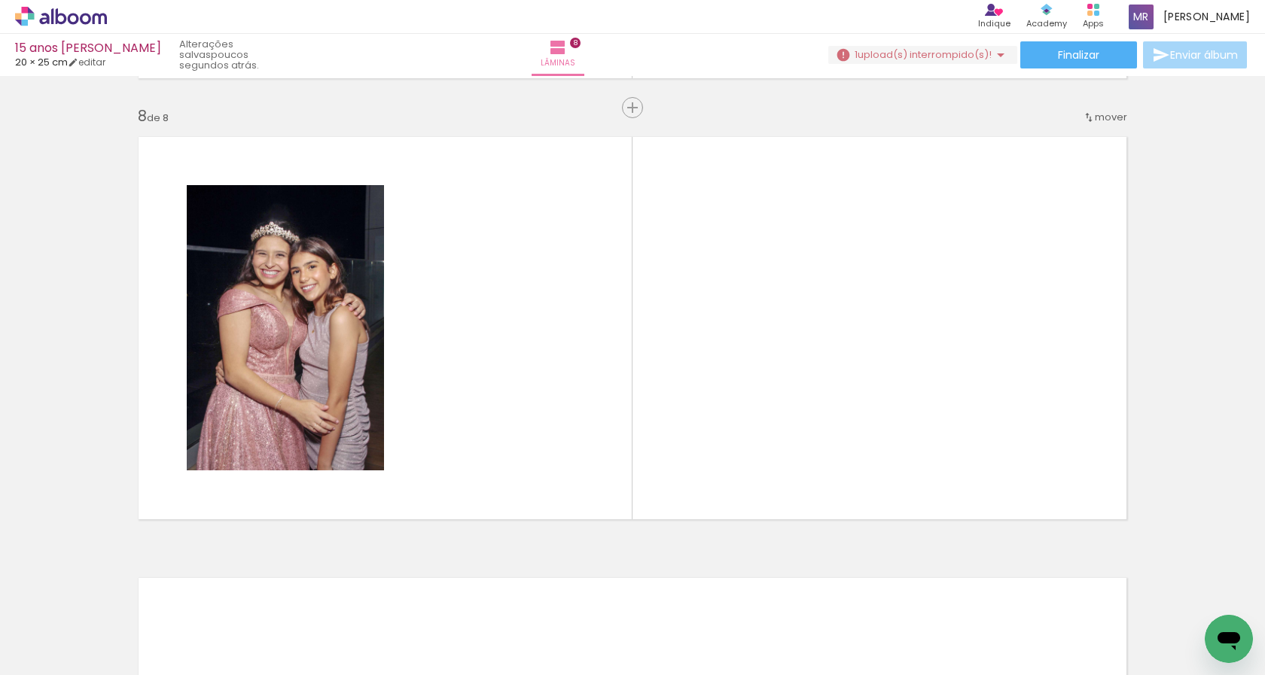
scroll to position [0, 1771]
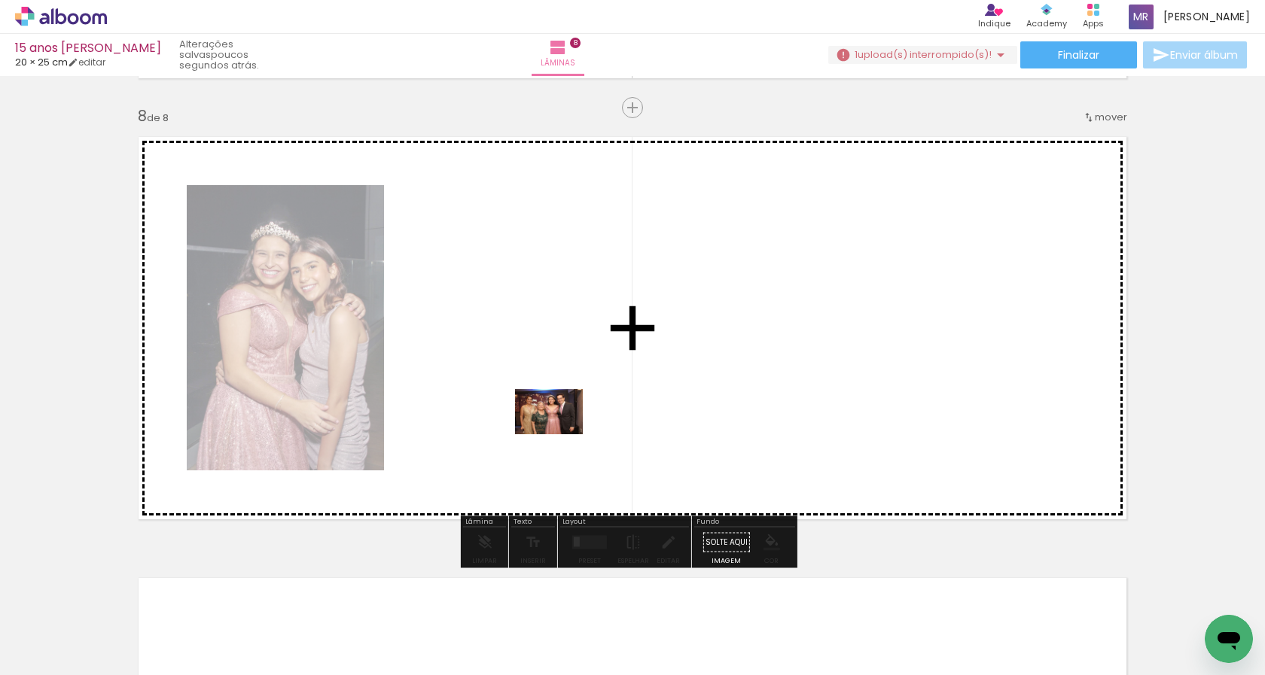
drag, startPoint x: 568, startPoint y: 644, endPoint x: 560, endPoint y: 434, distance: 209.4
click at [560, 434] on quentale-workspace at bounding box center [632, 337] width 1265 height 675
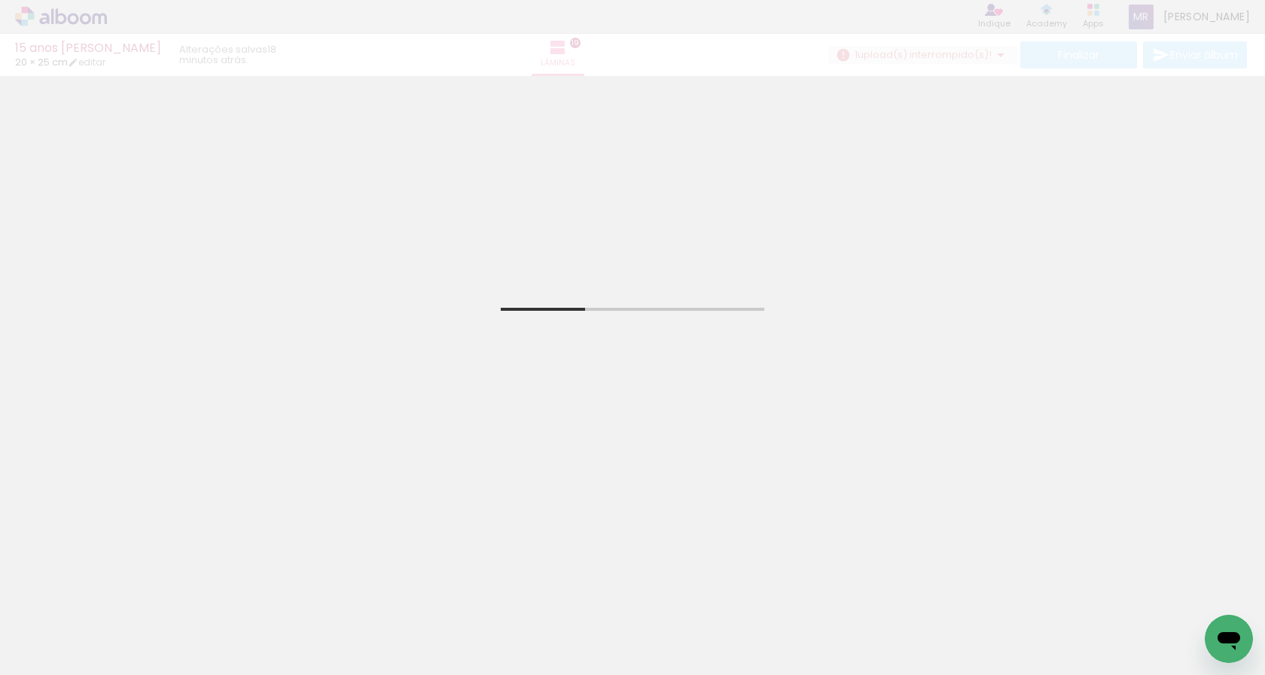
scroll to position [0, 2582]
